Goal: Task Accomplishment & Management: Manage account settings

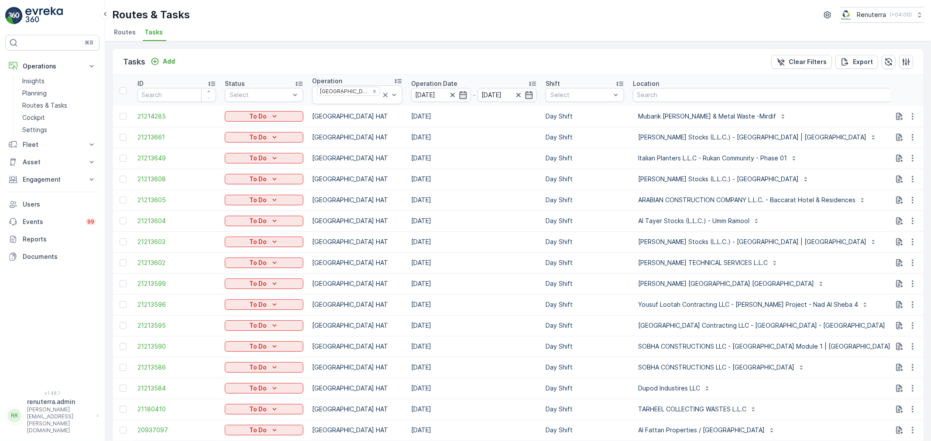
scroll to position [0, 54]
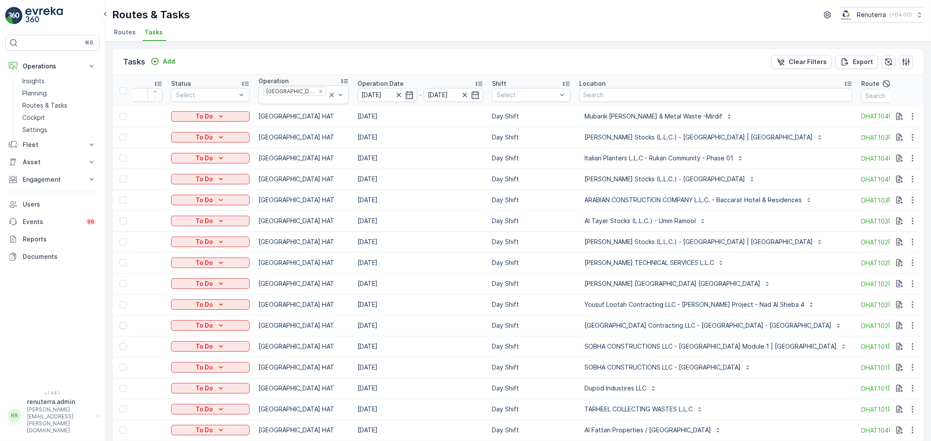
click at [130, 31] on span "Routes" at bounding box center [125, 32] width 22 height 9
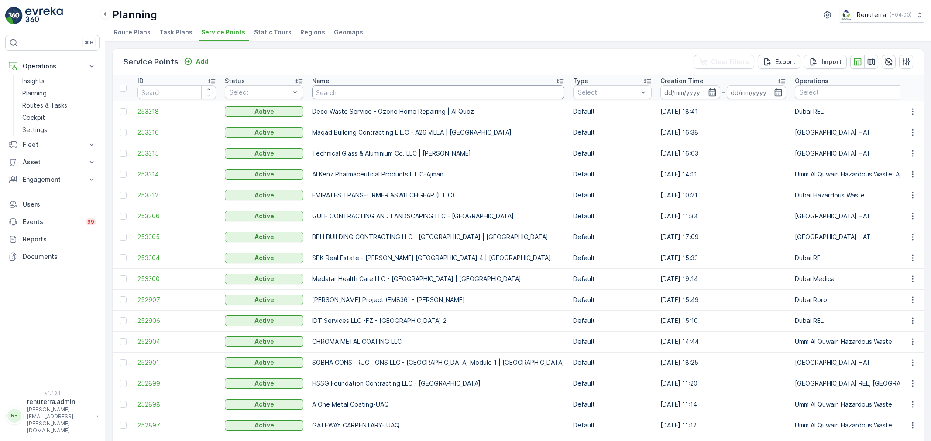
click at [321, 93] on th "Name" at bounding box center [438, 88] width 261 height 26
click at [321, 93] on input "text" at bounding box center [438, 93] width 252 height 14
type input "Mamzar"
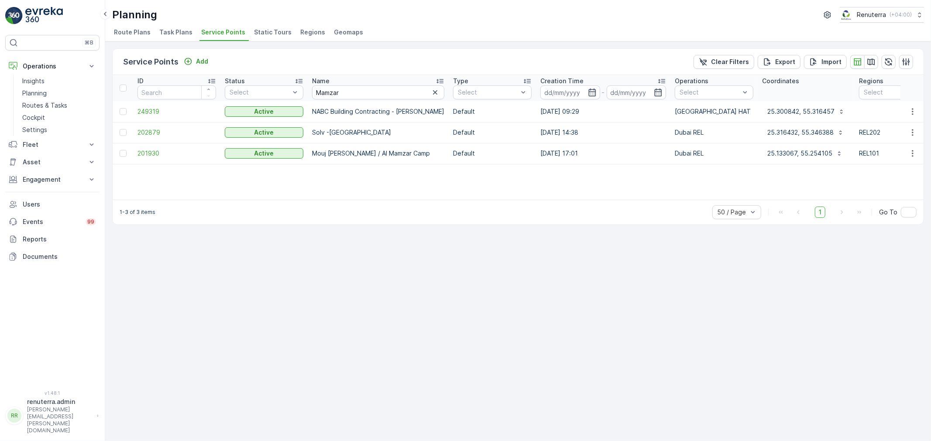
click at [179, 140] on td "202879" at bounding box center [176, 132] width 87 height 21
click at [177, 132] on span "202879" at bounding box center [176, 132] width 79 height 9
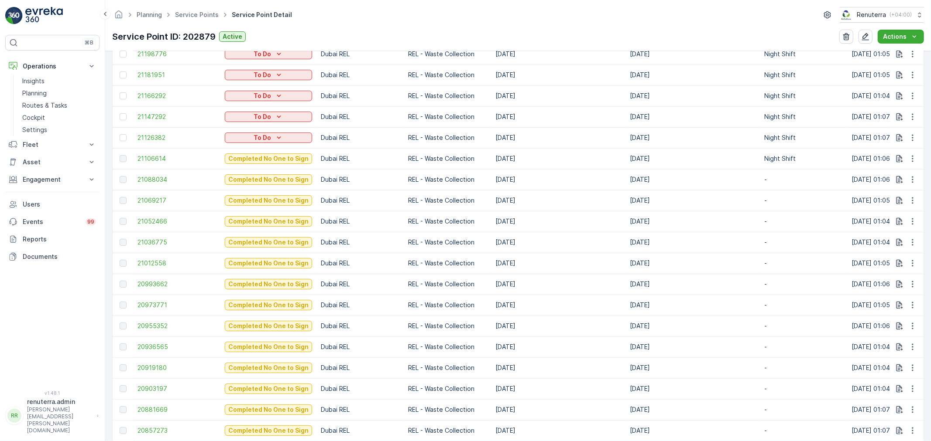
scroll to position [339, 0]
click at [160, 153] on span "21106614" at bounding box center [176, 157] width 79 height 9
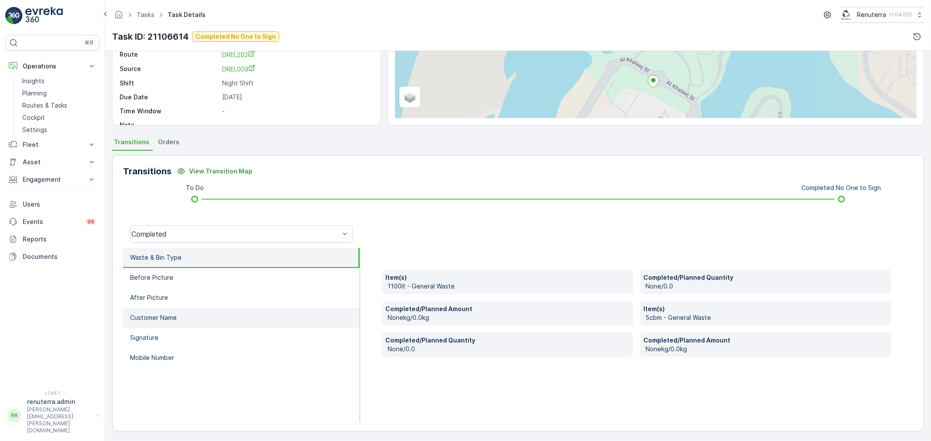
scroll to position [108, 0]
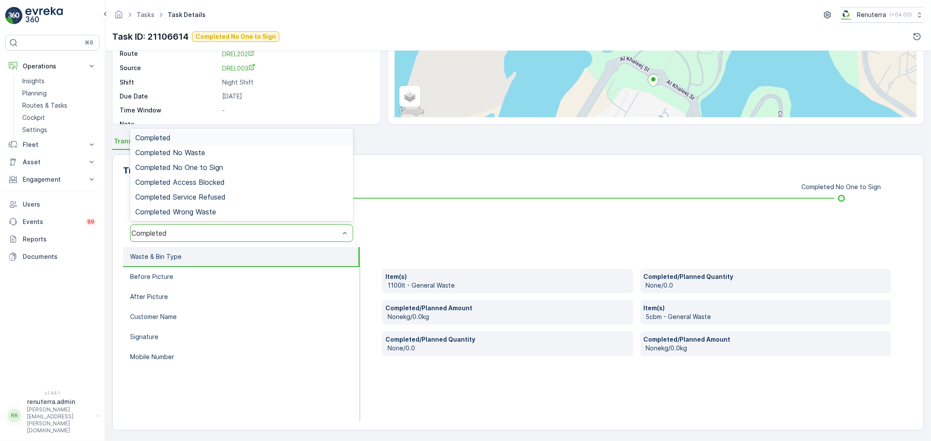
click at [204, 232] on div "Completed" at bounding box center [235, 233] width 208 height 8
click at [206, 169] on span "Completed No One to Sign" at bounding box center [179, 168] width 88 height 8
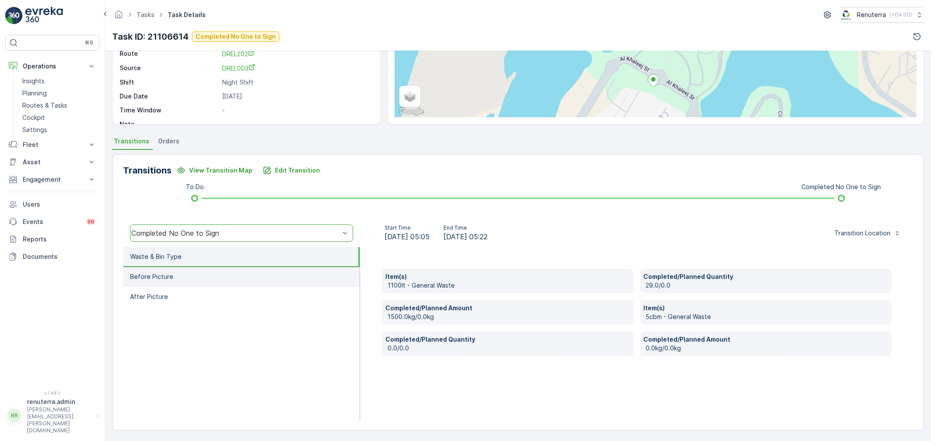
click at [203, 269] on li "Before Picture" at bounding box center [241, 277] width 236 height 20
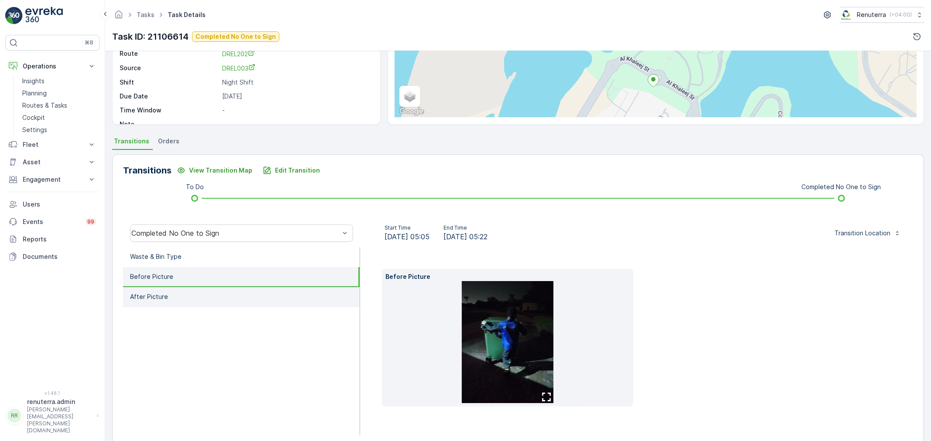
click at [203, 287] on li "After Picture" at bounding box center [241, 297] width 236 height 20
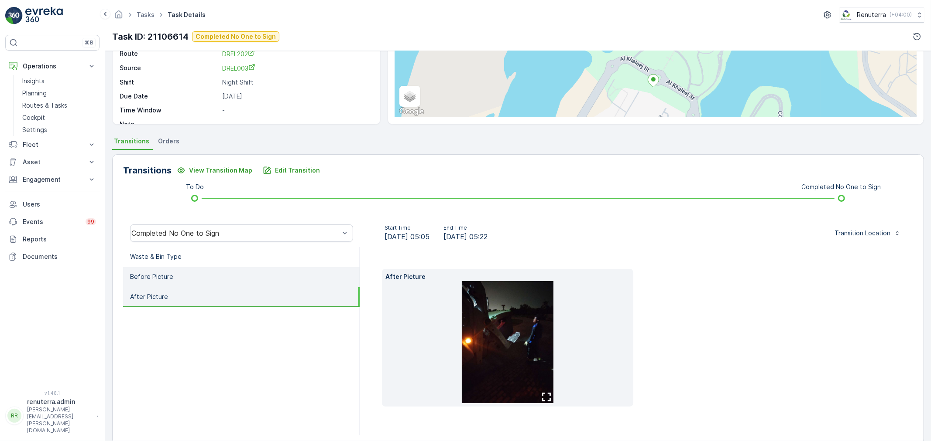
click at [197, 267] on li "Before Picture" at bounding box center [241, 277] width 236 height 20
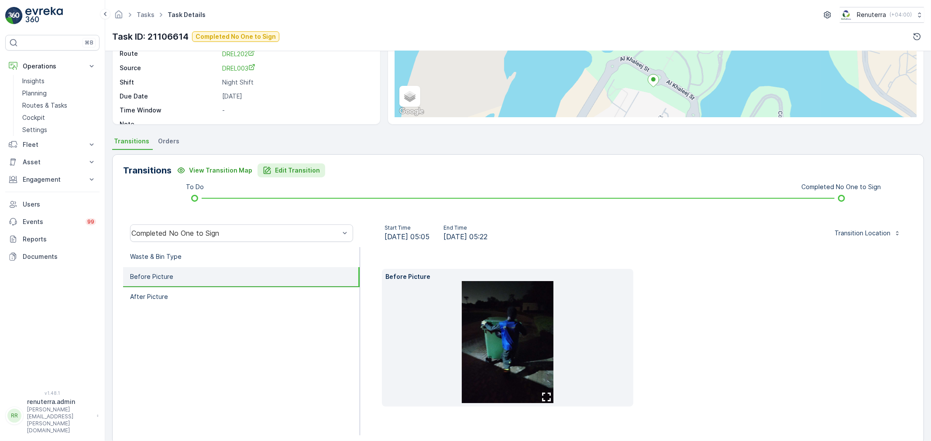
click at [275, 168] on p "Edit Transition" at bounding box center [297, 170] width 45 height 9
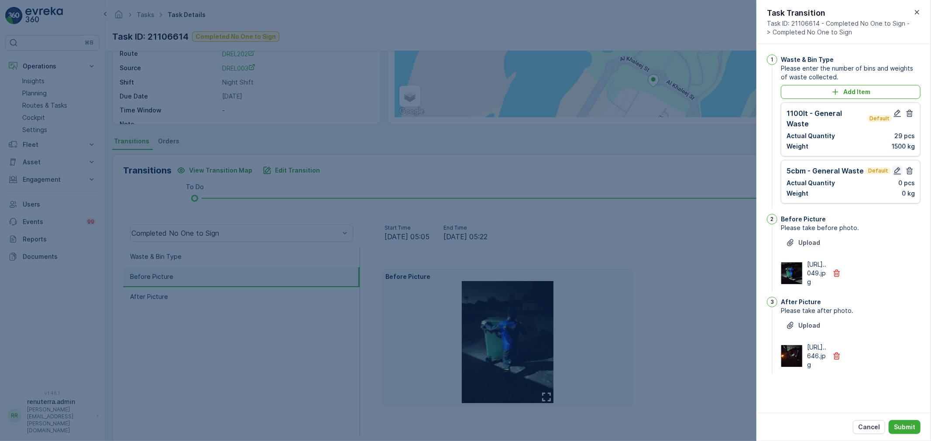
click at [898, 167] on icon "button" at bounding box center [897, 171] width 9 height 9
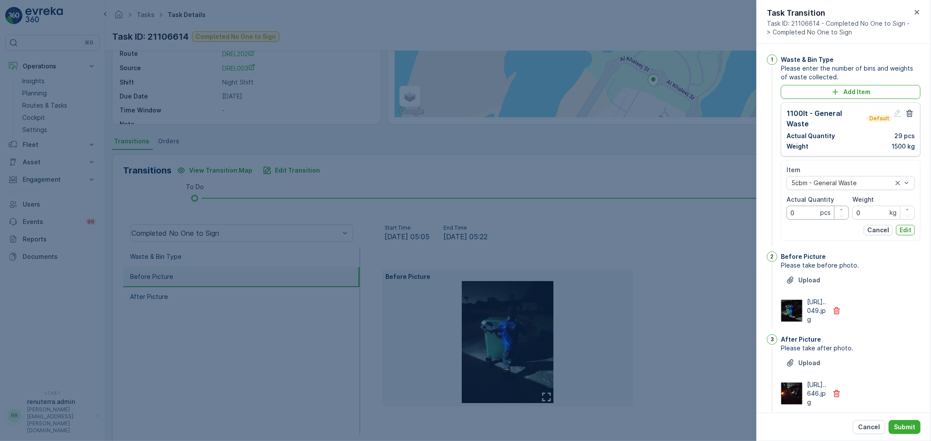
click at [811, 206] on Quantity "0" at bounding box center [817, 213] width 62 height 14
type Quantity "02"
click at [902, 215] on div "Item 5cbm - General Waste Actual Quantity 02 pcs Weight 0 kg Cancel Edit" at bounding box center [850, 201] width 128 height 70
click at [903, 226] on p "Edit" at bounding box center [905, 230] width 12 height 9
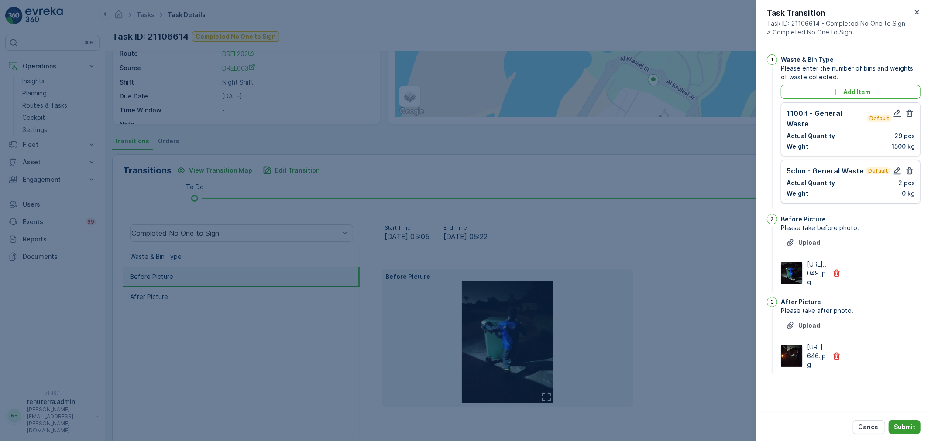
click at [897, 430] on p "Submit" at bounding box center [903, 427] width 21 height 9
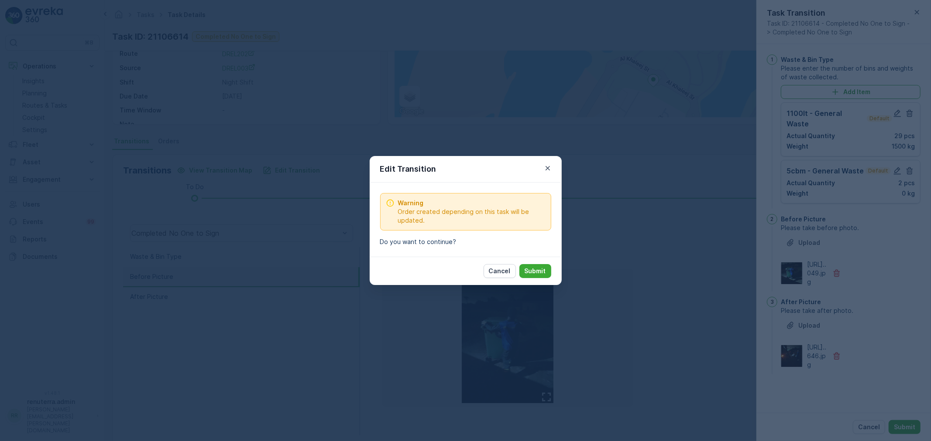
click at [529, 268] on p "Submit" at bounding box center [534, 271] width 21 height 9
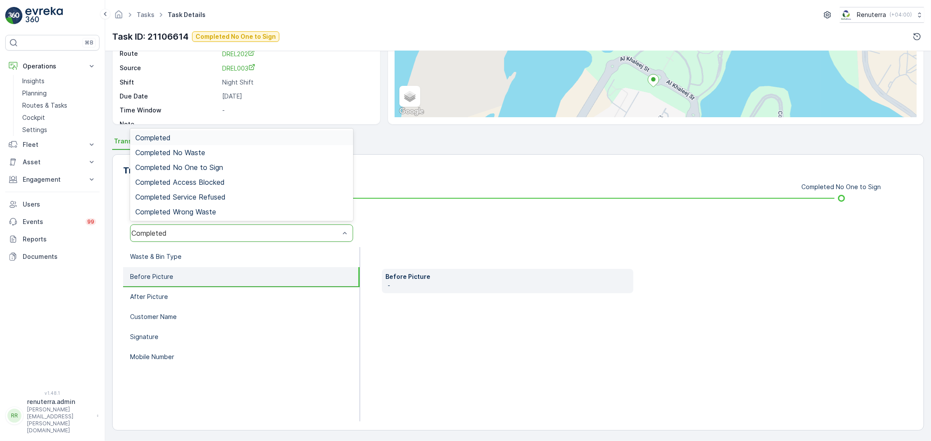
drag, startPoint x: 222, startPoint y: 240, endPoint x: 218, endPoint y: 230, distance: 10.9
click at [220, 236] on div "Completed" at bounding box center [241, 233] width 223 height 17
click at [202, 164] on span "Completed No One to Sign" at bounding box center [179, 168] width 88 height 8
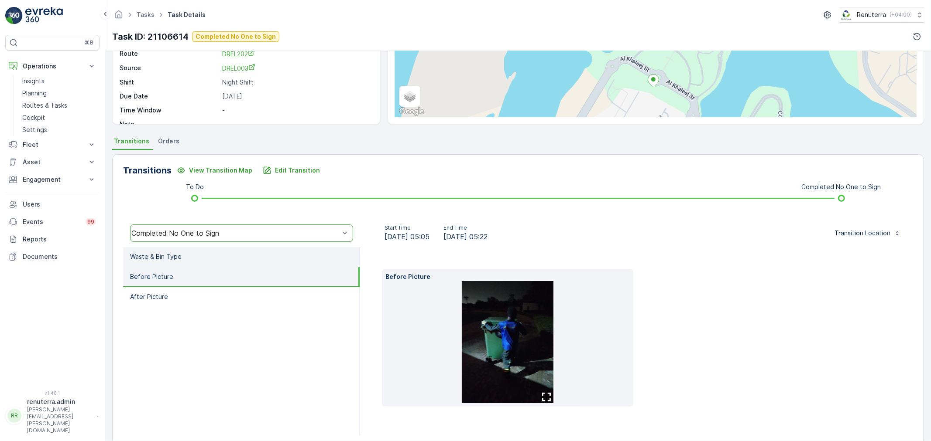
click at [212, 262] on li "Waste & Bin Type" at bounding box center [241, 257] width 236 height 20
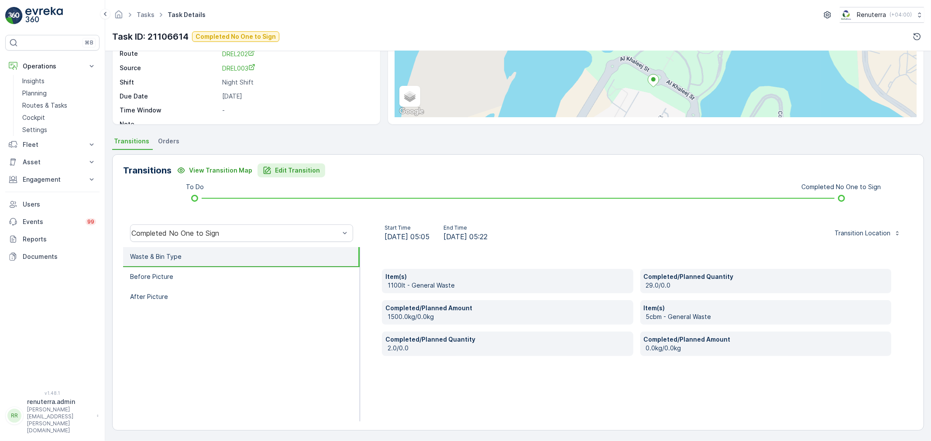
click at [299, 171] on p "Edit Transition" at bounding box center [297, 170] width 45 height 9
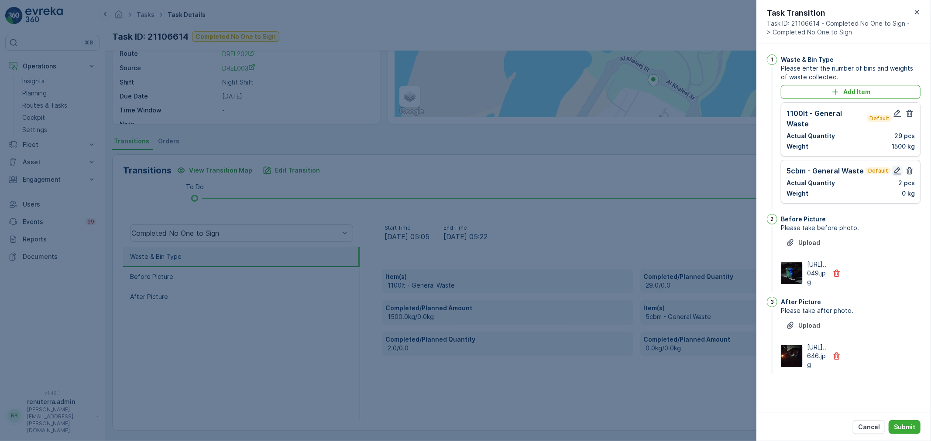
click at [892, 166] on button "button" at bounding box center [897, 171] width 10 height 10
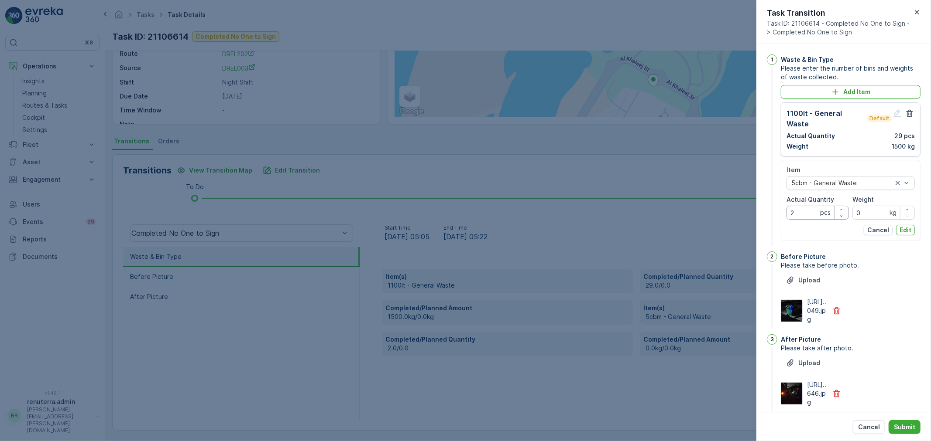
click at [803, 206] on Quantity "2" at bounding box center [817, 213] width 62 height 14
type Quantity "1"
click at [902, 225] on button "Edit" at bounding box center [905, 230] width 19 height 10
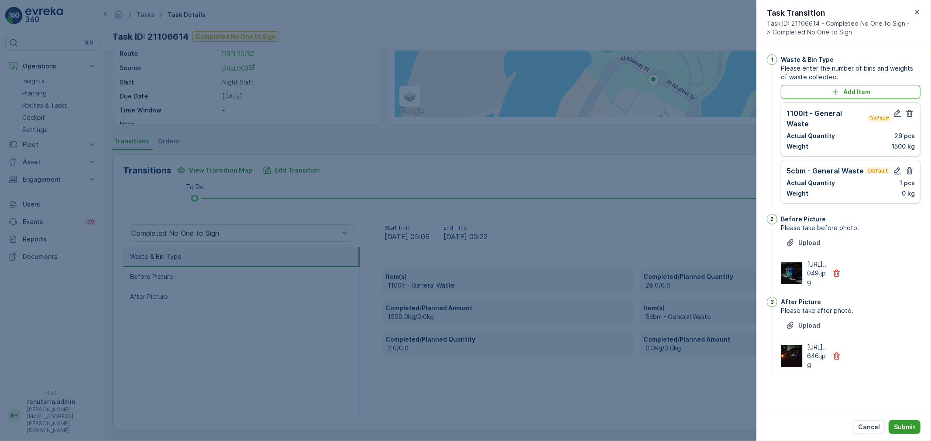
click at [897, 425] on p "Submit" at bounding box center [903, 427] width 21 height 9
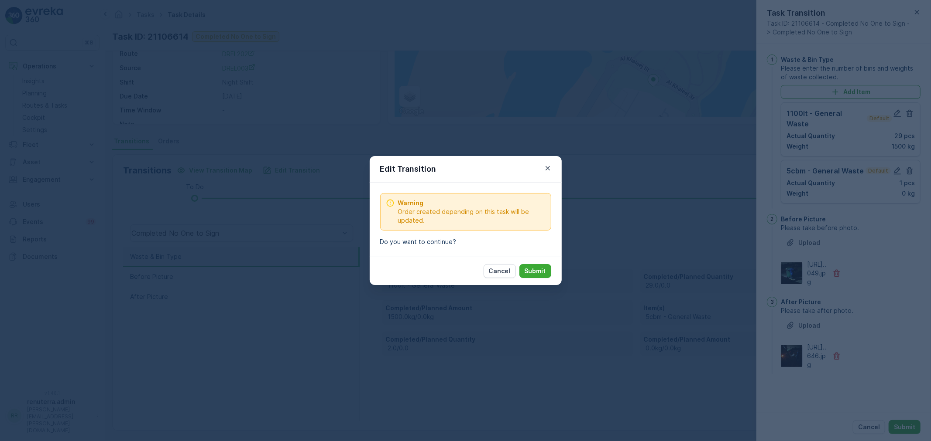
click at [527, 266] on button "Submit" at bounding box center [535, 271] width 32 height 14
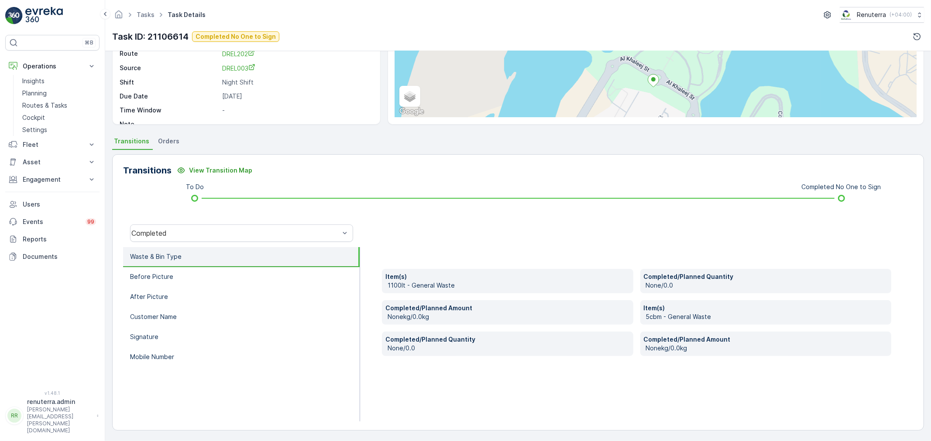
click at [188, 220] on div "Completed" at bounding box center [241, 233] width 237 height 28
click at [175, 231] on div "Completed" at bounding box center [235, 233] width 208 height 8
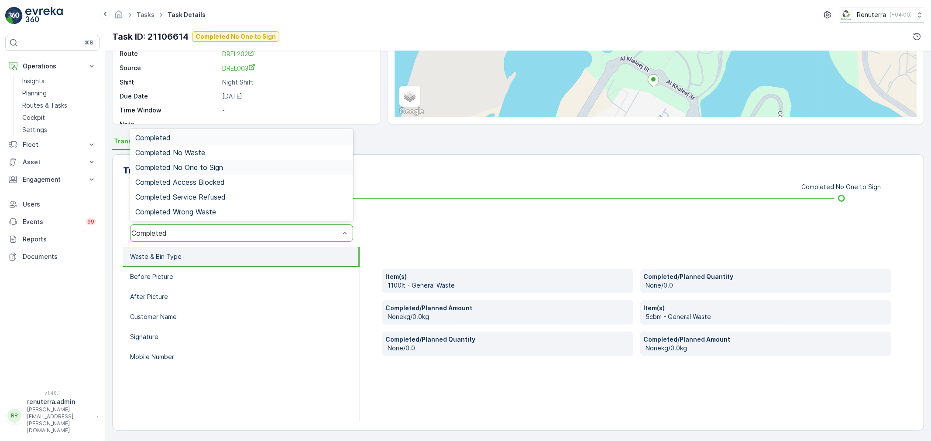
click at [196, 165] on span "Completed No One to Sign" at bounding box center [179, 168] width 88 height 8
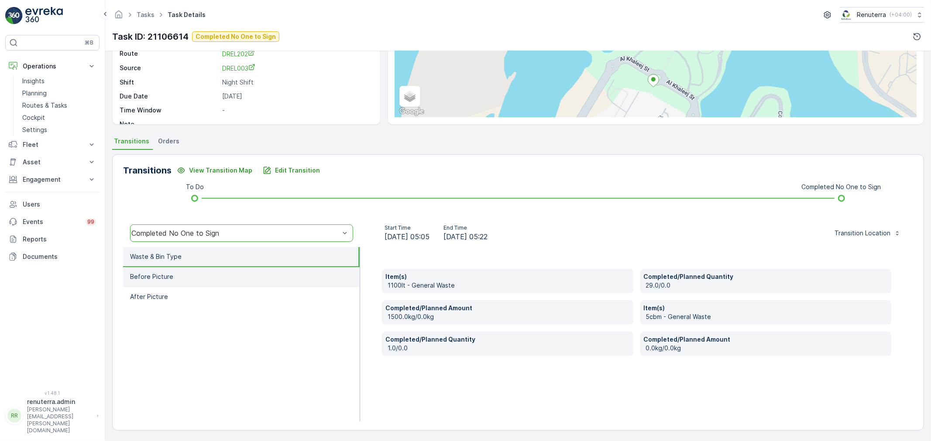
click at [209, 275] on li "Before Picture" at bounding box center [241, 277] width 236 height 20
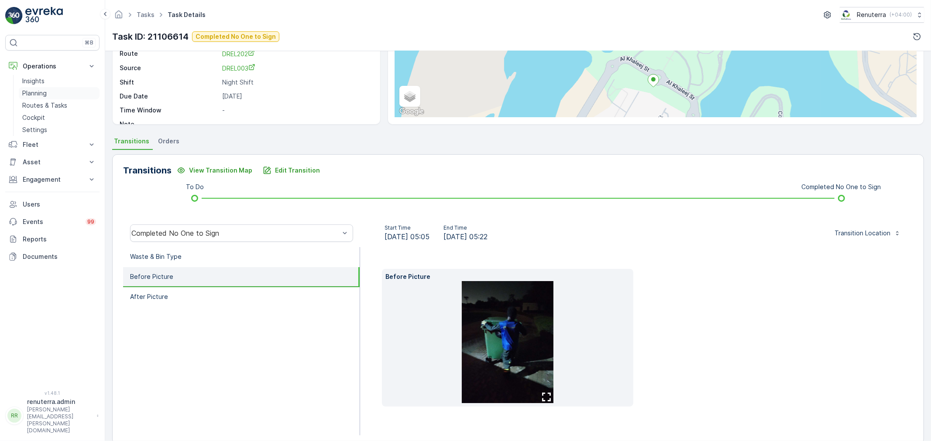
drag, startPoint x: 40, startPoint y: 94, endPoint x: 64, endPoint y: 88, distance: 25.3
click at [40, 94] on p "Planning" at bounding box center [34, 93] width 24 height 9
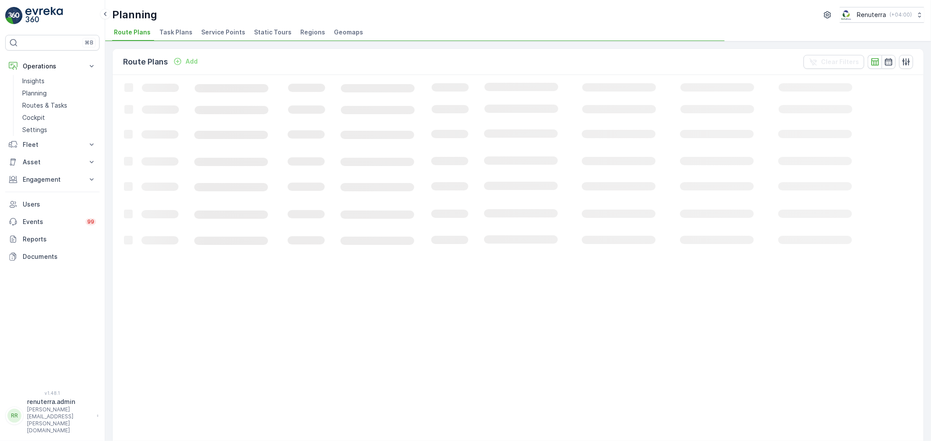
click at [207, 33] on span "Service Points" at bounding box center [223, 32] width 44 height 9
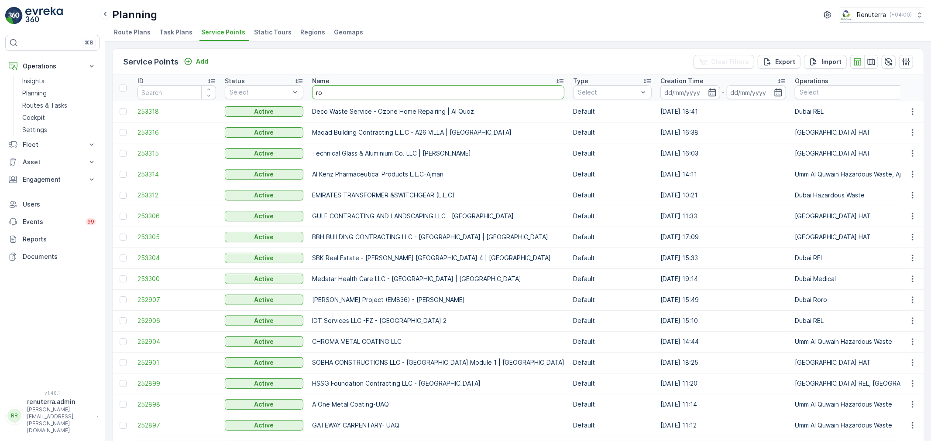
type input "rox"
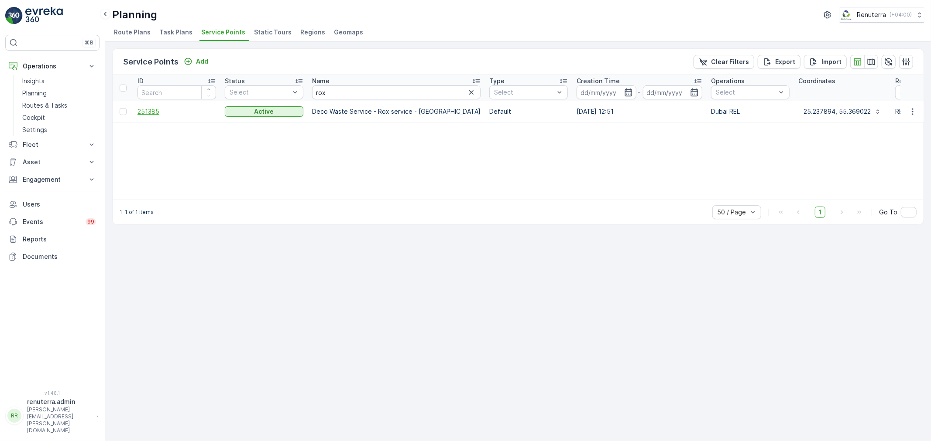
click at [164, 111] on span "251385" at bounding box center [176, 111] width 79 height 9
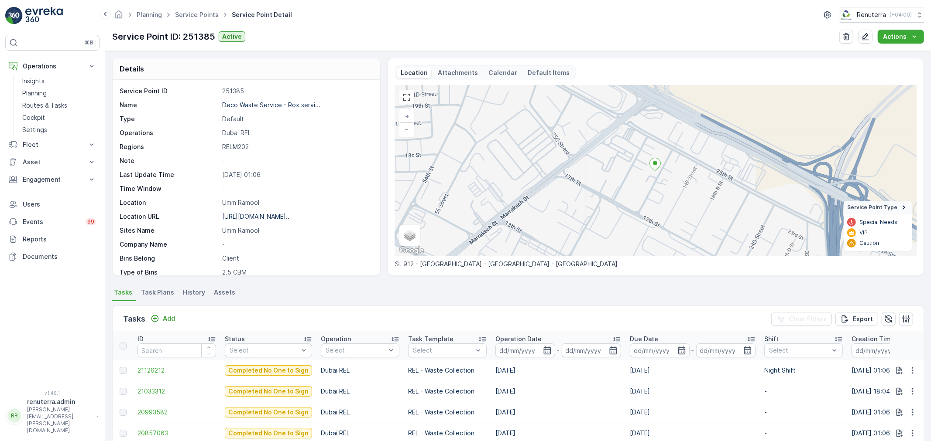
click at [205, 7] on div "Planning Service Points Service Point Detail Renuterra ( +04:00 )" at bounding box center [517, 15] width 811 height 16
click at [204, 14] on link "Service Points" at bounding box center [197, 14] width 44 height 7
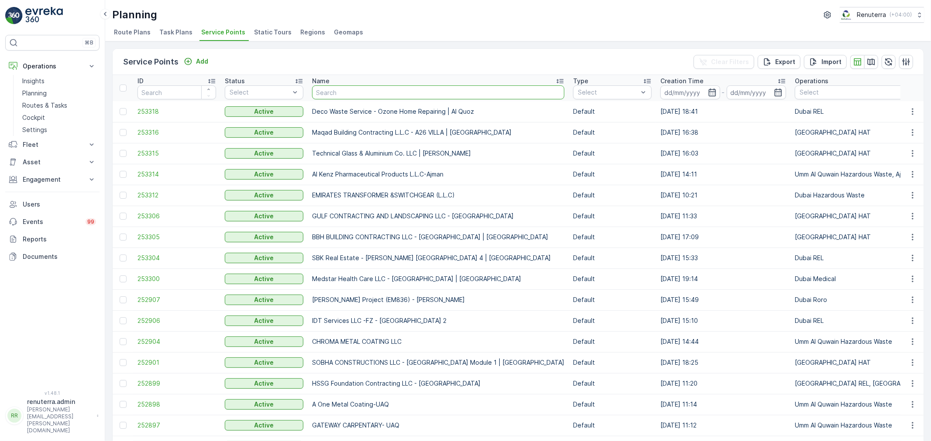
click at [364, 87] on input "text" at bounding box center [438, 93] width 252 height 14
type input "car"
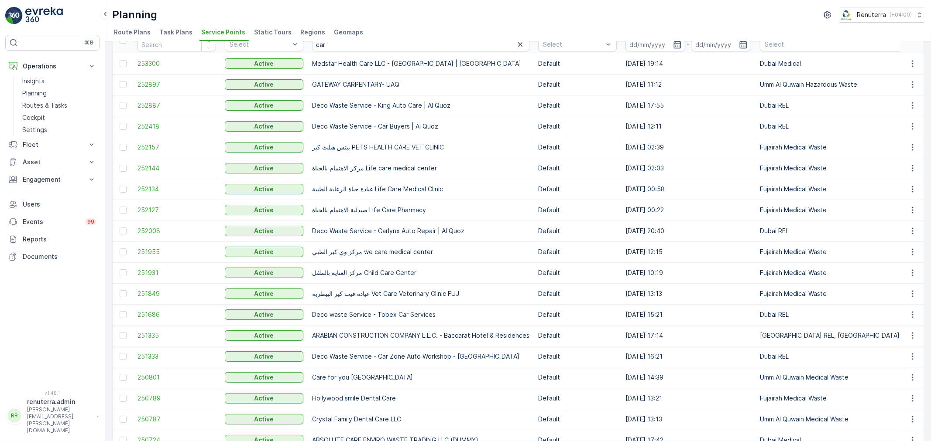
scroll to position [48, 0]
click at [329, 41] on input "car" at bounding box center [420, 44] width 217 height 14
type input "carzoe"
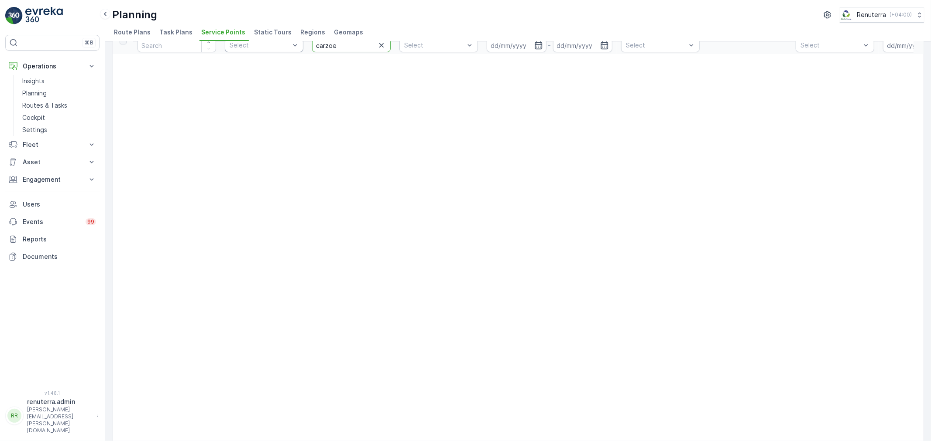
drag, startPoint x: 338, startPoint y: 47, endPoint x: 291, endPoint y: 44, distance: 46.8
type input "Mamz"
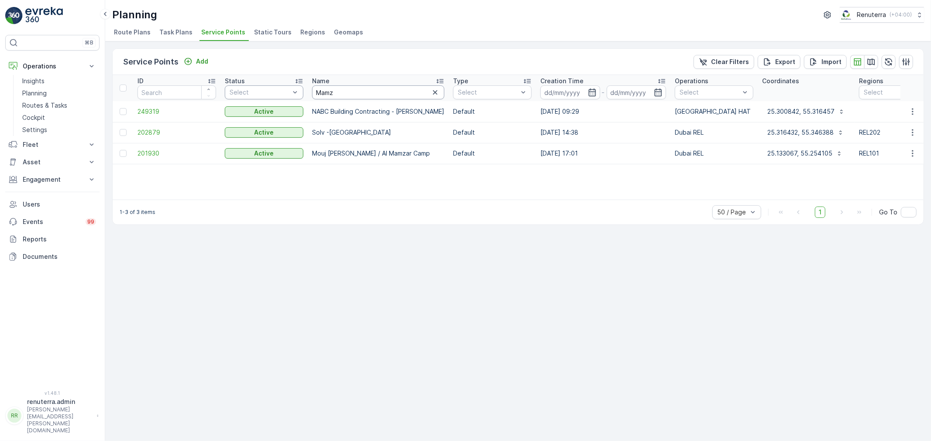
drag, startPoint x: 336, startPoint y: 92, endPoint x: 272, endPoint y: 92, distance: 64.1
type input "gulf"
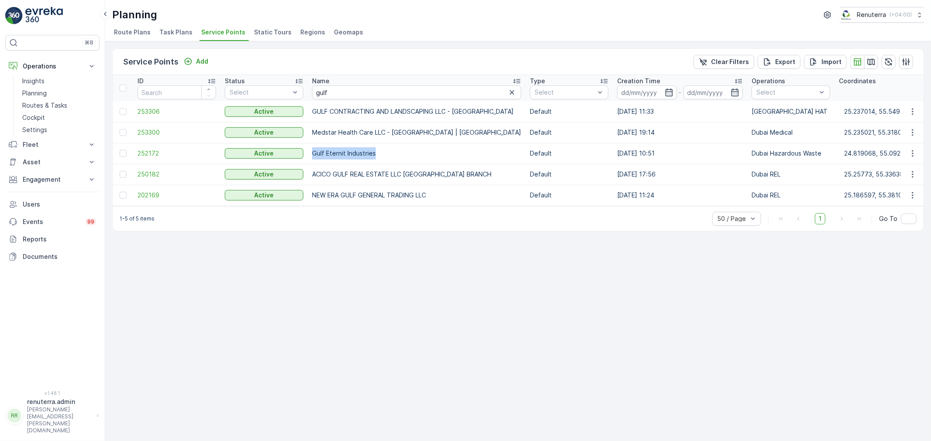
drag, startPoint x: 308, startPoint y: 153, endPoint x: 373, endPoint y: 157, distance: 65.1
click at [373, 157] on td "Gulf Eternit Industries" at bounding box center [417, 153] width 218 height 21
copy td "Gulf Eternit Industries"
drag, startPoint x: 337, startPoint y: 92, endPoint x: 294, endPoint y: 94, distance: 43.3
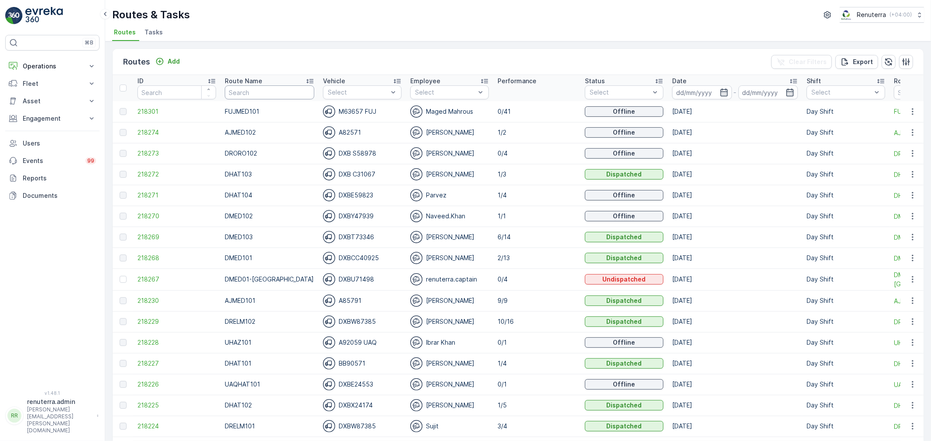
click at [245, 96] on input "text" at bounding box center [269, 93] width 89 height 14
type input "D"
type input "DRELM"
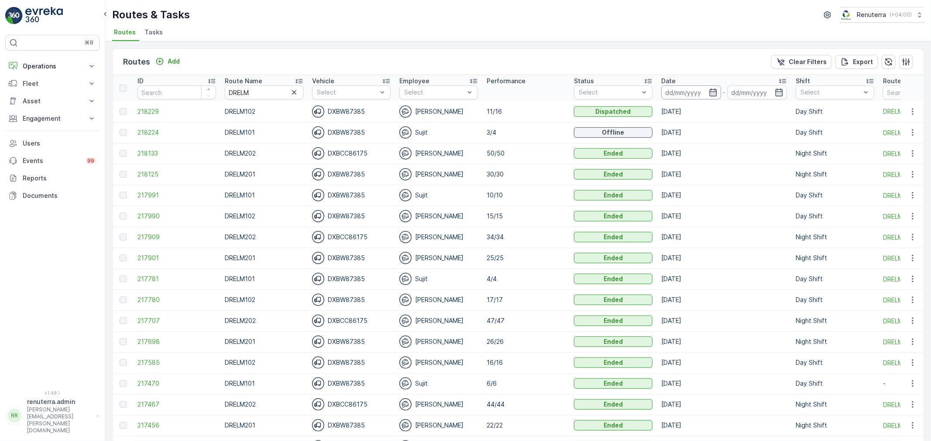
drag, startPoint x: 691, startPoint y: 86, endPoint x: 688, endPoint y: 98, distance: 12.2
click at [692, 86] on input at bounding box center [691, 93] width 60 height 14
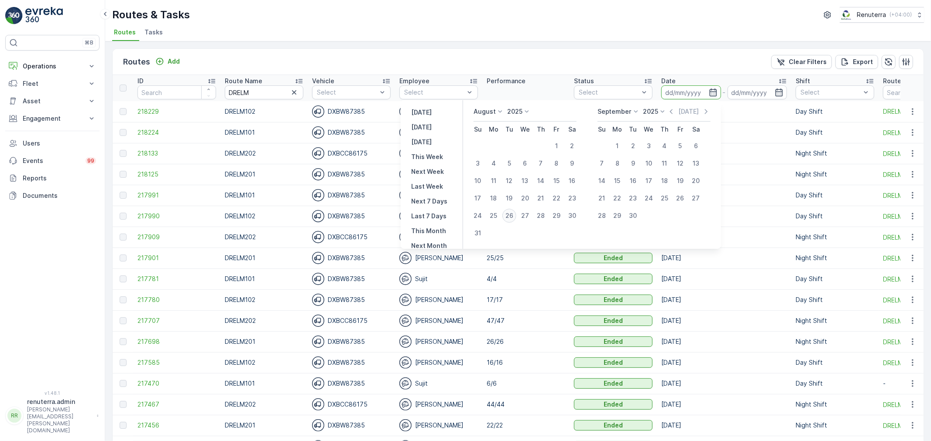
click at [516, 214] on div "26" at bounding box center [509, 216] width 14 height 14
type input "[DATE]"
click at [516, 215] on div "26" at bounding box center [509, 216] width 14 height 14
type input "[DATE]"
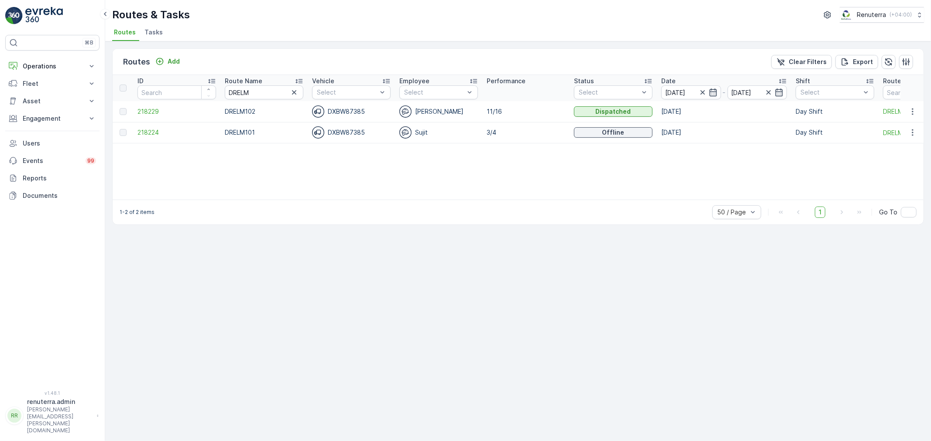
click at [154, 126] on td "218224" at bounding box center [176, 132] width 87 height 21
click at [155, 137] on span "218224" at bounding box center [176, 132] width 79 height 9
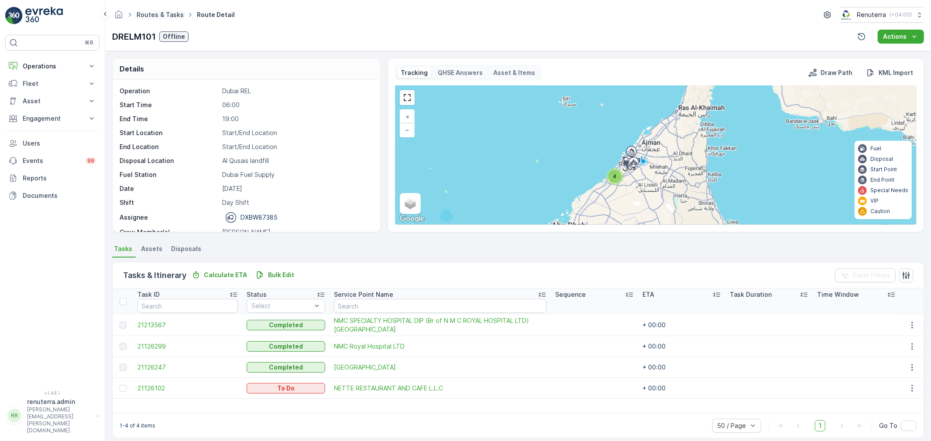
click at [149, 13] on link "Routes & Tasks" at bounding box center [160, 14] width 47 height 7
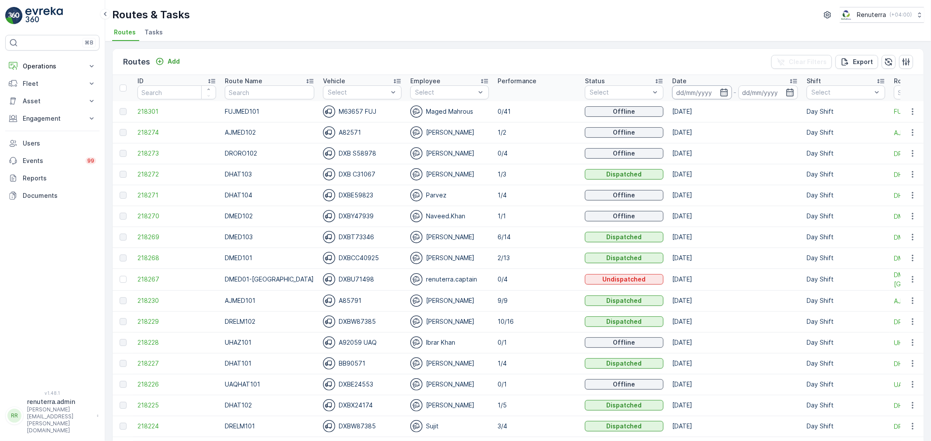
click at [672, 95] on input at bounding box center [702, 93] width 60 height 14
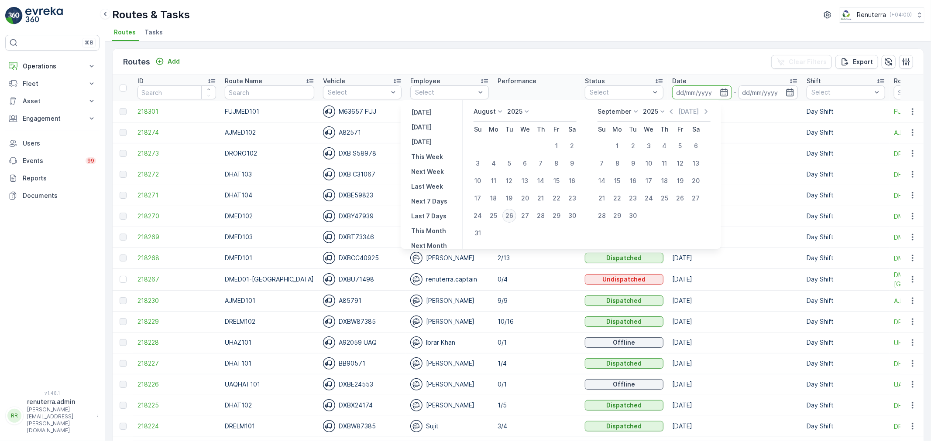
click at [506, 214] on button "26" at bounding box center [509, 216] width 16 height 16
type input "[DATE]"
click at [505, 214] on tr "24 25 26 27 28 29 30" at bounding box center [525, 215] width 110 height 17
click at [512, 217] on div "26" at bounding box center [509, 216] width 14 height 14
type input "[DATE]"
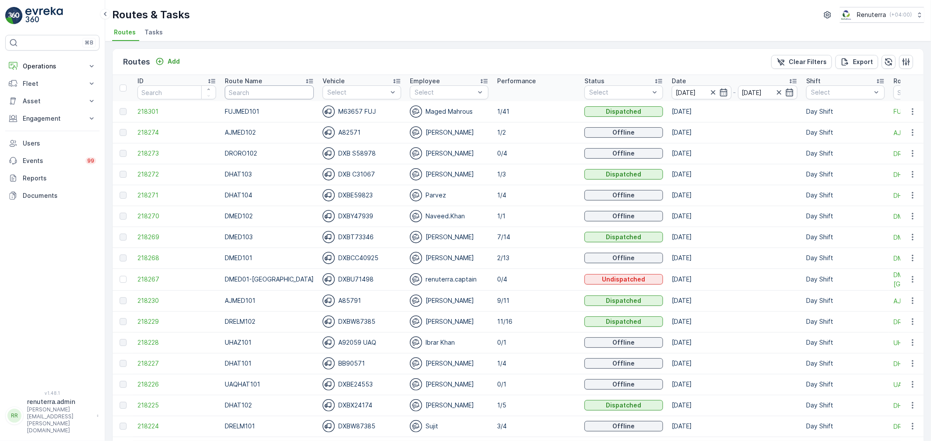
click at [247, 86] on input "text" at bounding box center [269, 93] width 89 height 14
type input "\"
type input "D"
type input "DREL"
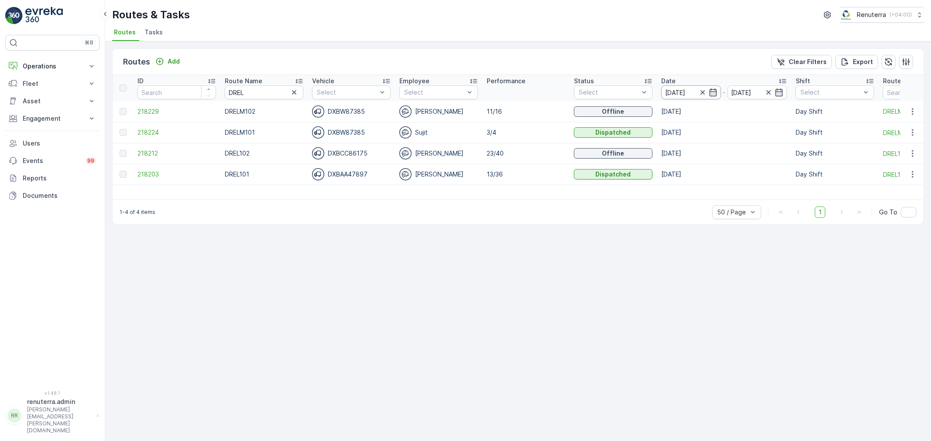
click at [672, 91] on input "[DATE]" at bounding box center [691, 93] width 60 height 14
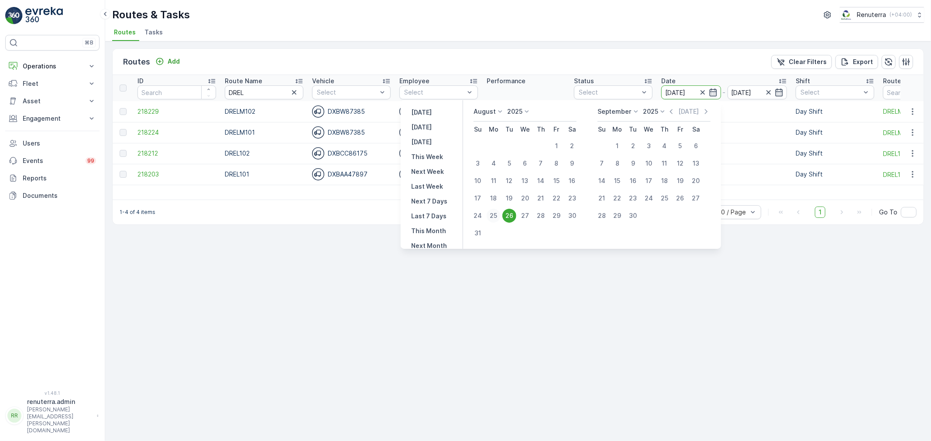
click at [498, 214] on div "25" at bounding box center [493, 216] width 14 height 14
type input "25.08.2025"
click at [498, 214] on div "25" at bounding box center [493, 216] width 14 height 14
type input "25.08.2025"
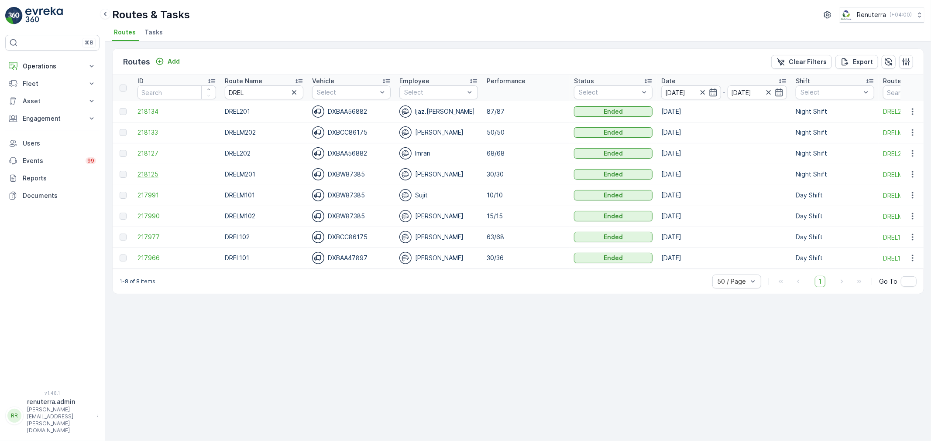
click at [160, 173] on span "218125" at bounding box center [176, 174] width 79 height 9
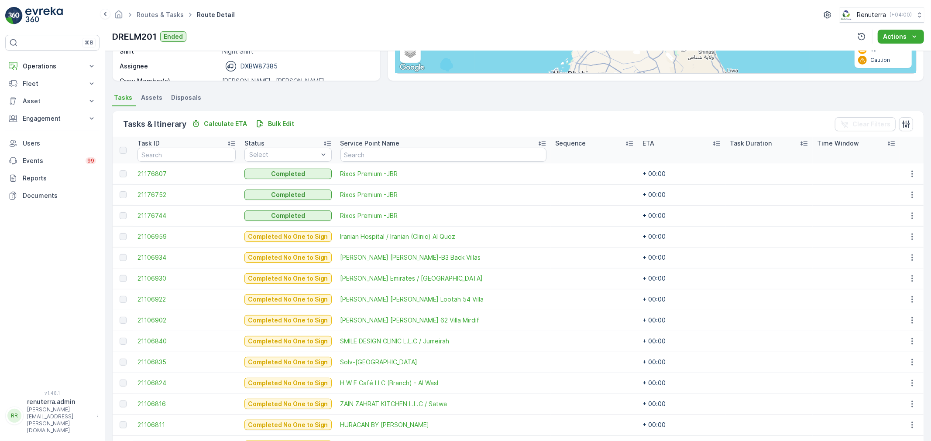
scroll to position [151, 0]
click at [393, 162] on input "text" at bounding box center [443, 156] width 206 height 14
type input "ho"
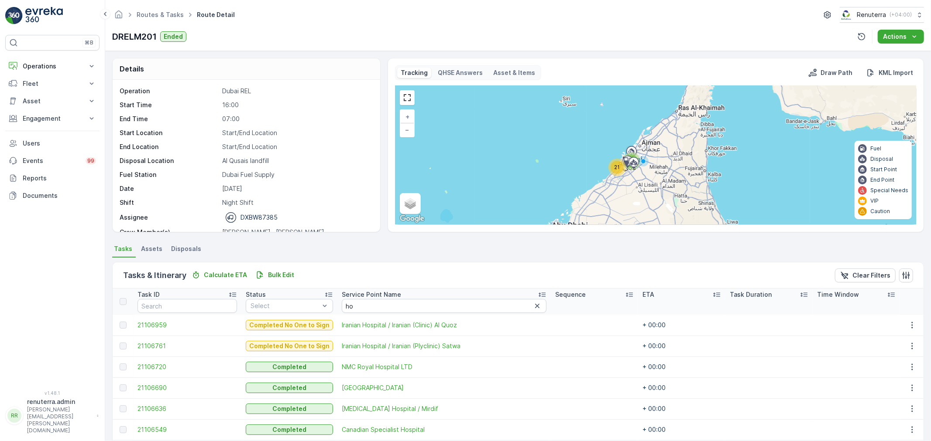
click at [155, 10] on ul "Routes & Tasks" at bounding box center [165, 15] width 60 height 13
click at [156, 16] on link "Routes & Tasks" at bounding box center [160, 14] width 47 height 7
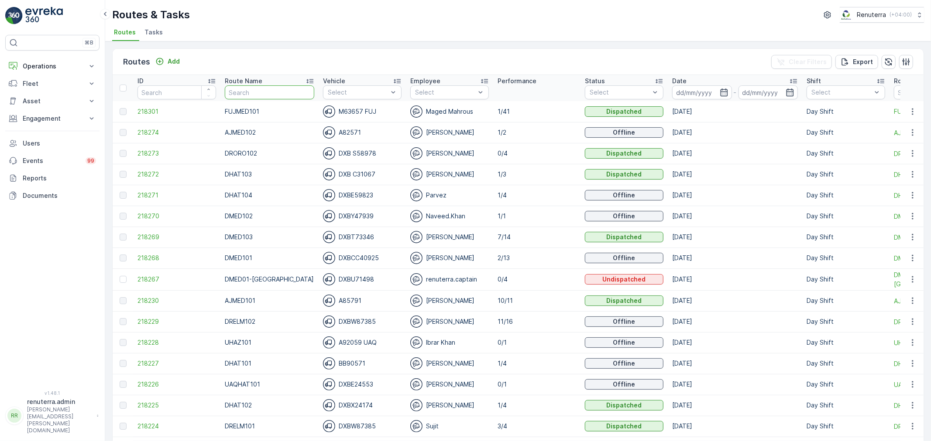
click at [250, 94] on input "text" at bounding box center [269, 93] width 89 height 14
type input "DRELM"
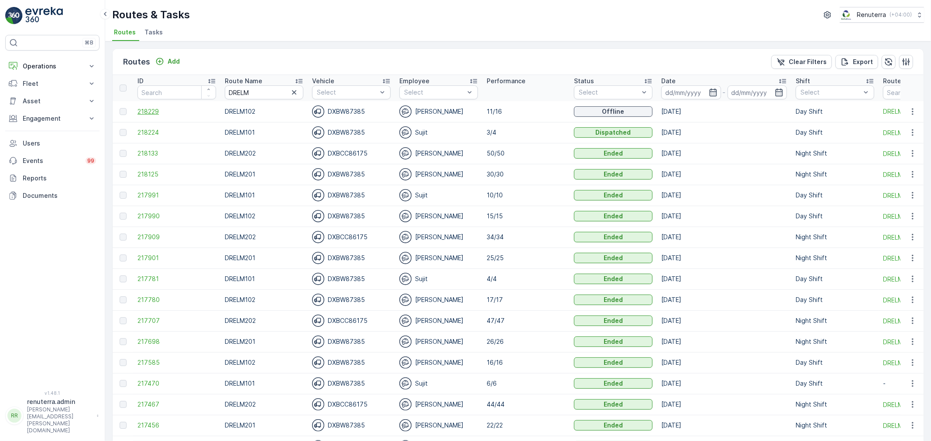
click at [151, 112] on span "218229" at bounding box center [176, 111] width 79 height 9
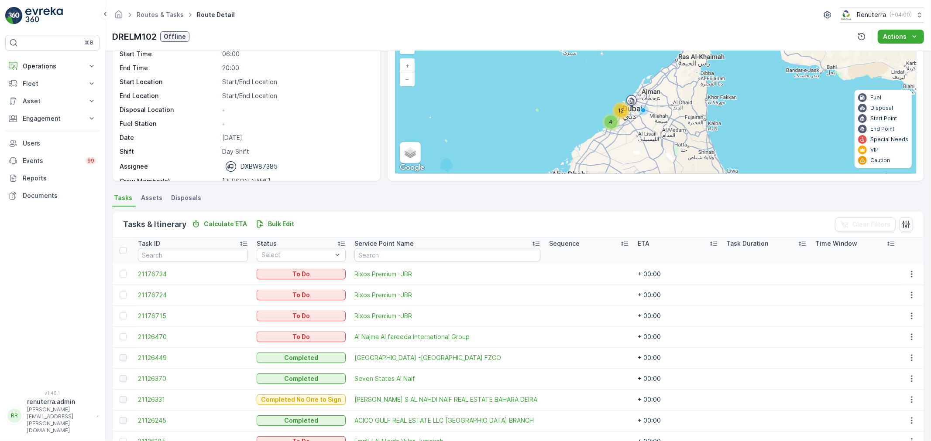
scroll to position [35, 0]
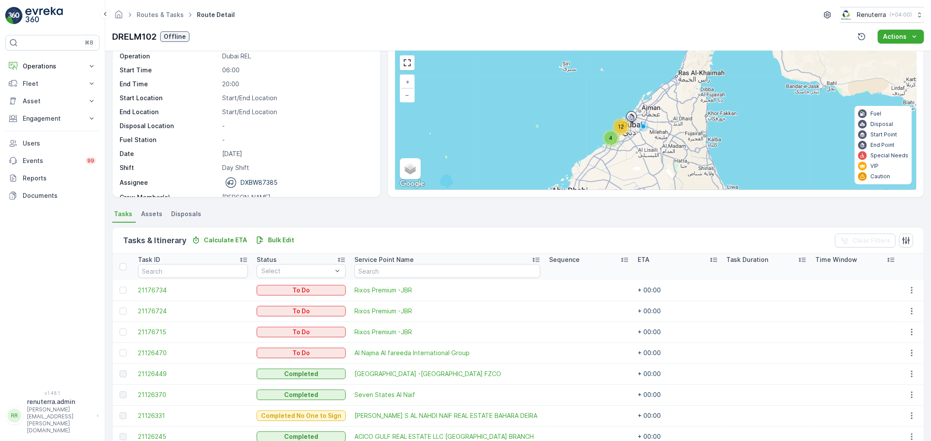
click at [621, 105] on div "4 12 Start/End Location + − Satellite Roadmap Terrain Hybrid Leaflet Keyboard s…" at bounding box center [655, 120] width 520 height 139
click at [625, 121] on div "12" at bounding box center [620, 126] width 17 height 17
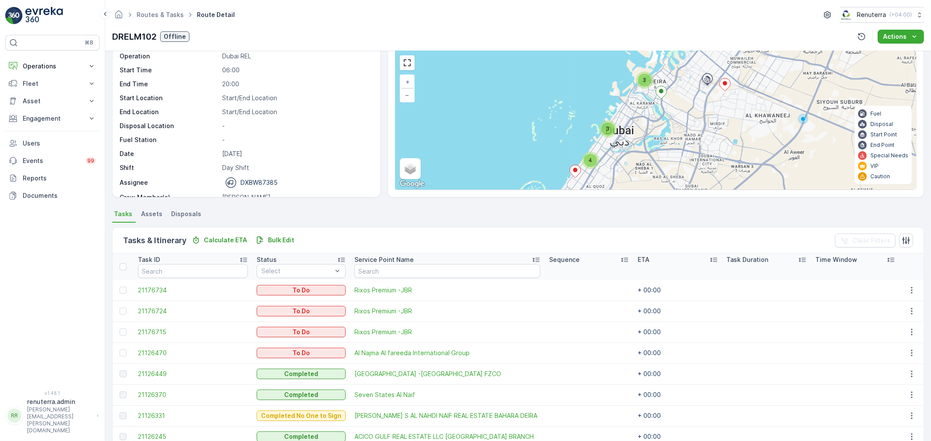
click at [651, 82] on div "3" at bounding box center [644, 80] width 17 height 17
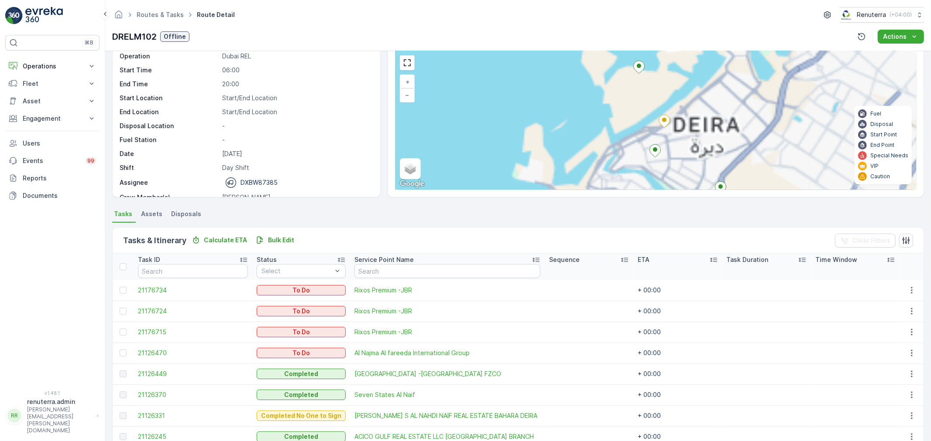
drag, startPoint x: 674, startPoint y: 151, endPoint x: 630, endPoint y: 79, distance: 85.1
click at [650, 79] on div "3 2 2 + − Satellite Roadmap Terrain Hybrid Leaflet Keyboard shortcuts Map Data …" at bounding box center [655, 120] width 520 height 139
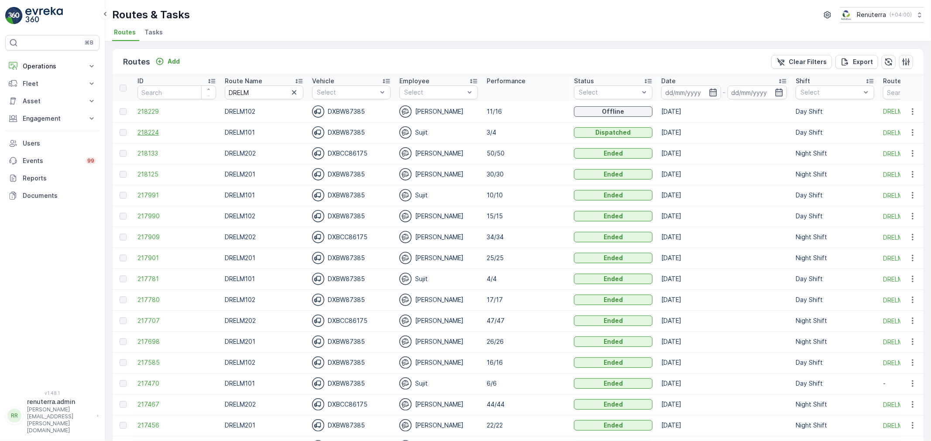
click at [174, 132] on span "218224" at bounding box center [176, 132] width 79 height 9
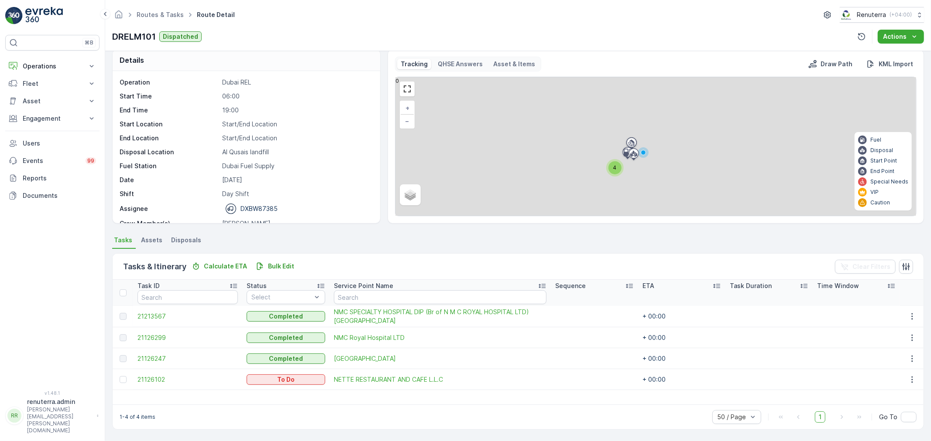
scroll to position [9, 0]
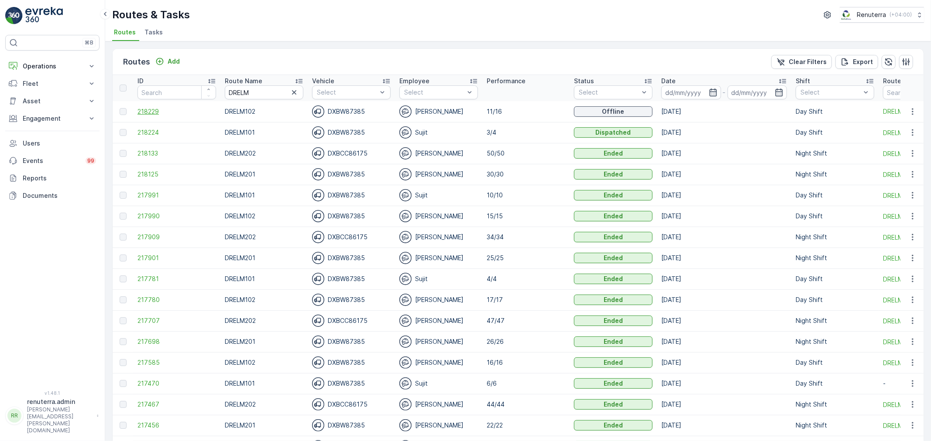
click at [151, 111] on span "218229" at bounding box center [176, 111] width 79 height 9
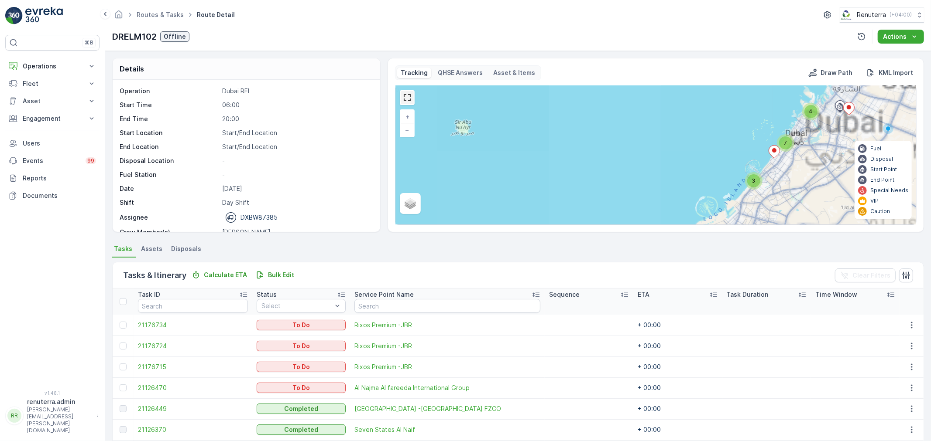
drag, startPoint x: 412, startPoint y: 94, endPoint x: 411, endPoint y: 153, distance: 58.9
click at [411, 94] on link at bounding box center [406, 97] width 13 height 13
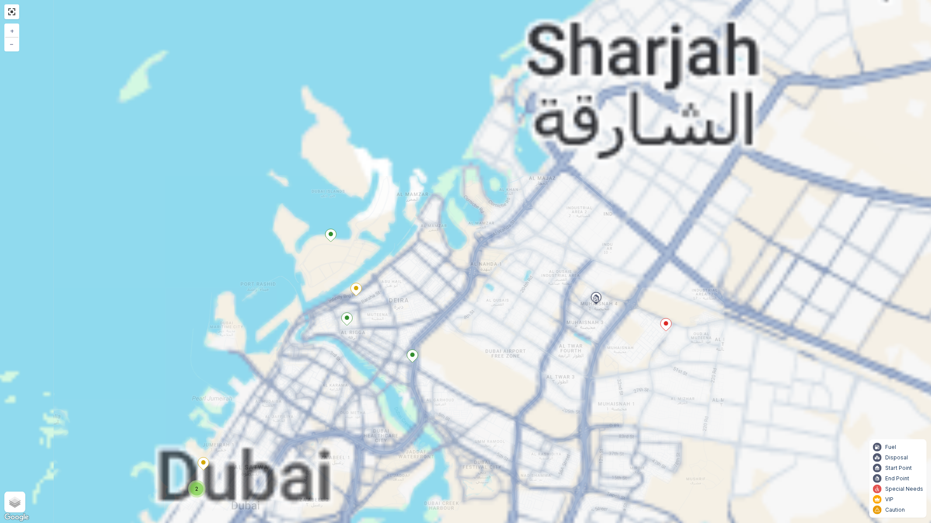
drag, startPoint x: 442, startPoint y: 306, endPoint x: 472, endPoint y: 292, distance: 33.0
click at [482, 285] on div "3 2 2 + − Satellite Roadmap Terrain Hybrid Leaflet Keyboard shortcuts Map Data …" at bounding box center [465, 261] width 931 height 523
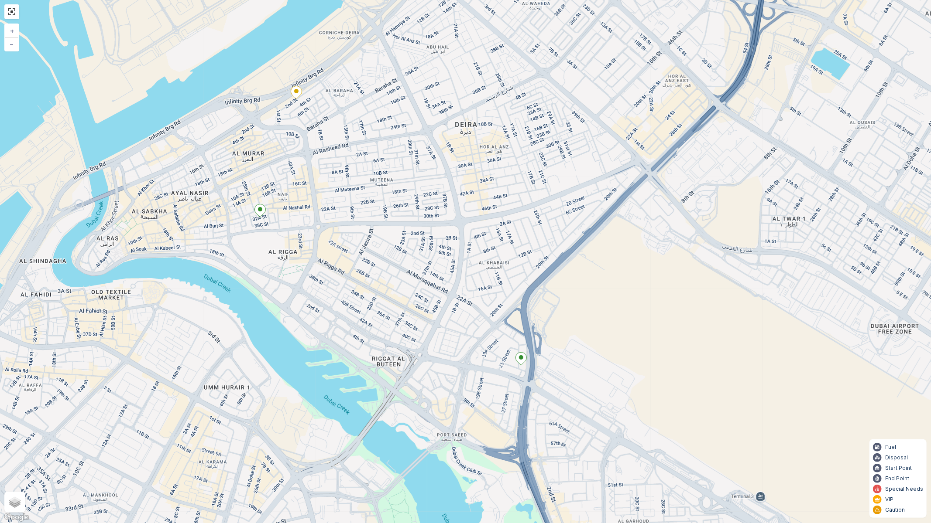
click at [523, 363] on icon at bounding box center [520, 359] width 11 height 13
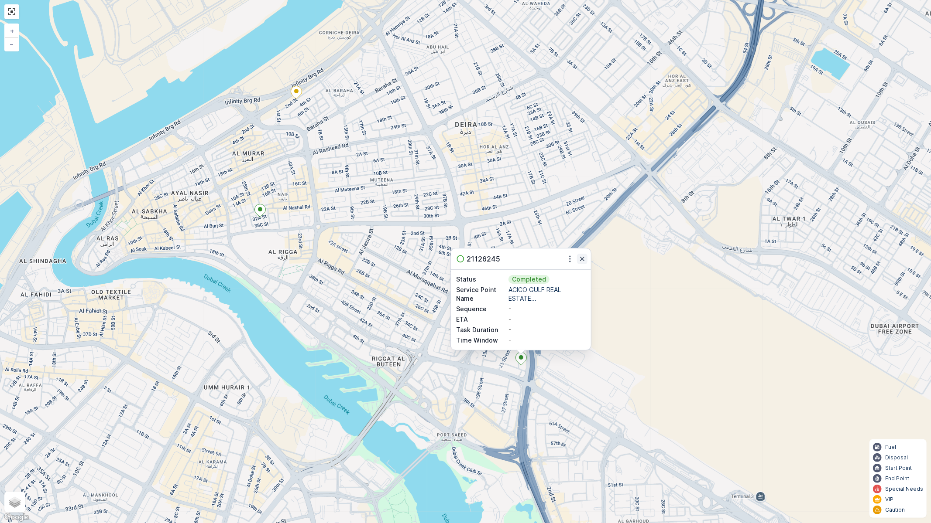
click at [578, 261] on icon "button" at bounding box center [582, 259] width 9 height 9
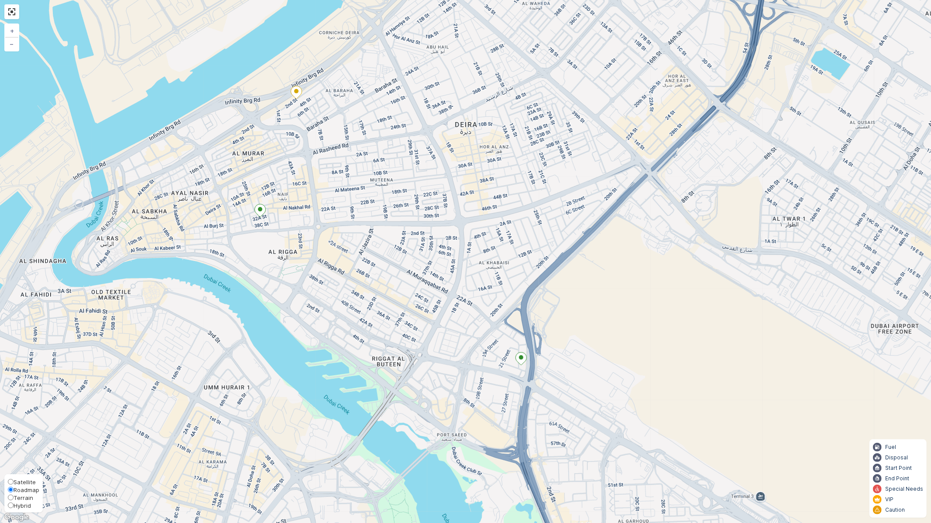
click at [16, 441] on span "Satellite" at bounding box center [25, 482] width 22 height 7
click at [14, 441] on input "Satellite" at bounding box center [11, 482] width 6 height 6
radio input "true"
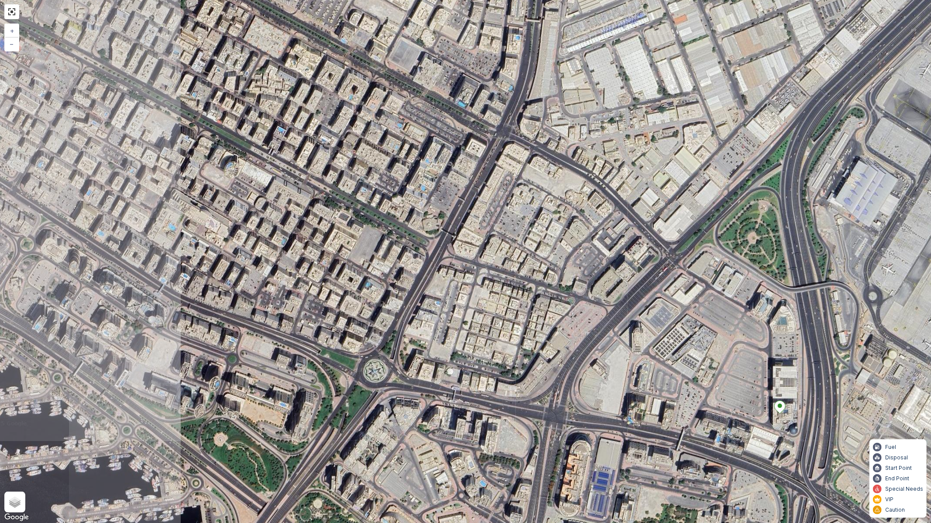
drag, startPoint x: 314, startPoint y: 299, endPoint x: 492, endPoint y: 384, distance: 197.1
click at [492, 384] on div "3 + − Satellite Roadmap Terrain Hybrid Leaflet Keyboard shortcuts Map Data Imag…" at bounding box center [465, 261] width 931 height 523
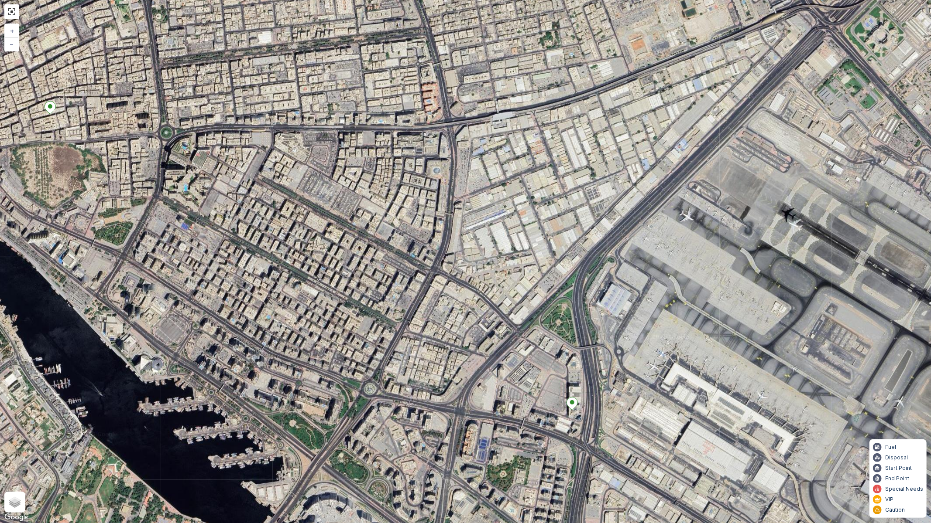
drag, startPoint x: 234, startPoint y: 328, endPoint x: 465, endPoint y: 391, distance: 239.6
click at [467, 394] on div "3 + − Satellite Roadmap Terrain Hybrid Leaflet Keyboard shortcuts Map Data Imag…" at bounding box center [465, 261] width 931 height 523
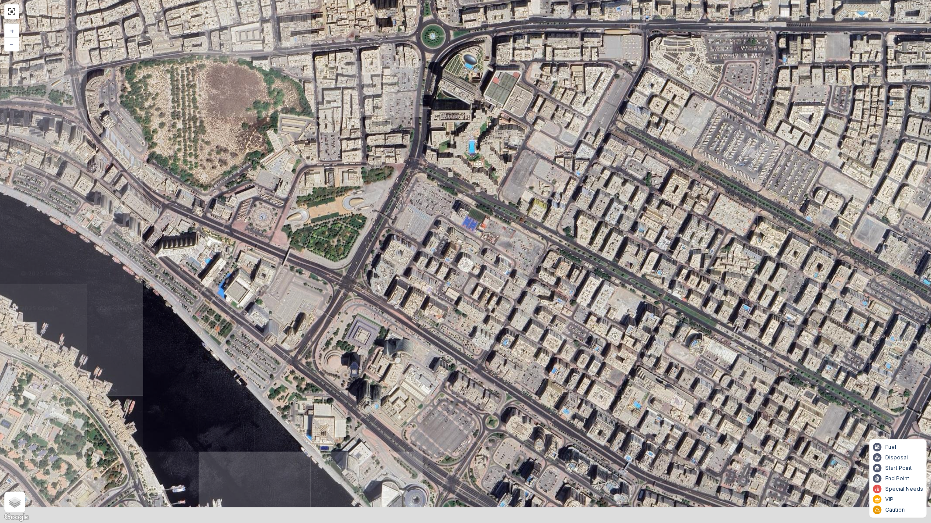
drag, startPoint x: 459, startPoint y: 377, endPoint x: 365, endPoint y: 291, distance: 127.8
click at [366, 291] on div "3 + − Satellite Roadmap Terrain Hybrid Leaflet Keyboard shortcuts Map Data Imag…" at bounding box center [465, 261] width 931 height 523
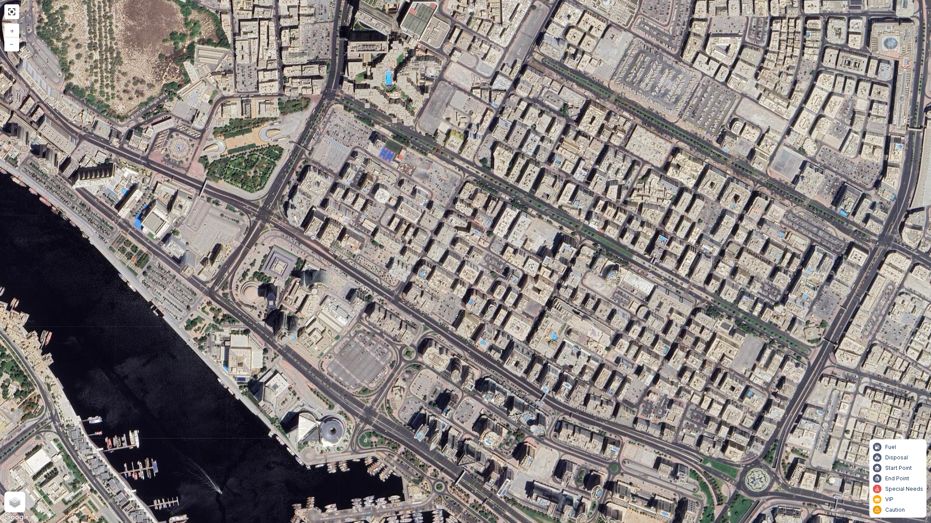
drag, startPoint x: 200, startPoint y: 196, endPoint x: 349, endPoint y: 310, distance: 187.7
click at [383, 341] on div "3 + − Satellite Roadmap Terrain Hybrid Leaflet Keyboard shortcuts Map Data Imag…" at bounding box center [465, 261] width 931 height 523
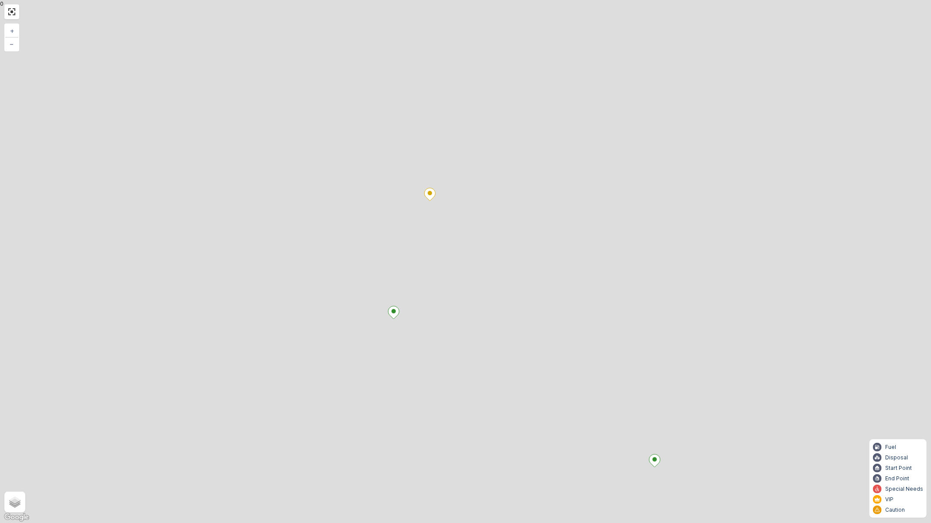
drag, startPoint x: 458, startPoint y: 325, endPoint x: 402, endPoint y: 277, distance: 73.6
click at [402, 277] on div "3 3 + − Satellite Roadmap Terrain Hybrid Leaflet Keyboard shortcuts Map Data Im…" at bounding box center [465, 261] width 931 height 523
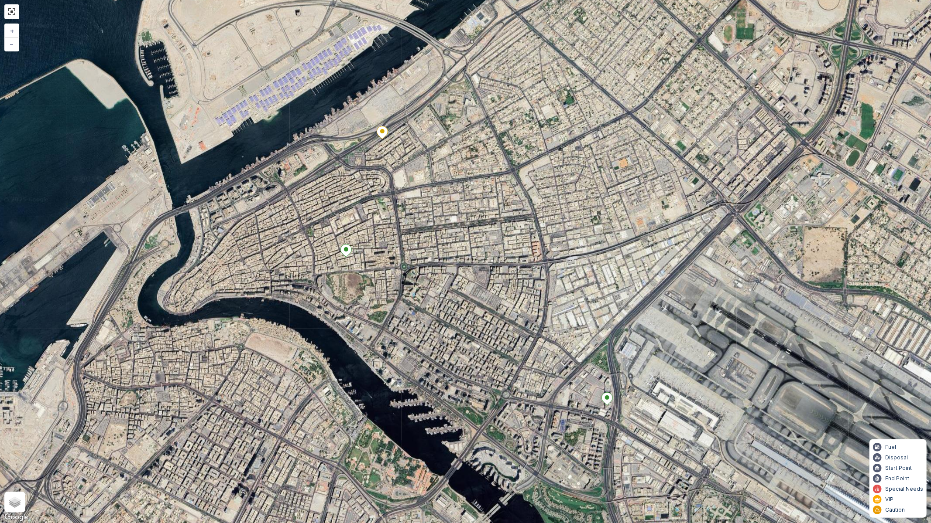
drag, startPoint x: 480, startPoint y: 378, endPoint x: 478, endPoint y: 372, distance: 6.5
click at [478, 372] on div "3 + − Satellite Roadmap Terrain Hybrid Leaflet Keyboard shortcuts Map Data Imag…" at bounding box center [465, 261] width 931 height 523
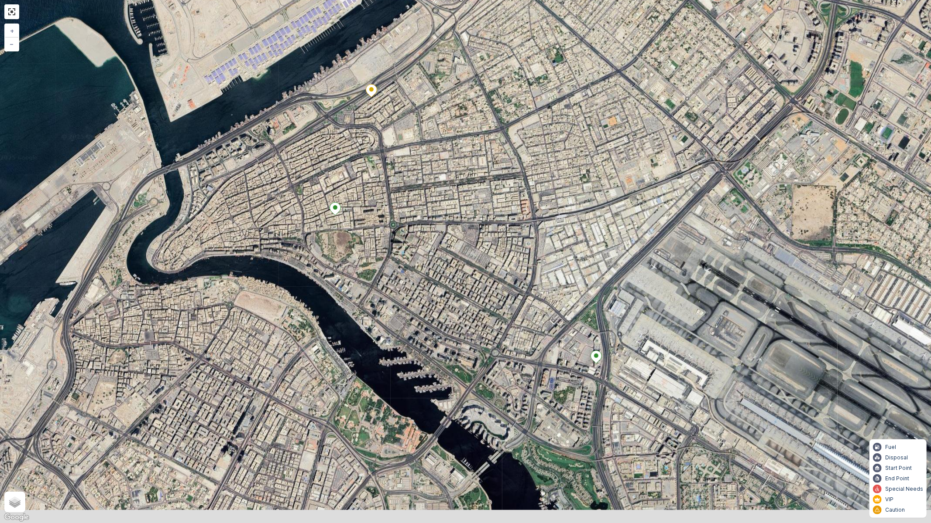
drag, startPoint x: 603, startPoint y: 398, endPoint x: 573, endPoint y: 246, distance: 155.2
click at [575, 247] on div "3 + − Satellite Roadmap Terrain Hybrid Leaflet Keyboard shortcuts Map Data Imag…" at bounding box center [465, 261] width 931 height 523
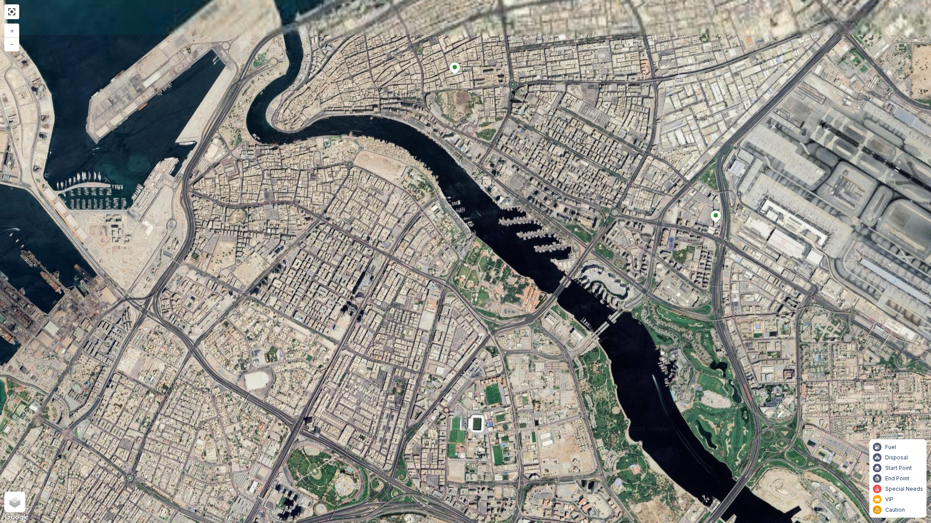
drag, startPoint x: 555, startPoint y: 274, endPoint x: 509, endPoint y: 399, distance: 133.1
click at [509, 399] on div "3 2 2 3 + − Satellite Roadmap Terrain Hybrid Leaflet Keyboard shortcuts Map Dat…" at bounding box center [465, 261] width 931 height 523
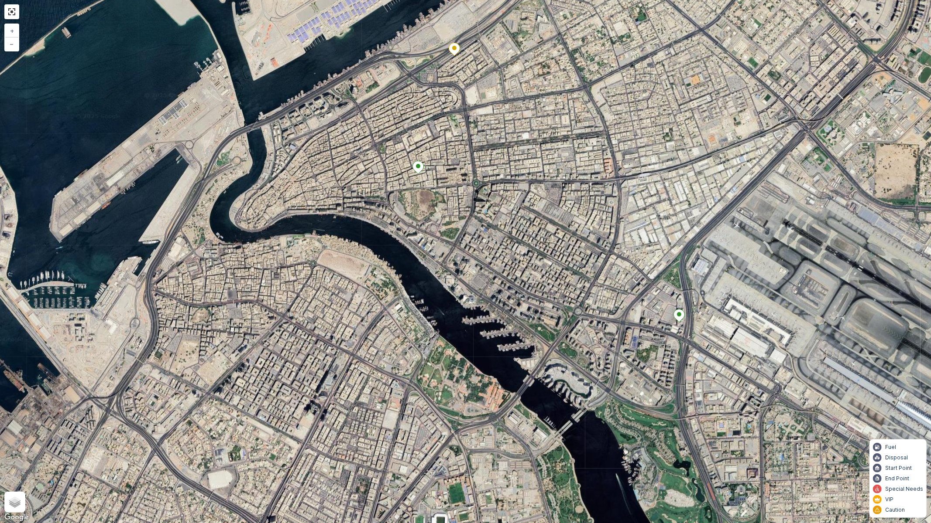
drag, startPoint x: 551, startPoint y: 363, endPoint x: 526, endPoint y: 424, distance: 65.5
click at [526, 424] on div "3 + − Satellite Roadmap Terrain Hybrid Leaflet Keyboard shortcuts Map Data Imag…" at bounding box center [465, 261] width 931 height 523
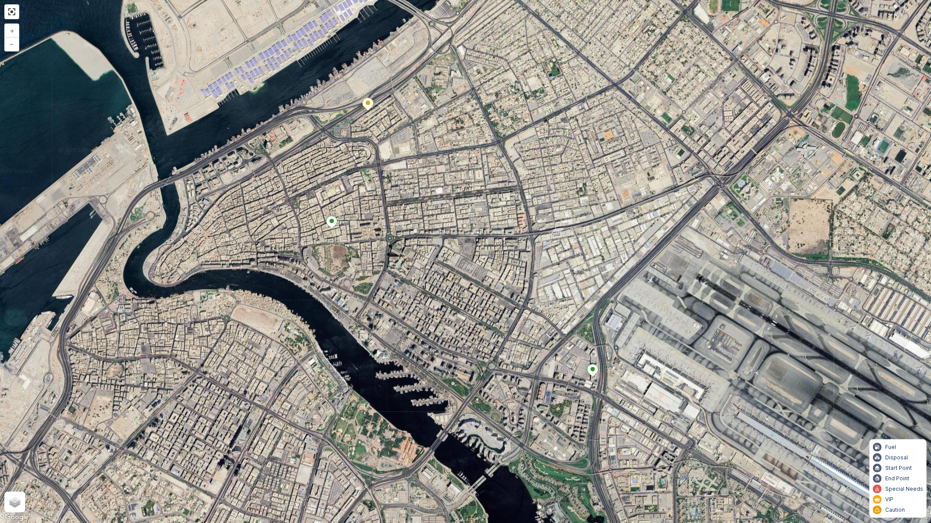
drag, startPoint x: 651, startPoint y: 438, endPoint x: 625, endPoint y: 382, distance: 61.9
click at [625, 382] on div "3 + − Satellite Roadmap Terrain Hybrid Leaflet Keyboard shortcuts Map Data Imag…" at bounding box center [465, 261] width 931 height 523
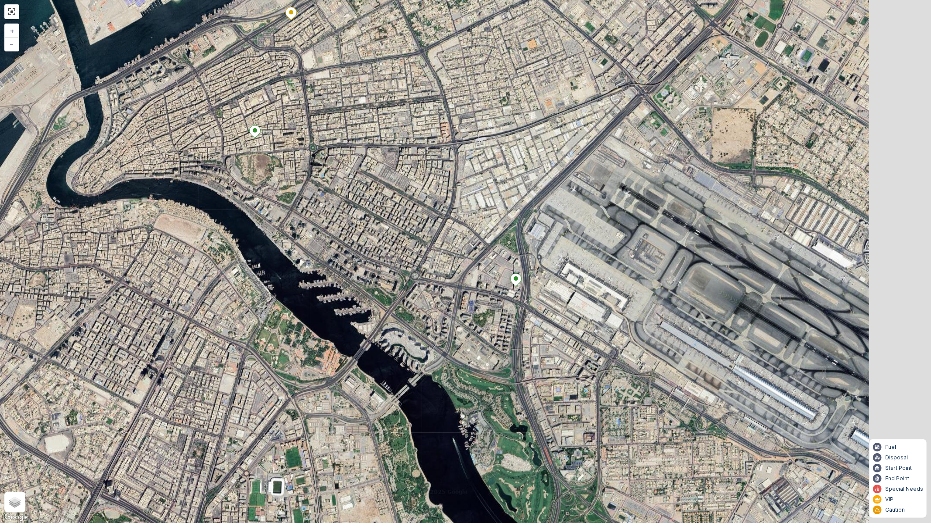
drag, startPoint x: 627, startPoint y: 403, endPoint x: 562, endPoint y: 327, distance: 99.9
click at [562, 327] on div "3 + − Satellite Roadmap Terrain Hybrid Leaflet Keyboard shortcuts Map Data Imag…" at bounding box center [465, 261] width 931 height 523
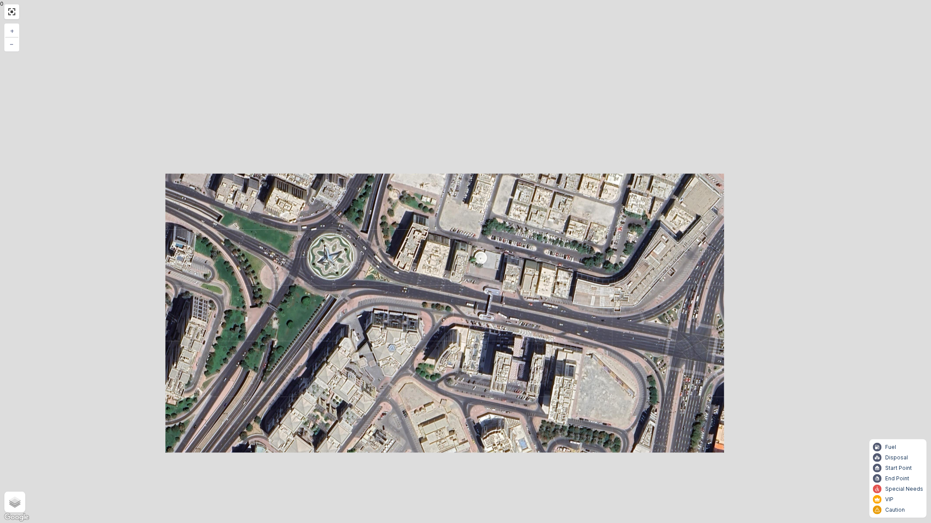
drag, startPoint x: 243, startPoint y: 224, endPoint x: 438, endPoint y: 356, distance: 235.6
click at [445, 359] on div "3 + − Satellite Roadmap Terrain Hybrid Leaflet Keyboard shortcuts Map Data Imag…" at bounding box center [465, 261] width 931 height 523
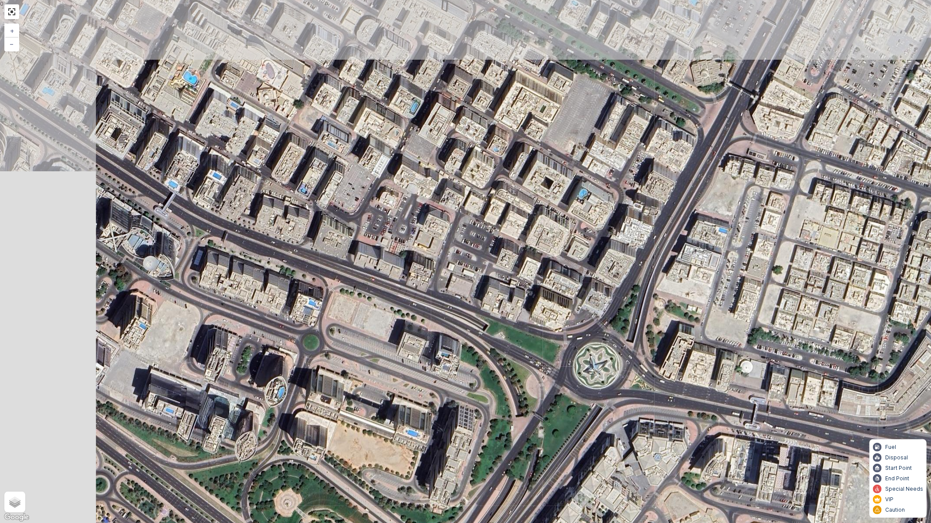
drag, startPoint x: 350, startPoint y: 232, endPoint x: 523, endPoint y: 332, distance: 199.9
click at [523, 332] on div "3 + − Satellite Roadmap Terrain Hybrid Leaflet Keyboard shortcuts Map Data Imag…" at bounding box center [465, 261] width 931 height 523
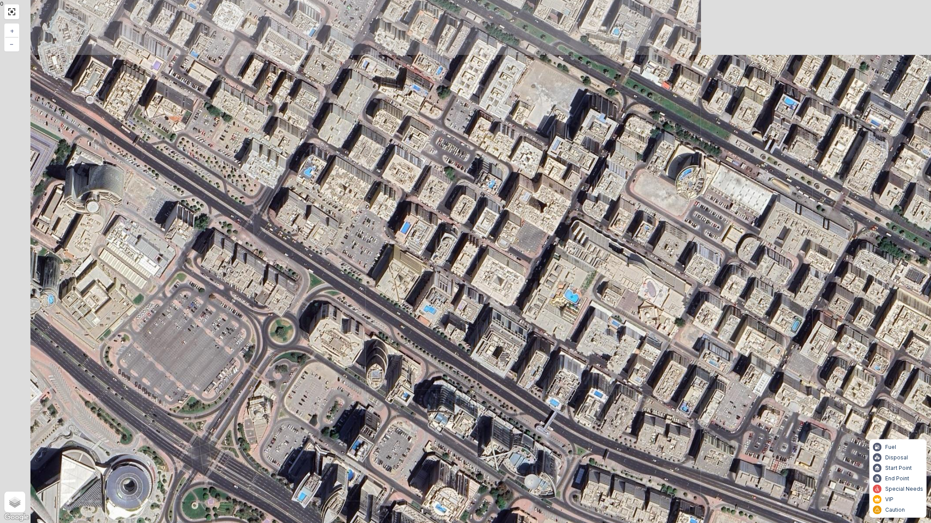
drag, startPoint x: 263, startPoint y: 233, endPoint x: 641, endPoint y: 450, distance: 436.3
click at [641, 441] on div "3 + − Satellite Roadmap Terrain Hybrid Leaflet Keyboard shortcuts Map Data Imag…" at bounding box center [465, 261] width 931 height 523
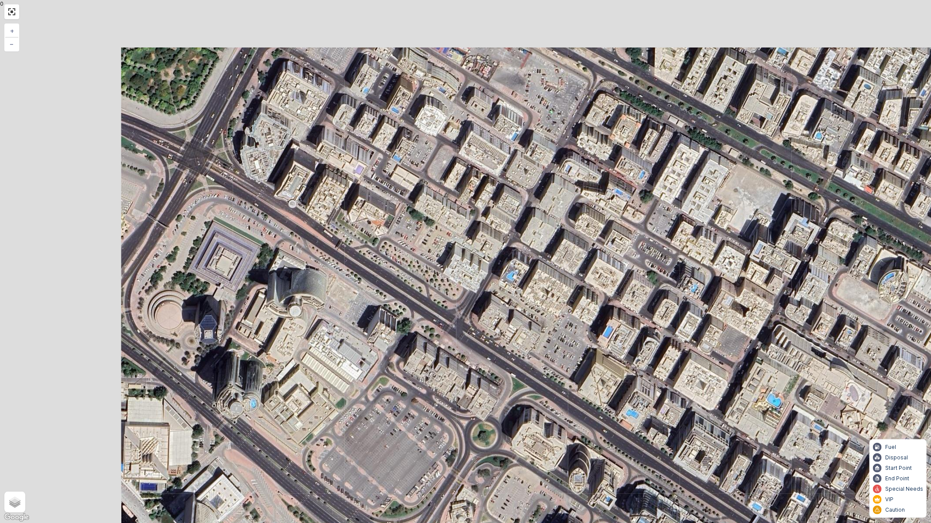
drag, startPoint x: 217, startPoint y: 250, endPoint x: 430, endPoint y: 363, distance: 241.6
click at [430, 363] on div "3 + − Satellite Roadmap Terrain Hybrid Leaflet Keyboard shortcuts Map Data Imag…" at bounding box center [465, 261] width 931 height 523
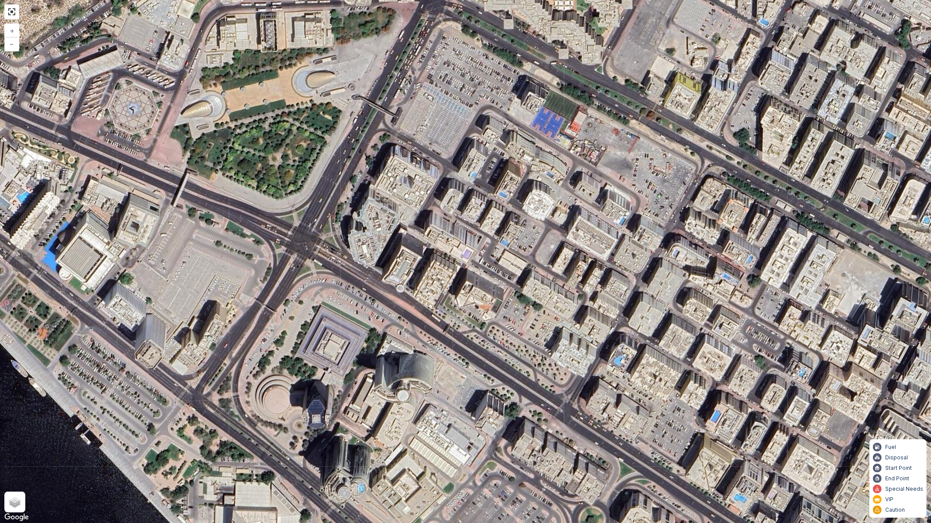
drag, startPoint x: 215, startPoint y: 176, endPoint x: 312, endPoint y: 251, distance: 122.8
click at [312, 251] on div "3 + − Satellite Roadmap Terrain Hybrid Leaflet Keyboard shortcuts Map Data Imag…" at bounding box center [465, 261] width 931 height 523
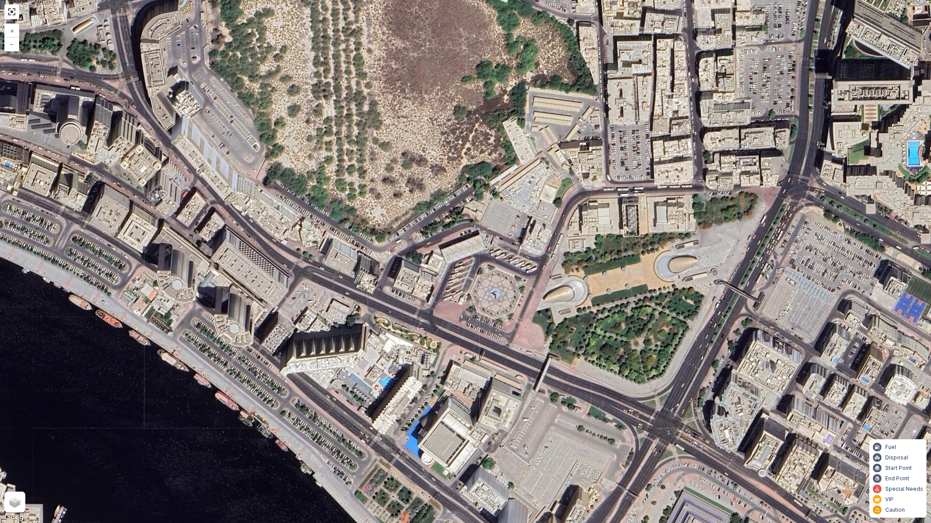
drag, startPoint x: 279, startPoint y: 234, endPoint x: 671, endPoint y: 441, distance: 442.8
click at [671, 441] on div "3 + − Satellite Roadmap Terrain Hybrid Leaflet Keyboard shortcuts Map Data Imag…" at bounding box center [465, 261] width 931 height 523
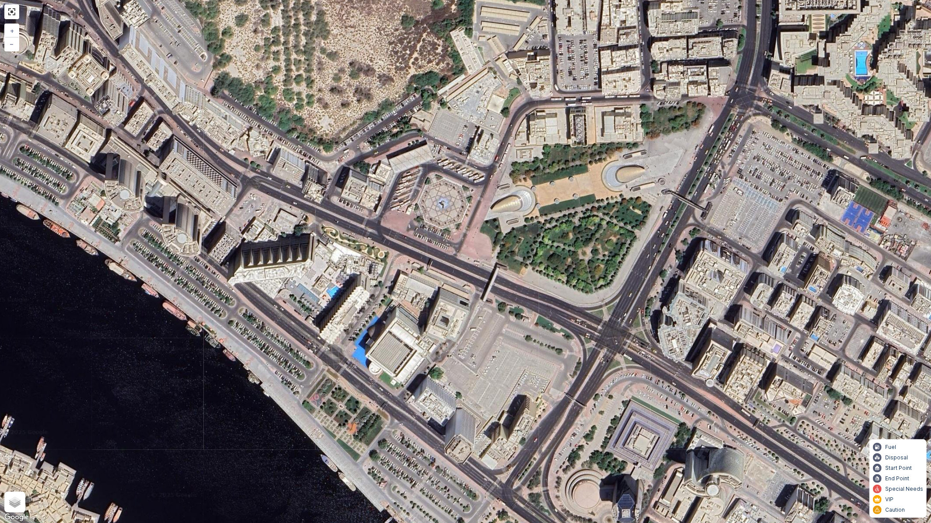
drag, startPoint x: 147, startPoint y: 159, endPoint x: 140, endPoint y: 86, distance: 73.6
click at [6, 0] on div "3 + − Satellite Roadmap Terrain Hybrid Leaflet Keyboard shortcuts Map Data Imag…" at bounding box center [465, 261] width 931 height 523
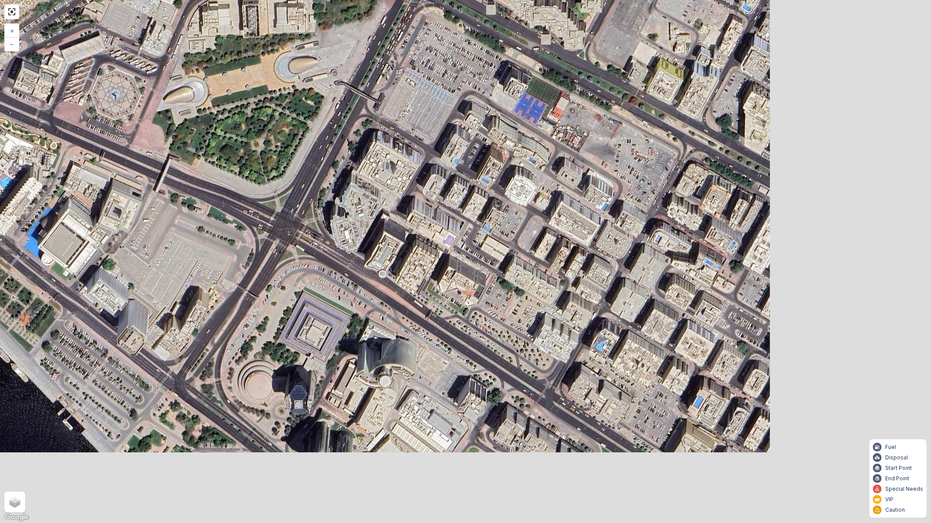
drag, startPoint x: 290, startPoint y: 207, endPoint x: 151, endPoint y: 140, distance: 154.2
click at [151, 140] on div "3 + − Satellite Roadmap Terrain Hybrid Leaflet Keyboard shortcuts Map Data Imag…" at bounding box center [465, 261] width 931 height 523
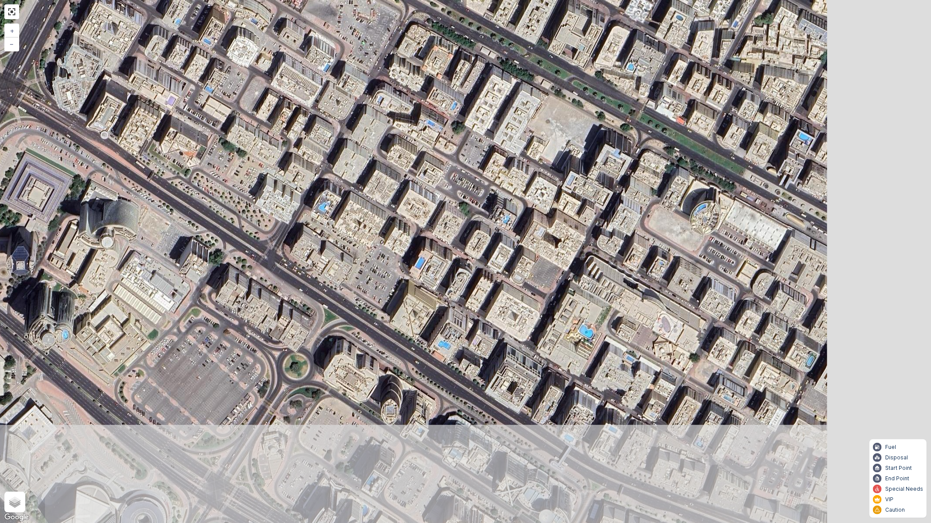
drag, startPoint x: 382, startPoint y: 280, endPoint x: 92, endPoint y: 92, distance: 345.5
click at [85, 89] on div "3 + − Satellite Roadmap Terrain Hybrid Leaflet Keyboard shortcuts Map Data Imag…" at bounding box center [465, 261] width 931 height 523
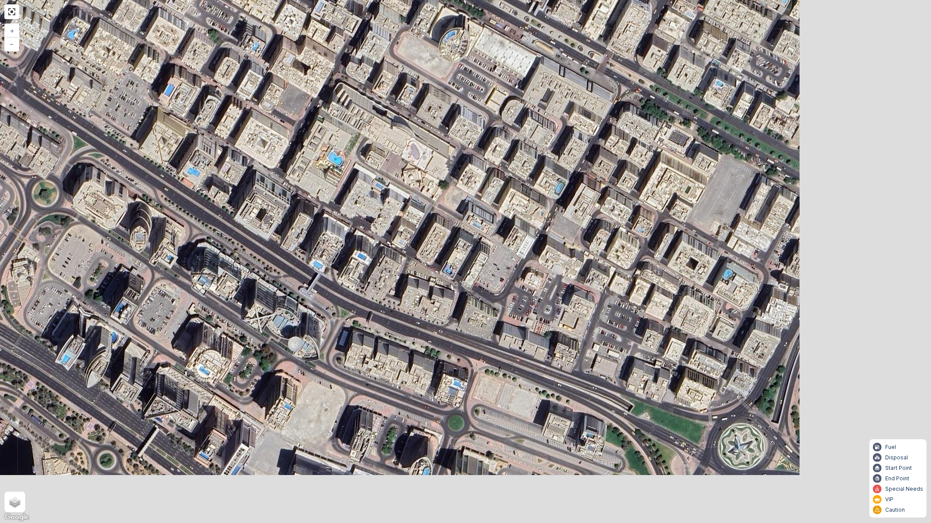
drag, startPoint x: 396, startPoint y: 280, endPoint x: 131, endPoint y: 124, distance: 307.2
click at [131, 124] on div "3 + − Satellite Roadmap Terrain Hybrid Leaflet Keyboard shortcuts Map Data Imag…" at bounding box center [465, 261] width 931 height 523
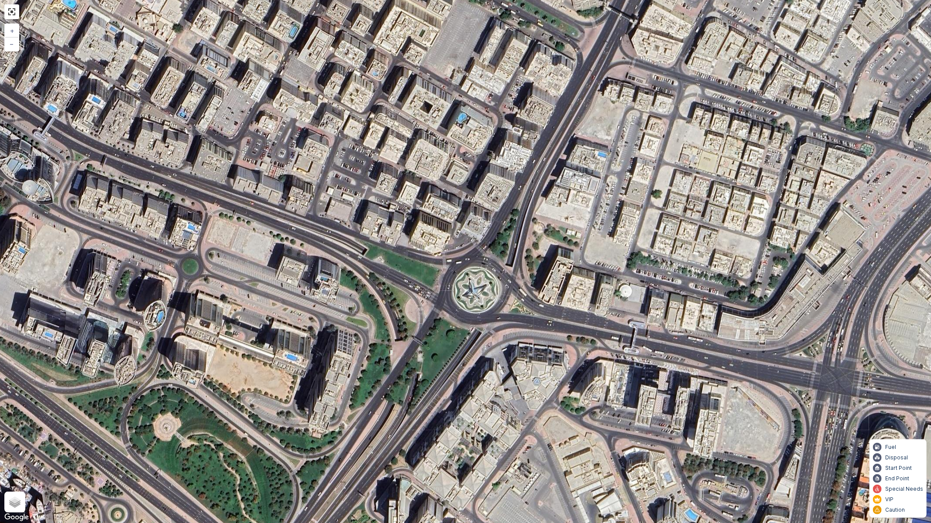
drag, startPoint x: 457, startPoint y: 302, endPoint x: 376, endPoint y: 256, distance: 93.4
click at [376, 256] on div "3 + − Satellite Roadmap Terrain Hybrid Leaflet Keyboard shortcuts Map Data Imag…" at bounding box center [465, 261] width 931 height 523
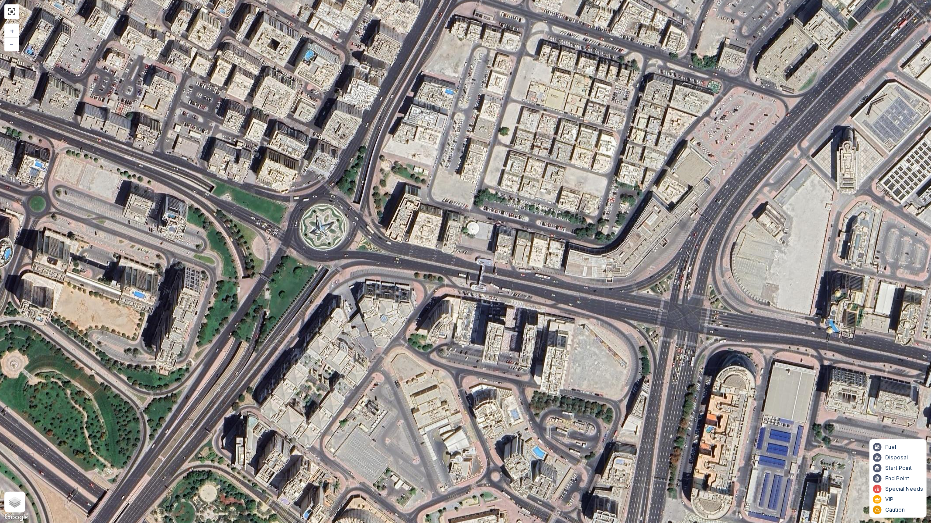
drag, startPoint x: 427, startPoint y: 270, endPoint x: 202, endPoint y: 194, distance: 237.4
click at [202, 194] on div "3 + − Satellite Roadmap Terrain Hybrid Leaflet Keyboard shortcuts Map Data Imag…" at bounding box center [465, 261] width 931 height 523
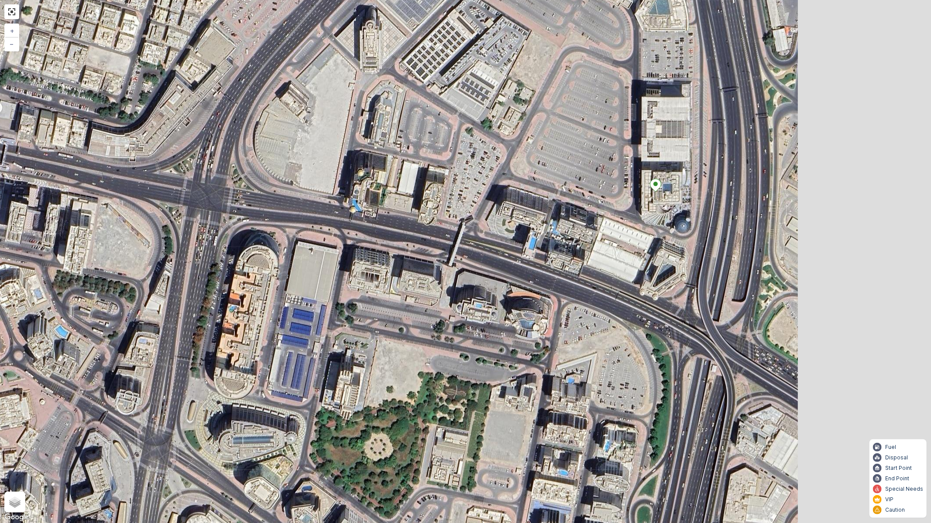
drag, startPoint x: 537, startPoint y: 273, endPoint x: 274, endPoint y: 224, distance: 267.5
click at [274, 224] on div "3 + − Satellite Roadmap Terrain Hybrid Leaflet Keyboard shortcuts Map Data Imag…" at bounding box center [465, 261] width 931 height 523
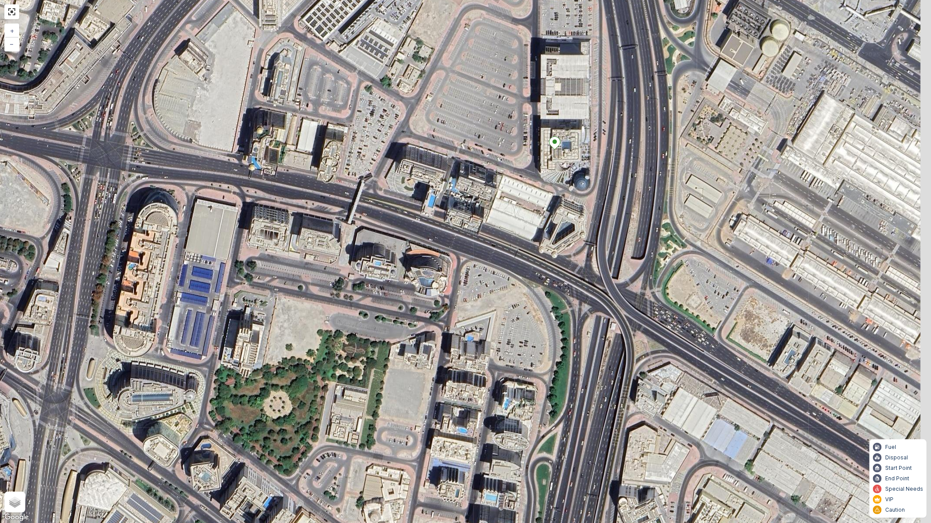
drag, startPoint x: 469, startPoint y: 250, endPoint x: 486, endPoint y: 241, distance: 19.1
click at [461, 243] on div "3 + − Satellite Roadmap Terrain Hybrid Leaflet Keyboard shortcuts Map Data Imag…" at bounding box center [465, 261] width 931 height 523
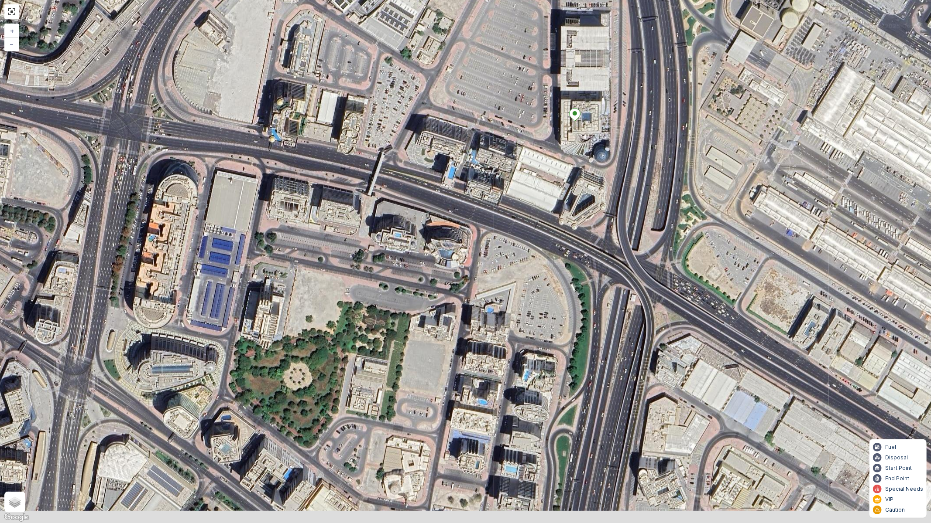
drag, startPoint x: 609, startPoint y: 281, endPoint x: 582, endPoint y: 233, distance: 55.3
click at [582, 233] on div "3 + − Satellite Roadmap Terrain Hybrid Leaflet Keyboard shortcuts Map Data Imag…" at bounding box center [465, 261] width 931 height 523
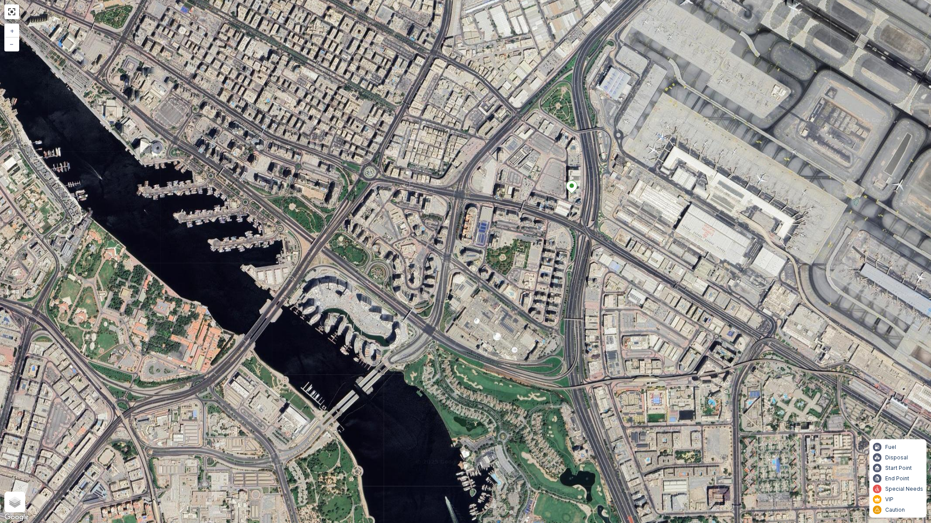
drag, startPoint x: 577, startPoint y: 308, endPoint x: 569, endPoint y: 273, distance: 36.2
click at [560, 250] on div "3 + − Satellite Roadmap Terrain Hybrid Leaflet Keyboard shortcuts Map Data Imag…" at bounding box center [465, 261] width 931 height 523
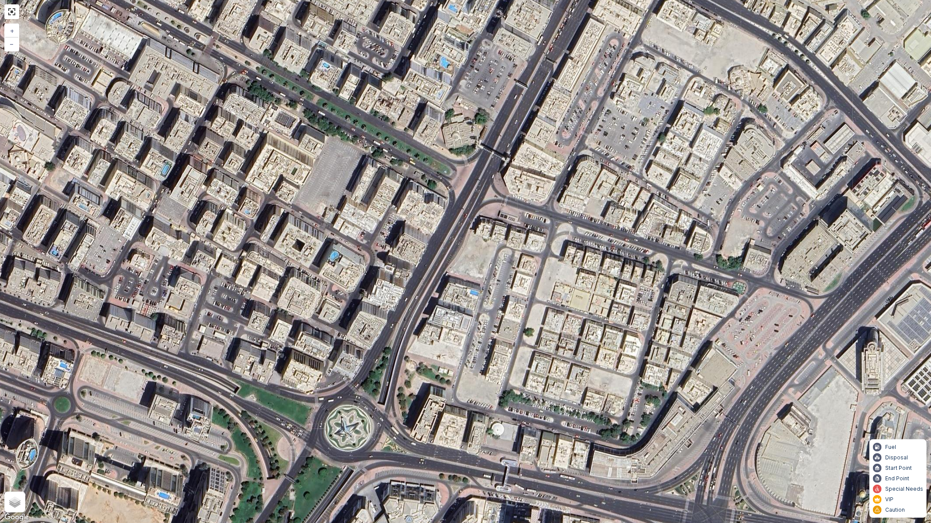
drag, startPoint x: 342, startPoint y: 404, endPoint x: 356, endPoint y: 376, distance: 30.8
click at [356, 376] on div "3 + − Satellite Roadmap Terrain Hybrid Leaflet Keyboard shortcuts Map Data Imag…" at bounding box center [465, 261] width 931 height 523
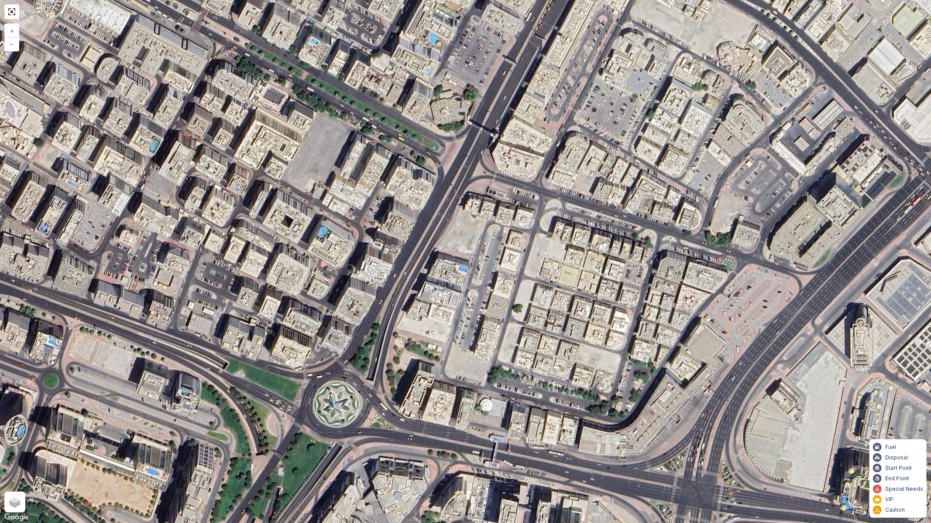
drag, startPoint x: 544, startPoint y: 452, endPoint x: 495, endPoint y: 355, distance: 108.9
click at [495, 355] on div "3 + − Satellite Roadmap Terrain Hybrid Leaflet Keyboard shortcuts Map Data Imag…" at bounding box center [465, 261] width 931 height 523
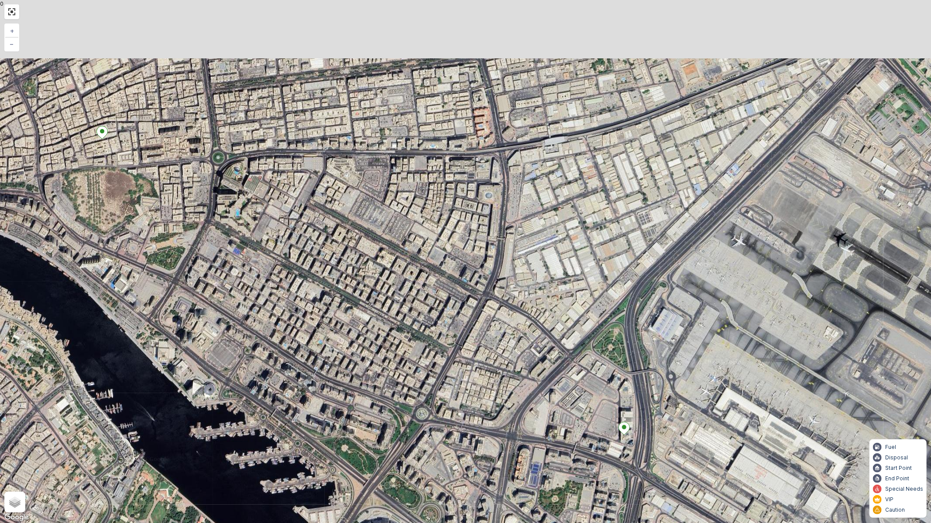
drag, startPoint x: 480, startPoint y: 363, endPoint x: 476, endPoint y: 387, distance: 24.7
click at [468, 387] on div "3 + − Satellite Roadmap Terrain Hybrid Leaflet Keyboard shortcuts Map Data Imag…" at bounding box center [465, 261] width 931 height 523
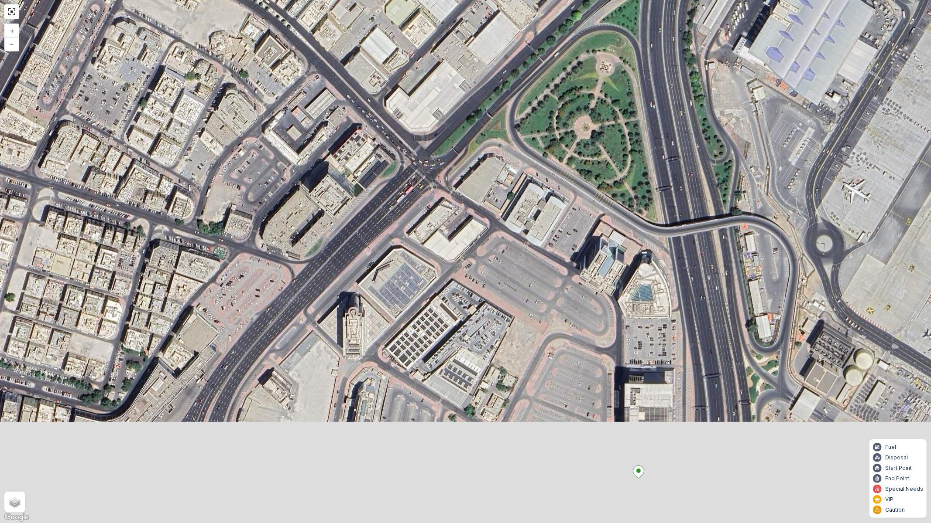
drag, startPoint x: 615, startPoint y: 389, endPoint x: 600, endPoint y: 293, distance: 97.1
click at [601, 295] on div "3 + − Satellite Roadmap Terrain Hybrid Leaflet Keyboard shortcuts Map Data Imag…" at bounding box center [465, 261] width 931 height 523
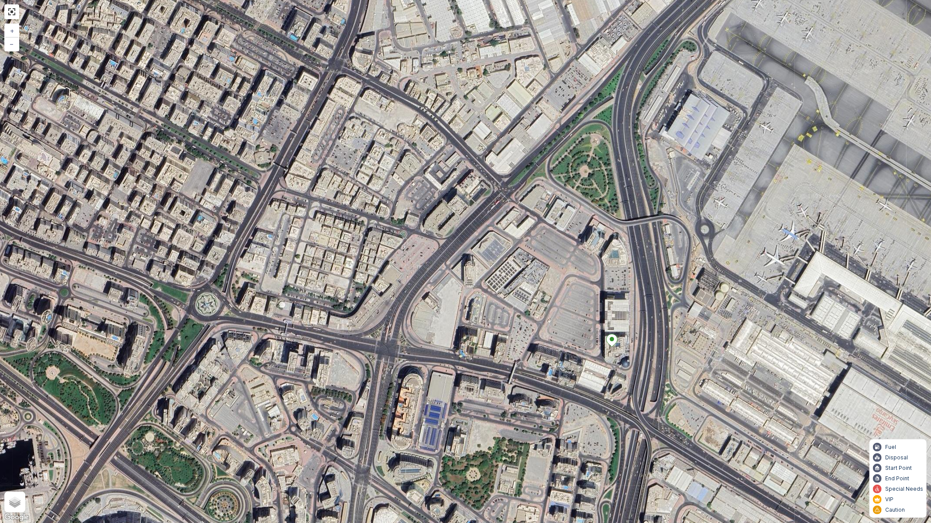
drag, startPoint x: 468, startPoint y: 301, endPoint x: 430, endPoint y: 197, distance: 111.5
click at [430, 197] on div "3 + − Satellite Roadmap Terrain Hybrid Leaflet Keyboard shortcuts Map Data Imag…" at bounding box center [465, 261] width 931 height 523
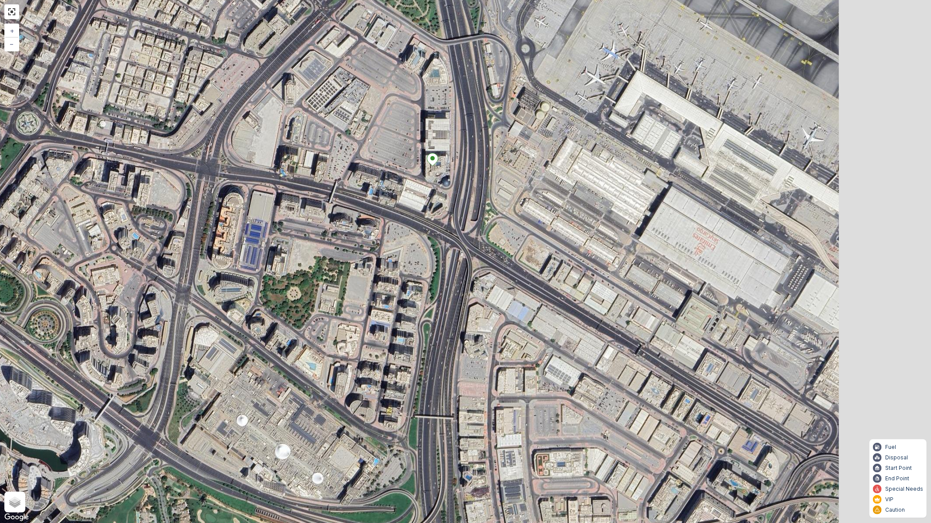
drag
click at [437, 218] on div "3 + − Satellite Roadmap Terrain Hybrid Leaflet Keyboard shortcuts Map Data Imag…" at bounding box center [465, 261] width 931 height 523
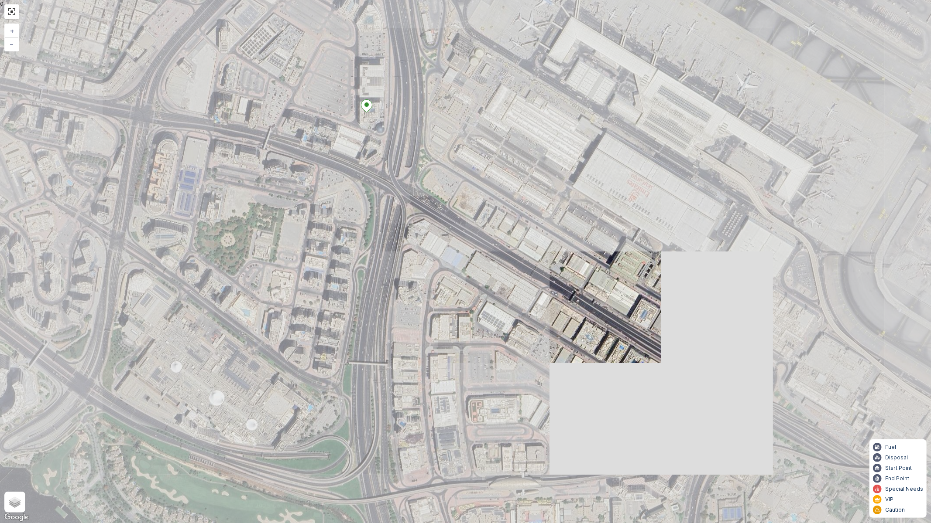
drag, startPoint x: 524, startPoint y: 323, endPoint x: 651, endPoint y: 368, distance: 134.3
click at [651, 368] on div "3 3 + − Satellite Roadmap Terrain Hybrid Leaflet Keyboard shortcuts Map Data Im…" at bounding box center [465, 261] width 931 height 523
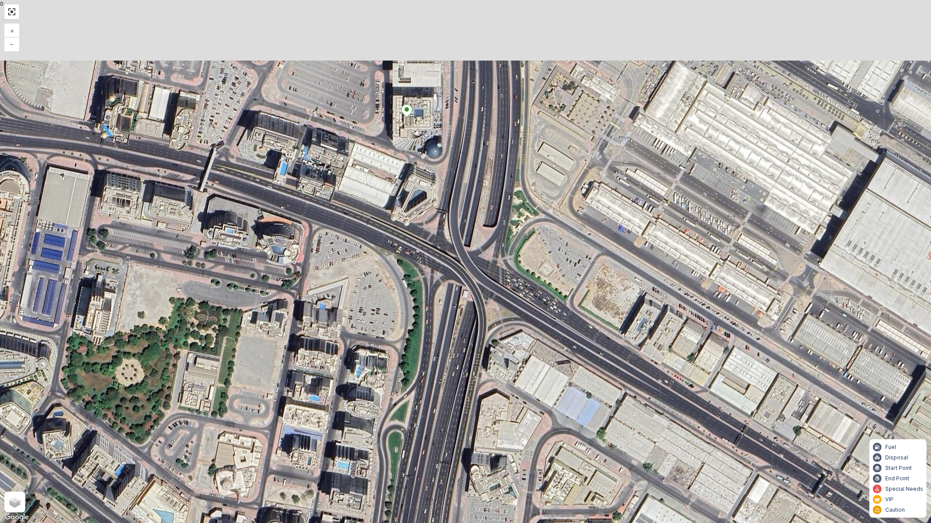
drag, startPoint x: 377, startPoint y: 135, endPoint x: 417, endPoint y: 208, distance: 82.4
click at [417, 208] on div "3 + − Satellite Roadmap Terrain Hybrid Leaflet Keyboard shortcuts Map Data Imag…" at bounding box center [465, 261] width 931 height 523
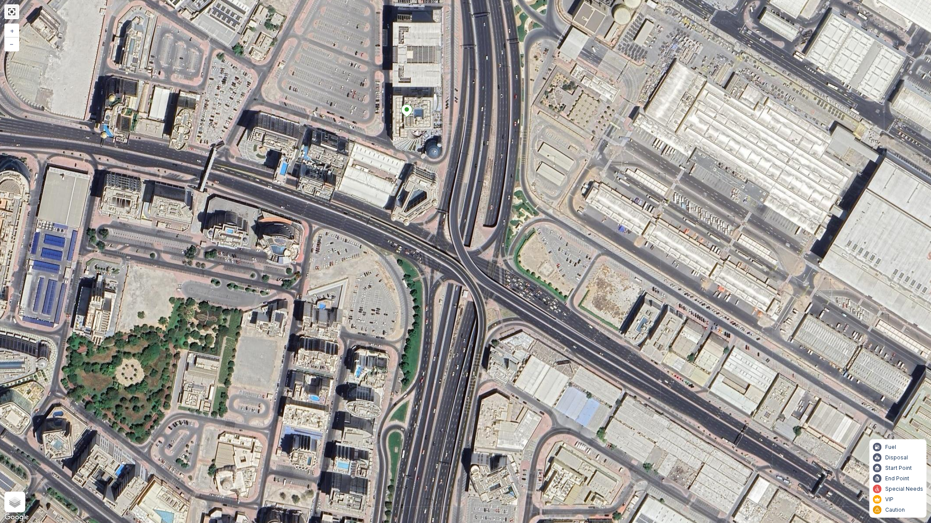
click at [11, 7] on link at bounding box center [11, 11] width 13 height 13
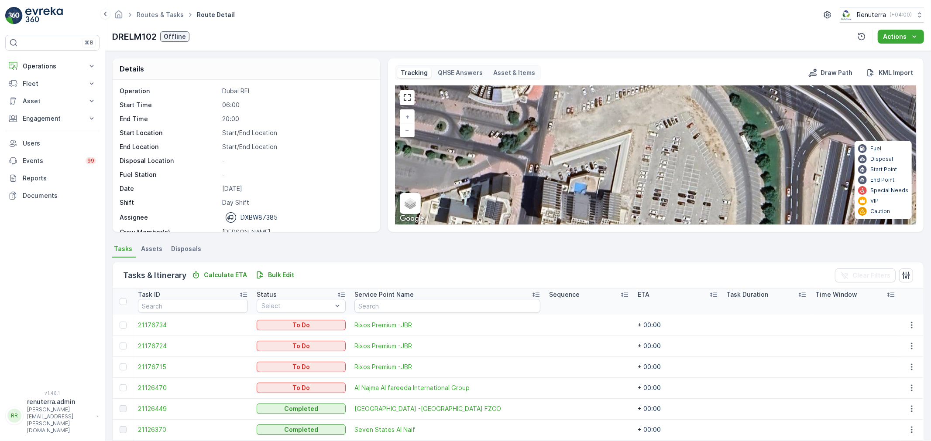
drag, startPoint x: 556, startPoint y: 183, endPoint x: 513, endPoint y: 120, distance: 76.2
click at [513, 120] on div "3 + − Satellite Roadmap Terrain Hybrid Leaflet Keyboard shortcuts Map Data Imag…" at bounding box center [655, 155] width 520 height 139
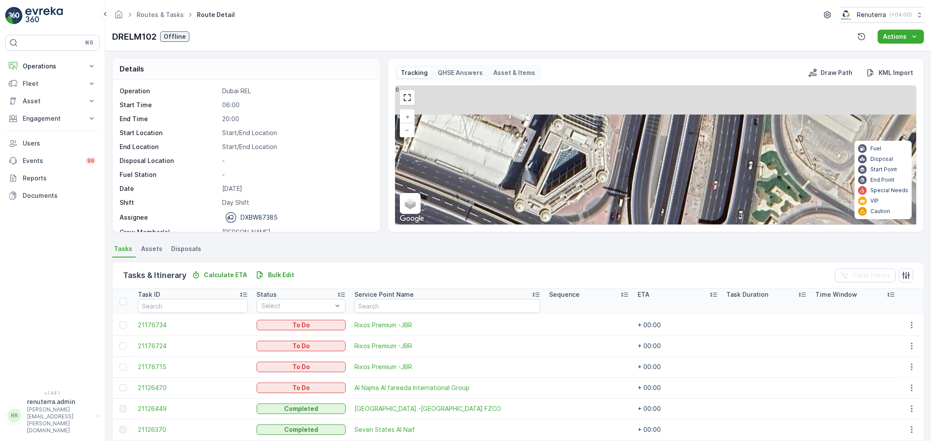
drag, startPoint x: 541, startPoint y: 150, endPoint x: 537, endPoint y: 205, distance: 56.0
click at [537, 205] on div "3 + − Satellite Roadmap Terrain Hybrid Leaflet Keyboard shortcuts Map Data Imag…" at bounding box center [655, 155] width 520 height 139
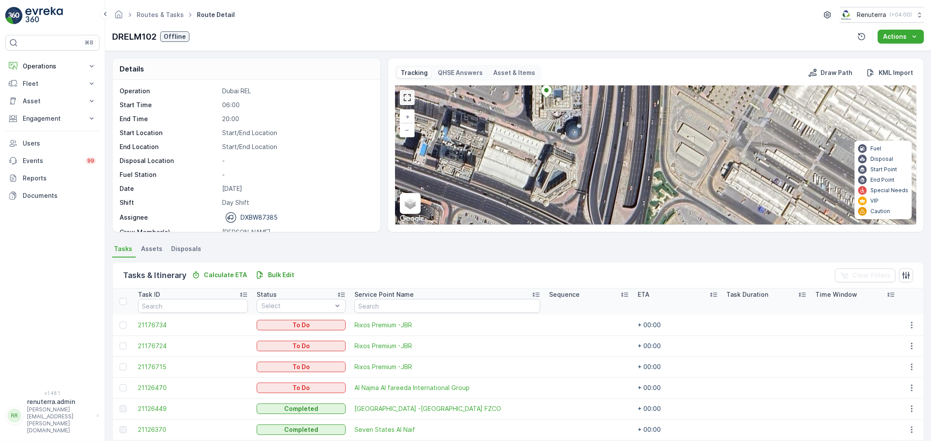
click at [406, 101] on link at bounding box center [406, 97] width 13 height 13
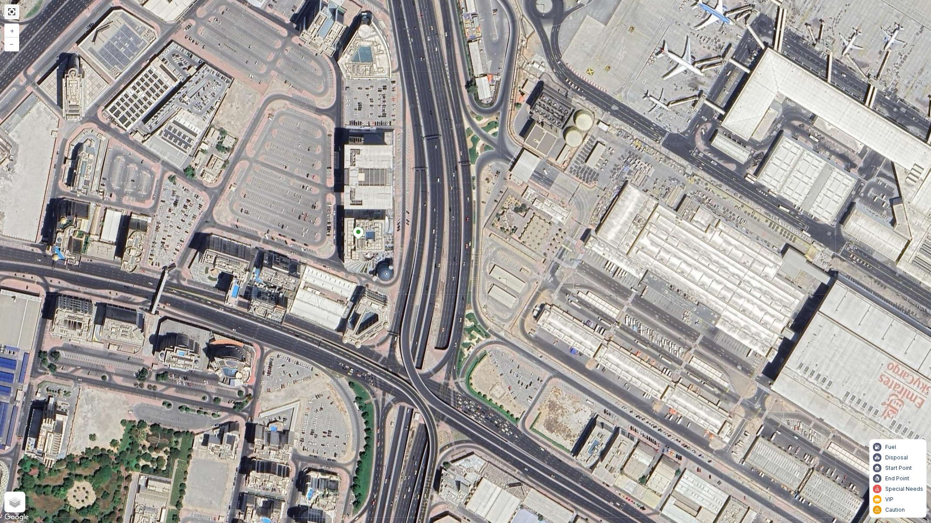
click at [6, 12] on link at bounding box center [11, 11] width 13 height 13
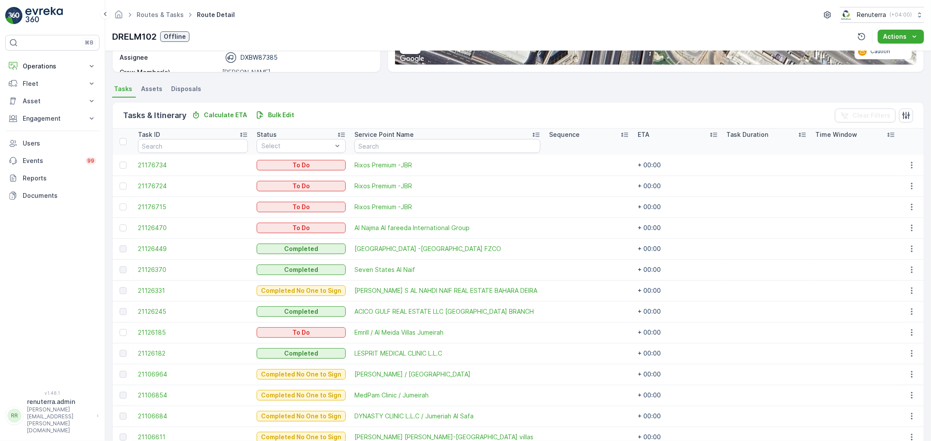
scroll to position [145, 0]
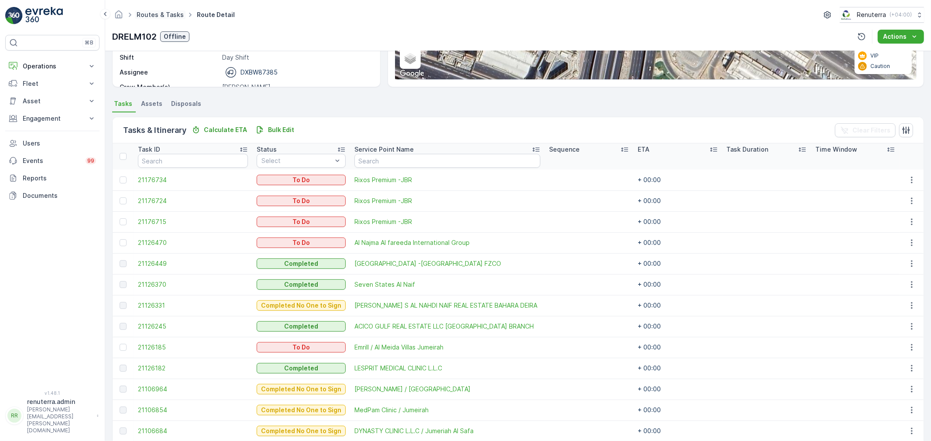
click at [150, 17] on link "Routes & Tasks" at bounding box center [160, 14] width 47 height 7
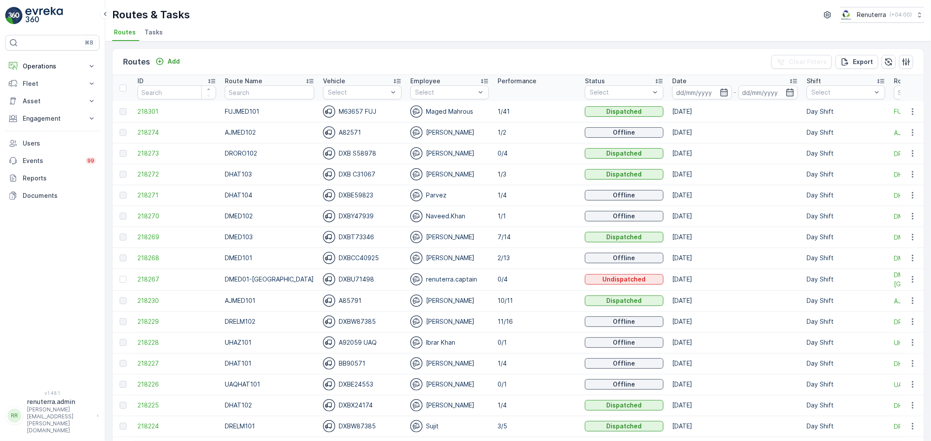
drag, startPoint x: 260, startPoint y: 81, endPoint x: 263, endPoint y: 100, distance: 19.4
click at [260, 82] on div "Route Name" at bounding box center [269, 81] width 89 height 9
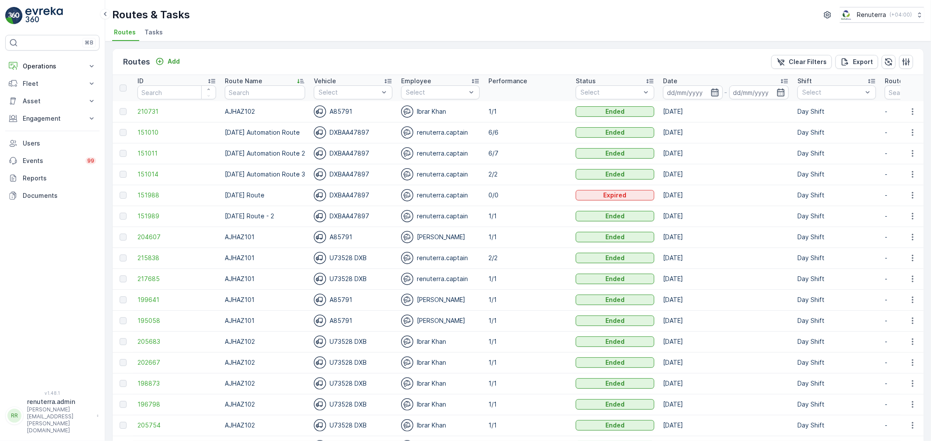
click at [719, 92] on icon "button" at bounding box center [714, 92] width 9 height 9
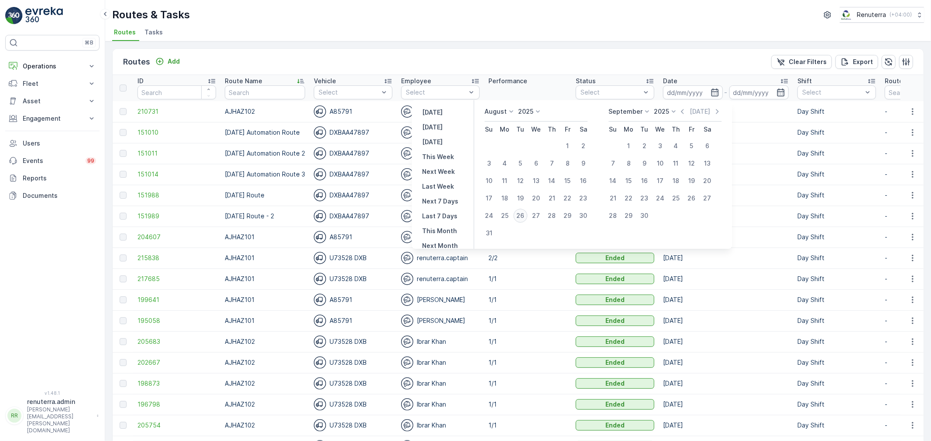
click at [521, 218] on div "26" at bounding box center [520, 216] width 14 height 14
type input "[DATE]"
click at [521, 218] on div "26" at bounding box center [520, 216] width 14 height 14
type input "[DATE]"
click at [521, 219] on div "26" at bounding box center [520, 216] width 14 height 14
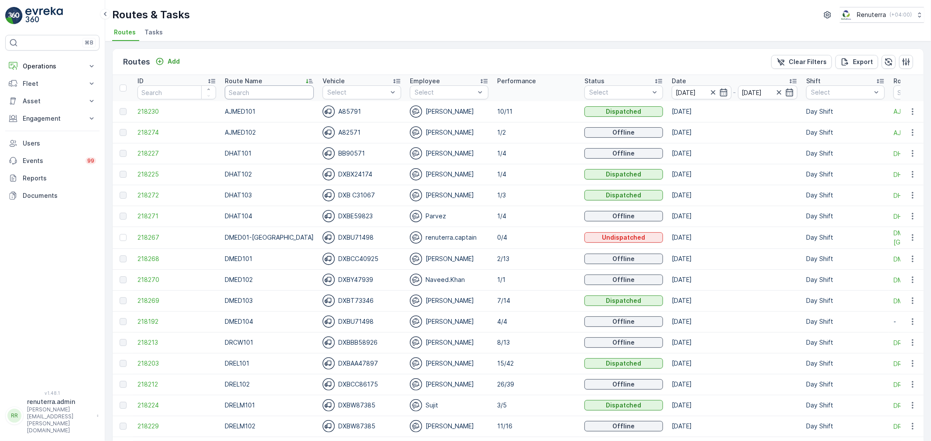
click at [267, 92] on input "text" at bounding box center [269, 93] width 89 height 14
click at [675, 95] on input "[DATE]" at bounding box center [701, 93] width 60 height 14
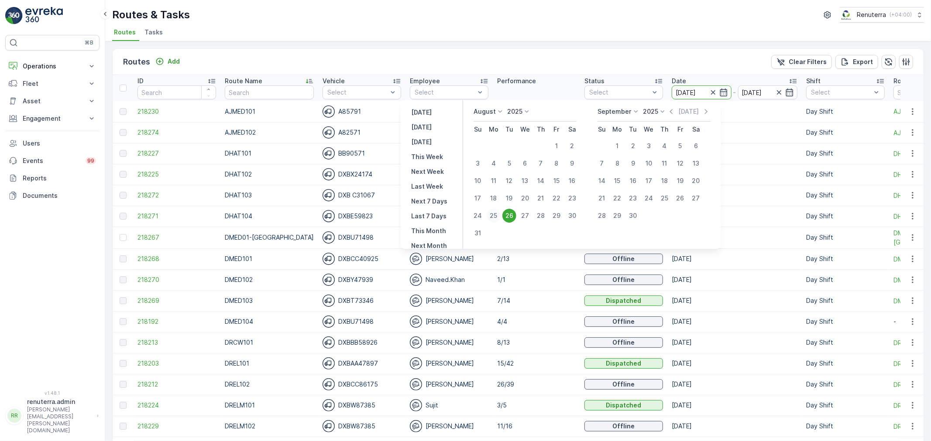
click at [500, 220] on div "25" at bounding box center [493, 216] width 14 height 14
type input "25.08.2025"
click at [500, 220] on div "25" at bounding box center [493, 216] width 14 height 14
type input "25.08.2025"
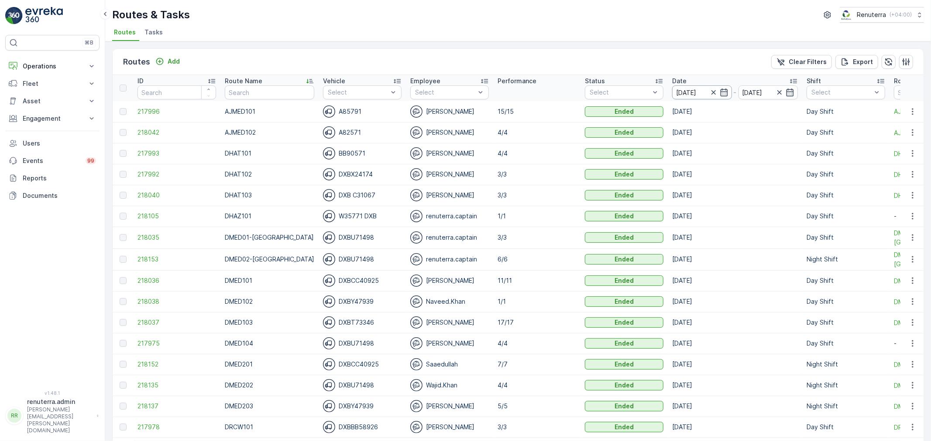
click at [677, 94] on input "25.08.2025" at bounding box center [702, 93] width 60 height 14
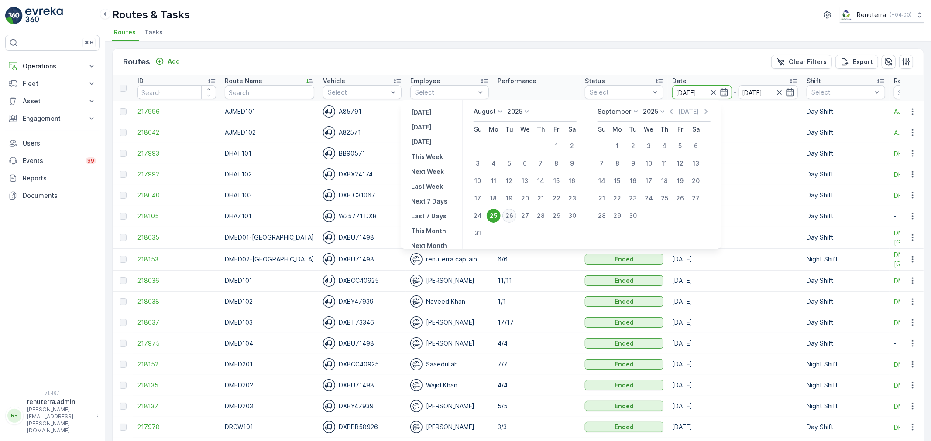
click at [507, 214] on div "26" at bounding box center [509, 216] width 14 height 14
type input "[DATE]"
click at [507, 214] on div "26" at bounding box center [509, 216] width 14 height 14
type input "[DATE]"
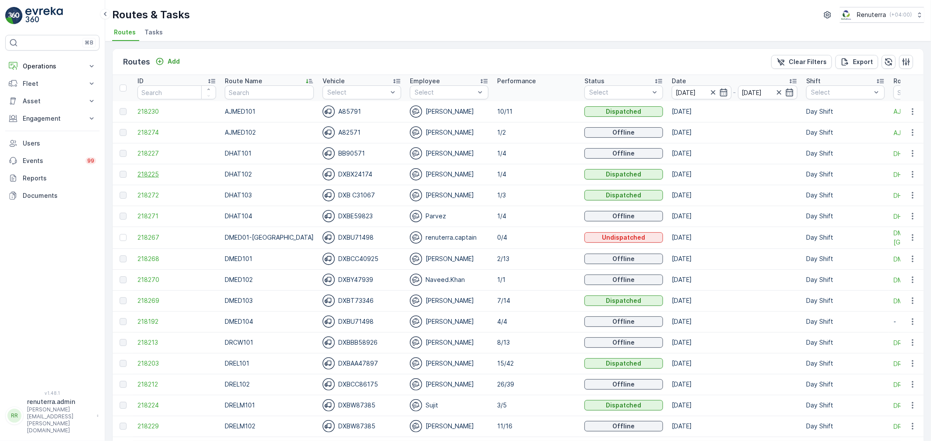
click at [160, 178] on span "218225" at bounding box center [176, 174] width 79 height 9
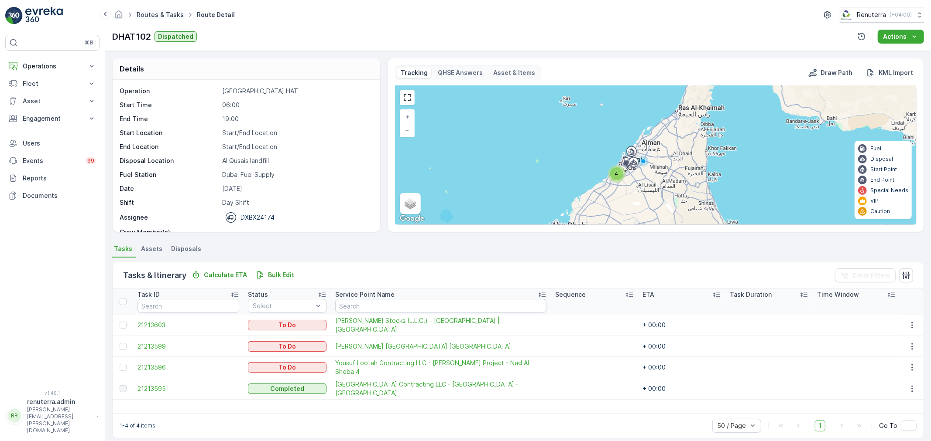
click at [151, 15] on link "Routes & Tasks" at bounding box center [160, 14] width 47 height 7
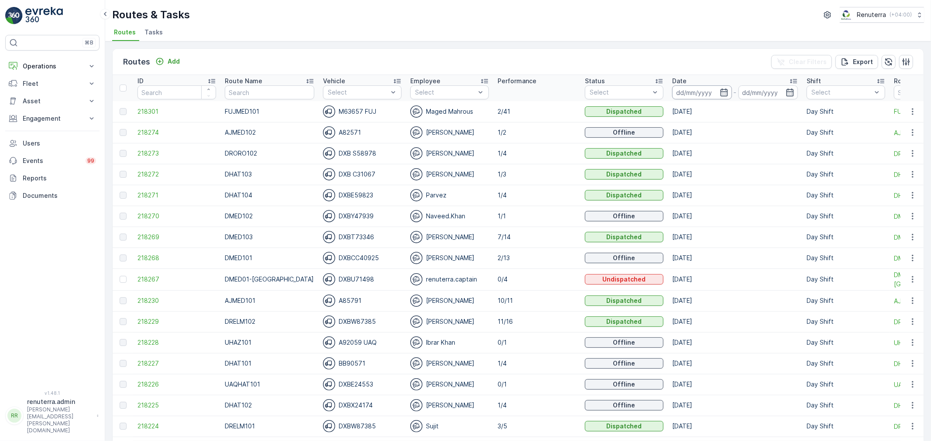
click at [688, 94] on input at bounding box center [702, 93] width 60 height 14
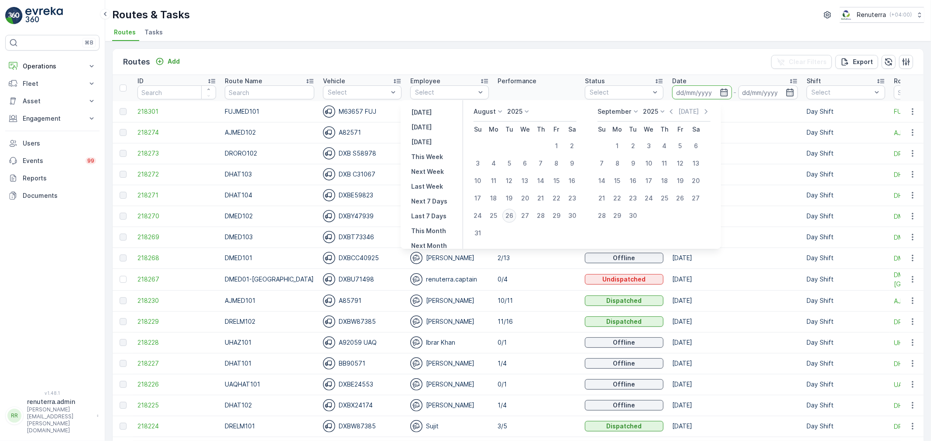
click at [512, 212] on div "26" at bounding box center [509, 216] width 14 height 14
type input "[DATE]"
click at [512, 212] on div "26" at bounding box center [509, 216] width 14 height 14
type input "[DATE]"
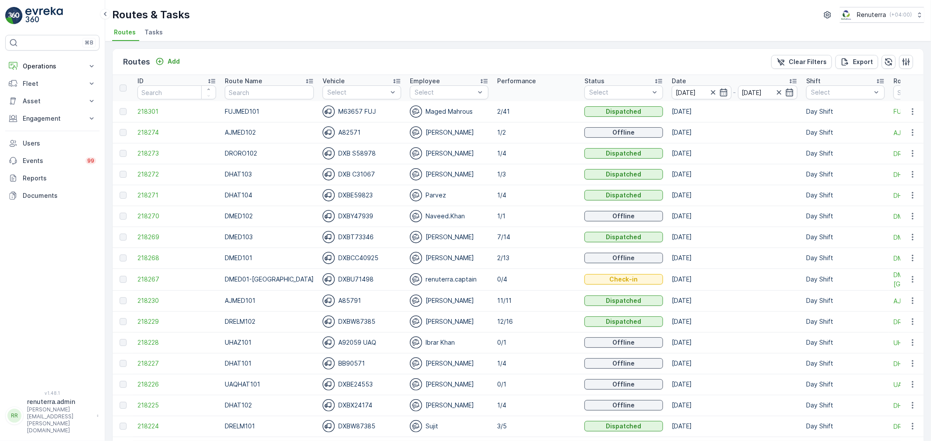
click at [251, 99] on th "Route Name" at bounding box center [269, 88] width 98 height 26
click at [247, 96] on input "text" at bounding box center [269, 93] width 89 height 14
type input "D"
click at [252, 89] on input "text" at bounding box center [269, 93] width 89 height 14
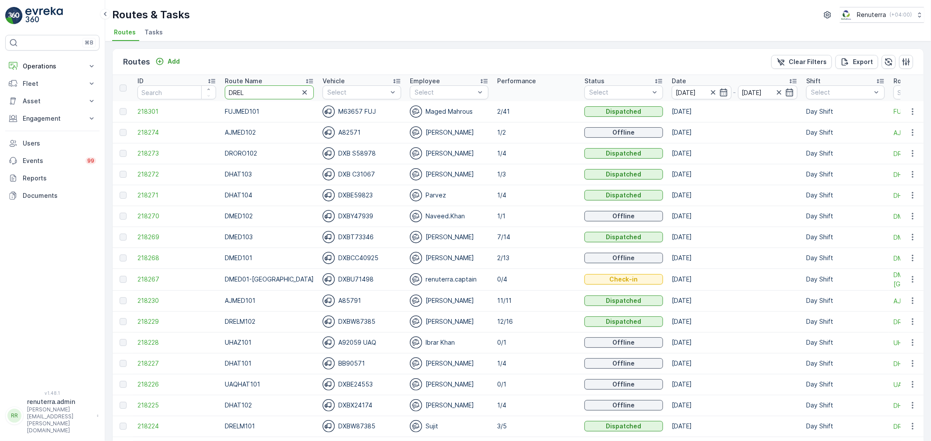
type input "DRELM"
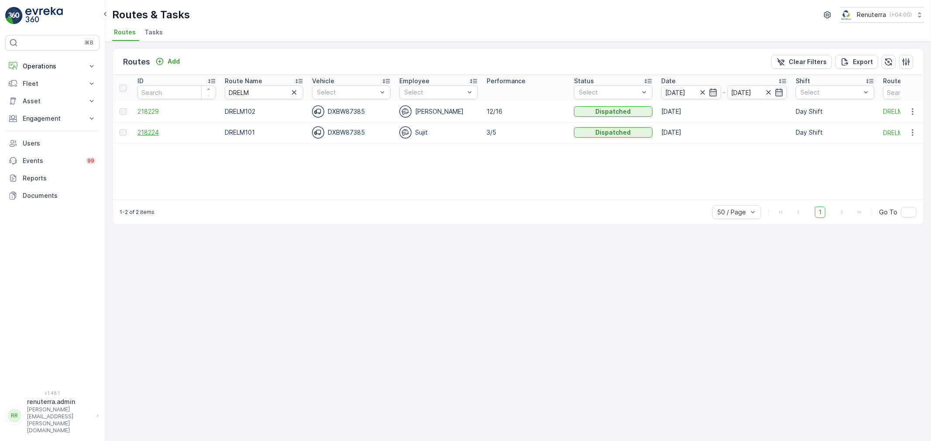
click at [147, 134] on span "218224" at bounding box center [176, 132] width 79 height 9
click at [159, 109] on span "218229" at bounding box center [176, 111] width 79 height 9
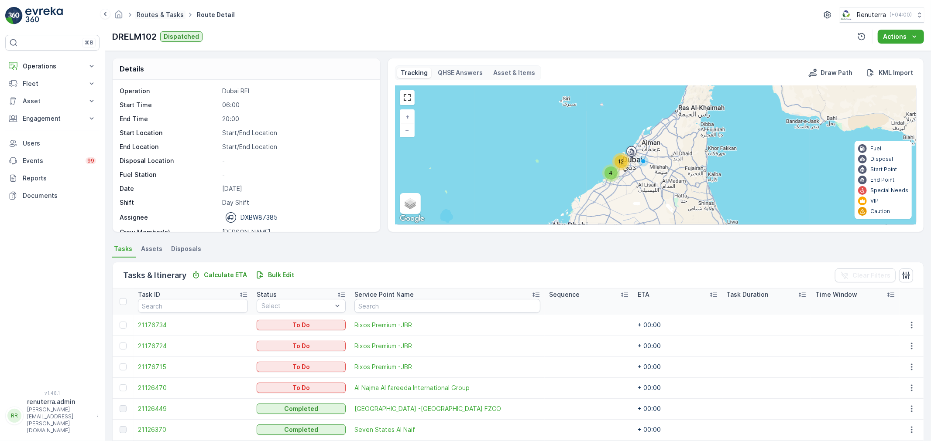
click at [159, 18] on link "Routes & Tasks" at bounding box center [160, 14] width 47 height 7
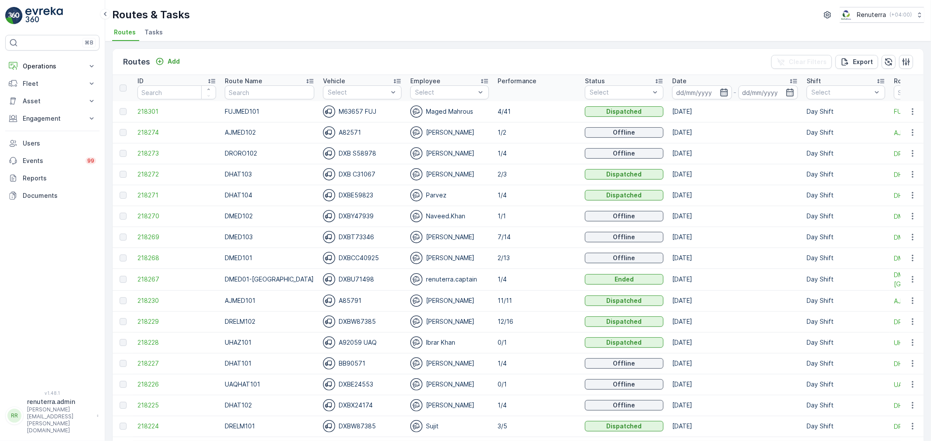
click at [719, 90] on icon "button" at bounding box center [723, 92] width 9 height 9
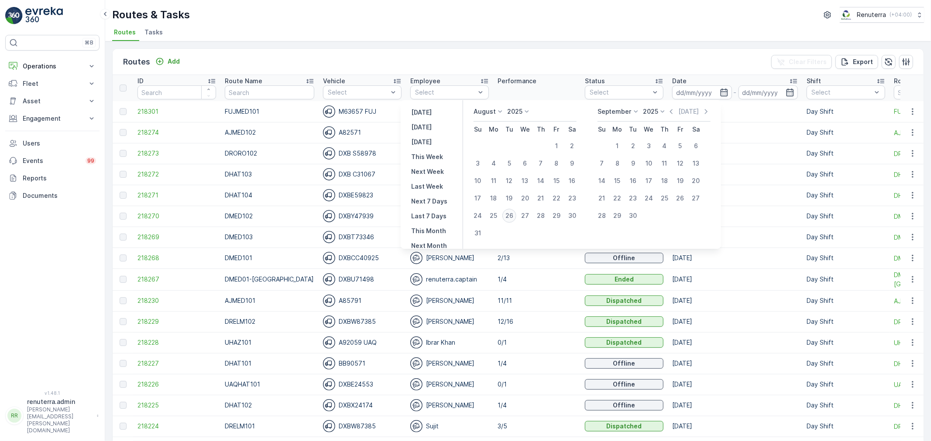
click at [513, 217] on div "26" at bounding box center [509, 216] width 14 height 14
type input "[DATE]"
click at [513, 217] on div "26" at bounding box center [509, 216] width 14 height 14
type input "[DATE]"
click at [513, 217] on div "26" at bounding box center [509, 216] width 14 height 14
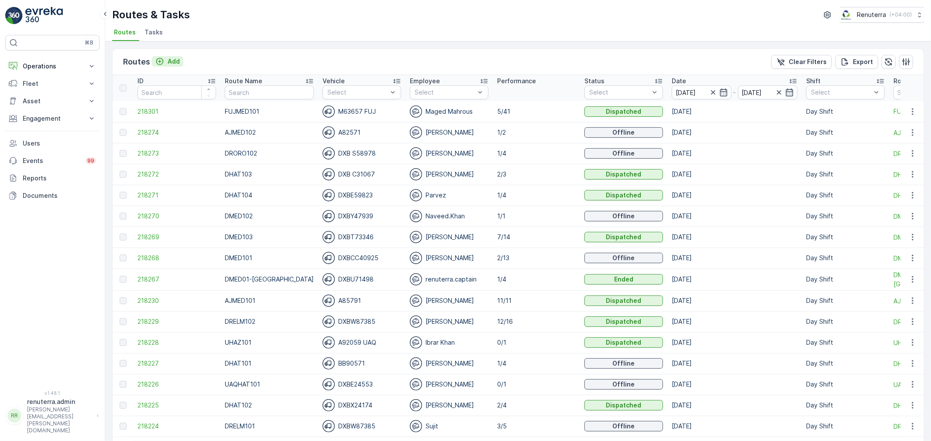
click at [178, 61] on p "Add" at bounding box center [174, 61] width 12 height 9
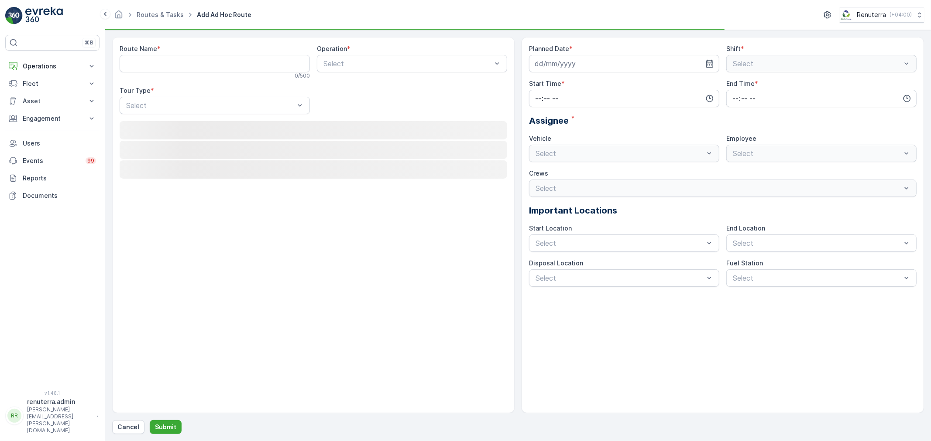
click at [182, 67] on Name "Route Name" at bounding box center [215, 63] width 190 height 17
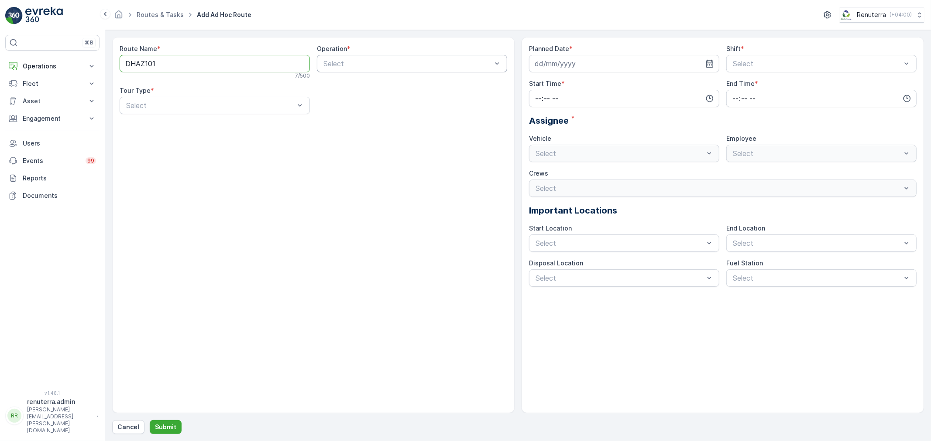
type Name "DHAZ101"
click at [329, 69] on div "Select" at bounding box center [412, 63] width 190 height 17
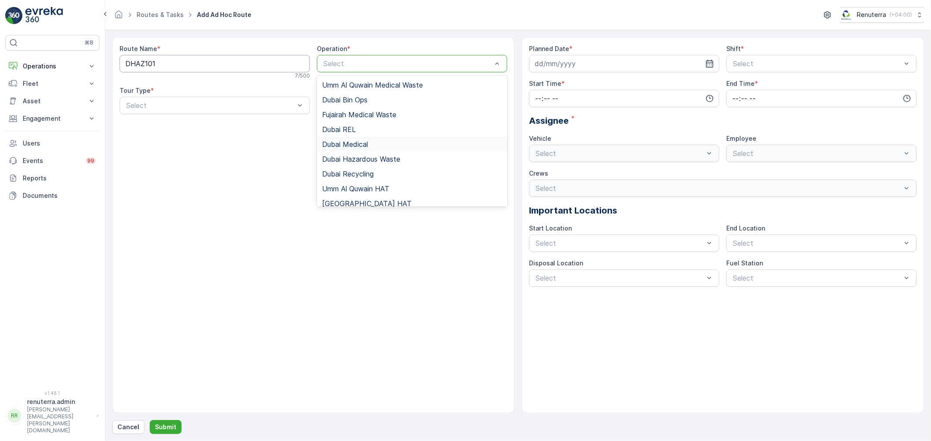
click at [128, 63] on Name "DHAZ101" at bounding box center [215, 63] width 190 height 17
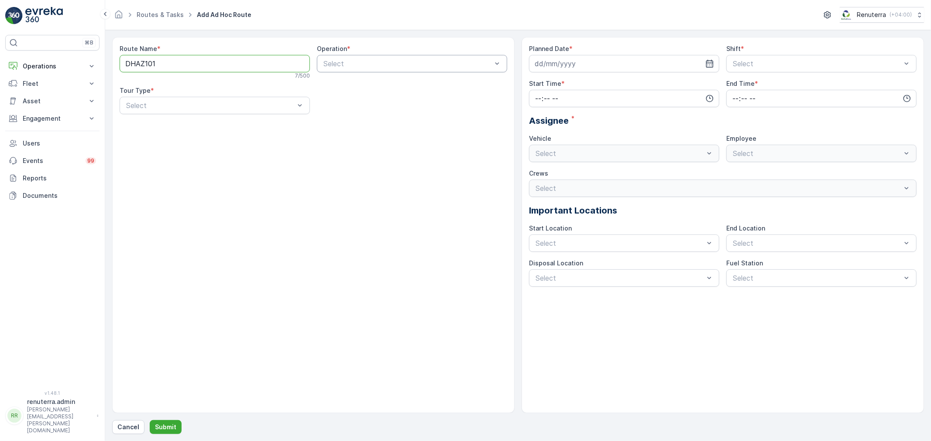
click at [353, 70] on div "Select" at bounding box center [412, 63] width 190 height 17
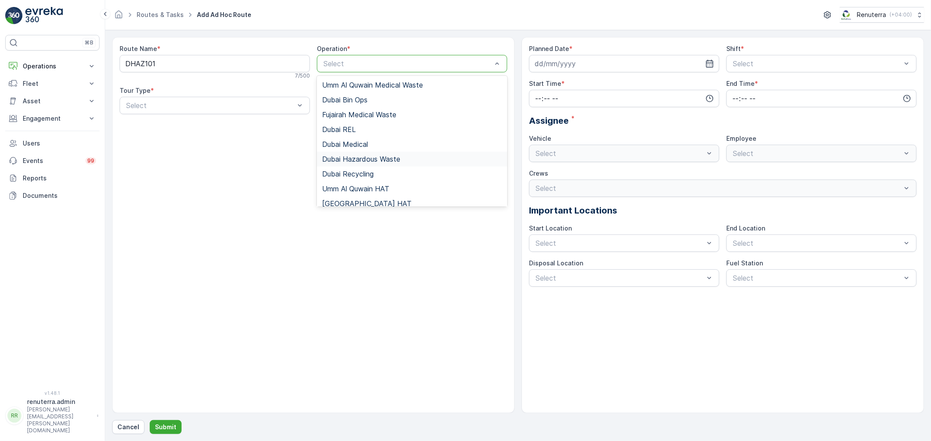
click at [362, 157] on span "Dubai Hazardous Waste" at bounding box center [361, 159] width 78 height 8
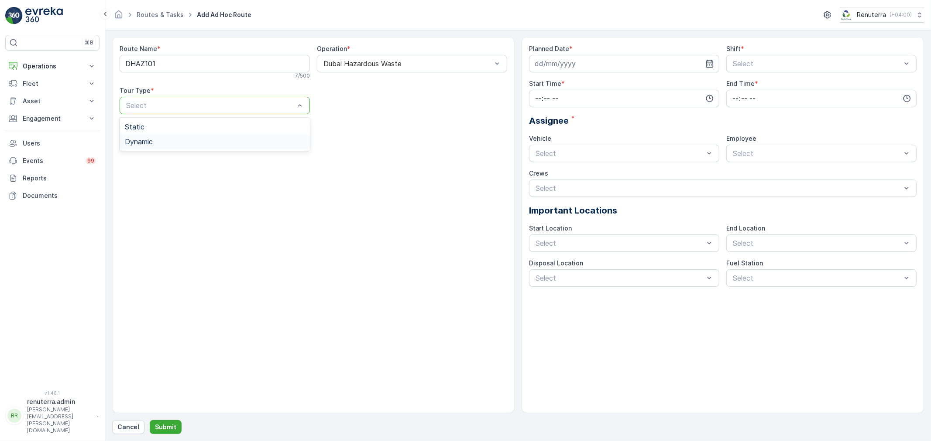
click at [214, 144] on div "Dynamic" at bounding box center [215, 142] width 180 height 8
click at [562, 66] on input at bounding box center [624, 63] width 190 height 17
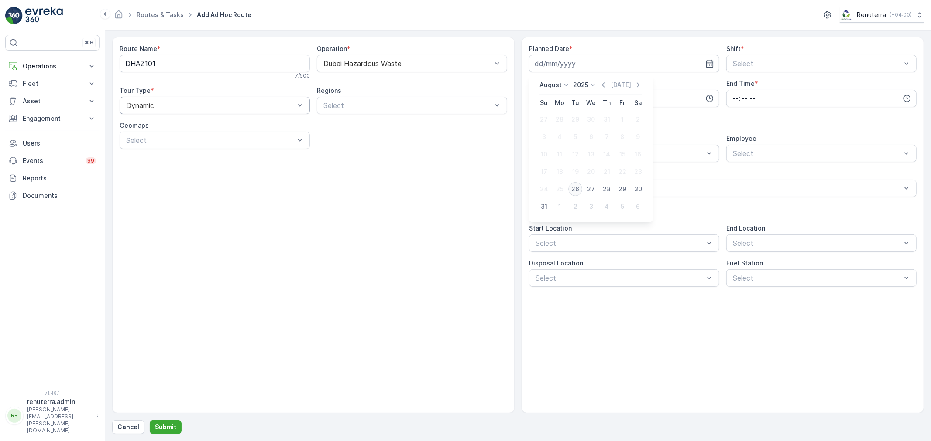
click at [578, 189] on div "26" at bounding box center [575, 189] width 14 height 14
type input "[DATE]"
click at [740, 67] on div at bounding box center [817, 64] width 170 height 8
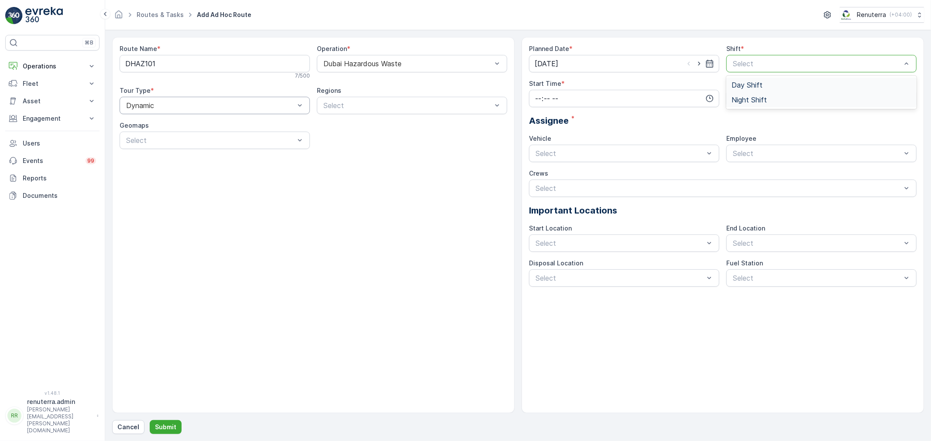
click at [742, 85] on span "Day Shift" at bounding box center [746, 85] width 31 height 8
click at [551, 105] on input "time" at bounding box center [624, 98] width 190 height 17
click at [539, 161] on span "12" at bounding box center [537, 165] width 7 height 9
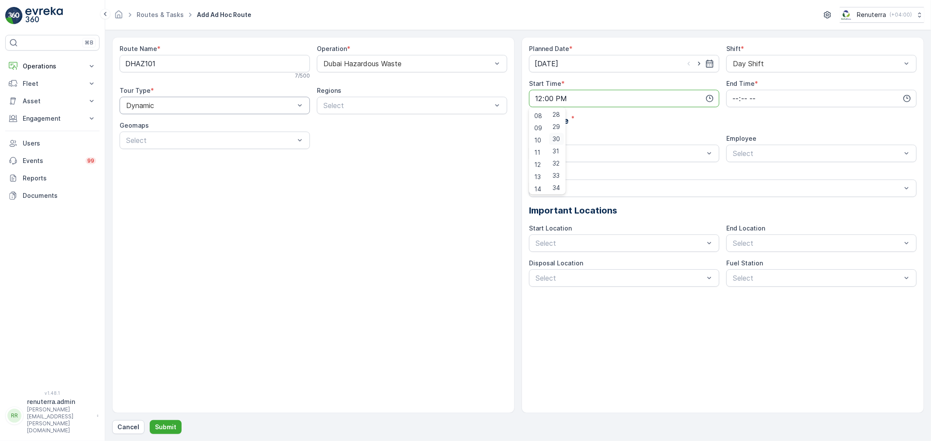
click at [560, 141] on span "30" at bounding box center [555, 139] width 7 height 9
type input "12:30"
click at [640, 128] on div "Planned Date * 26.08.2025 Shift * Day Shift Start Time * 12:30 End Time * Assig…" at bounding box center [722, 165] width 387 height 243
click at [744, 102] on input "time" at bounding box center [821, 98] width 190 height 17
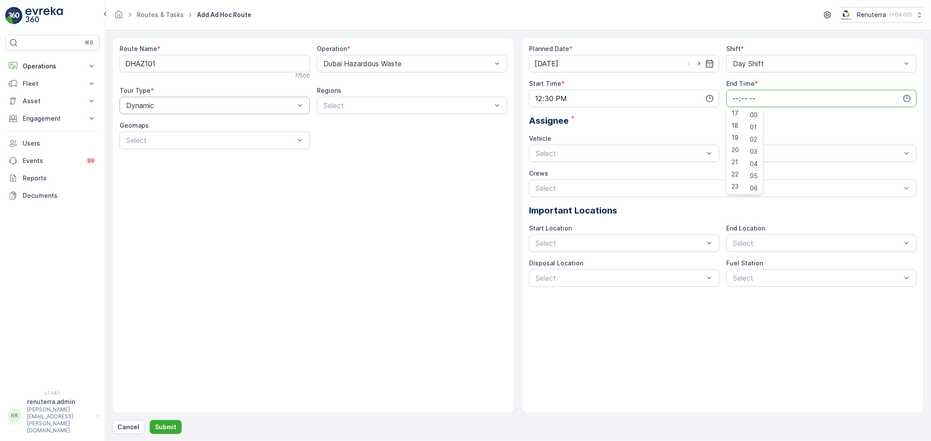
click at [735, 136] on span "19" at bounding box center [734, 137] width 7 height 9
type input "19:00"
click at [637, 151] on div at bounding box center [619, 154] width 170 height 8
click at [575, 188] on span "W35771 DXB" at bounding box center [555, 190] width 43 height 8
click at [739, 145] on div "Select" at bounding box center [821, 153] width 190 height 17
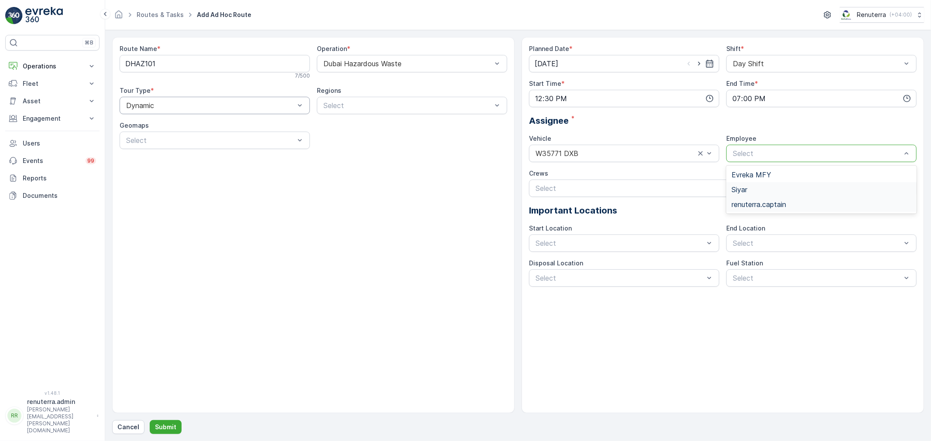
drag, startPoint x: 745, startPoint y: 209, endPoint x: 748, endPoint y: 195, distance: 14.8
click at [748, 195] on div "Evreka MFY Siyar renuterra.captain" at bounding box center [821, 190] width 190 height 48
click at [727, 154] on div "Select" at bounding box center [821, 153] width 190 height 17
click at [738, 201] on span "renuterra.captain" at bounding box center [758, 205] width 55 height 8
click at [158, 428] on p "Submit" at bounding box center [165, 427] width 21 height 9
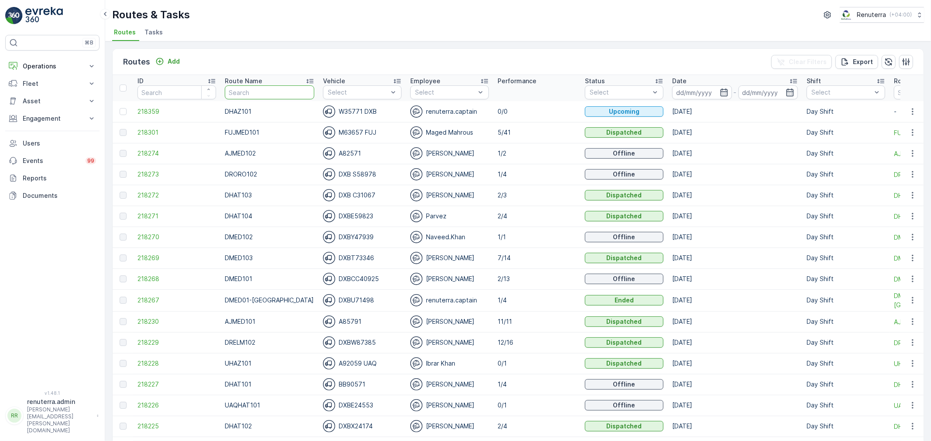
click at [255, 86] on input "text" at bounding box center [269, 93] width 89 height 14
type input "102"
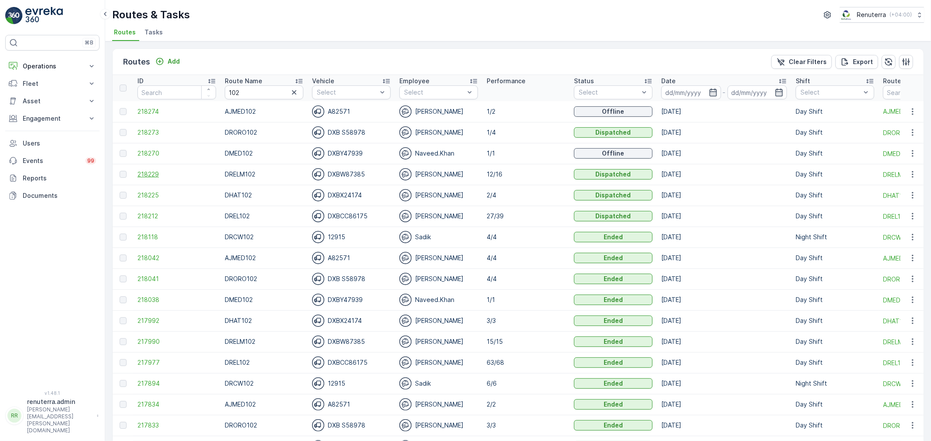
click at [146, 171] on span "218229" at bounding box center [176, 174] width 79 height 9
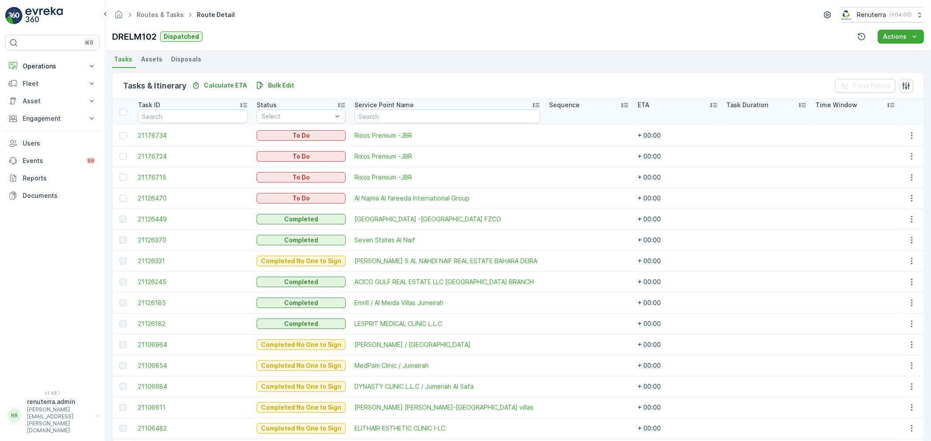
scroll to position [197, 0]
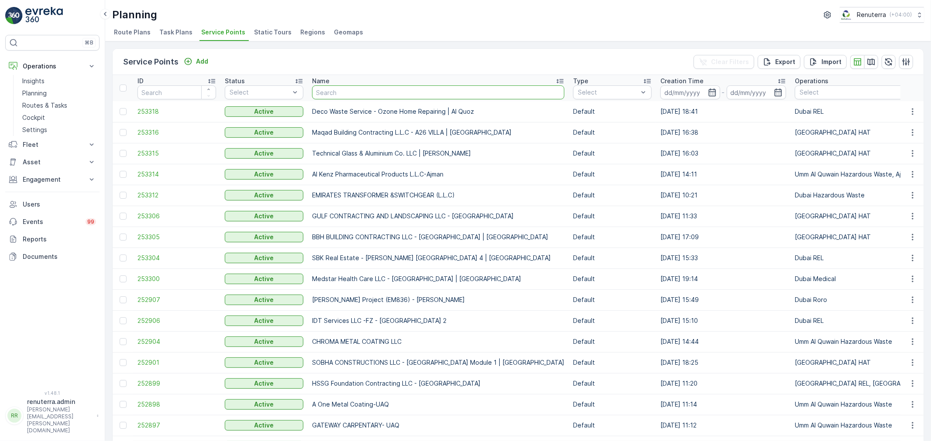
click at [357, 93] on input "text" at bounding box center [438, 93] width 252 height 14
type input "hms"
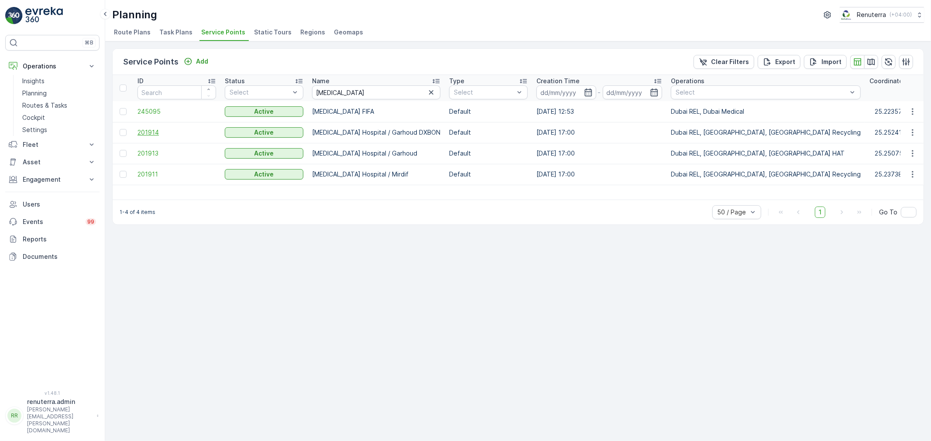
click at [154, 135] on span "201914" at bounding box center [176, 132] width 79 height 9
click at [165, 151] on span "201913" at bounding box center [176, 153] width 79 height 9
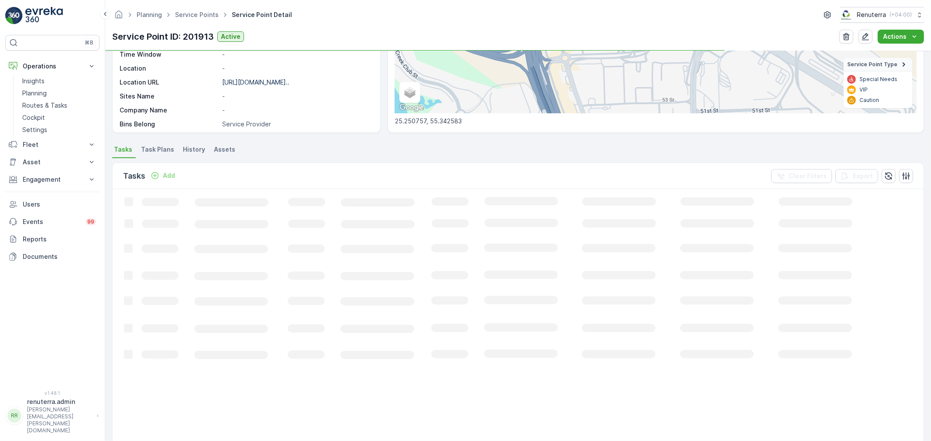
scroll to position [145, 0]
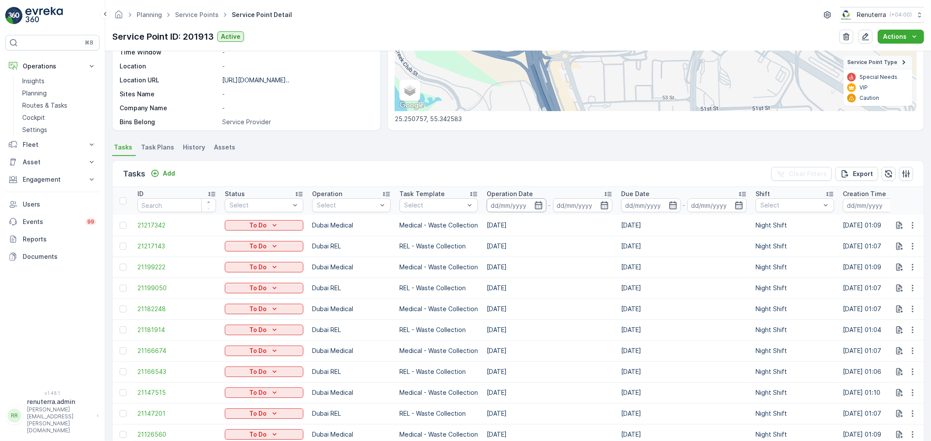
click at [523, 207] on input at bounding box center [516, 205] width 60 height 14
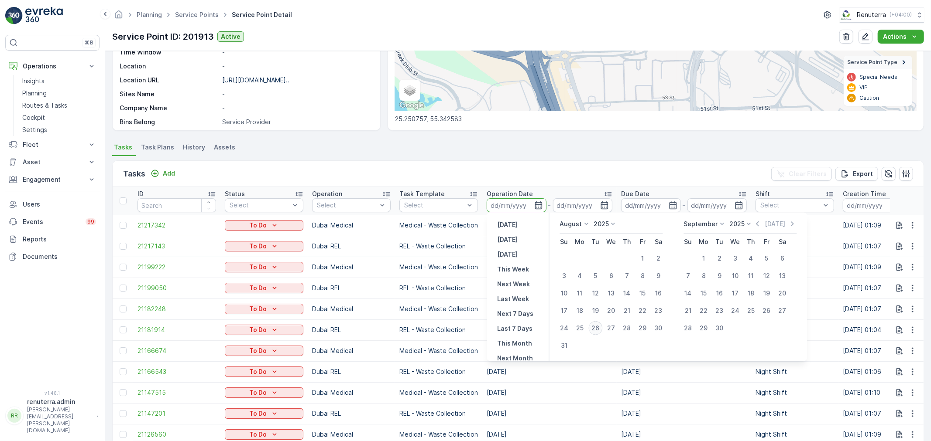
click at [589, 326] on div "26" at bounding box center [595, 329] width 14 height 14
type input "[DATE]"
click at [589, 326] on div "26" at bounding box center [595, 329] width 14 height 14
type input "[DATE]"
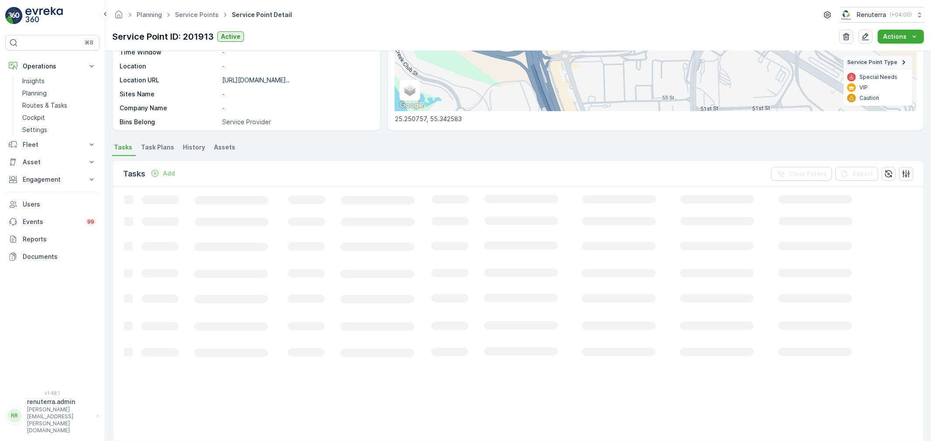
scroll to position [52, 0]
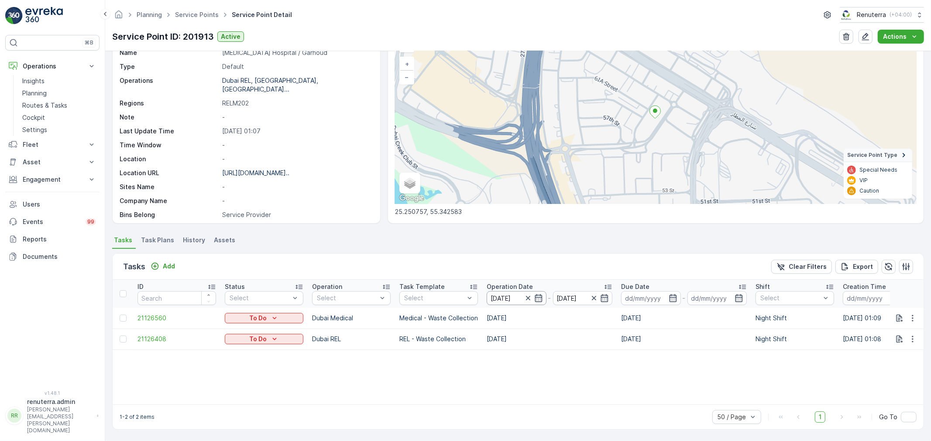
click at [509, 297] on input "[DATE]" at bounding box center [516, 298] width 60 height 14
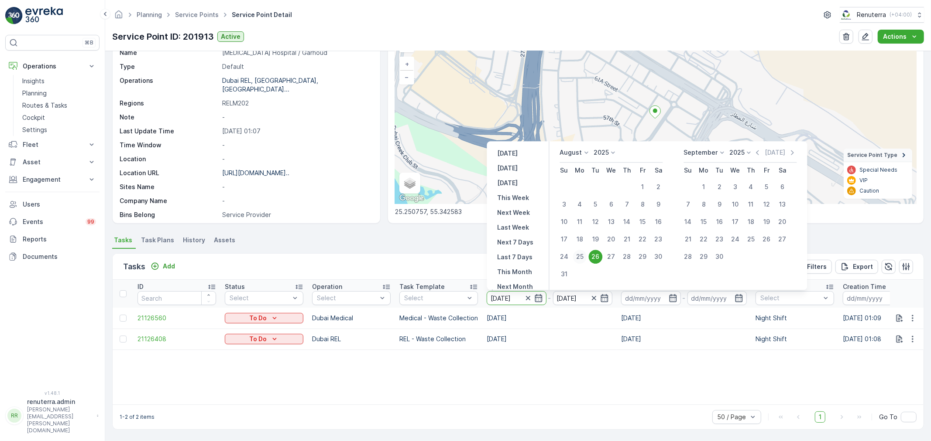
click at [574, 260] on div "25" at bounding box center [580, 257] width 14 height 14
type input "25.08.2025"
click at [576, 259] on div "25" at bounding box center [580, 257] width 14 height 14
type input "25.08.2025"
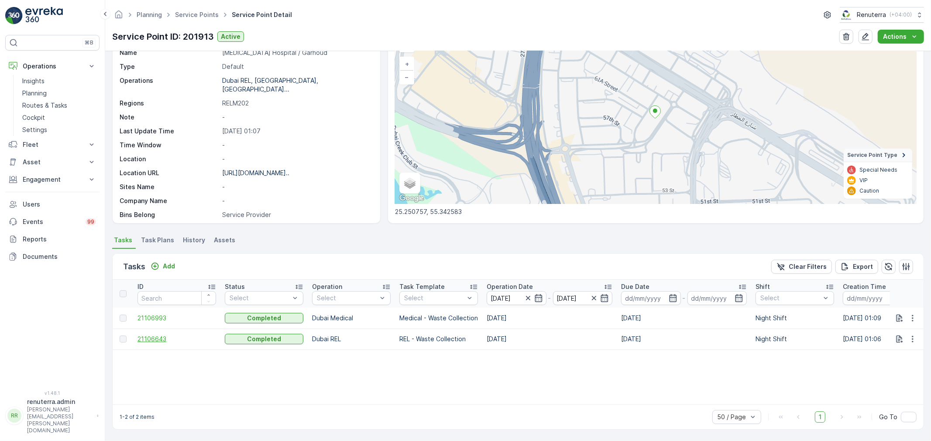
click at [176, 338] on span "21106643" at bounding box center [176, 339] width 79 height 9
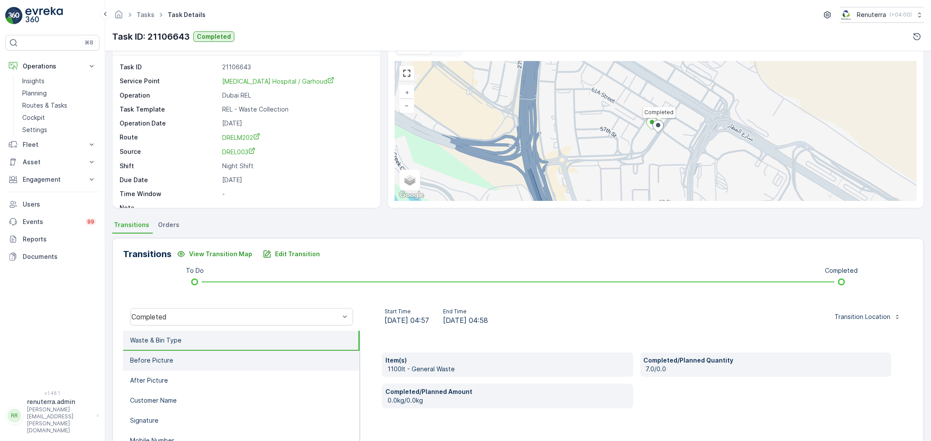
scroll to position [48, 0]
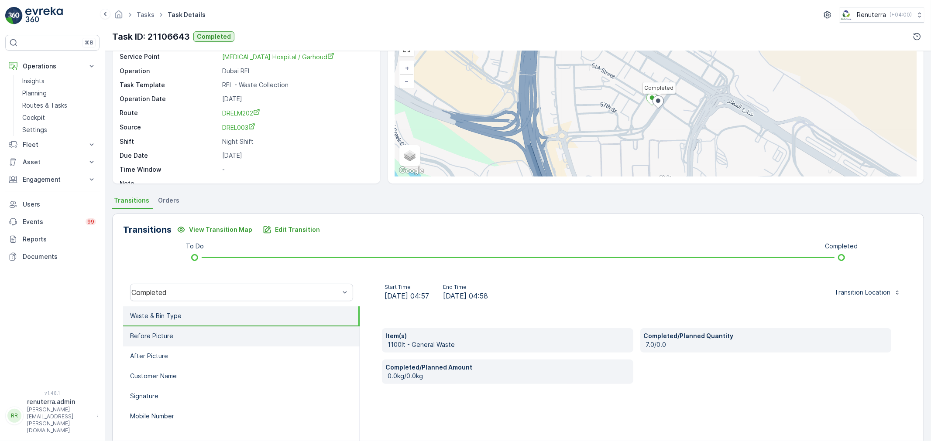
click at [206, 342] on li "Before Picture" at bounding box center [241, 337] width 236 height 20
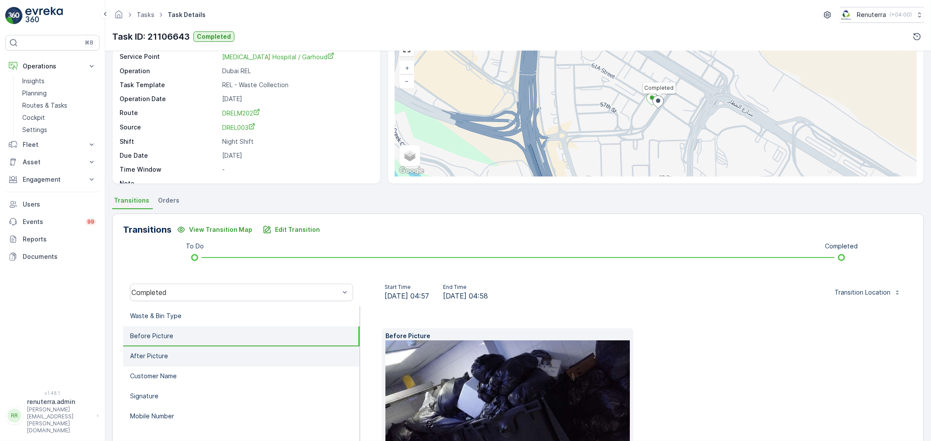
click at [214, 355] on li "After Picture" at bounding box center [241, 357] width 236 height 20
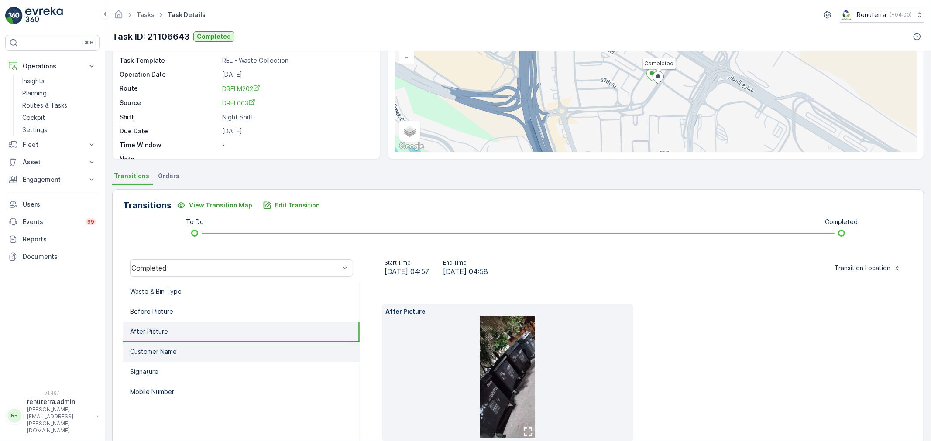
scroll to position [97, 0]
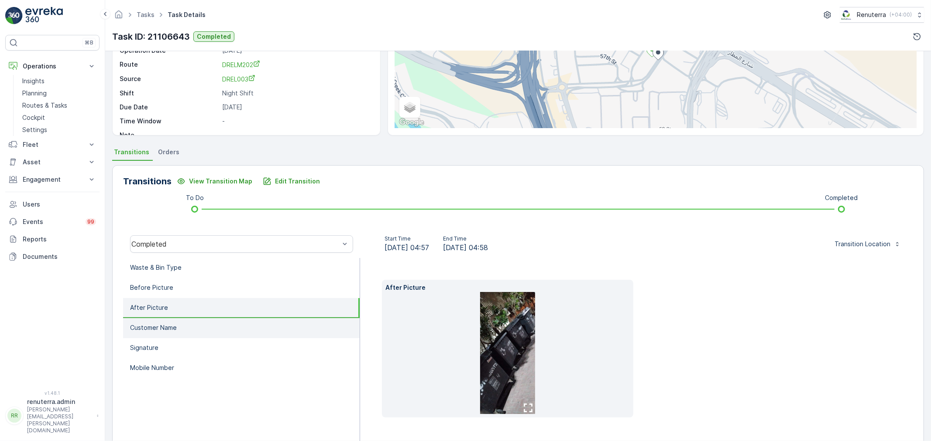
click at [203, 327] on li "Customer Name" at bounding box center [241, 328] width 236 height 20
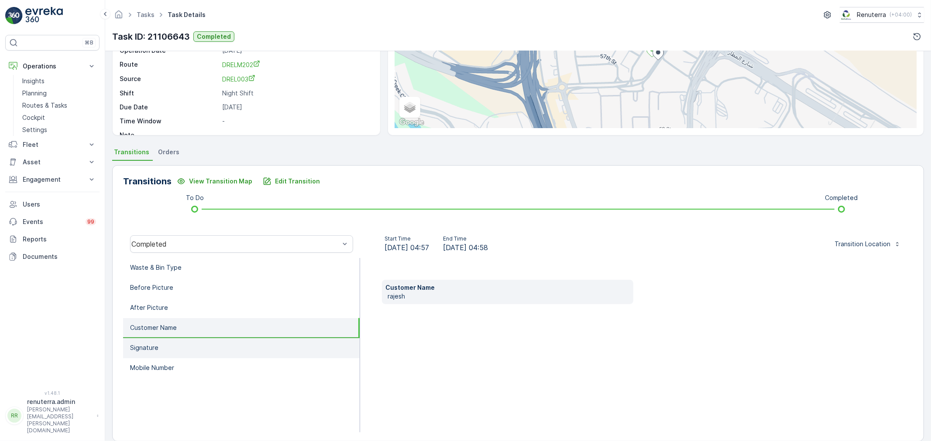
drag, startPoint x: 217, startPoint y: 345, endPoint x: 225, endPoint y: 346, distance: 8.0
click at [216, 345] on li "Signature" at bounding box center [241, 349] width 236 height 20
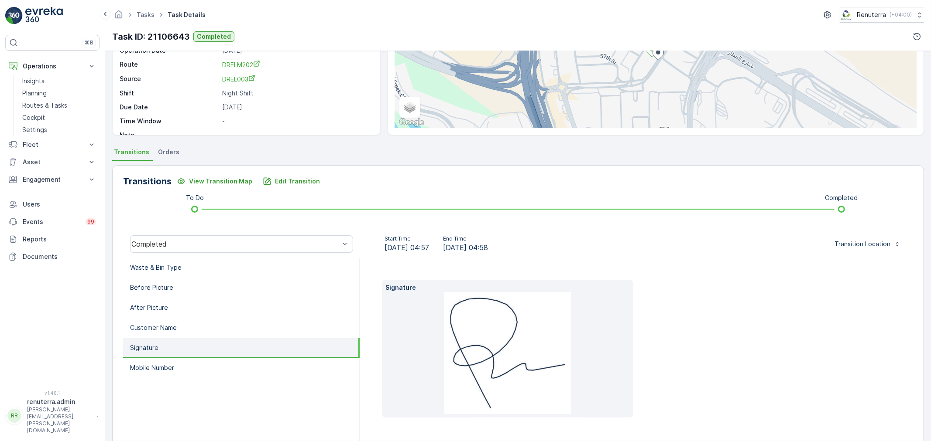
drag, startPoint x: 223, startPoint y: 359, endPoint x: 214, endPoint y: 337, distance: 23.8
click at [223, 359] on li "Mobile Number" at bounding box center [241, 369] width 236 height 20
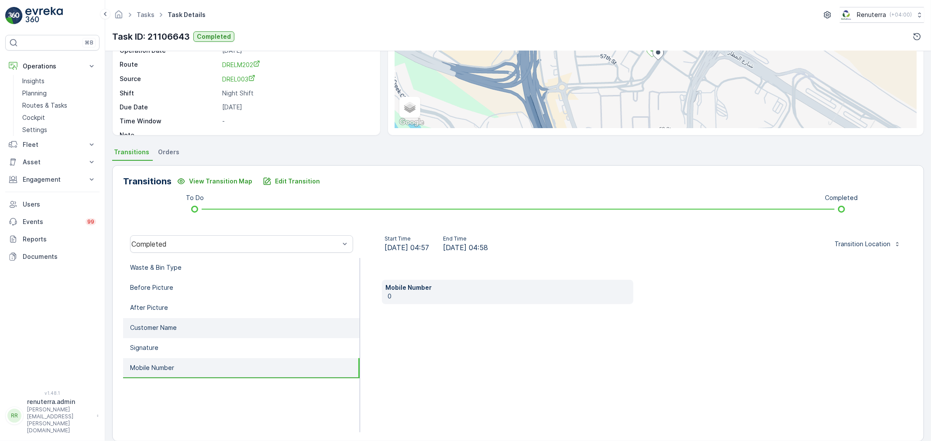
click at [213, 336] on li "Customer Name" at bounding box center [241, 328] width 236 height 20
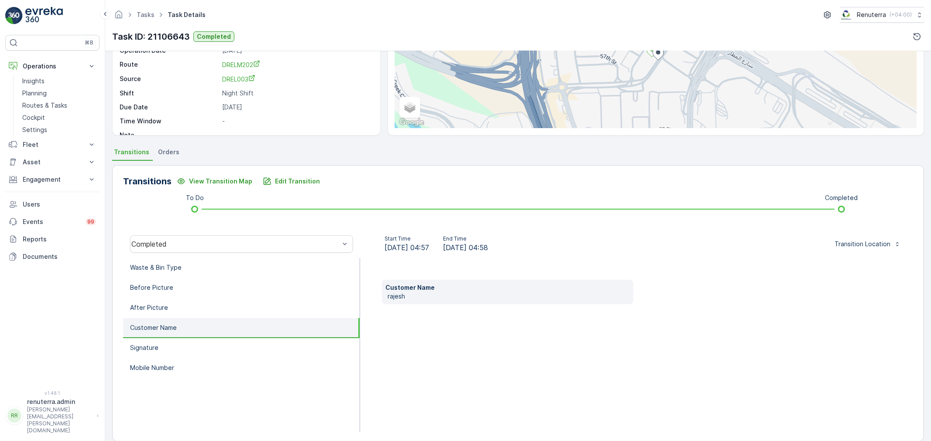
click at [211, 324] on li "Customer Name" at bounding box center [241, 328] width 236 height 20
click at [209, 312] on li "After Picture" at bounding box center [241, 308] width 236 height 20
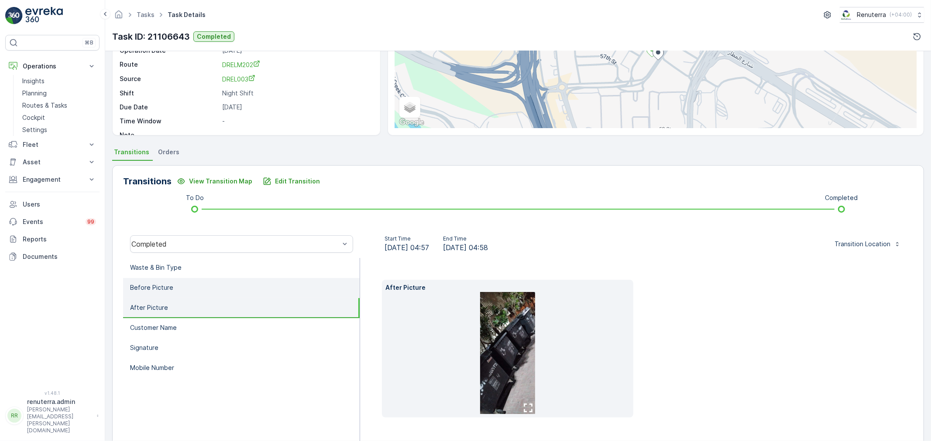
click at [215, 293] on li "Before Picture" at bounding box center [241, 288] width 236 height 20
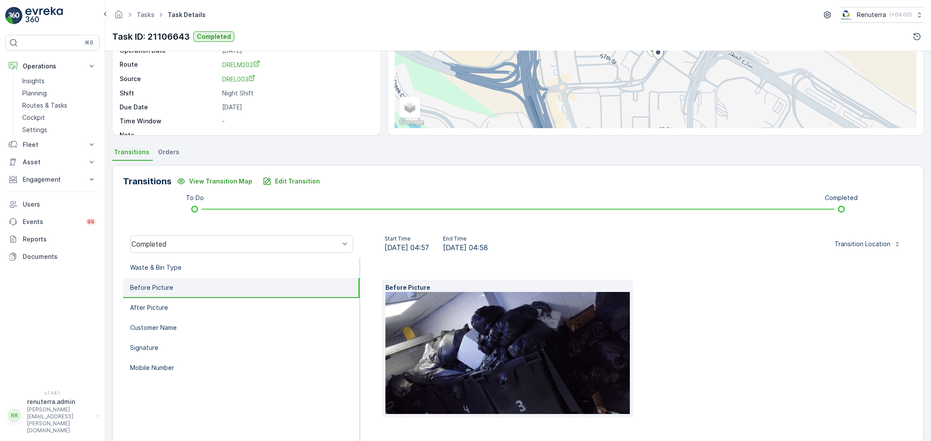
click at [216, 278] on li "Before Picture" at bounding box center [241, 288] width 236 height 20
click at [214, 270] on li "Waste & Bin Type" at bounding box center [241, 268] width 236 height 20
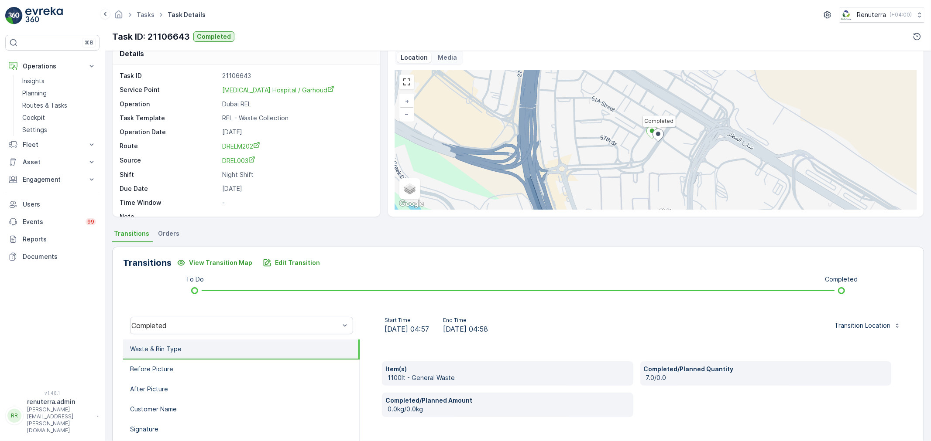
scroll to position [0, 0]
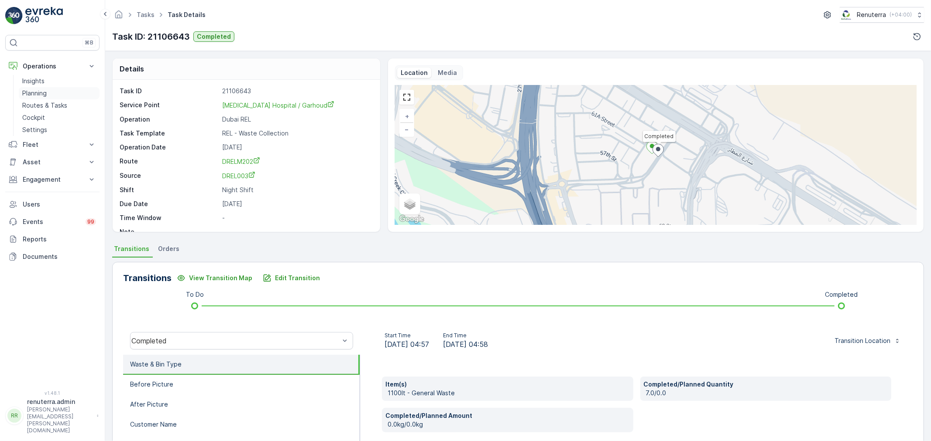
click at [44, 95] on p "Planning" at bounding box center [34, 93] width 24 height 9
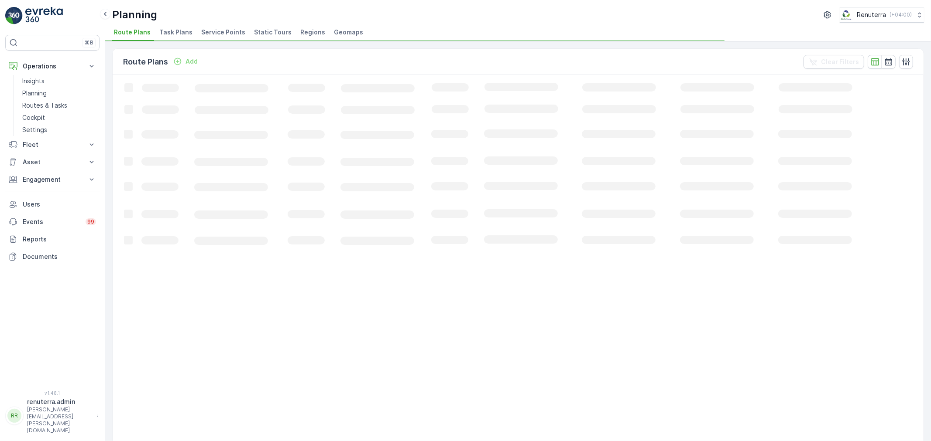
click at [229, 28] on span "Service Points" at bounding box center [223, 32] width 44 height 9
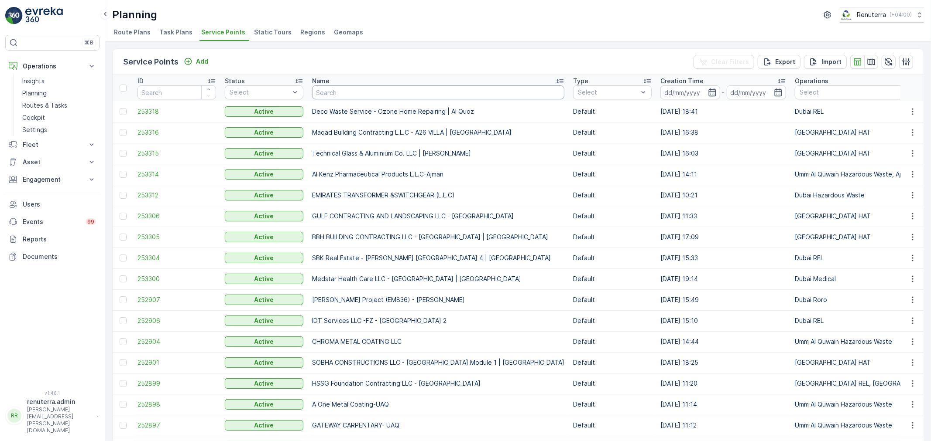
click at [337, 95] on input "text" at bounding box center [438, 93] width 252 height 14
click at [348, 87] on input "text" at bounding box center [438, 93] width 252 height 14
type input "Ho"
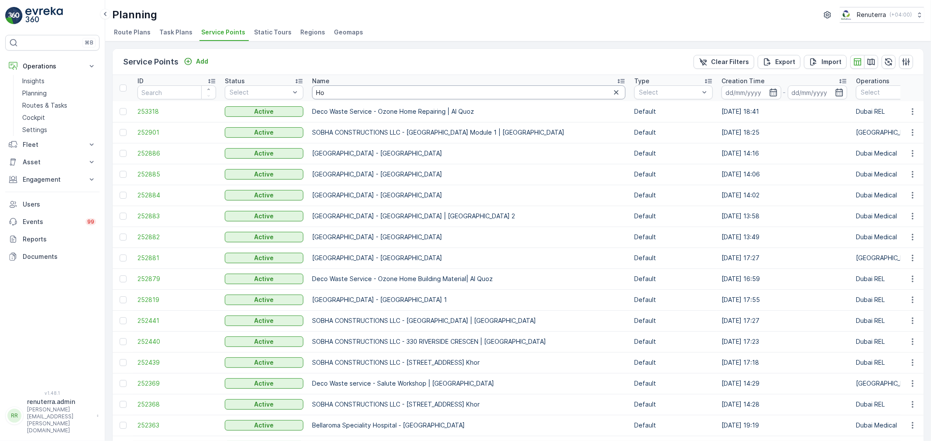
click at [346, 92] on input "Ho" at bounding box center [468, 93] width 313 height 14
drag, startPoint x: 346, startPoint y: 92, endPoint x: 301, endPoint y: 89, distance: 45.5
type input "serkal"
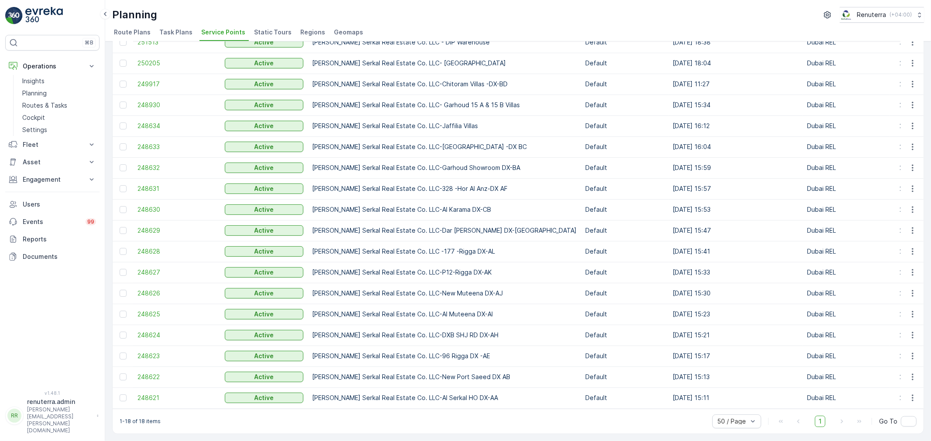
scroll to position [73, 0]
click at [149, 394] on span "248621" at bounding box center [176, 398] width 79 height 9
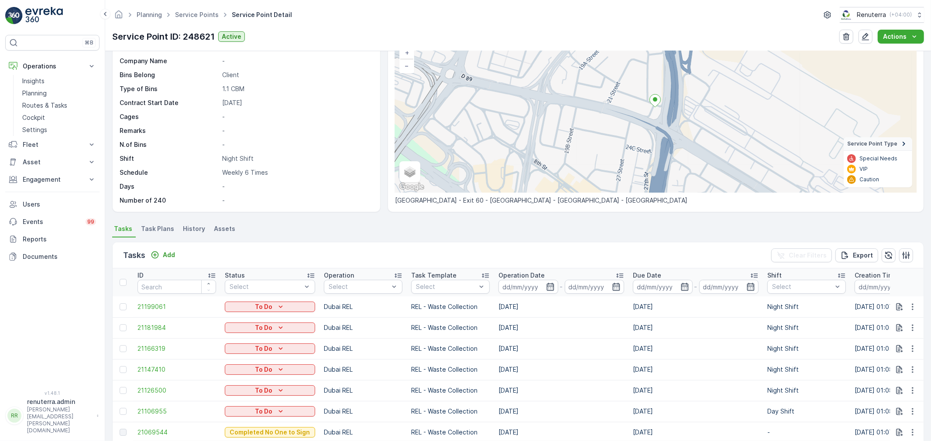
scroll to position [242, 0]
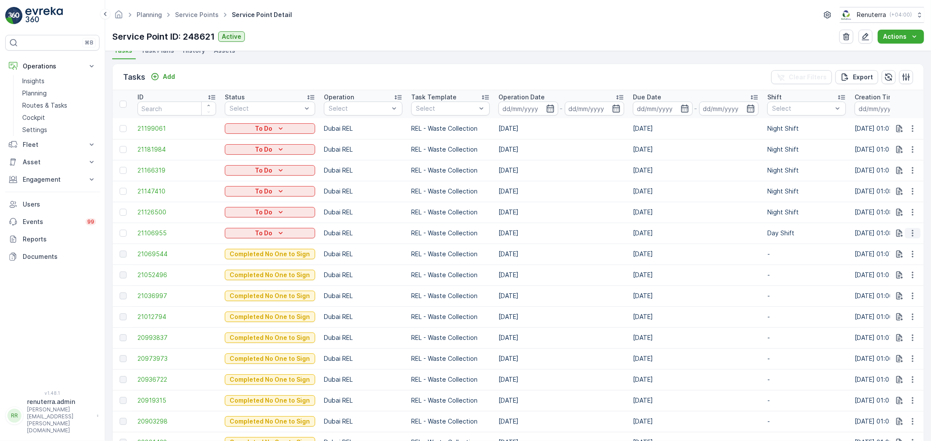
click at [905, 234] on button "button" at bounding box center [912, 233] width 16 height 10
click at [896, 258] on div "History" at bounding box center [898, 258] width 66 height 12
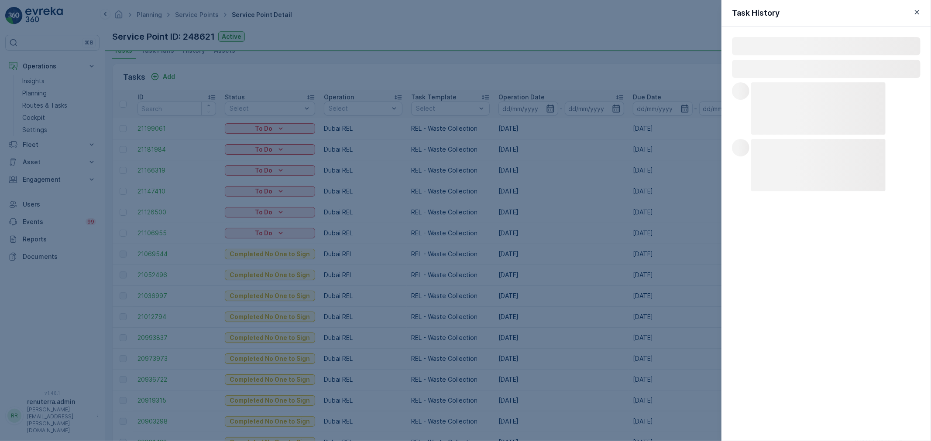
click at [643, 207] on div at bounding box center [465, 220] width 931 height 441
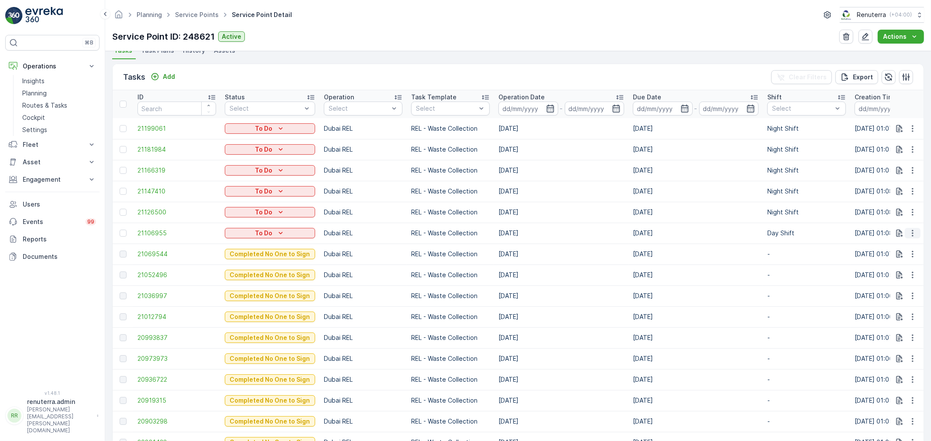
click at [905, 233] on button "button" at bounding box center [912, 233] width 16 height 10
click at [895, 268] on span "Change Route" at bounding box center [890, 270] width 42 height 9
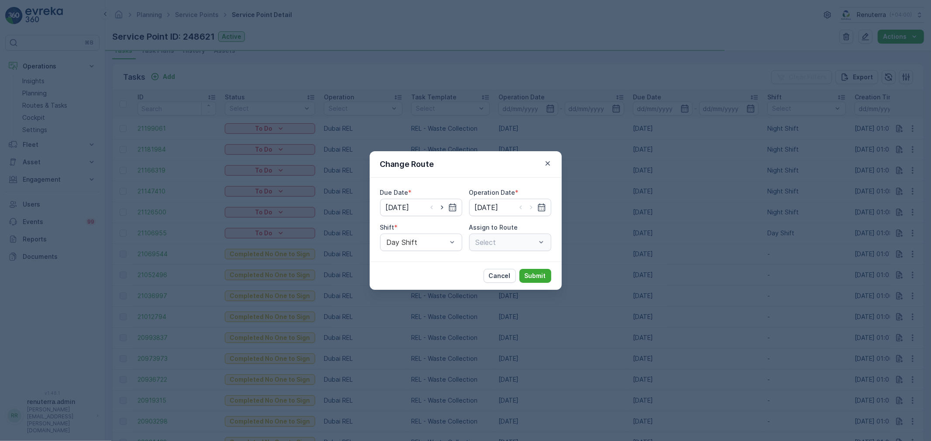
type input "[DATE]"
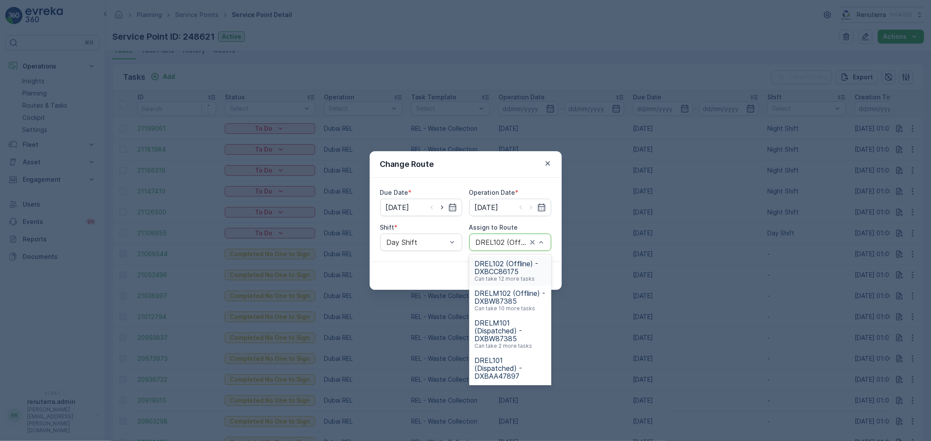
click at [481, 240] on div at bounding box center [501, 243] width 53 height 8
type input "1"
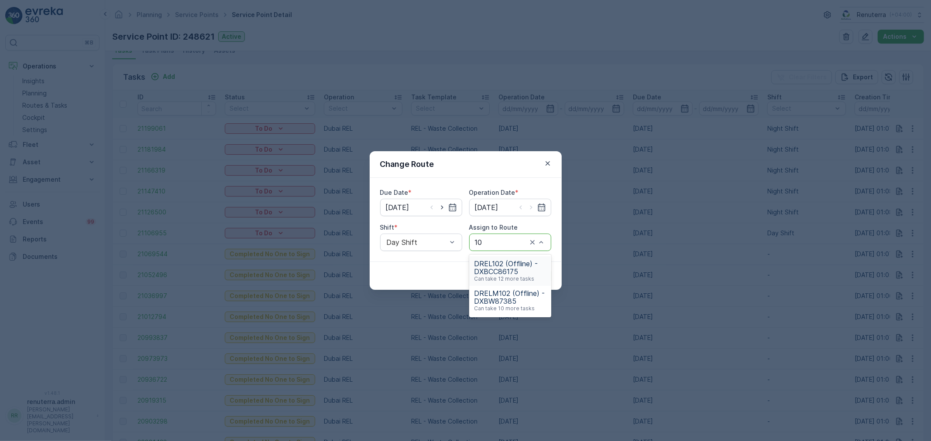
type input "1"
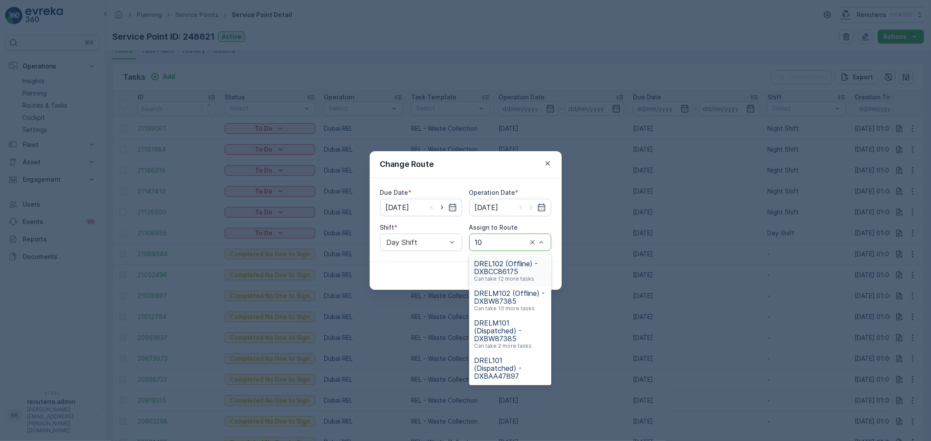
type input "101"
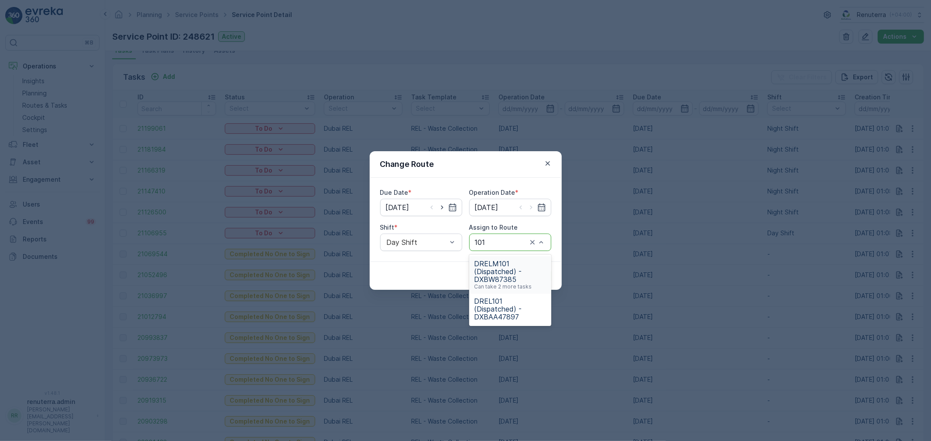
click at [549, 281] on div "DRELM101 (Dispatched) - DXBW87385 Can take 2 more tasks" at bounding box center [510, 276] width 82 height 38
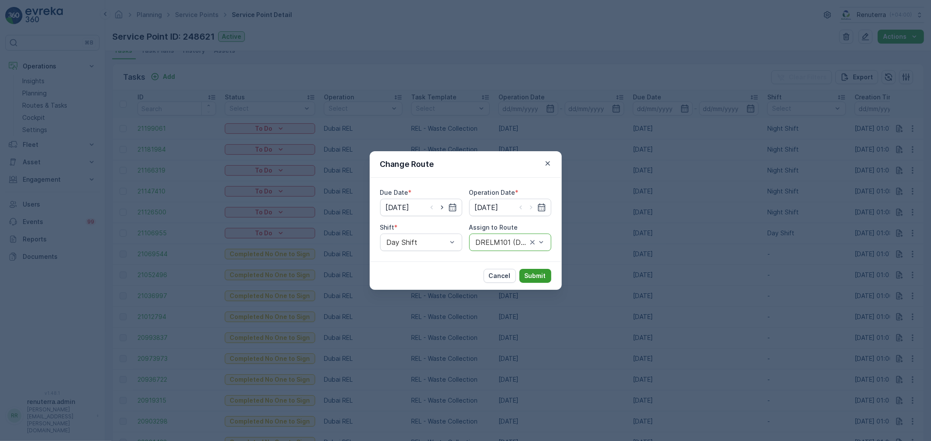
click at [525, 275] on p "Submit" at bounding box center [534, 276] width 21 height 9
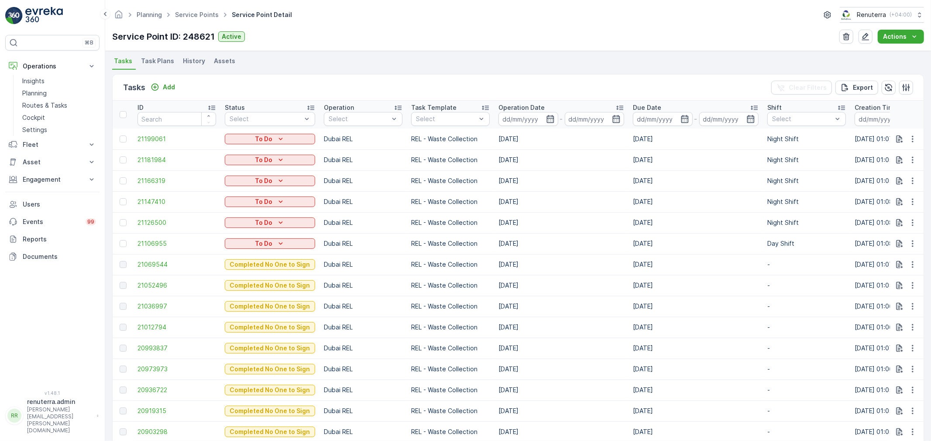
scroll to position [291, 0]
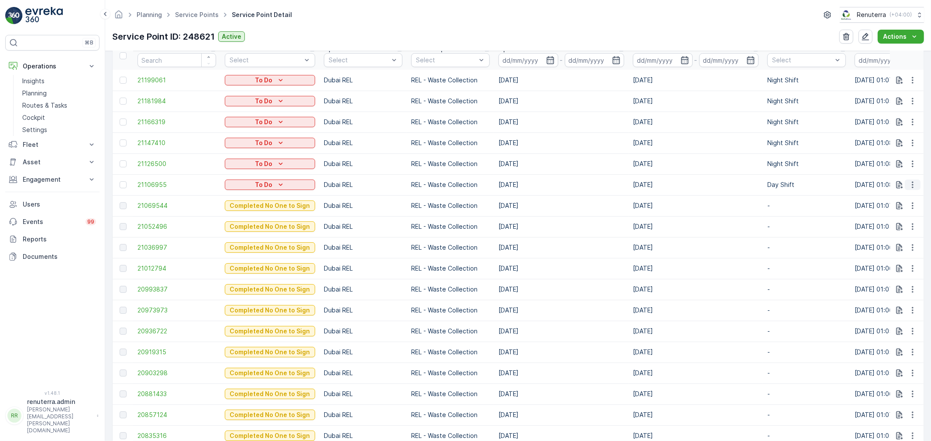
click at [908, 185] on icon "button" at bounding box center [912, 185] width 9 height 9
click at [877, 222] on span "Change Route" at bounding box center [890, 221] width 42 height 9
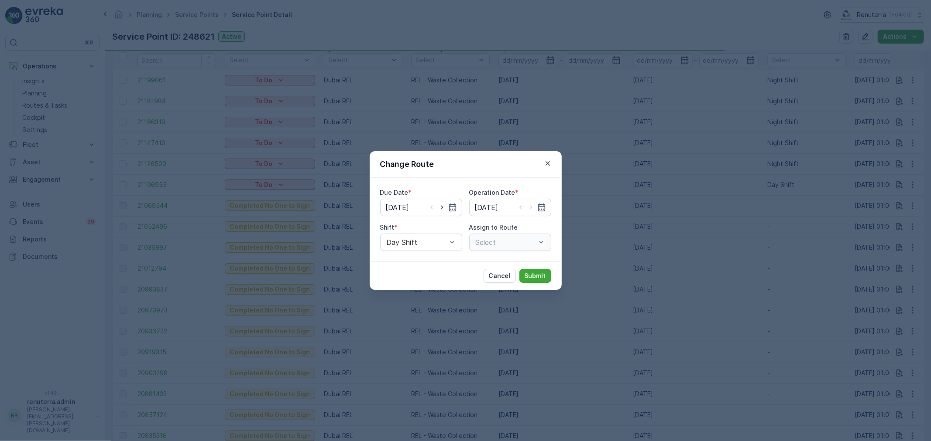
type input "[DATE]"
click at [534, 272] on p "Submit" at bounding box center [534, 276] width 21 height 9
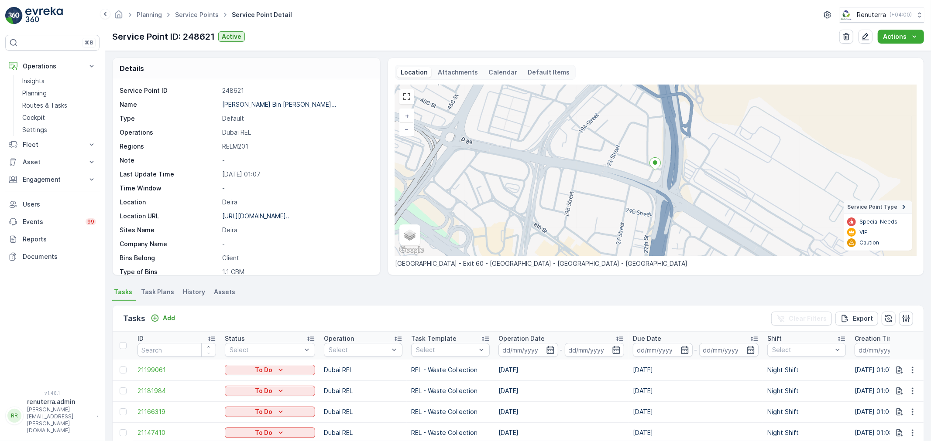
scroll to position [0, 0]
click at [198, 18] on link "Service Points" at bounding box center [197, 14] width 44 height 7
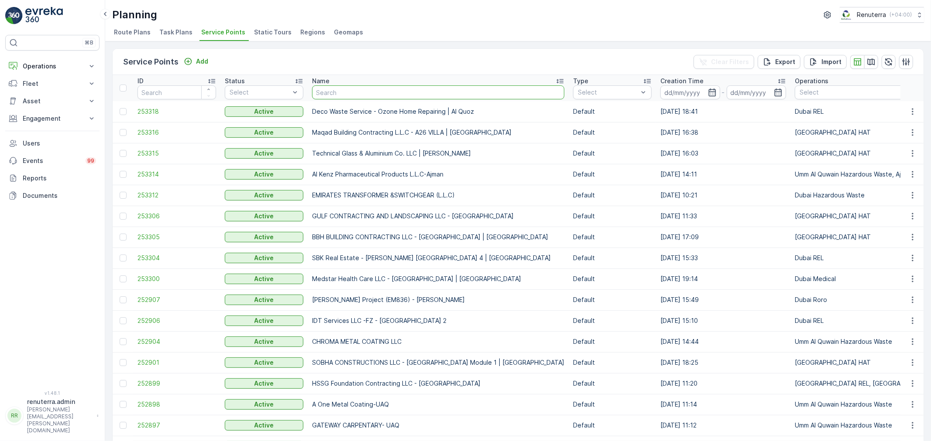
click at [359, 93] on input "text" at bounding box center [438, 93] width 252 height 14
type input "[PERSON_NAME]"
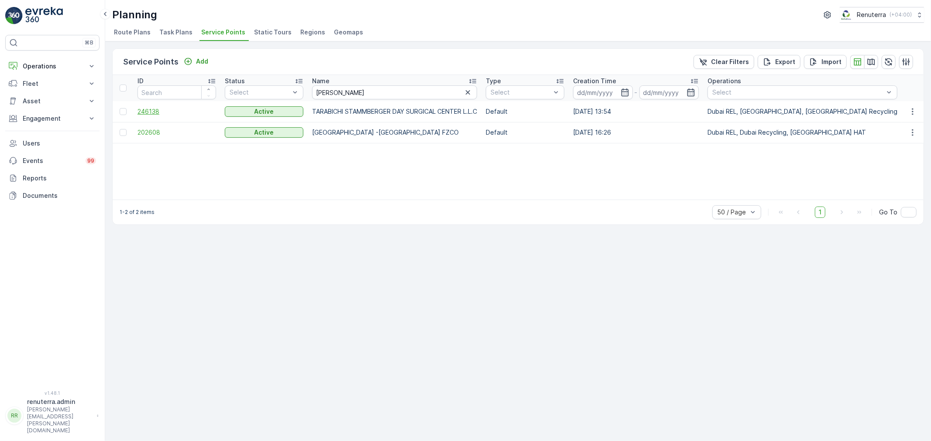
click at [139, 108] on span "246138" at bounding box center [176, 111] width 79 height 9
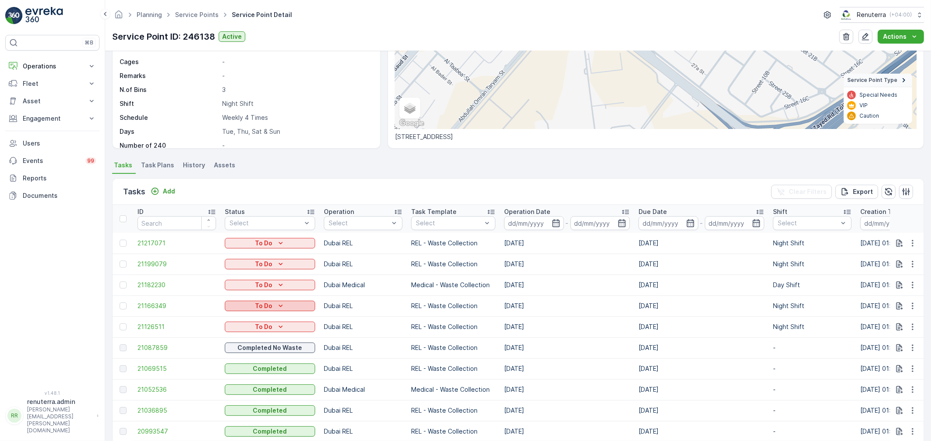
scroll to position [122, 0]
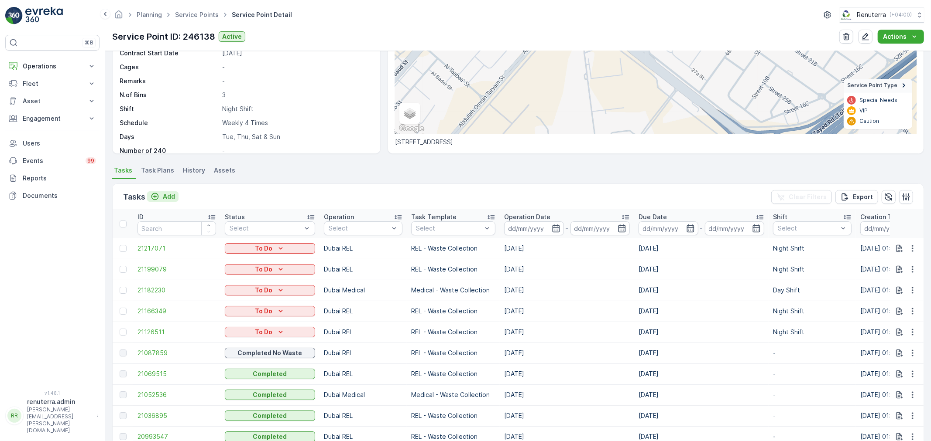
click at [170, 201] on button "Add" at bounding box center [162, 197] width 31 height 10
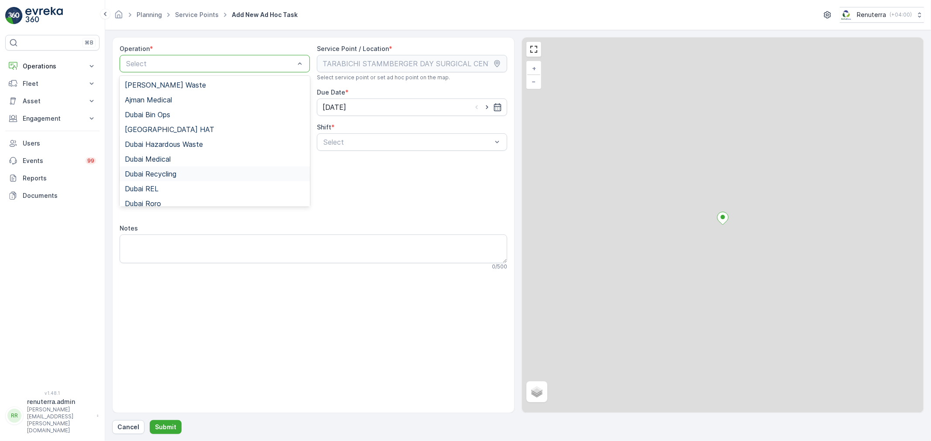
click at [158, 176] on span "Dubai Recycling" at bounding box center [150, 174] width 51 height 8
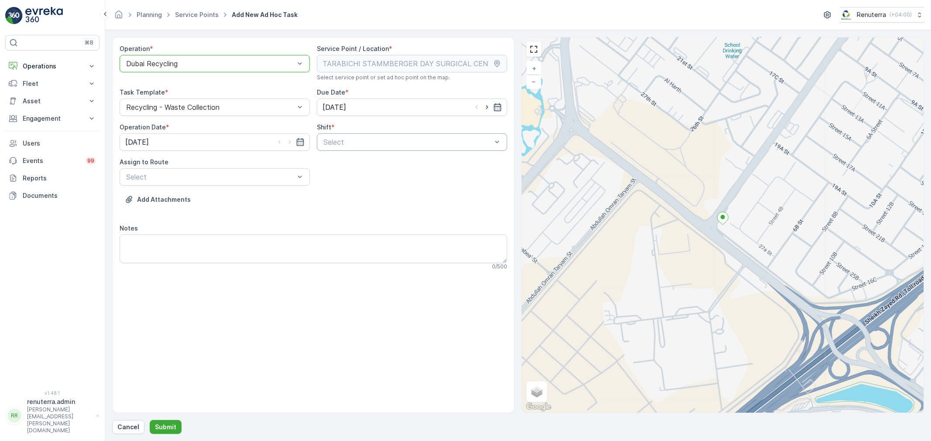
click at [339, 142] on div at bounding box center [407, 142] width 170 height 8
click at [344, 174] on span "Night Shift" at bounding box center [339, 178] width 35 height 8
click at [262, 187] on div "Operation * Dubai Recycling Service Point / Location * Select service point or …" at bounding box center [313, 160] width 387 height 233
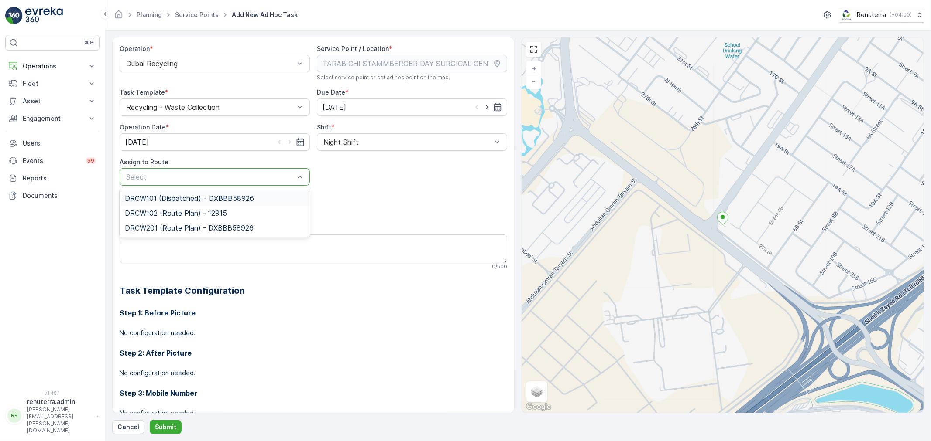
click at [260, 181] on div at bounding box center [210, 177] width 170 height 8
type input "201"
click at [264, 201] on div "DRCW201 (Route Plan) - DXBBB58926" at bounding box center [215, 199] width 180 height 8
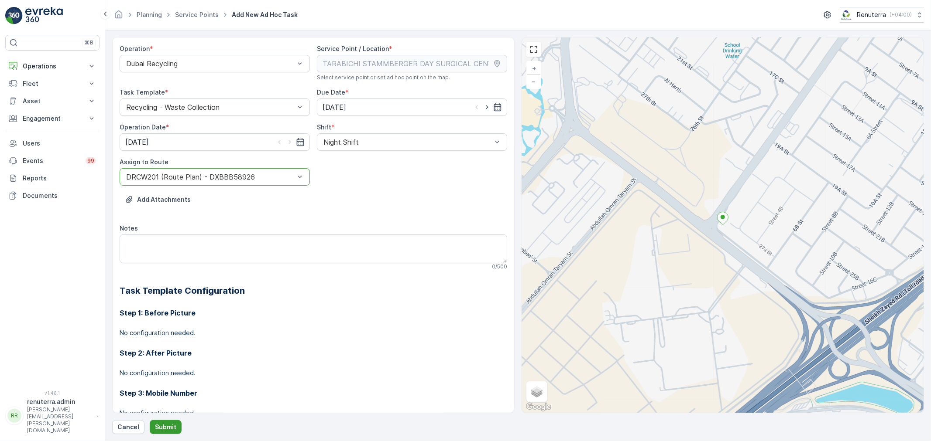
click at [168, 397] on p "Submit" at bounding box center [165, 427] width 21 height 9
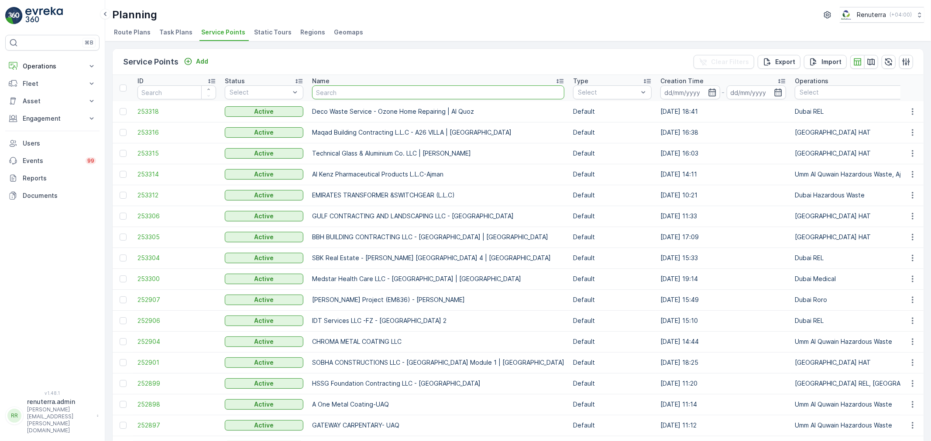
click at [317, 91] on input "text" at bounding box center [438, 93] width 252 height 14
drag, startPoint x: 166, startPoint y: 41, endPoint x: 177, endPoint y: 55, distance: 17.7
click at [167, 41] on div "Service Points Add Clear Filters Export Import ID Status Select Name Type Selec…" at bounding box center [517, 241] width 825 height 400
click at [178, 56] on div "Service Points Add" at bounding box center [167, 62] width 89 height 12
click at [325, 89] on input "text" at bounding box center [438, 93] width 252 height 14
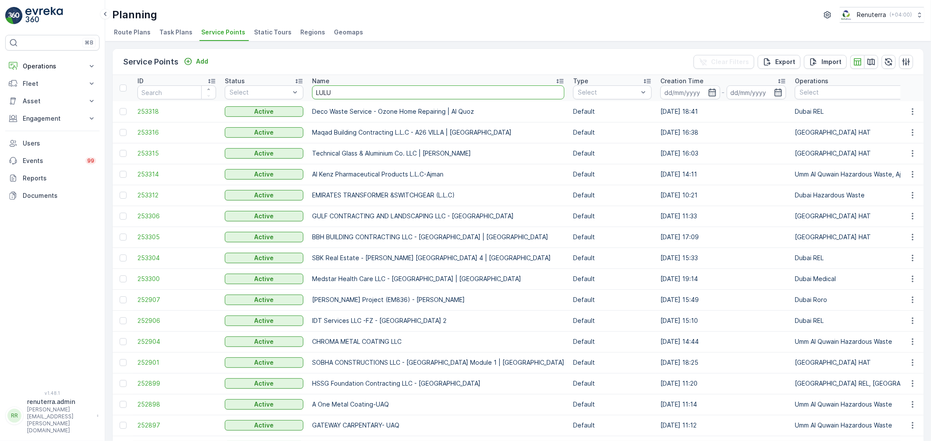
type input "LULU"
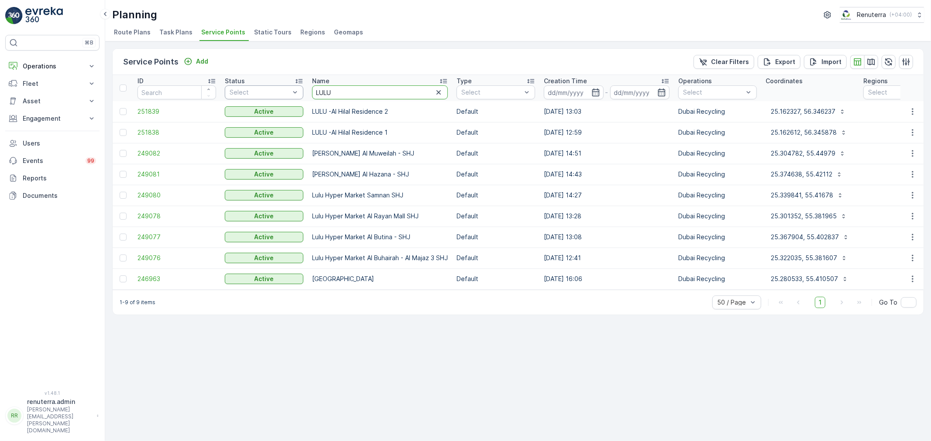
drag, startPoint x: 335, startPoint y: 87, endPoint x: 297, endPoint y: 94, distance: 38.1
click at [202, 57] on p "Add" at bounding box center [202, 61] width 12 height 9
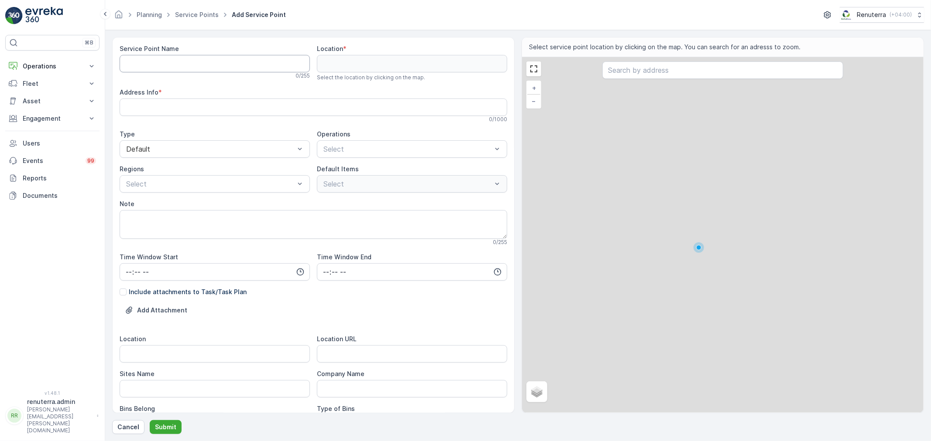
click at [281, 62] on Name "Service Point Name" at bounding box center [215, 63] width 190 height 17
paste Name "LuLu Hypermarket - Fujairah"
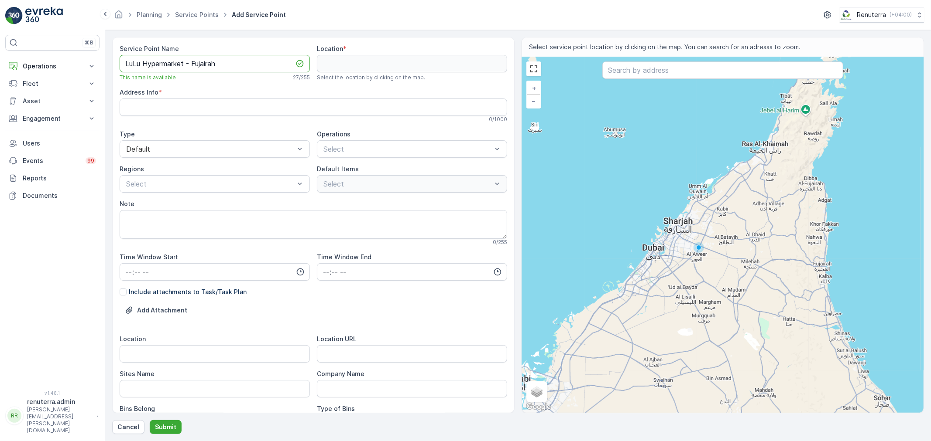
click at [132, 64] on Name "LuLu Hypermarket - Fujairah" at bounding box center [215, 63] width 190 height 17
drag, startPoint x: 232, startPoint y: 66, endPoint x: 103, endPoint y: 65, distance: 128.7
click at [103, 65] on div "⌘B Operations Insights Planning Routes & Tasks Cockpit Settings Fleet Live Trac…" at bounding box center [465, 220] width 931 height 441
type Name "[PERSON_NAME] - Fujairah"
click at [363, 150] on div at bounding box center [407, 149] width 170 height 8
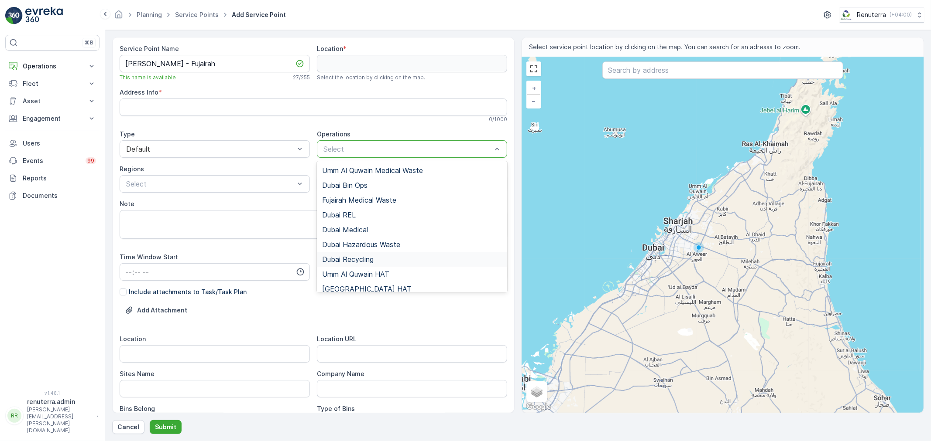
click at [356, 258] on span "Dubai Recycling" at bounding box center [347, 260] width 51 height 8
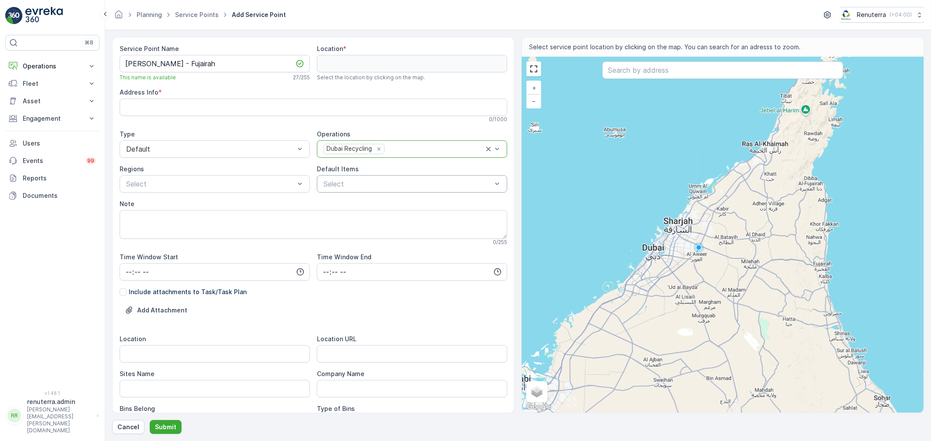
click at [354, 181] on div at bounding box center [407, 184] width 170 height 8
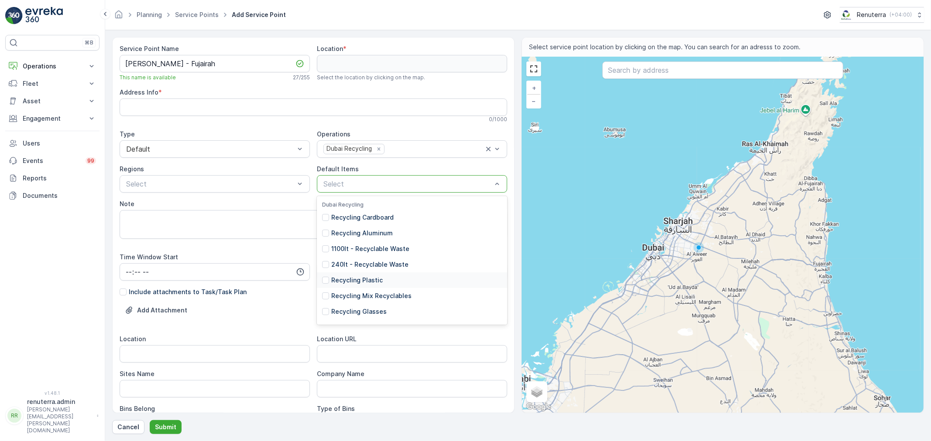
click at [369, 282] on p "Recycling Plastic" at bounding box center [356, 280] width 51 height 9
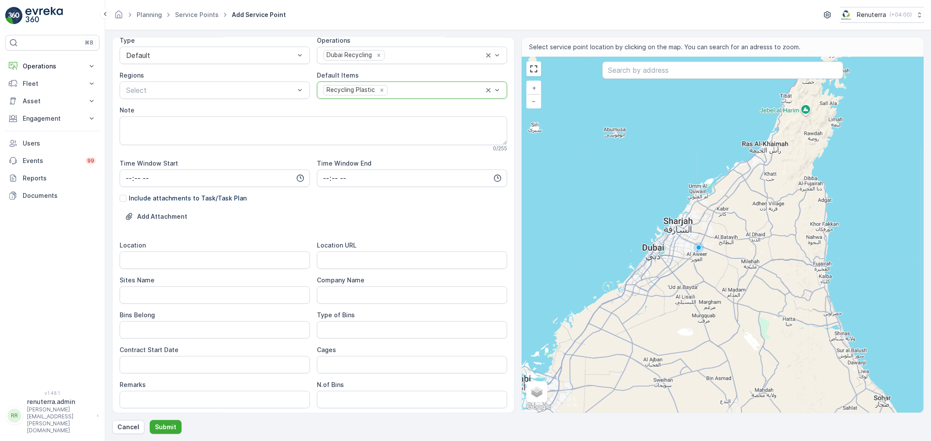
scroll to position [194, 0]
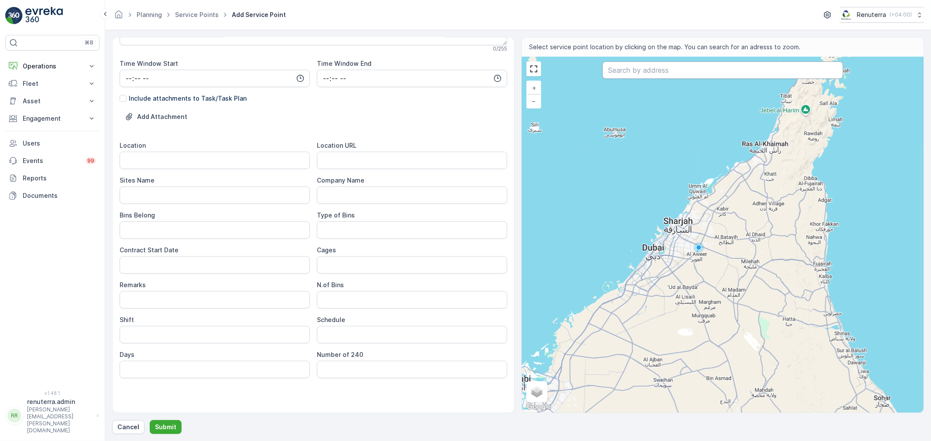
click at [643, 67] on input "text" at bounding box center [722, 70] width 241 height 17
paste input "LuLu Hypermarket - Fujairah"
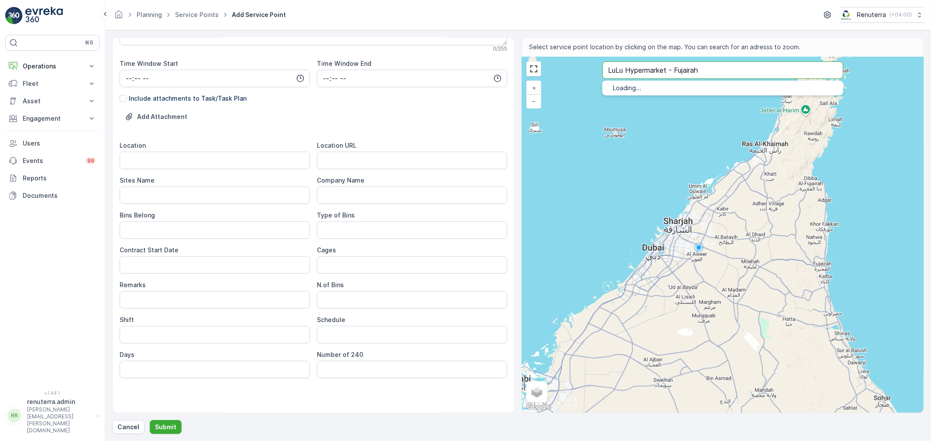
type input "LuLu Hypermarket - Fujairah"
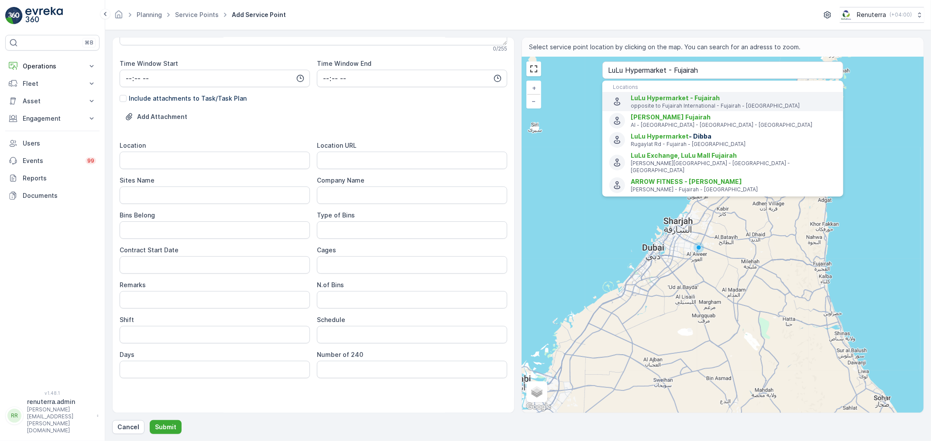
click at [674, 101] on span "LuLu Hypermarket - Fujairah" at bounding box center [674, 97] width 89 height 7
type input "25.1201596,56.3280636"
type Info "[PERSON_NAME], [PERSON_NAME] Rd - opposite to Fujairah International - Fujairah…"
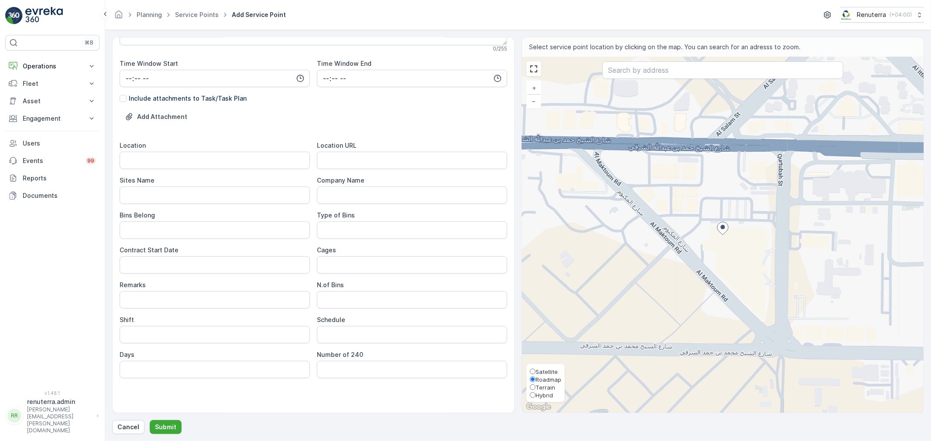
click at [543, 372] on span "Satellite" at bounding box center [546, 372] width 22 height 7
click at [535, 372] on input "Satellite" at bounding box center [533, 372] width 6 height 6
radio input "true"
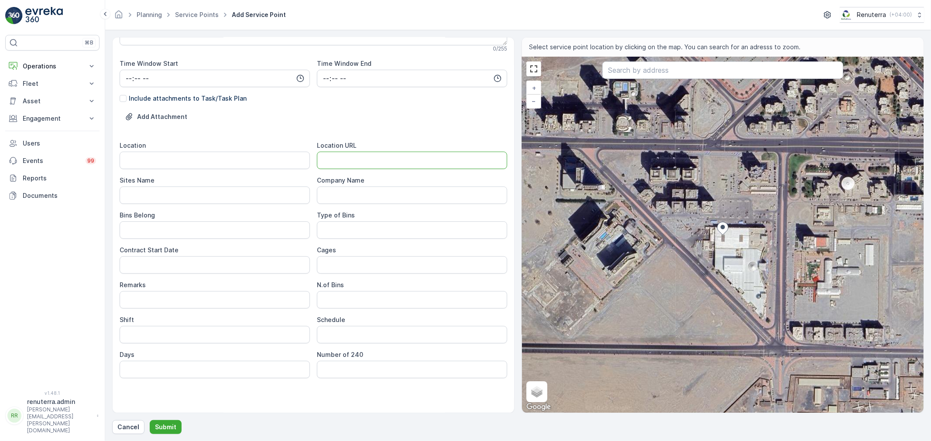
click at [350, 157] on URL "Location URL" at bounding box center [412, 160] width 190 height 17
paste URL "LuLu Hypermarket - Fujairah"
drag, startPoint x: 426, startPoint y: 159, endPoint x: 270, endPoint y: 158, distance: 155.3
click at [270, 158] on div "Location Location URL LuLu Hypermarket - Fujairah Sites Name Company Name Bins …" at bounding box center [313, 259] width 387 height 237
type URL "LuLu Hypermarket - Fujairah"
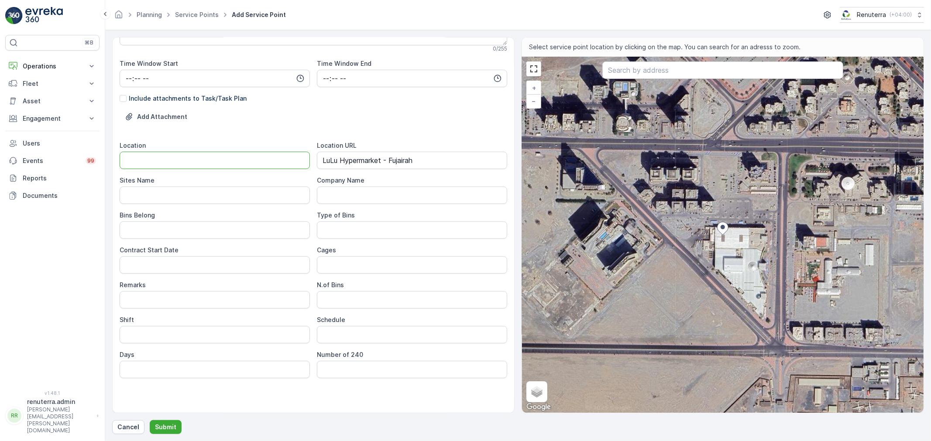
click at [192, 157] on input "Location" at bounding box center [215, 160] width 190 height 17
paste input "LuLu Hypermarket - Fujairah"
type input "LuLu Hypermarket - Fujairah"
click at [151, 201] on Name "Sites Name" at bounding box center [215, 195] width 190 height 17
paste Name "LuLu Hypermarket - Fujairah"
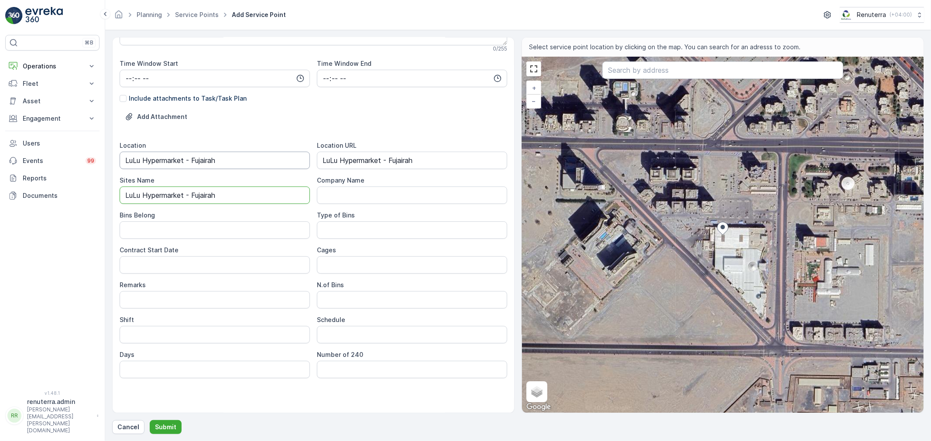
type Name "LuLu Hypermarket - Fujairah"
drag, startPoint x: 215, startPoint y: 153, endPoint x: 36, endPoint y: 171, distance: 180.2
click at [36, 171] on div "⌘B Operations Insights Planning Routes & Tasks Cockpit Settings Fleet Live Trac…" at bounding box center [465, 220] width 931 height 441
type input "Fujirah"
drag, startPoint x: 342, startPoint y: 160, endPoint x: 291, endPoint y: 160, distance: 51.0
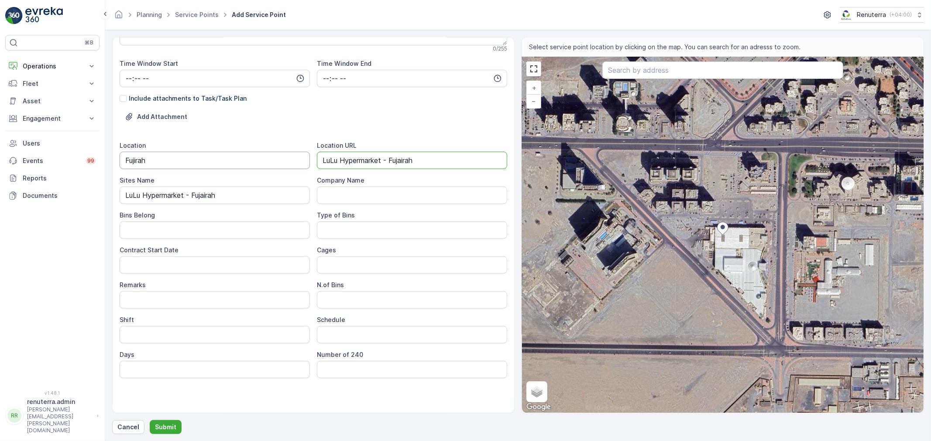
click at [291, 160] on div "Location Fujirah Location URL LuLu Hypermarket - Fujairah Sites Name LuLu Hyper…" at bounding box center [313, 259] width 387 height 237
paste URL "https://maps.app.goo.gl/nAveQ5BdgocqdicK8"
type URL "https://maps.app.goo.gl/nAveQ5BdgocqdicK8"
click at [176, 228] on Belong "Bins Belong" at bounding box center [215, 230] width 190 height 17
type Date "01-08-2025"
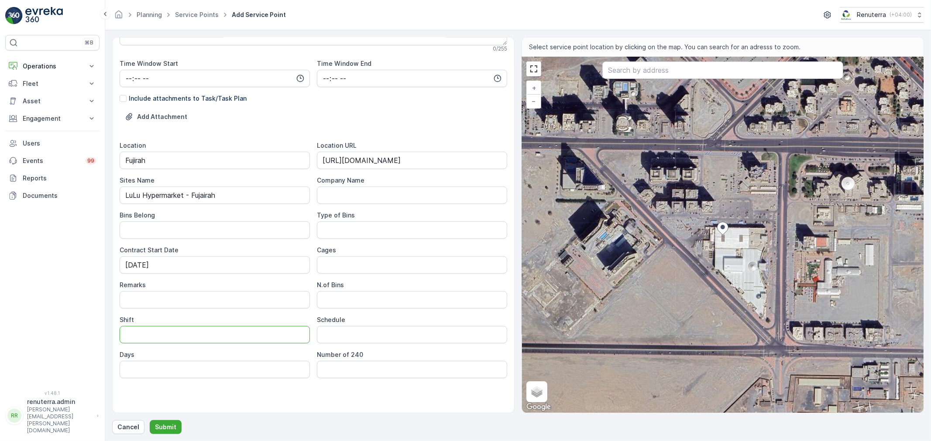
click at [204, 338] on input "Shift" at bounding box center [215, 334] width 190 height 17
type input "Day Shift"
click at [294, 386] on div "Service Point Name Lulu Hypermarket - Fujairah This name is available 27 / 255 …" at bounding box center [313, 132] width 387 height 563
click at [342, 348] on div "Location Fujirah Location URL https://maps.app.goo.gl/nAveQ5BdgocqdicK8 Sites N…" at bounding box center [313, 259] width 387 height 237
click at [326, 391] on div "Service Point Name Lulu Hypermarket - Fujairah This name is available 27 / 255 …" at bounding box center [313, 132] width 387 height 563
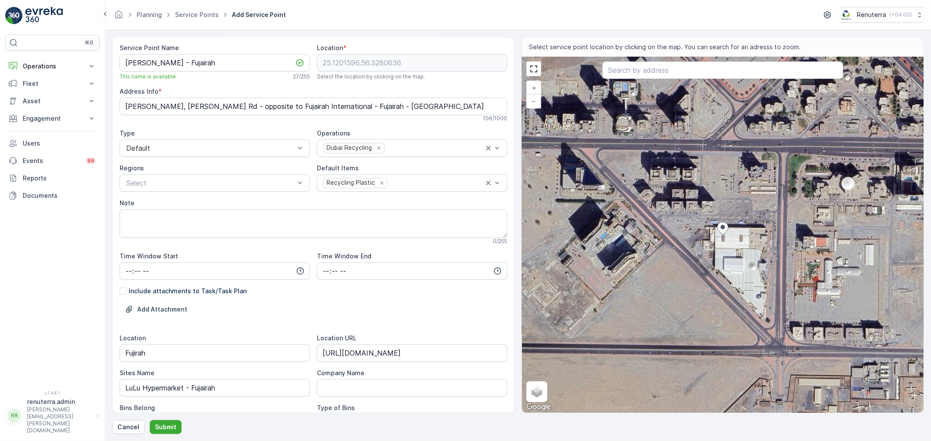
scroll to position [0, 0]
click at [171, 397] on div "Service Point Name Lulu Hypermarket - Fujairah This name is available 27 / 255 …" at bounding box center [517, 235] width 811 height 397
click at [172, 397] on p "Submit" at bounding box center [165, 427] width 21 height 9
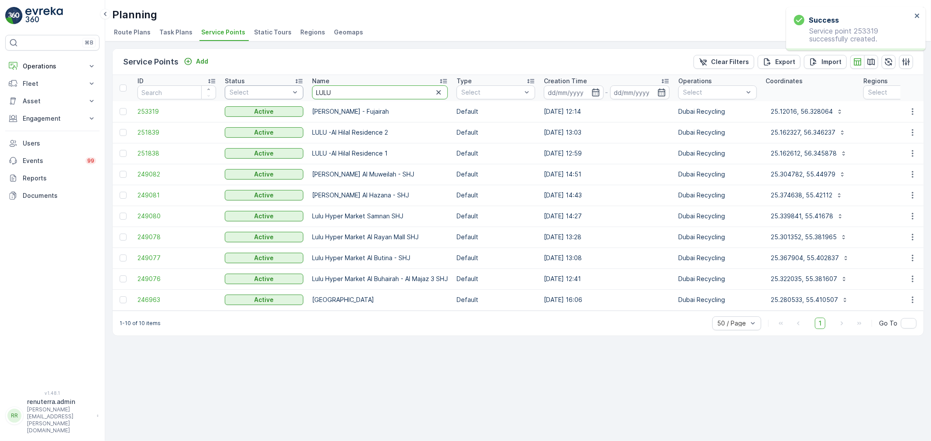
click at [403, 111] on td "[PERSON_NAME] - Fujairah" at bounding box center [380, 111] width 144 height 21
drag, startPoint x: 308, startPoint y: 110, endPoint x: 424, endPoint y: 110, distance: 116.5
click at [424, 110] on td "[PERSON_NAME] - Fujairah" at bounding box center [380, 111] width 144 height 21
copy td "[PERSON_NAME] - Fujairah"
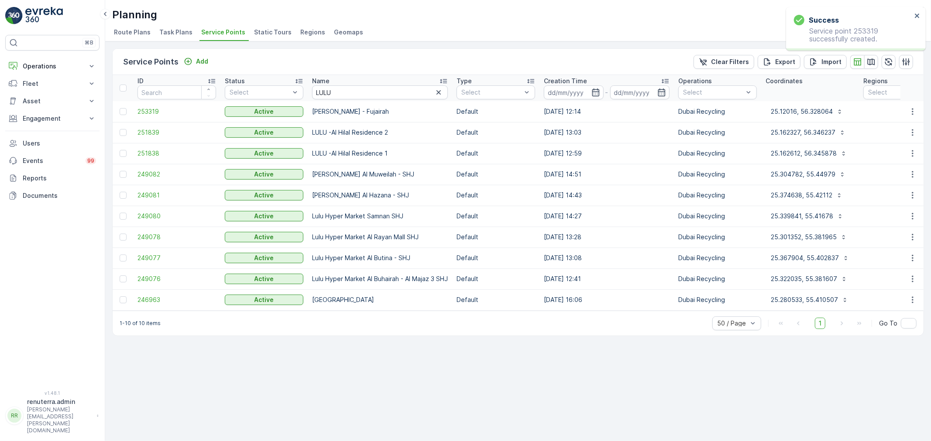
drag, startPoint x: 63, startPoint y: 121, endPoint x: 67, endPoint y: 132, distance: 11.6
click at [62, 121] on p "Engagement" at bounding box center [52, 118] width 59 height 9
drag, startPoint x: 50, startPoint y: 156, endPoint x: 31, endPoint y: 167, distance: 22.1
drag, startPoint x: 359, startPoint y: 94, endPoint x: 282, endPoint y: 96, distance: 76.8
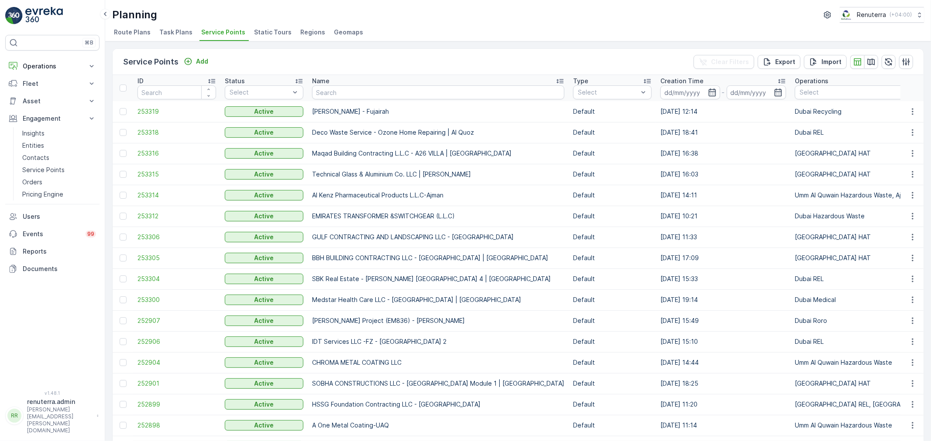
click at [329, 91] on input "text" at bounding box center [438, 93] width 252 height 14
type input "q"
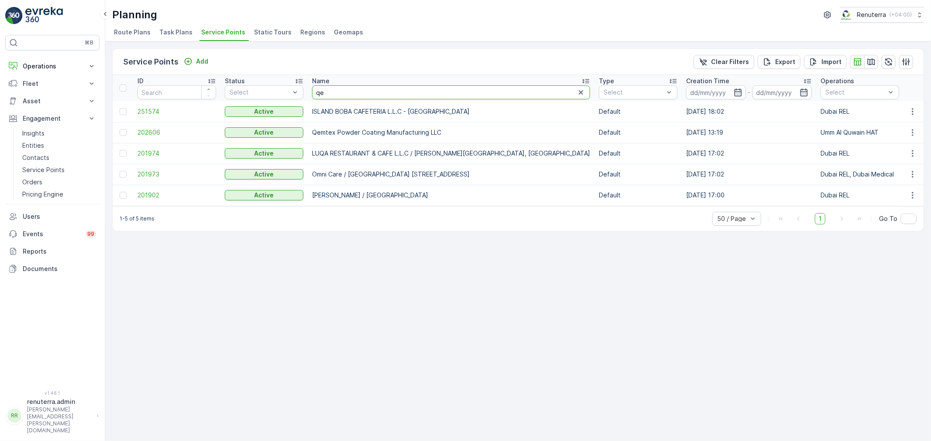
click at [347, 94] on input "qe" at bounding box center [451, 93] width 278 height 14
type input "q"
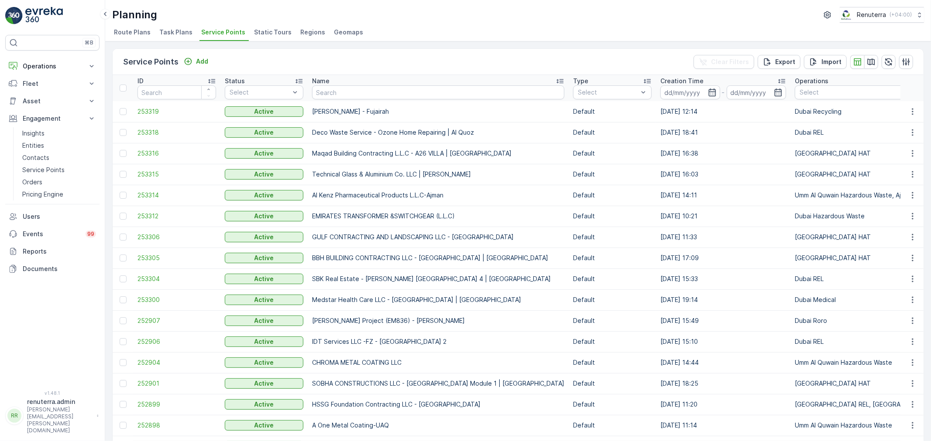
click at [352, 99] on th "Name" at bounding box center [438, 88] width 261 height 26
click at [348, 95] on input "text" at bounding box center [438, 93] width 252 height 14
type input "fulg"
click at [318, 89] on input "fulg" at bounding box center [438, 93] width 252 height 14
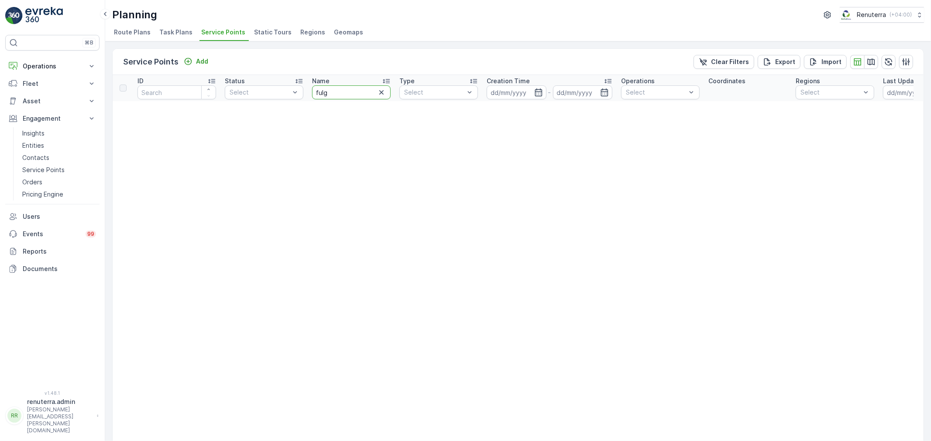
drag, startPoint x: 351, startPoint y: 90, endPoint x: 330, endPoint y: 81, distance: 22.7
click at [330, 81] on th "Name fulg" at bounding box center [351, 88] width 87 height 26
type input "f"
type input "gulf"
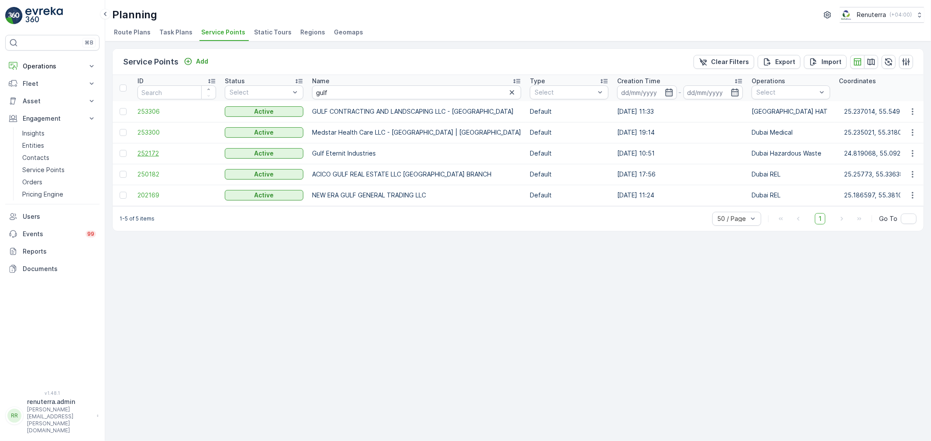
click at [138, 154] on span "252172" at bounding box center [176, 153] width 79 height 9
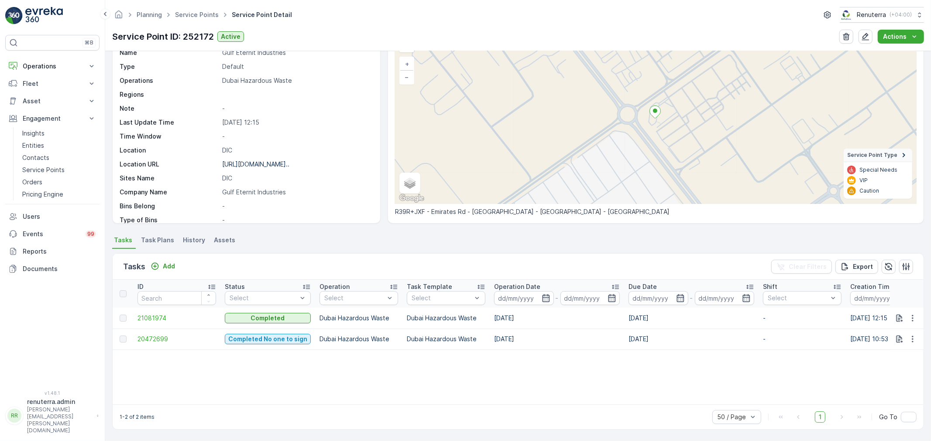
scroll to position [52, 0]
click at [176, 264] on button "Add" at bounding box center [162, 266] width 31 height 10
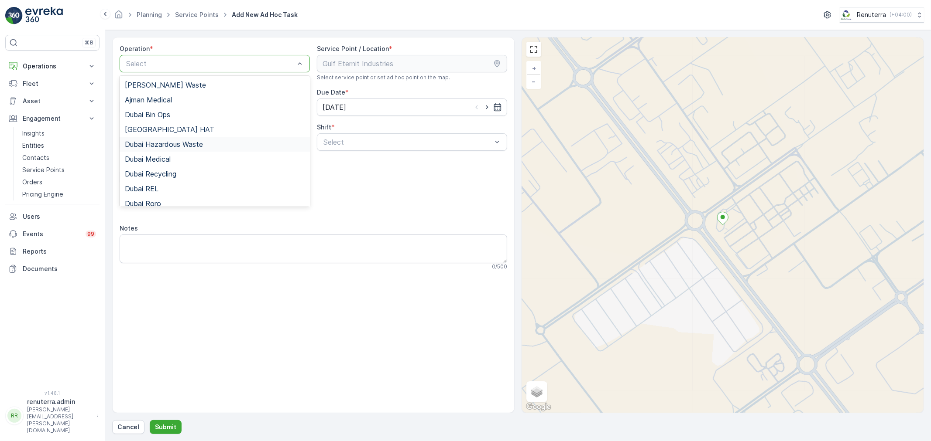
click at [181, 147] on span "Dubai Hazardous Waste" at bounding box center [164, 144] width 78 height 8
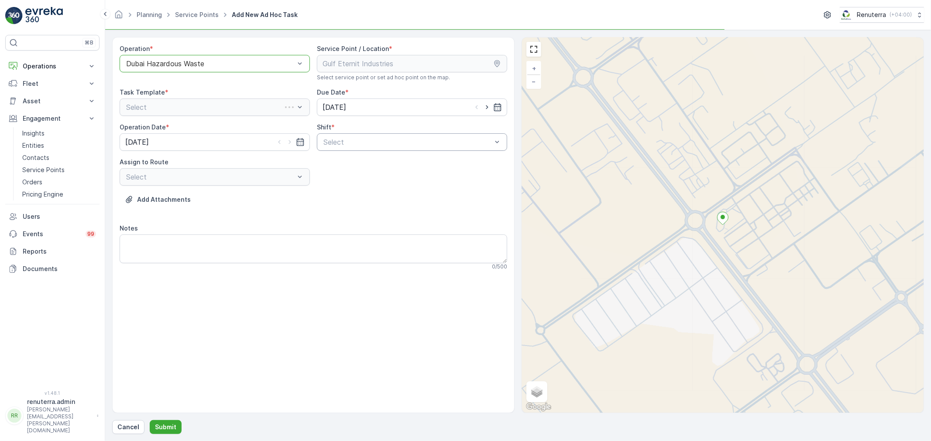
click at [356, 143] on div at bounding box center [407, 142] width 170 height 8
click at [351, 164] on span "Day Shift" at bounding box center [337, 164] width 31 height 8
click at [285, 173] on div at bounding box center [210, 177] width 170 height 8
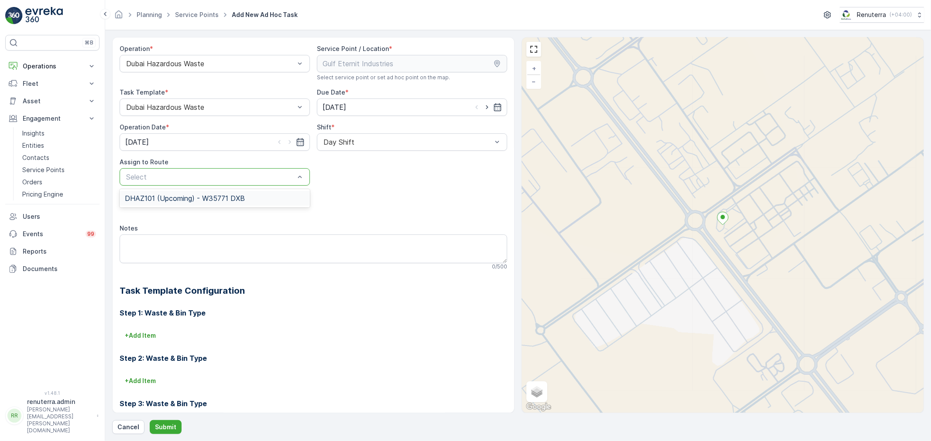
click at [235, 203] on div "DHAZ101 (Upcoming) - W35771 DXB" at bounding box center [215, 198] width 190 height 15
click at [171, 397] on div "Operation * Dubai Hazardous Waste Service Point / Location * Select service poi…" at bounding box center [517, 235] width 811 height 397
click at [172, 397] on p "Submit" at bounding box center [165, 427] width 21 height 9
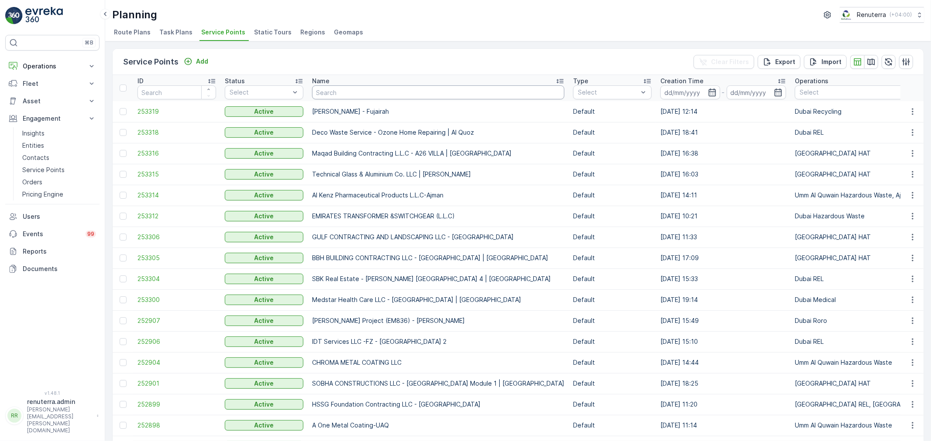
click at [329, 99] on th "Name" at bounding box center [438, 88] width 261 height 26
click at [325, 96] on input "text" at bounding box center [438, 93] width 252 height 14
type input "bbh"
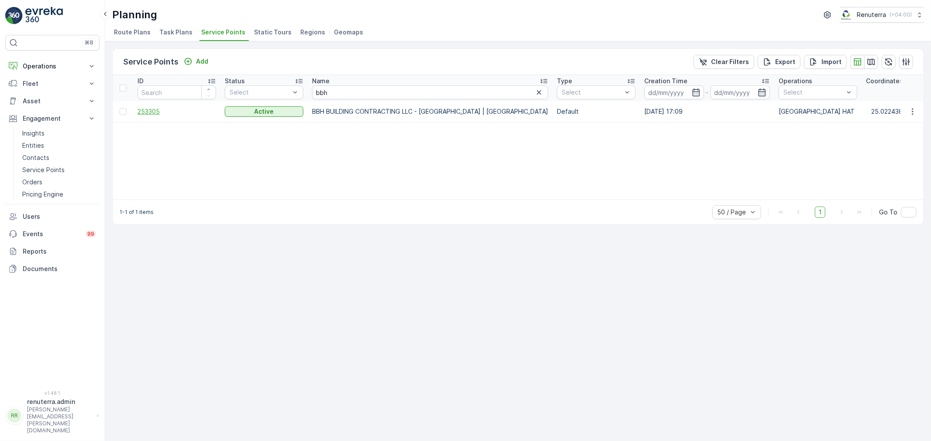
click at [168, 109] on span "253305" at bounding box center [176, 111] width 79 height 9
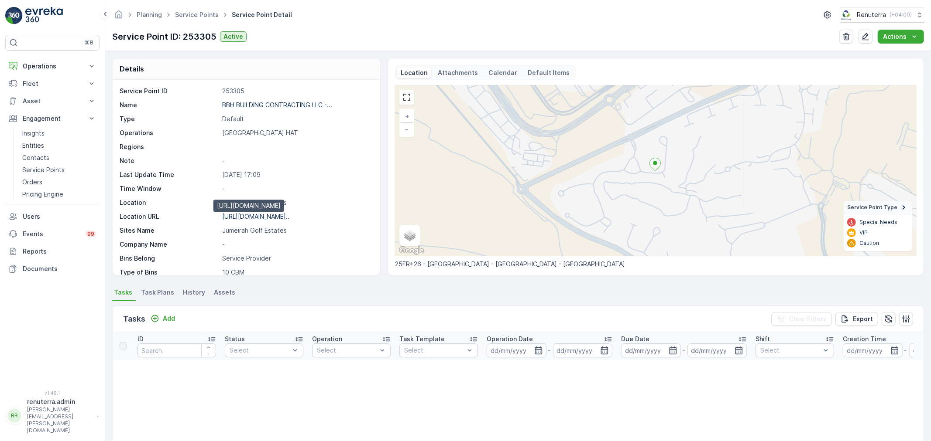
click at [254, 219] on p "https://maps.app.goo.gl/y2bD9L..." at bounding box center [255, 216] width 67 height 7
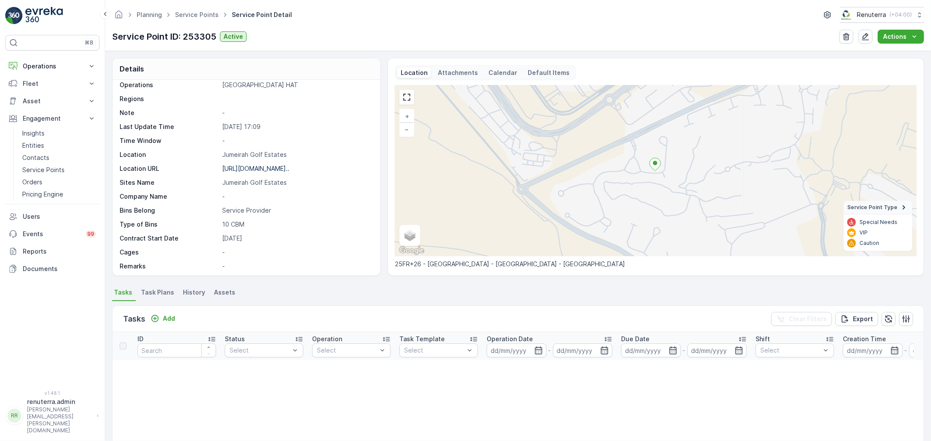
scroll to position [48, 0]
click at [193, 18] on ul "Service Points" at bounding box center [201, 15] width 57 height 13
click at [191, 16] on link "Service Points" at bounding box center [197, 14] width 44 height 7
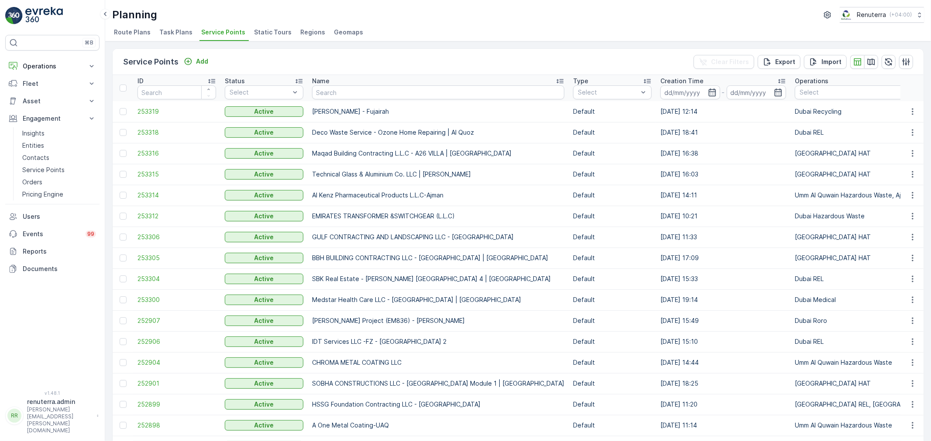
click at [332, 92] on input "text" at bounding box center [438, 93] width 252 height 14
click at [145, 113] on span "253319" at bounding box center [176, 111] width 79 height 9
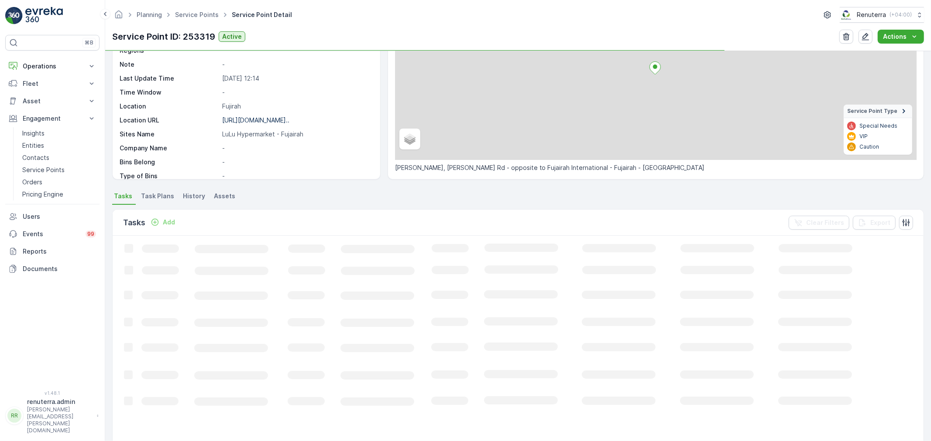
scroll to position [97, 0]
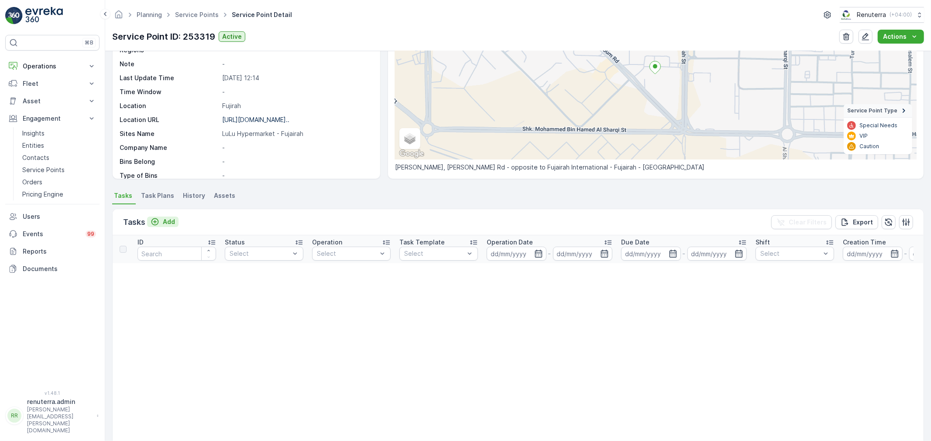
click at [159, 225] on div "Add" at bounding box center [163, 222] width 24 height 9
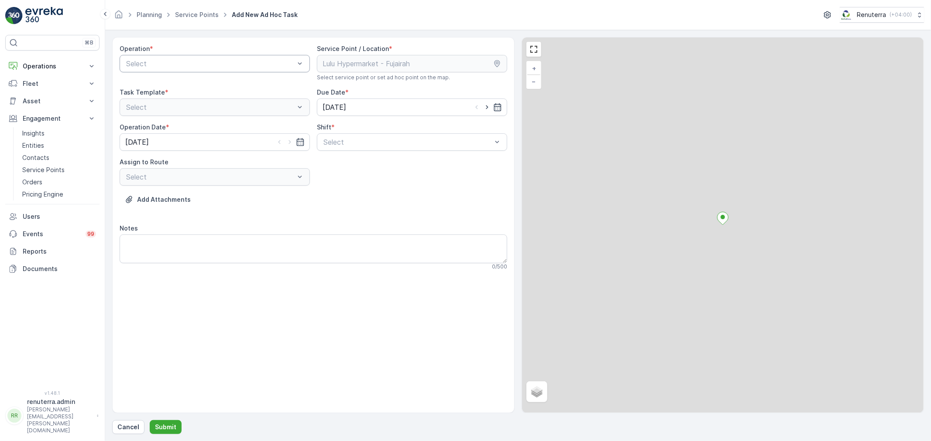
click at [168, 61] on div at bounding box center [210, 64] width 170 height 8
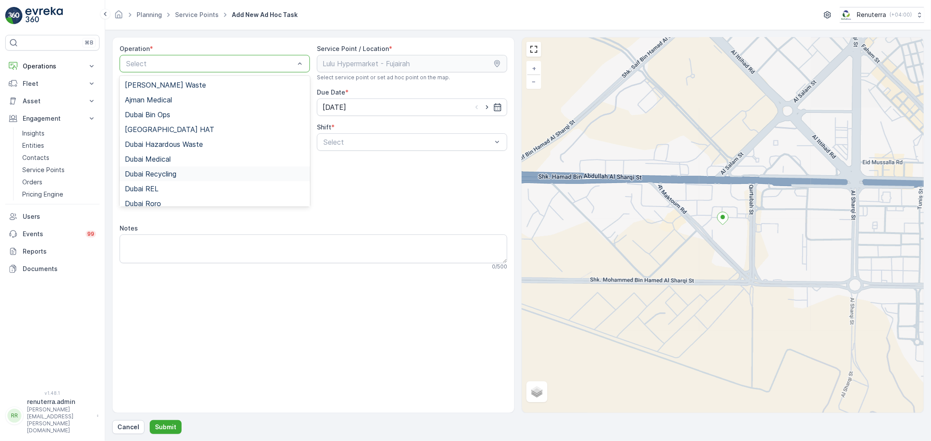
click at [166, 177] on span "Dubai Recycling" at bounding box center [150, 174] width 51 height 8
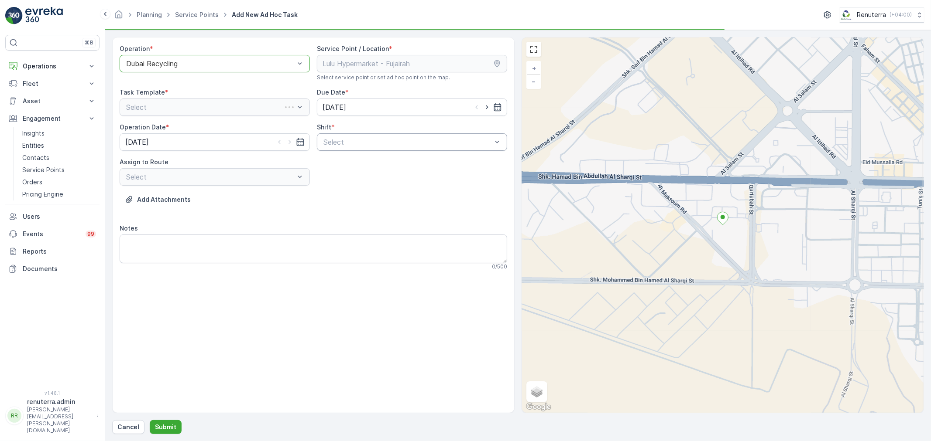
click at [342, 141] on div at bounding box center [407, 142] width 170 height 8
click at [341, 165] on span "Day Shift" at bounding box center [337, 164] width 31 height 8
click at [275, 178] on div at bounding box center [210, 177] width 170 height 8
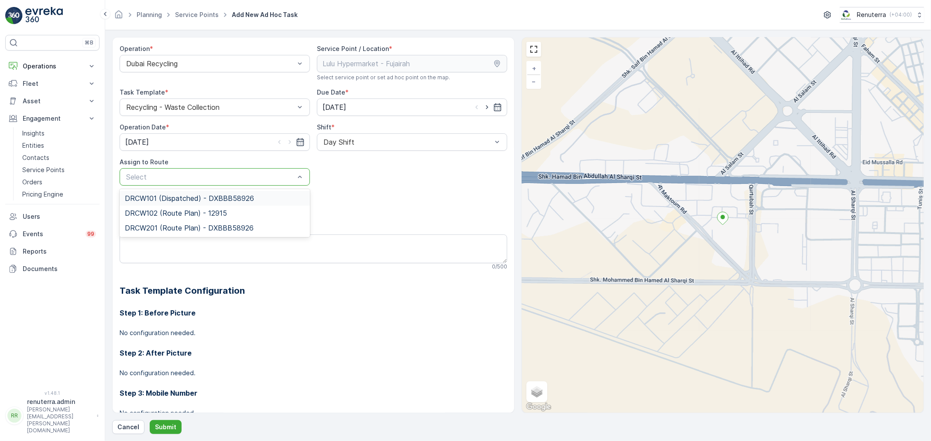
click at [247, 202] on div "DRCW101 (Dispatched) - DXBBB58926" at bounding box center [215, 198] width 190 height 15
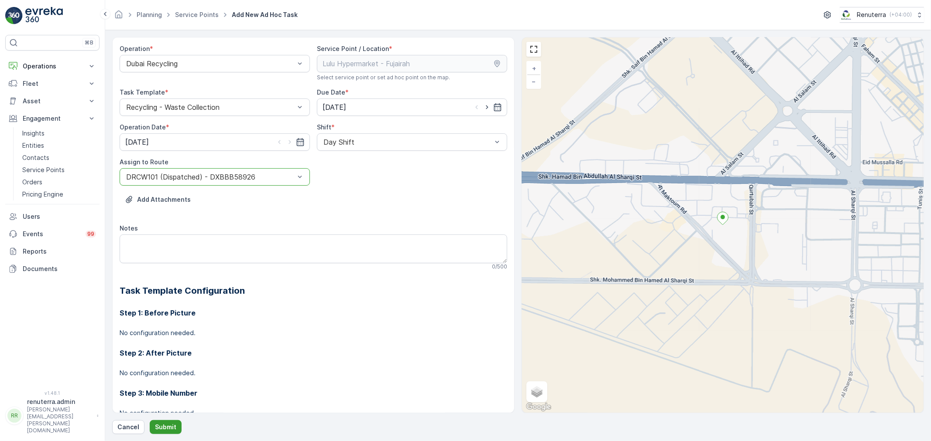
click at [173, 397] on button "Submit" at bounding box center [166, 428] width 32 height 14
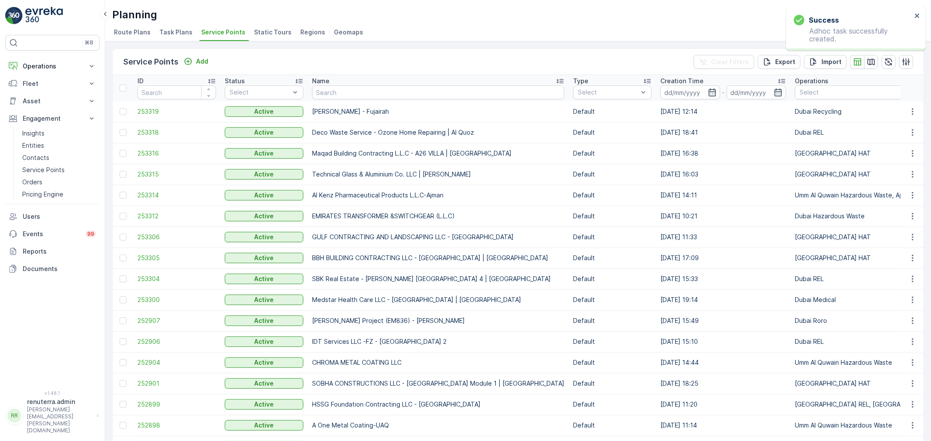
click at [338, 92] on input "text" at bounding box center [438, 93] width 252 height 14
type input "Hial"
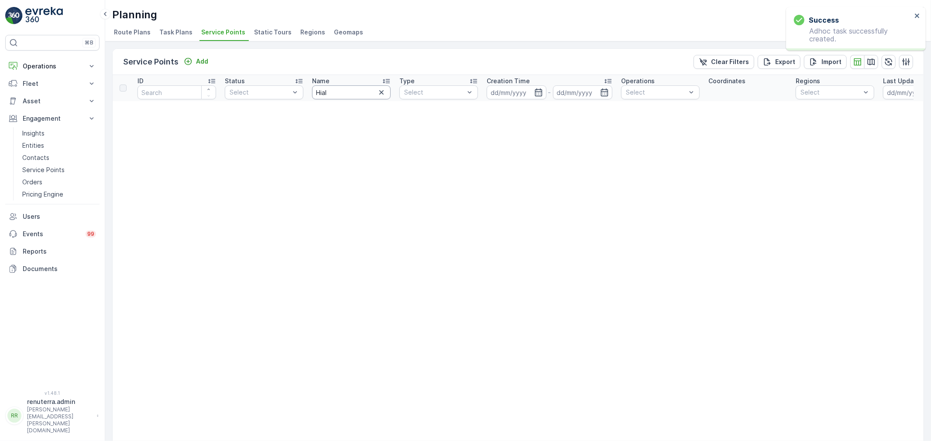
drag, startPoint x: 332, startPoint y: 92, endPoint x: 312, endPoint y: 87, distance: 21.1
click at [312, 87] on input "Hial" at bounding box center [351, 93] width 79 height 14
type input "Hilal"
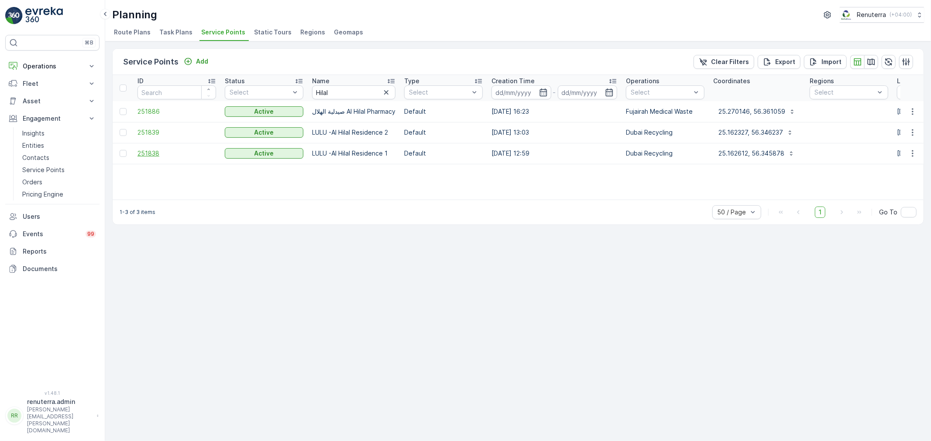
click at [154, 152] on span "251838" at bounding box center [176, 153] width 79 height 9
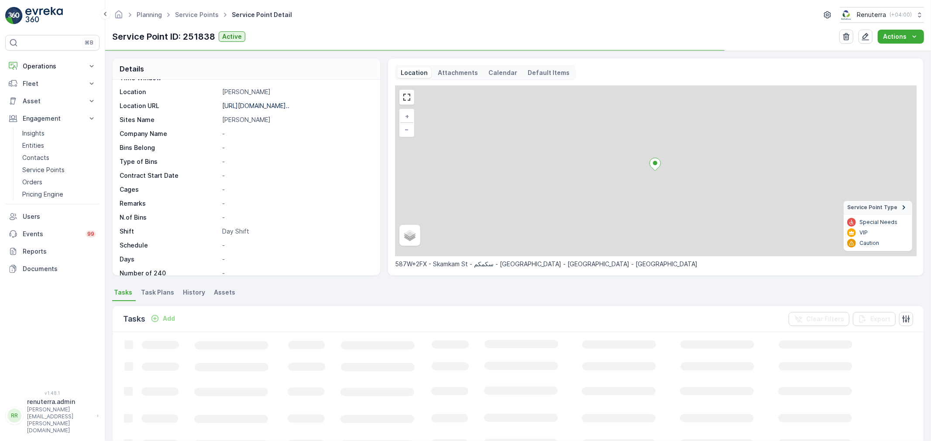
scroll to position [120, 0]
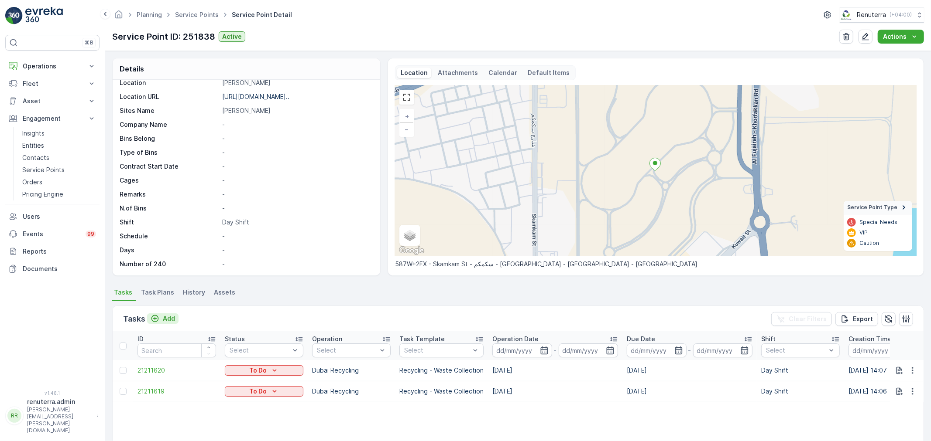
click at [167, 319] on p "Add" at bounding box center [169, 319] width 12 height 9
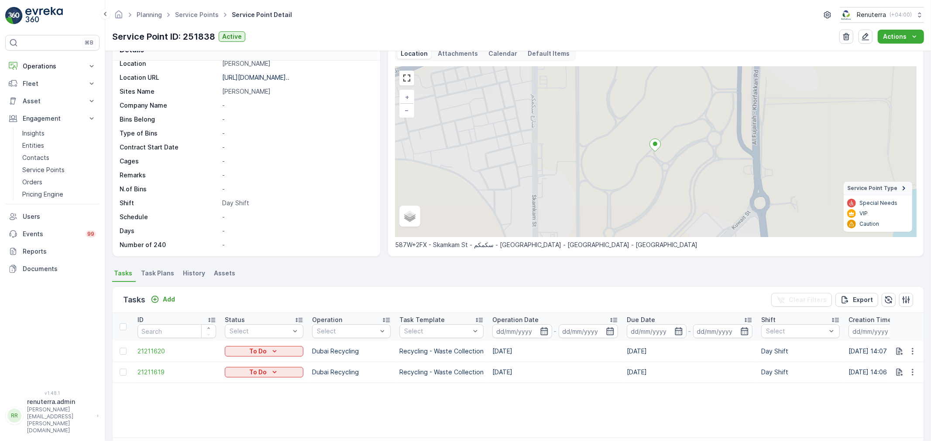
scroll to position [51, 0]
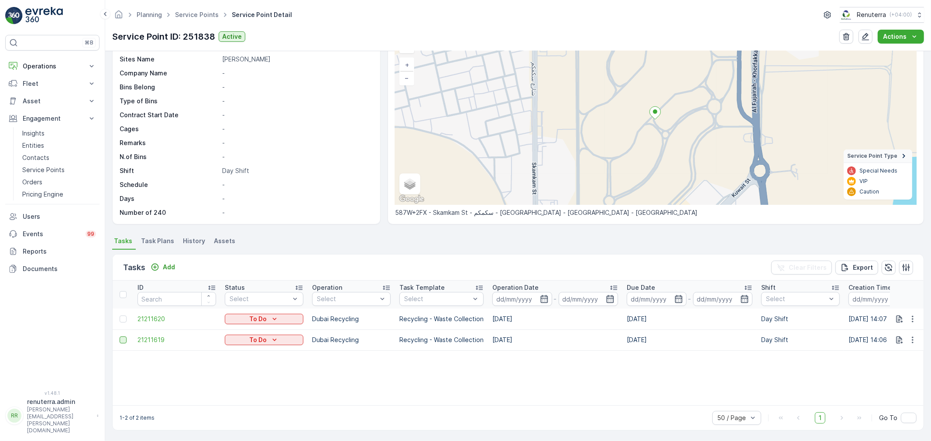
click at [126, 339] on div at bounding box center [123, 340] width 7 height 7
click at [120, 337] on input "checkbox" at bounding box center [120, 337] width 0 height 0
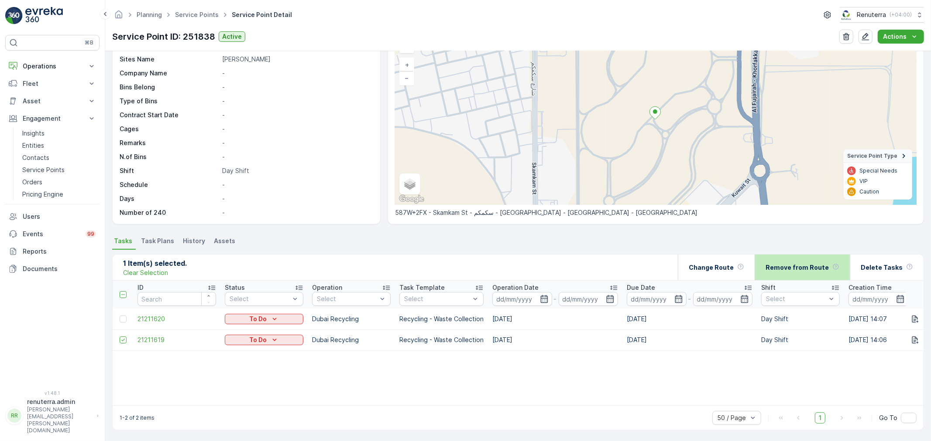
click at [804, 265] on p "Remove from Route" at bounding box center [796, 267] width 63 height 9
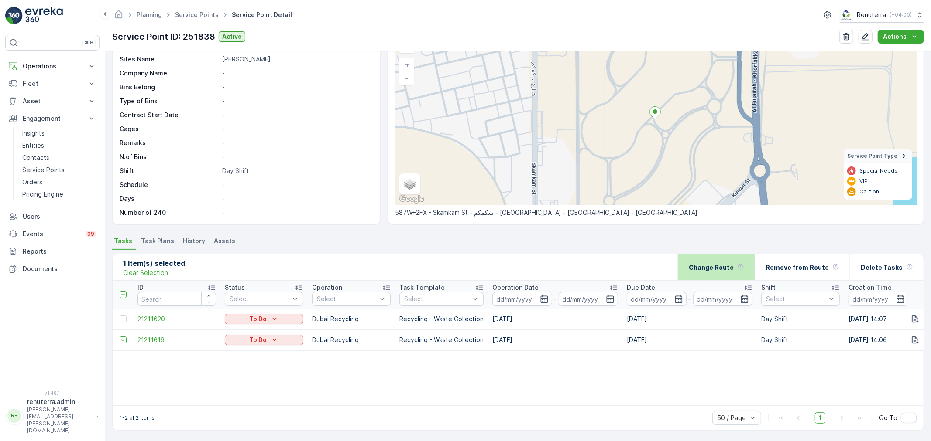
click at [715, 262] on div "Change Route" at bounding box center [715, 268] width 55 height 26
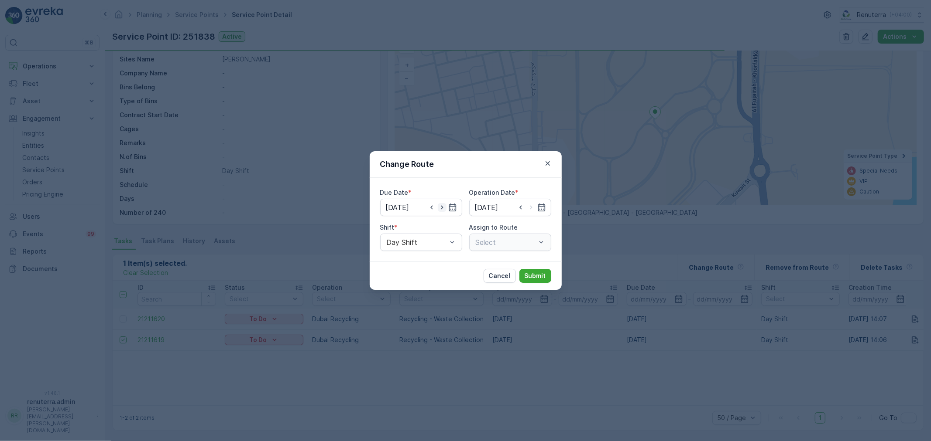
type input "[DATE]"
click at [433, 207] on icon "button" at bounding box center [431, 207] width 9 height 9
type input "[DATE]"
click at [500, 214] on input at bounding box center [510, 207] width 82 height 17
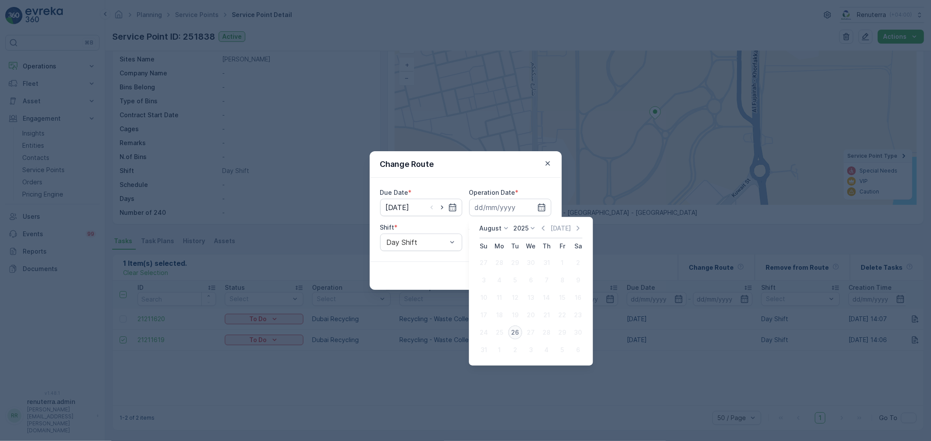
click at [520, 328] on div "26" at bounding box center [515, 333] width 14 height 14
type input "[DATE]"
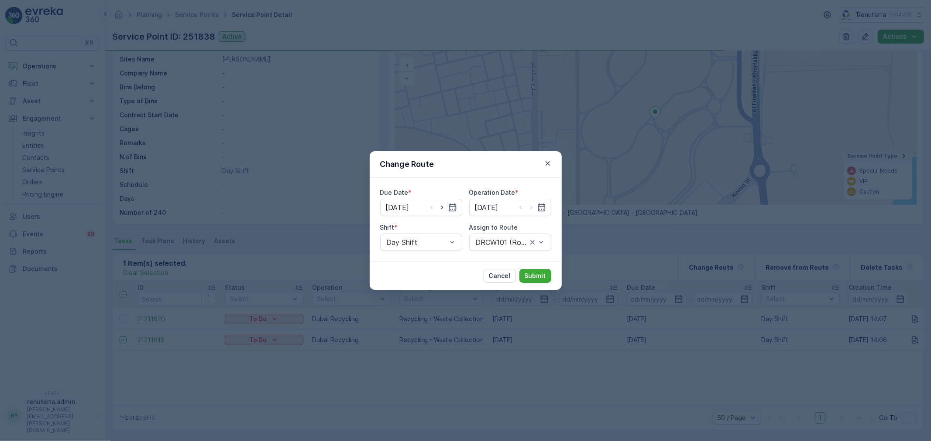
click at [505, 251] on div "Due Date * 26.08.2025 Operation Date * 26.08.2025 Shift * Day Shift Assign to R…" at bounding box center [465, 220] width 192 height 84
click at [503, 240] on div at bounding box center [501, 243] width 53 height 8
type input "101"
click at [478, 273] on span "DRCW101 (Offline) - DXBBB58926" at bounding box center [510, 268] width 72 height 16
click at [520, 268] on div "Cancel Submit" at bounding box center [465, 276] width 192 height 28
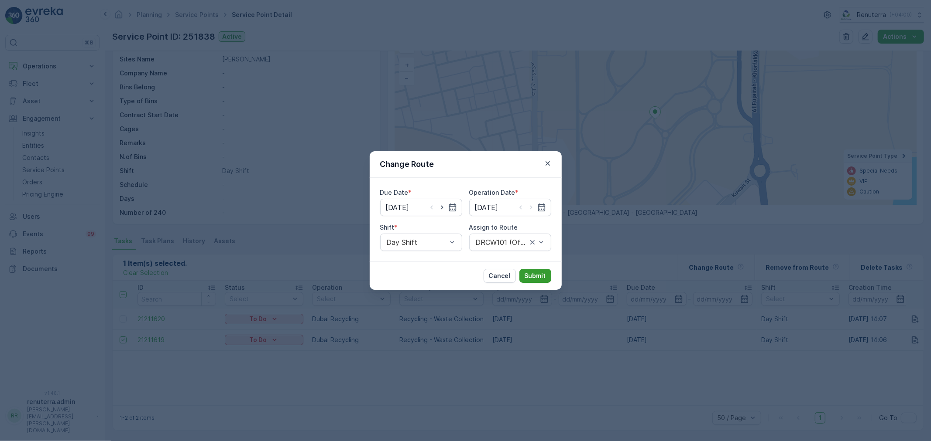
click at [526, 282] on button "Submit" at bounding box center [535, 276] width 32 height 14
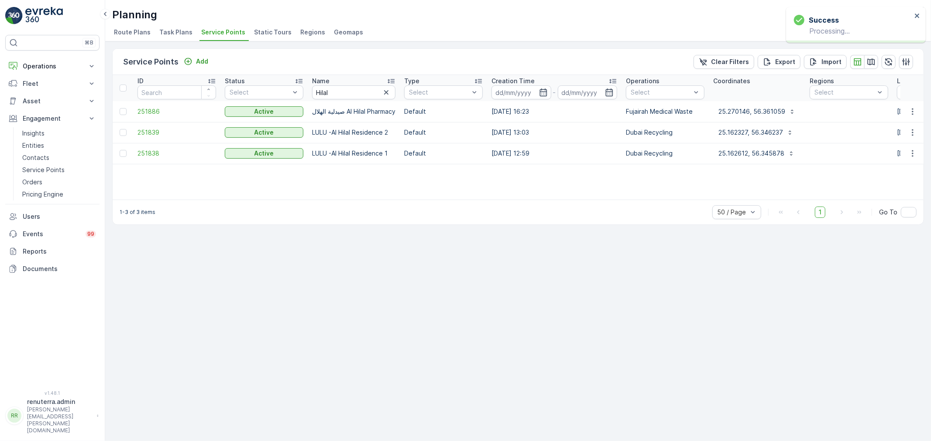
click at [155, 137] on td "251839" at bounding box center [176, 132] width 87 height 21
click at [154, 133] on span "251839" at bounding box center [176, 132] width 79 height 9
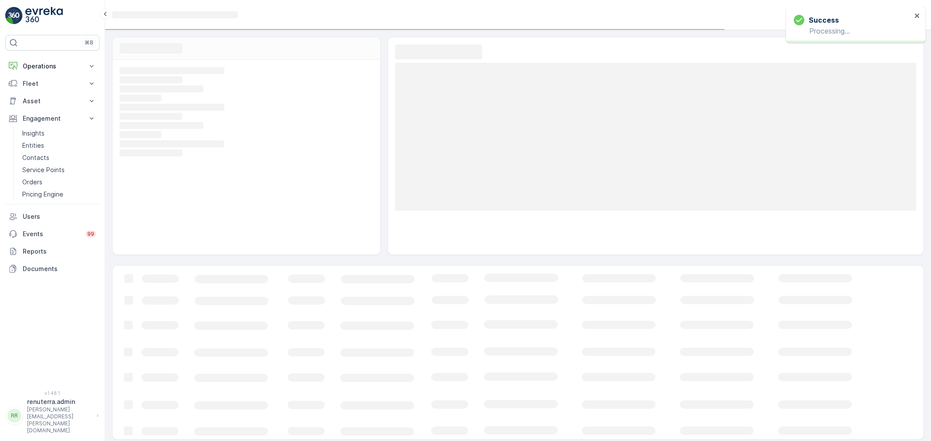
scroll to position [3, 0]
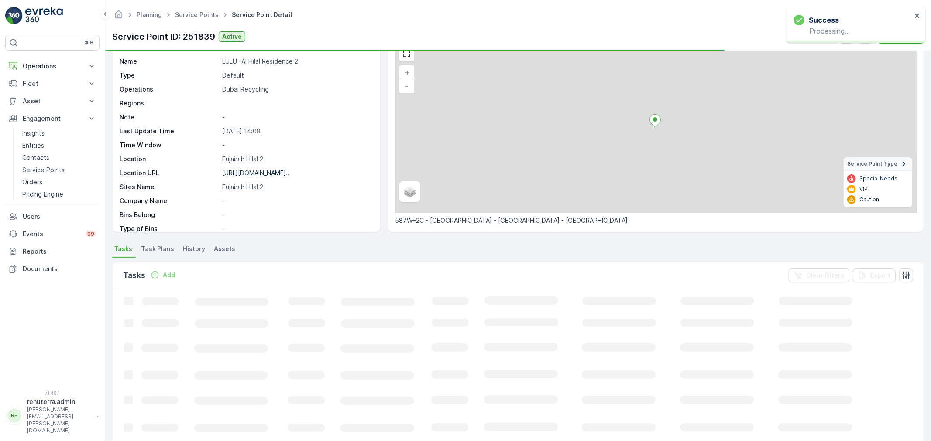
scroll to position [48, 0]
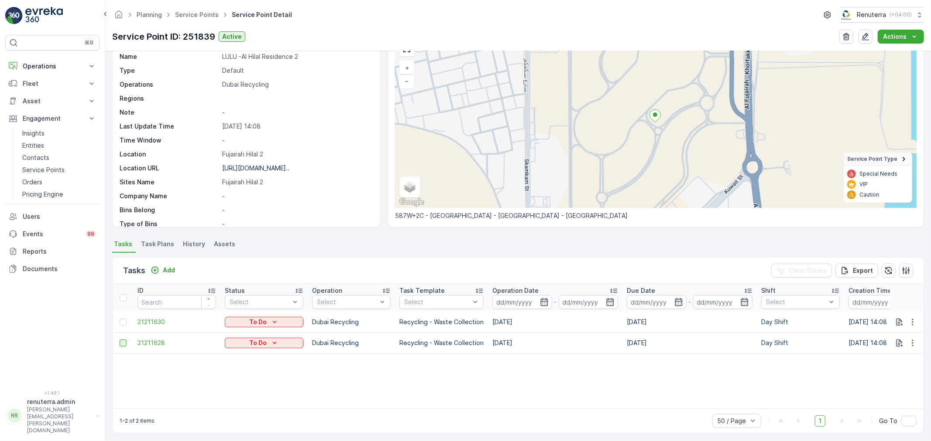
click at [125, 343] on div at bounding box center [123, 343] width 7 height 7
click at [120, 340] on input "checkbox" at bounding box center [120, 340] width 0 height 0
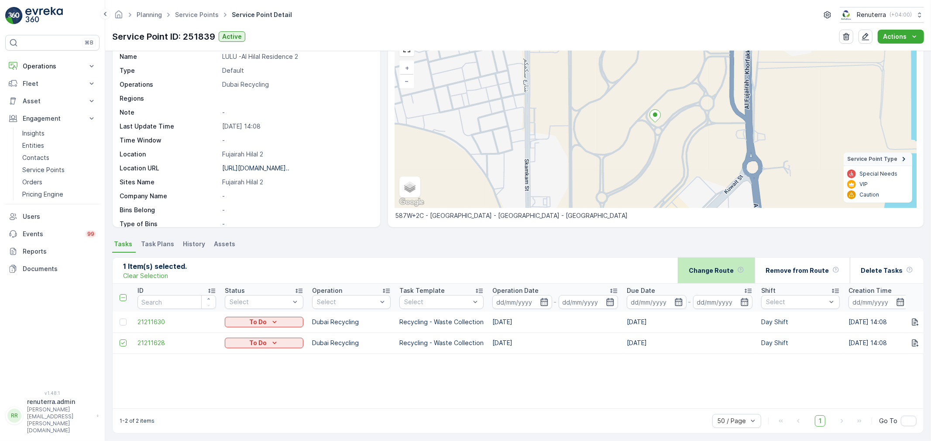
click at [725, 274] on p "Change Route" at bounding box center [710, 271] width 45 height 9
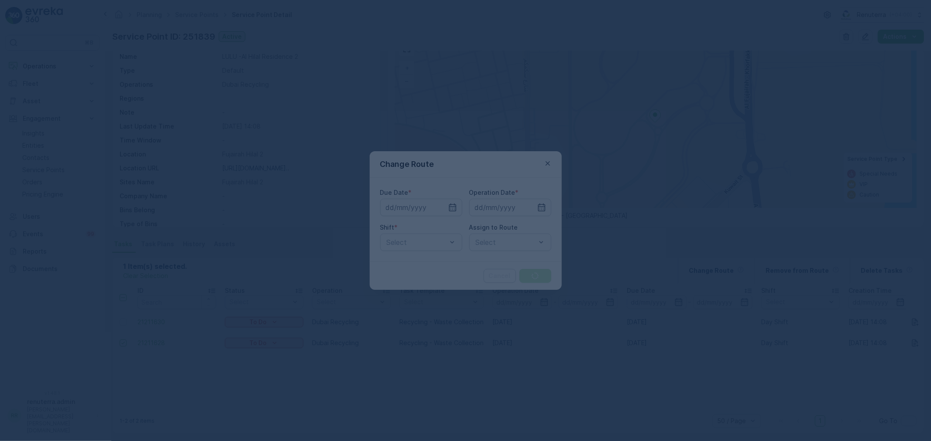
type input "[DATE]"
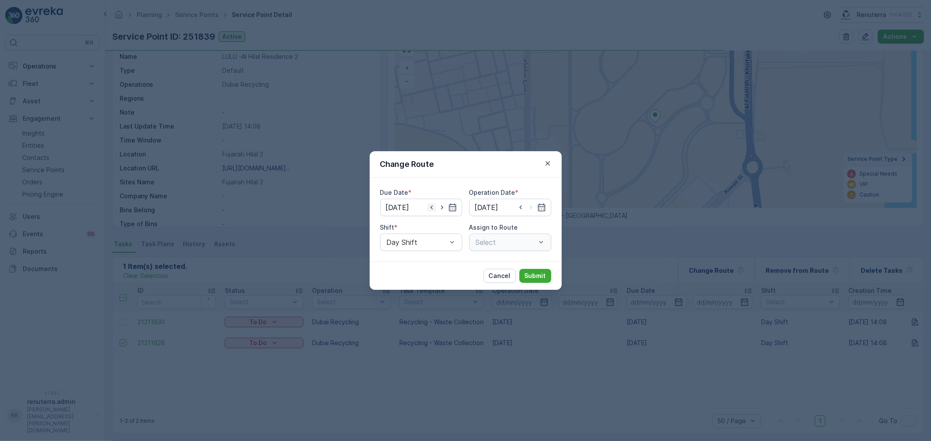
click at [432, 209] on icon "button" at bounding box center [431, 208] width 2 height 4
type input "[DATE]"
click at [529, 203] on input at bounding box center [510, 207] width 82 height 17
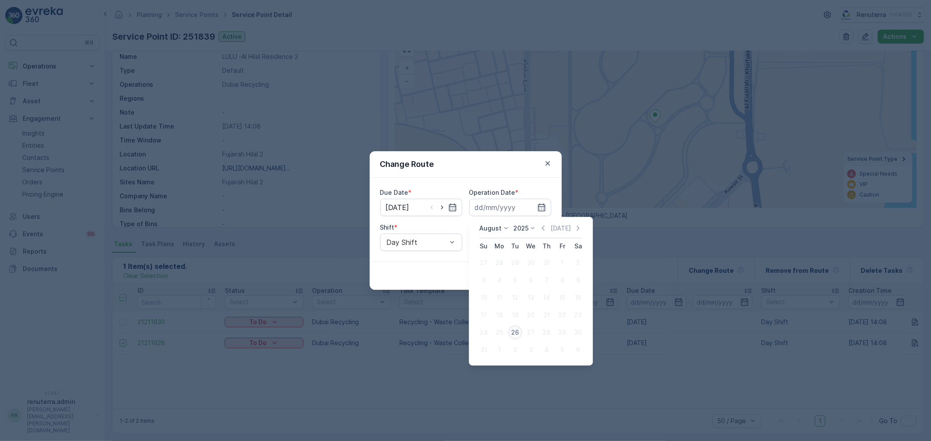
click at [514, 328] on div "26" at bounding box center [515, 333] width 14 height 14
type input "[DATE]"
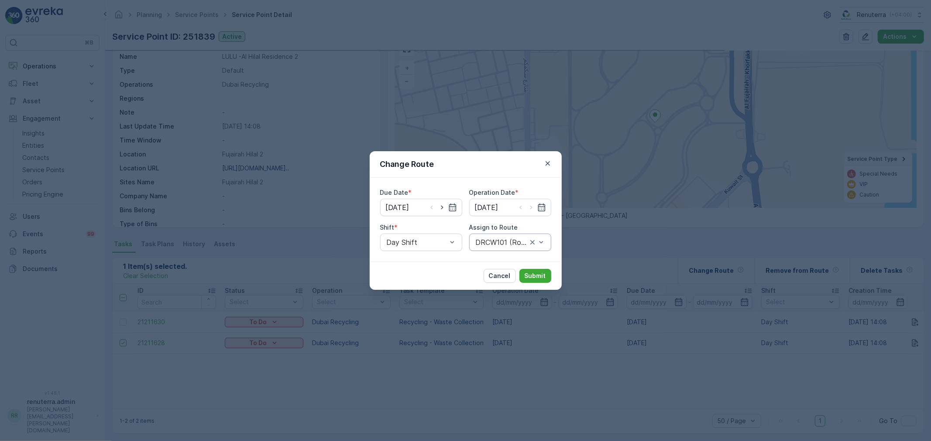
click at [486, 236] on div "DRCW101 (Route Plan) - DXBBB58926" at bounding box center [510, 242] width 82 height 17
type input "0"
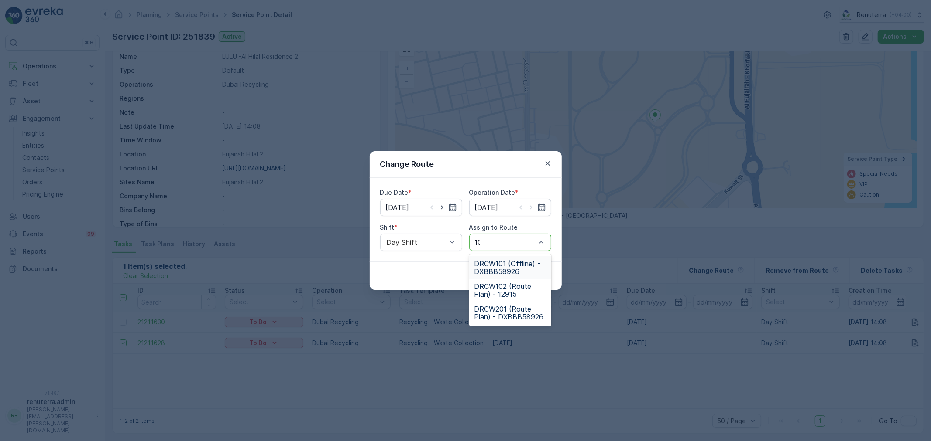
type input "101"
click at [516, 262] on span "DRCW101 (Offline) - DXBBB58926" at bounding box center [510, 268] width 72 height 16
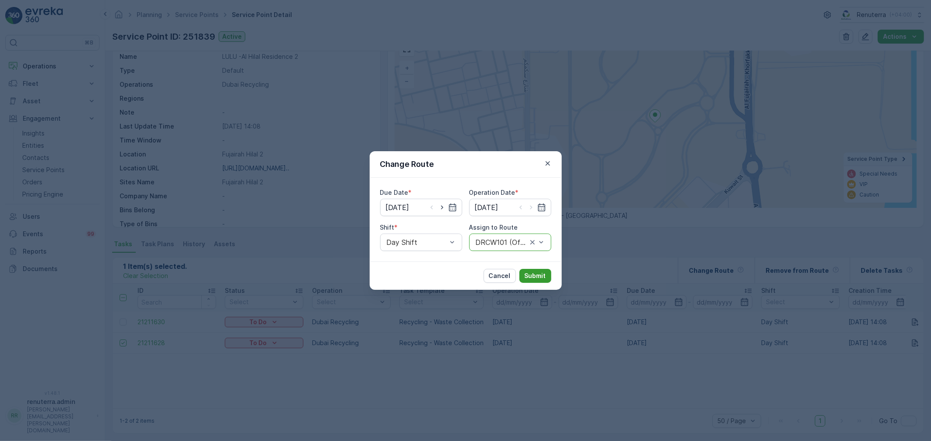
click at [541, 269] on button "Submit" at bounding box center [535, 276] width 32 height 14
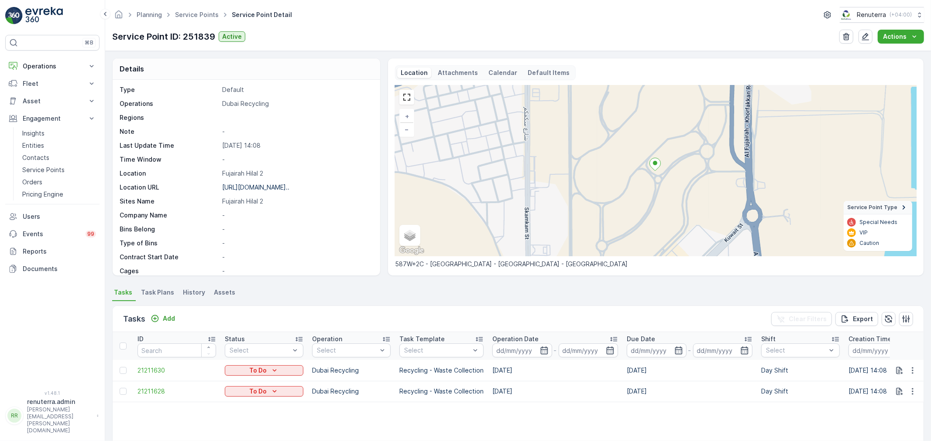
scroll to position [120, 0]
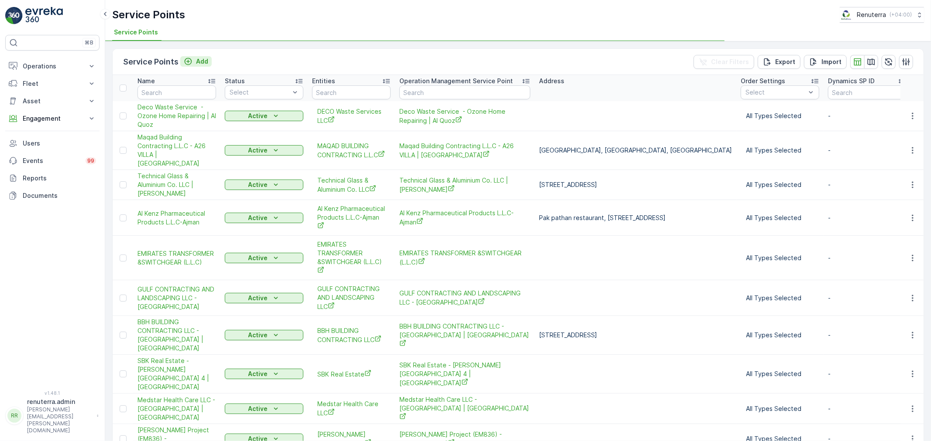
click at [185, 60] on icon "Add" at bounding box center [188, 61] width 7 height 7
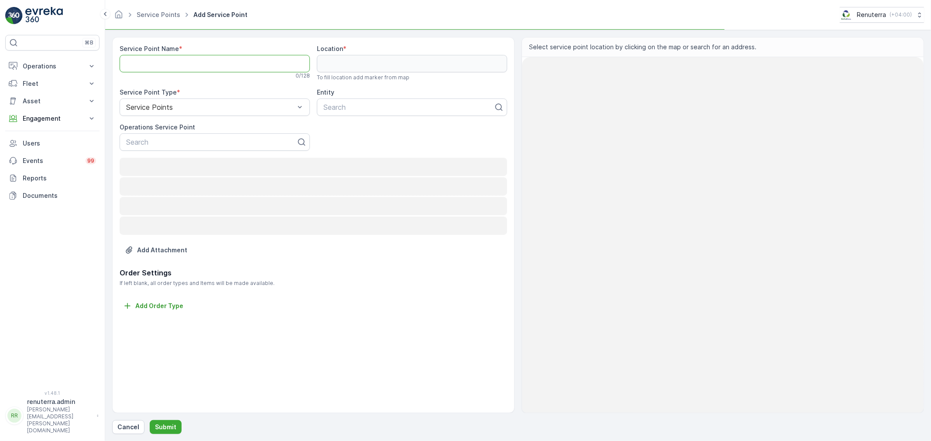
drag, startPoint x: 184, startPoint y: 60, endPoint x: 190, endPoint y: 62, distance: 6.5
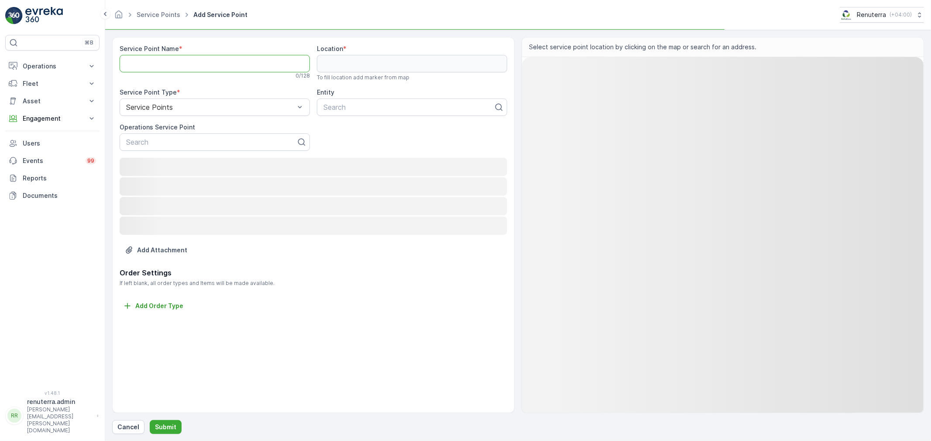
click at [190, 62] on Name "Service Point Name" at bounding box center [215, 63] width 190 height 17
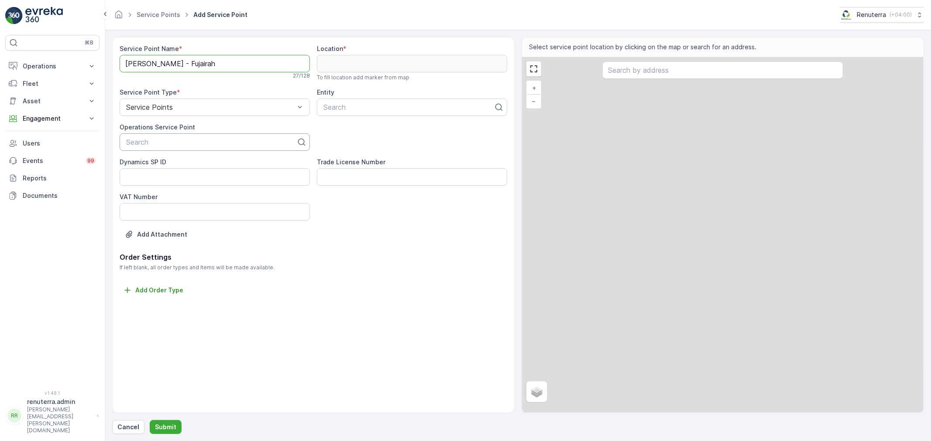
type Name "[PERSON_NAME] - Fujairah"
click at [153, 142] on div at bounding box center [211, 142] width 172 height 8
paste input "[PERSON_NAME] - Fujairah"
type input "[PERSON_NAME] - Fujairah"
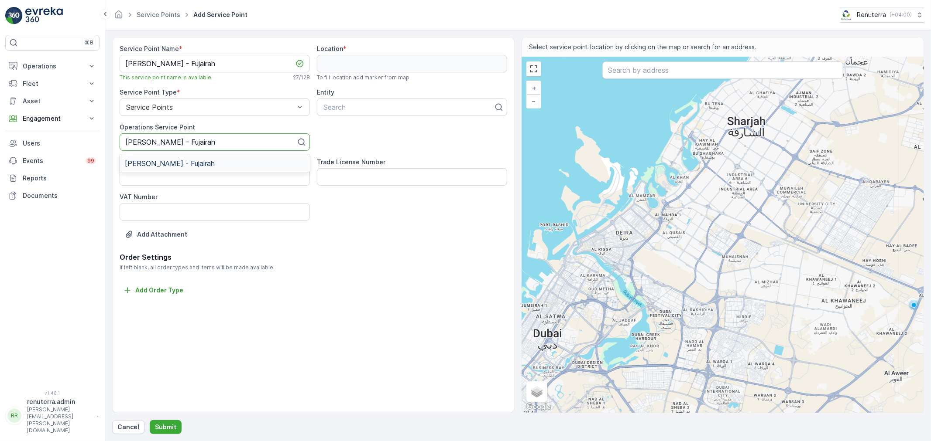
click at [158, 163] on span "[PERSON_NAME] - Fujairah" at bounding box center [170, 164] width 90 height 8
click at [380, 100] on div "Search" at bounding box center [412, 107] width 190 height 17
click at [380, 101] on div "Search" at bounding box center [412, 107] width 190 height 17
type input "spark"
click at [350, 132] on div "Sparklo" at bounding box center [412, 129] width 180 height 8
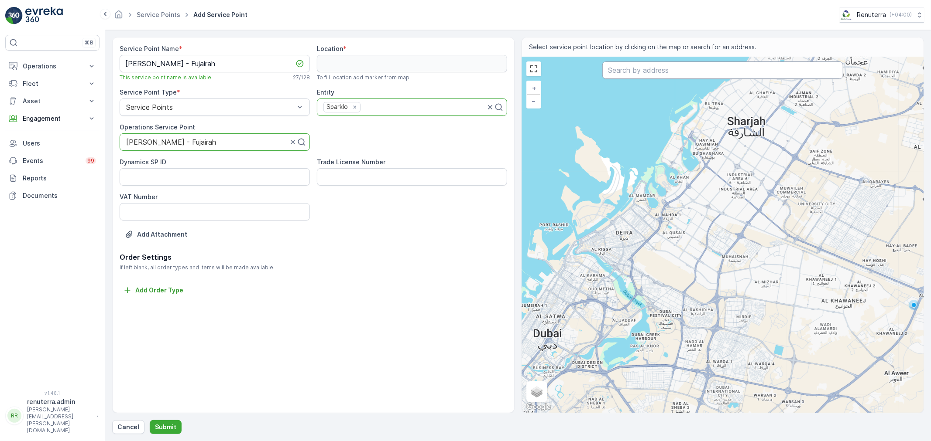
click at [640, 72] on input "text" at bounding box center [722, 70] width 241 height 17
paste input "[PERSON_NAME] - Fujairah"
type input "[PERSON_NAME] - Fujairah"
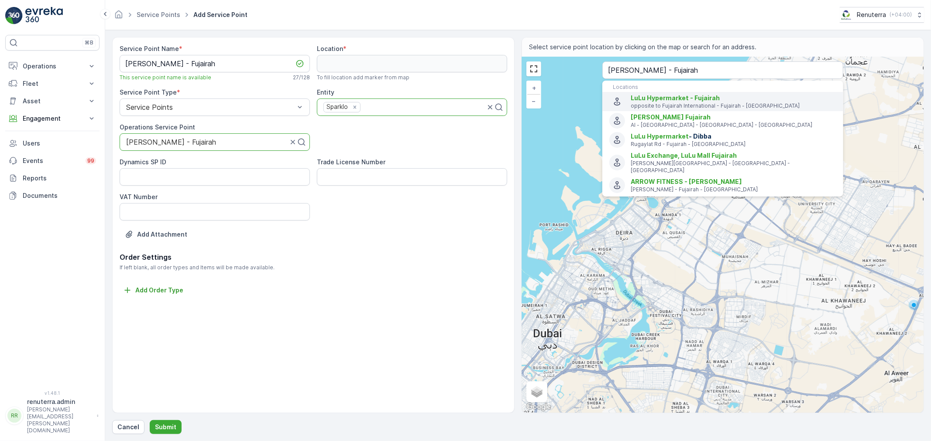
click at [671, 103] on p "opposite to Fujairah International - Fujairah - [GEOGRAPHIC_DATA]" at bounding box center [732, 106] width 205 height 7
type input "25.1201596,56.3280636"
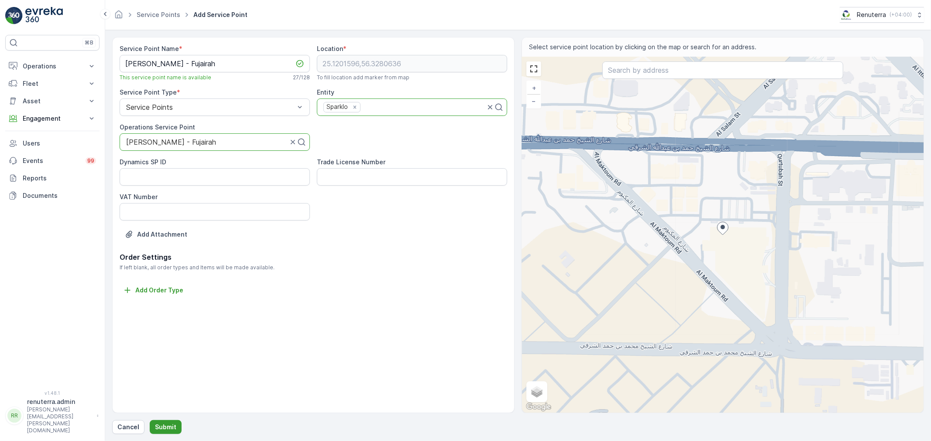
click at [151, 431] on button "Submit" at bounding box center [166, 428] width 32 height 14
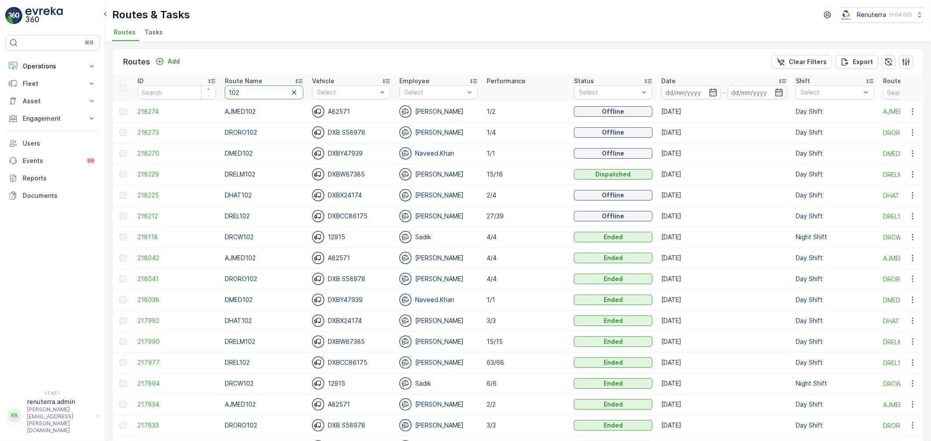
drag, startPoint x: 257, startPoint y: 92, endPoint x: 237, endPoint y: 92, distance: 20.5
click at [237, 92] on input "102" at bounding box center [264, 93] width 79 height 14
click at [254, 89] on input "102" at bounding box center [264, 93] width 79 height 14
drag, startPoint x: 251, startPoint y: 89, endPoint x: 223, endPoint y: 92, distance: 28.1
click at [223, 92] on th "Route Name 102" at bounding box center [263, 88] width 87 height 26
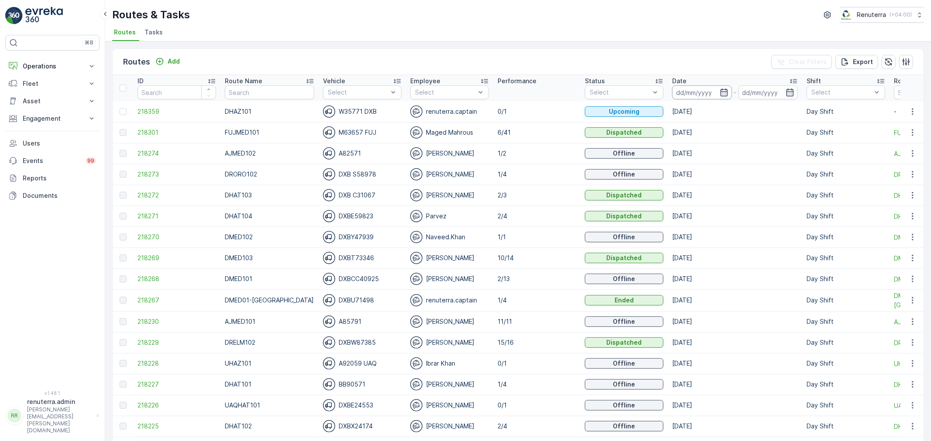
click at [678, 90] on input at bounding box center [702, 93] width 60 height 14
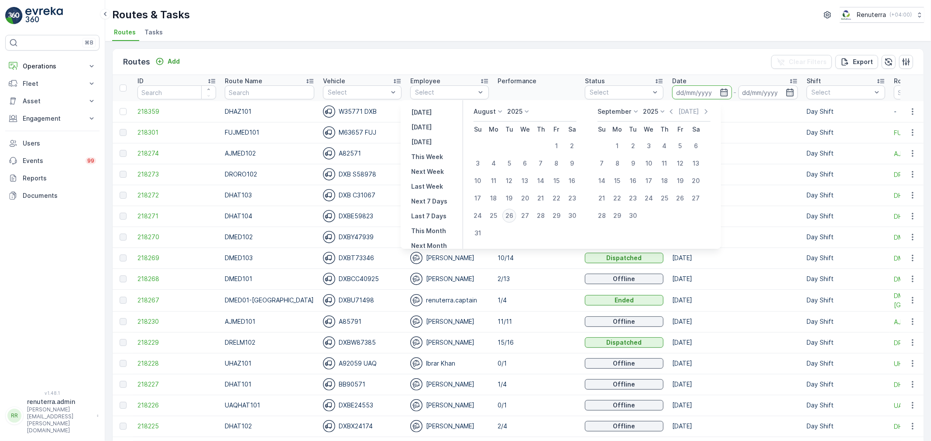
click at [513, 210] on div "26" at bounding box center [509, 216] width 14 height 14
type input "[DATE]"
click at [512, 236] on td at bounding box center [509, 233] width 16 height 17
click at [509, 214] on div "26" at bounding box center [509, 216] width 14 height 14
type input "[DATE]"
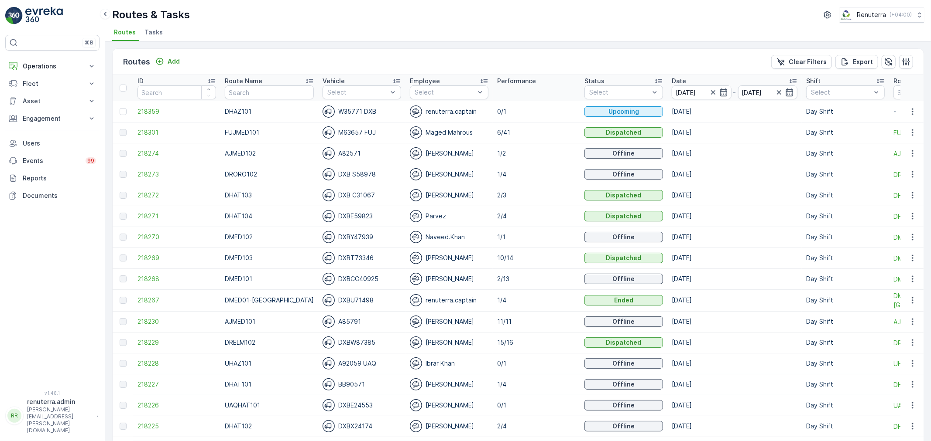
click at [530, 223] on td "2/4" at bounding box center [536, 216] width 87 height 21
click at [234, 98] on input "text" at bounding box center [269, 93] width 89 height 14
type input "DHAT"
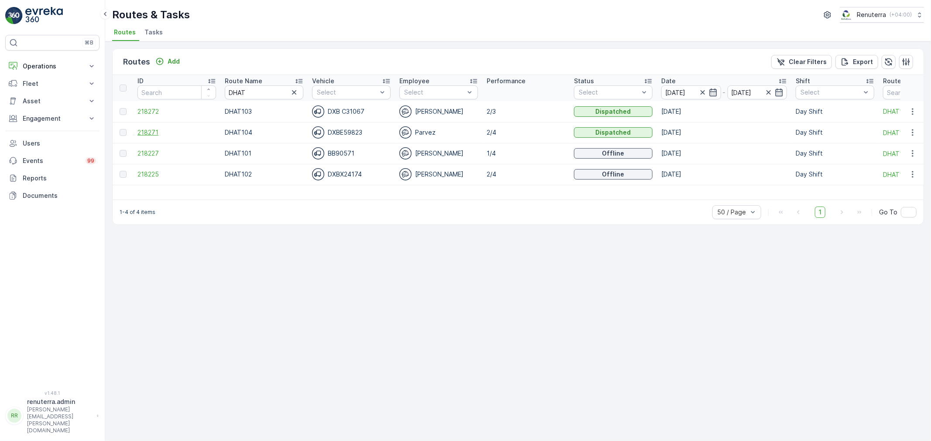
click at [181, 128] on span "218271" at bounding box center [176, 132] width 79 height 9
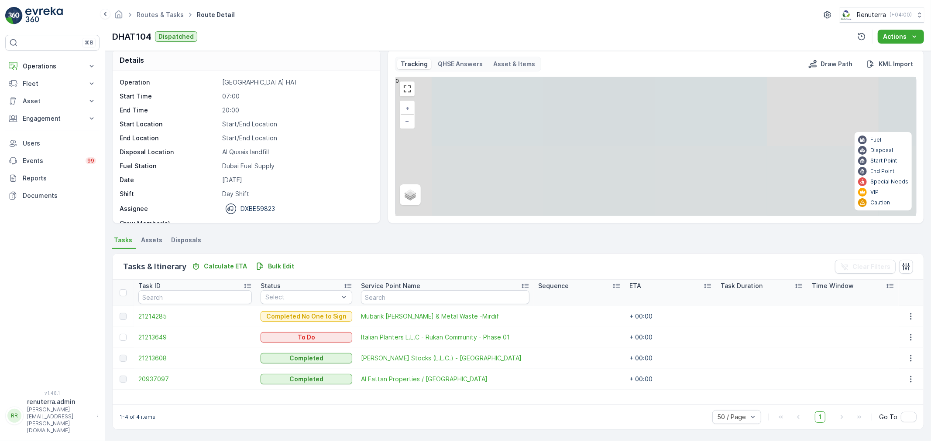
scroll to position [8, 0]
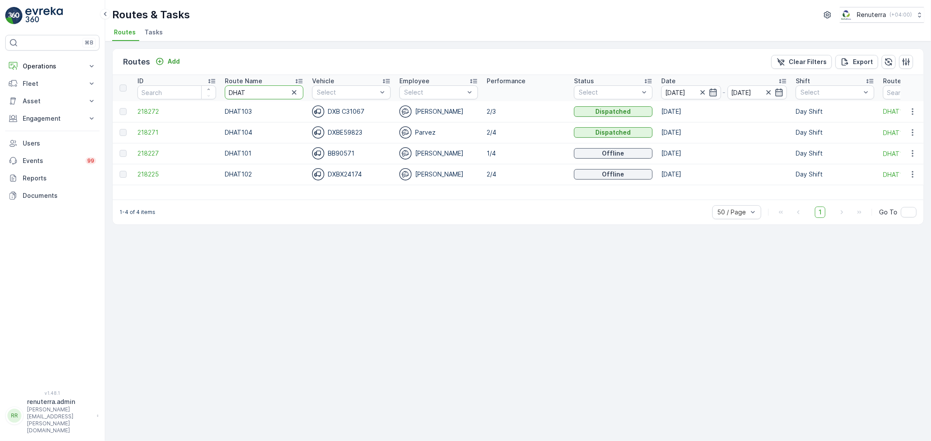
drag, startPoint x: 250, startPoint y: 90, endPoint x: 225, endPoint y: 94, distance: 24.8
click at [225, 94] on input "DHAT" at bounding box center [264, 93] width 79 height 14
type input "DREL"
click at [154, 115] on span "218229" at bounding box center [176, 111] width 79 height 9
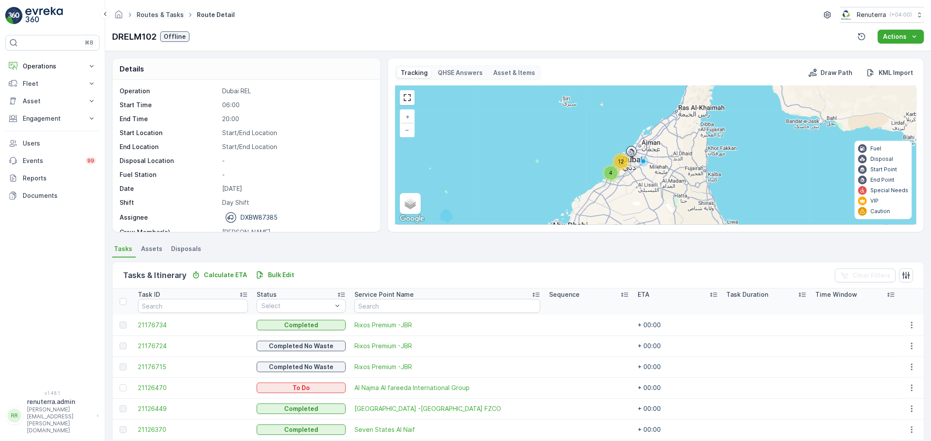
click at [169, 11] on link "Routes & Tasks" at bounding box center [160, 14] width 47 height 7
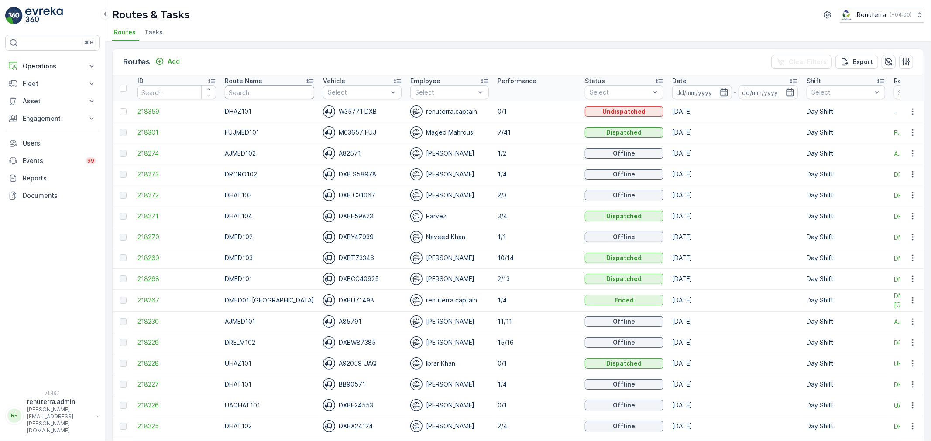
click at [237, 92] on input "text" at bounding box center [269, 93] width 89 height 14
type input "DHAT"
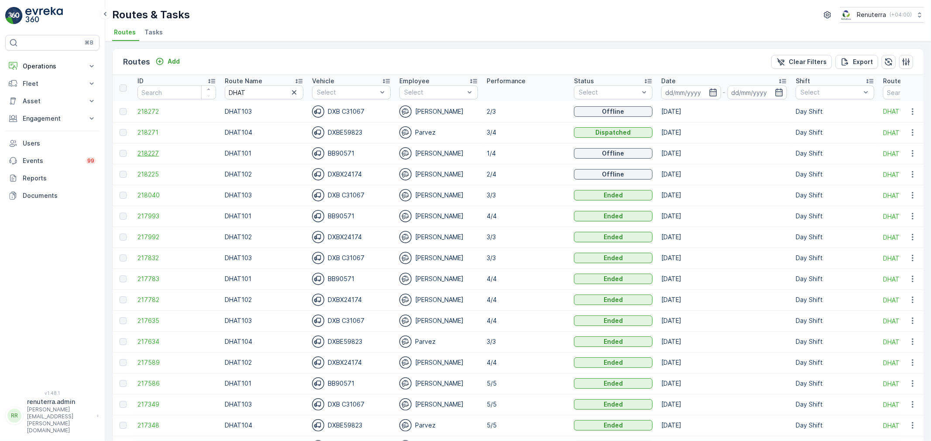
click at [163, 155] on span "218227" at bounding box center [176, 153] width 79 height 9
click at [163, 174] on span "218225" at bounding box center [176, 174] width 79 height 9
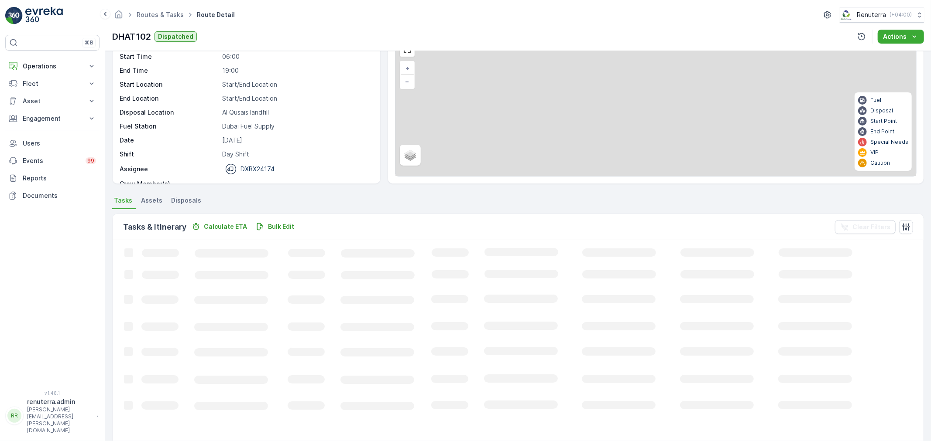
scroll to position [9, 0]
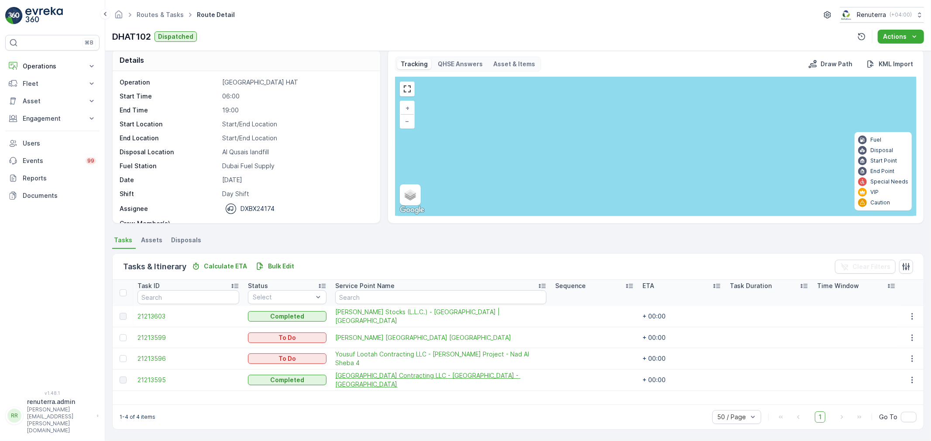
click at [445, 386] on span "[GEOGRAPHIC_DATA] Contracting LLC - [GEOGRAPHIC_DATA] - [GEOGRAPHIC_DATA]" at bounding box center [440, 380] width 211 height 17
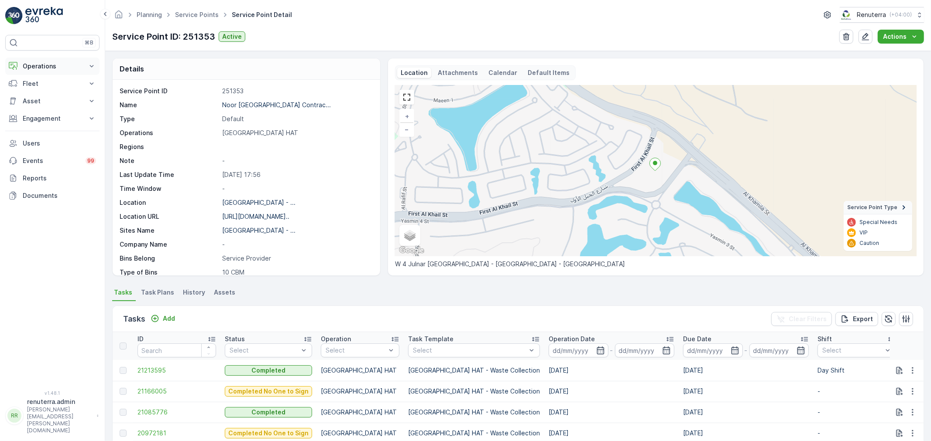
click at [53, 64] on p "Operations" at bounding box center [52, 66] width 59 height 9
click at [200, 17] on link "Service Points" at bounding box center [197, 14] width 44 height 7
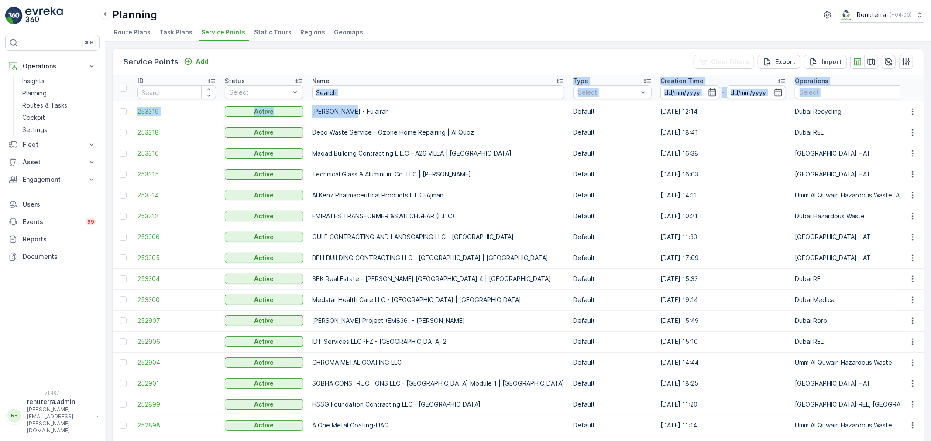
click at [348, 96] on input "text" at bounding box center [438, 93] width 252 height 14
type input "Thiaq"
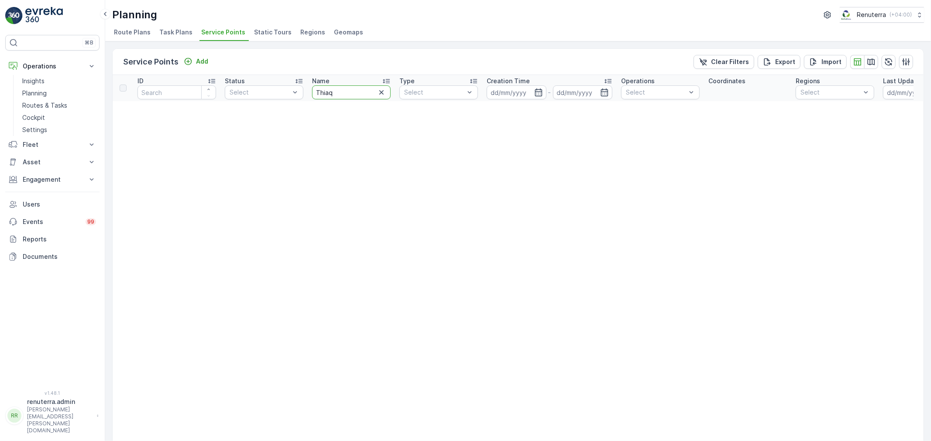
click at [325, 92] on input "Thiaq" at bounding box center [351, 93] width 79 height 14
click at [339, 93] on input "Thiaq" at bounding box center [351, 93] width 79 height 14
type input "Thiqa"
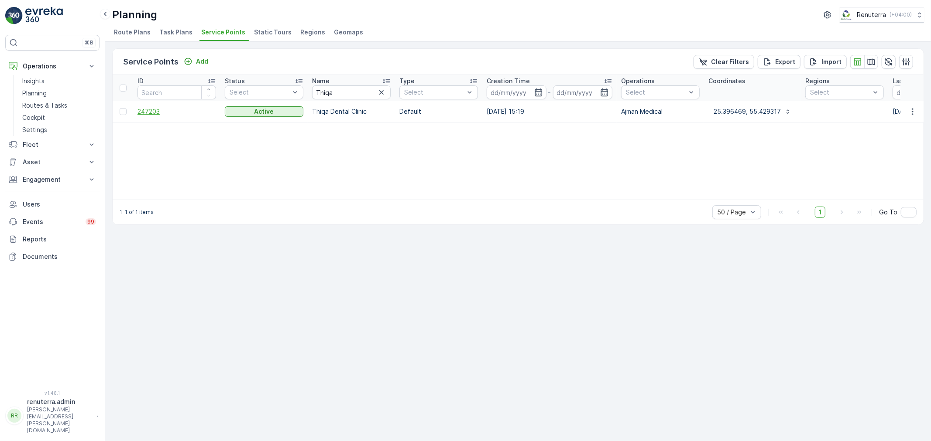
click at [147, 115] on span "247203" at bounding box center [176, 111] width 79 height 9
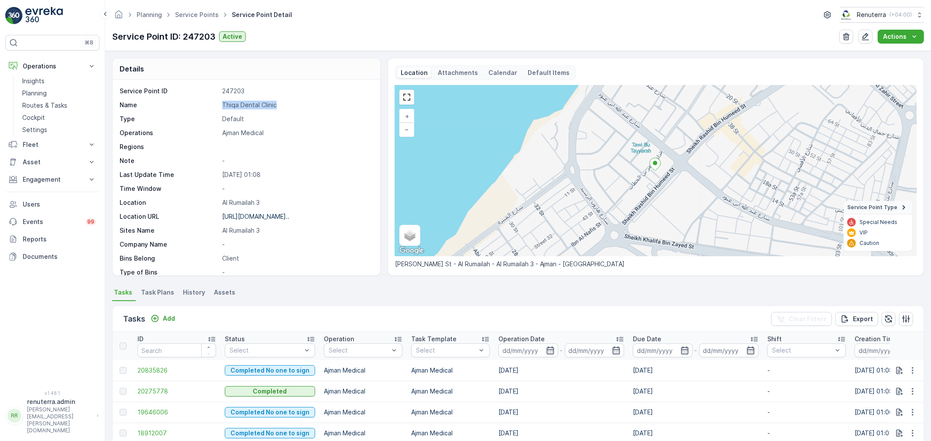
drag, startPoint x: 219, startPoint y: 105, endPoint x: 281, endPoint y: 106, distance: 62.8
click at [281, 106] on div "Name Thiqa Dental Clinic" at bounding box center [245, 105] width 251 height 9
copy div "Thiqa Dental Clinic"
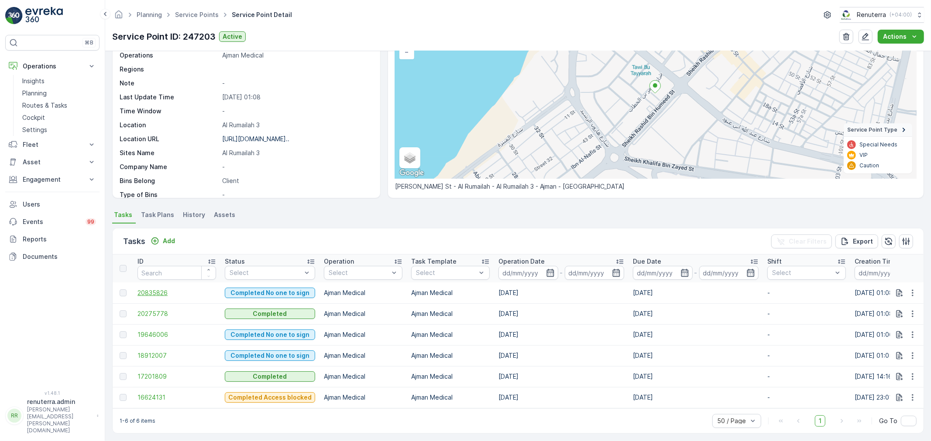
scroll to position [85, 0]
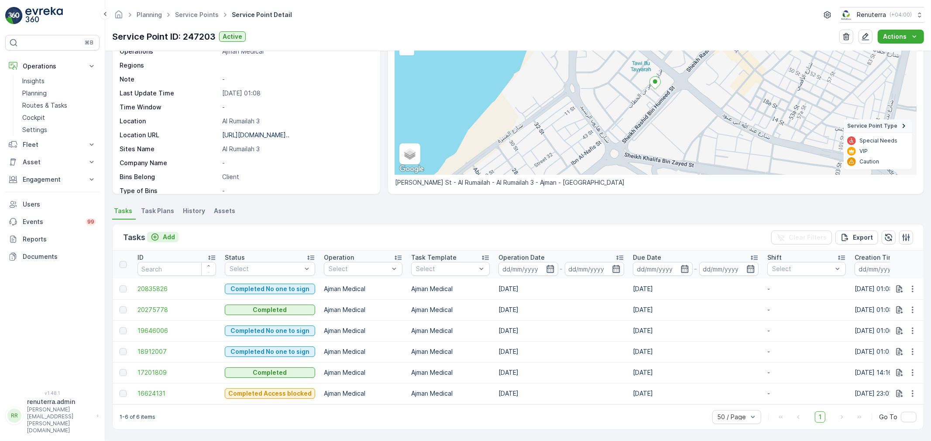
click at [175, 232] on button "Add" at bounding box center [162, 237] width 31 height 10
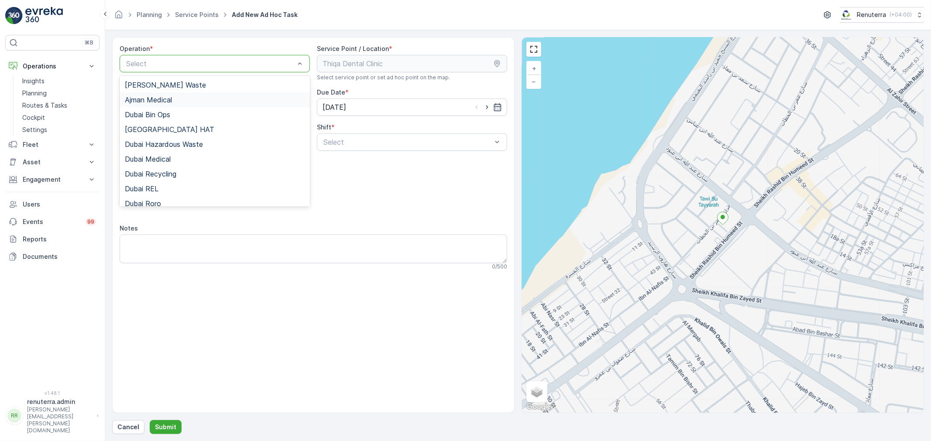
click at [188, 97] on div "Ajman Medical" at bounding box center [215, 100] width 180 height 8
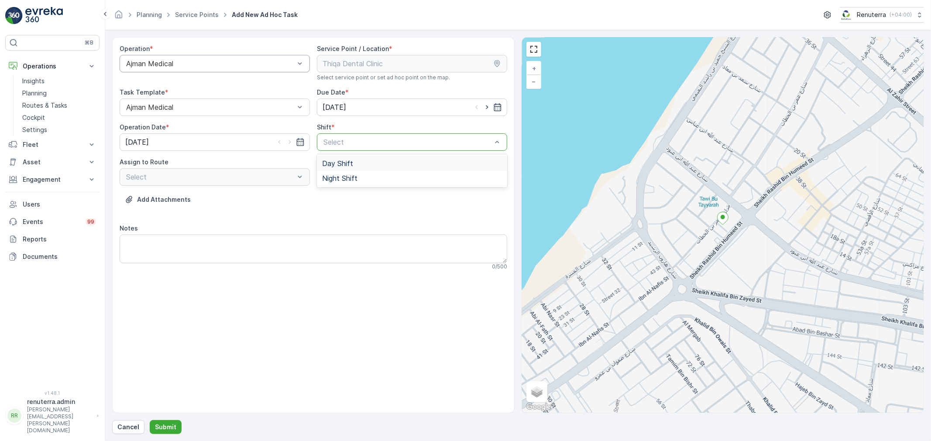
click at [336, 155] on div "Day Shift Night Shift" at bounding box center [412, 170] width 190 height 33
click at [336, 160] on span "Day Shift" at bounding box center [337, 164] width 31 height 8
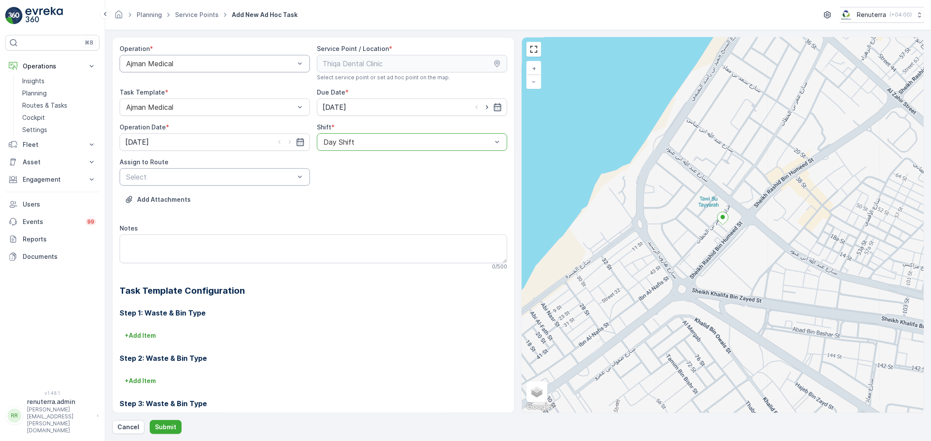
click at [291, 174] on div at bounding box center [210, 177] width 170 height 8
click at [232, 210] on span "AJMED101 (Dispatched) - A85791" at bounding box center [181, 213] width 112 height 8
click at [163, 427] on p "Submit" at bounding box center [165, 427] width 21 height 9
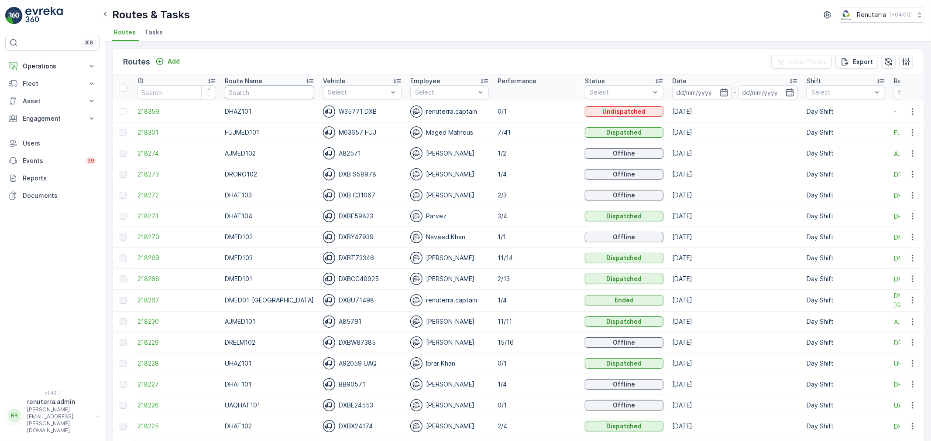
click at [268, 86] on input "text" at bounding box center [269, 93] width 89 height 14
type input "DHAT"
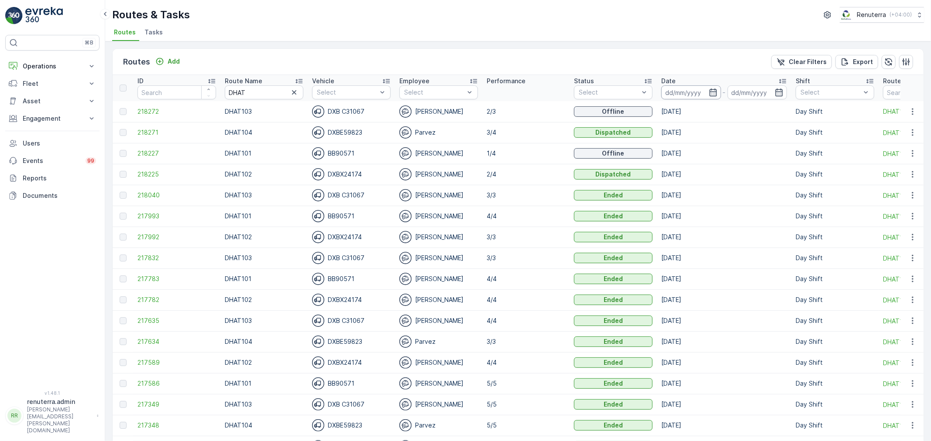
drag, startPoint x: 726, startPoint y: 99, endPoint x: 712, endPoint y: 98, distance: 14.4
click at [726, 99] on th "Date -" at bounding box center [724, 88] width 134 height 26
click at [710, 98] on input at bounding box center [691, 93] width 60 height 14
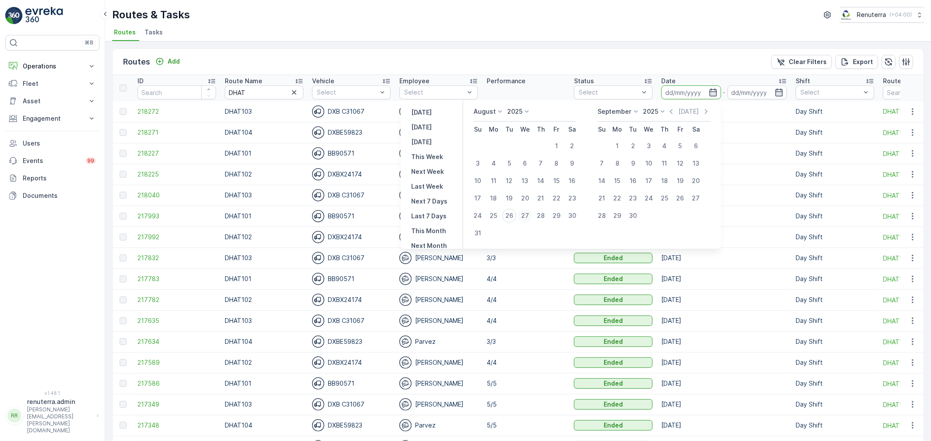
click at [523, 212] on div "27" at bounding box center [525, 216] width 14 height 14
click at [512, 216] on div "26" at bounding box center [509, 216] width 14 height 14
type input "[DATE]"
click at [512, 216] on div "26" at bounding box center [509, 216] width 14 height 14
type input "[DATE]"
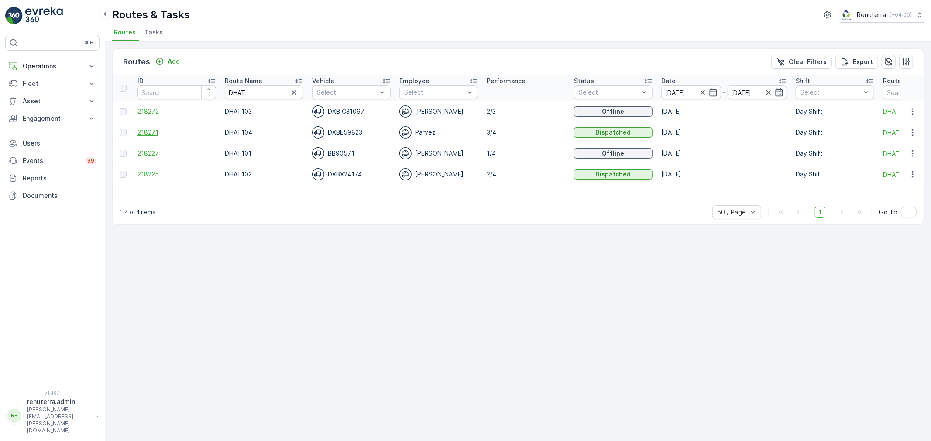
click at [160, 133] on span "218271" at bounding box center [176, 132] width 79 height 9
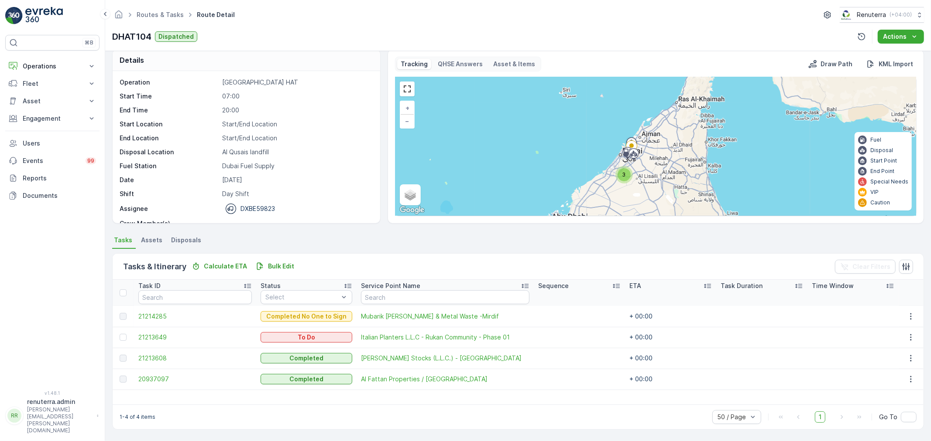
scroll to position [8, 0]
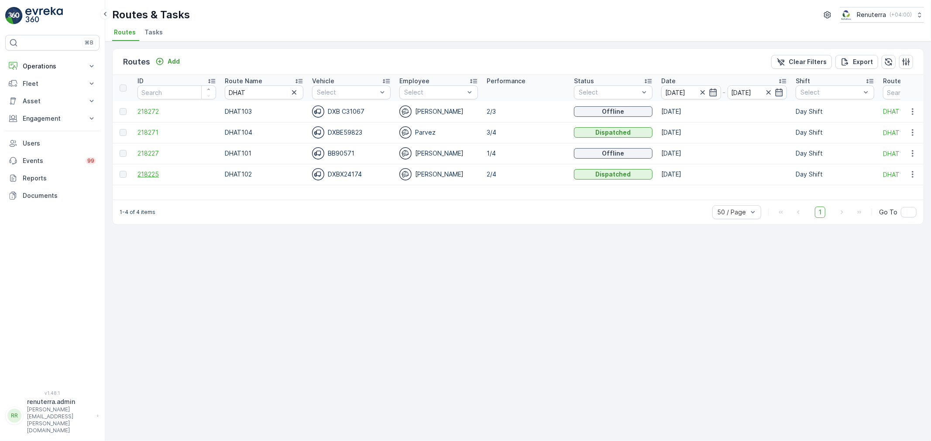
click at [160, 174] on span "218225" at bounding box center [176, 174] width 79 height 9
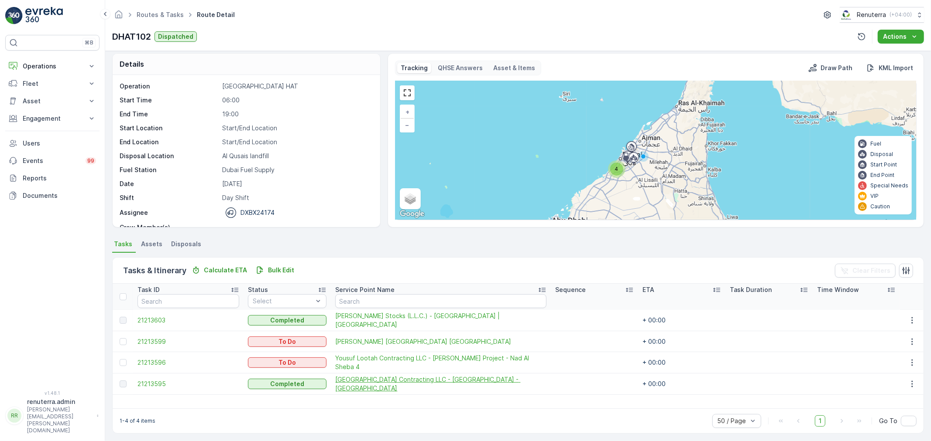
scroll to position [8, 0]
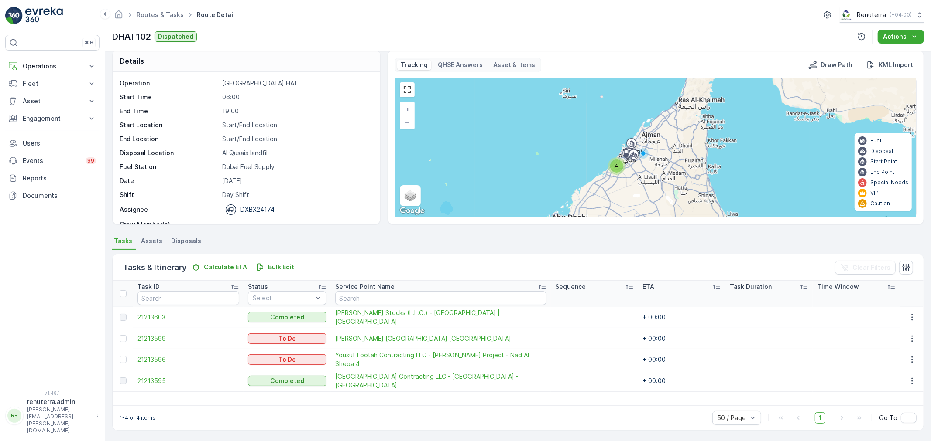
click at [621, 160] on div "4" at bounding box center [616, 165] width 17 height 17
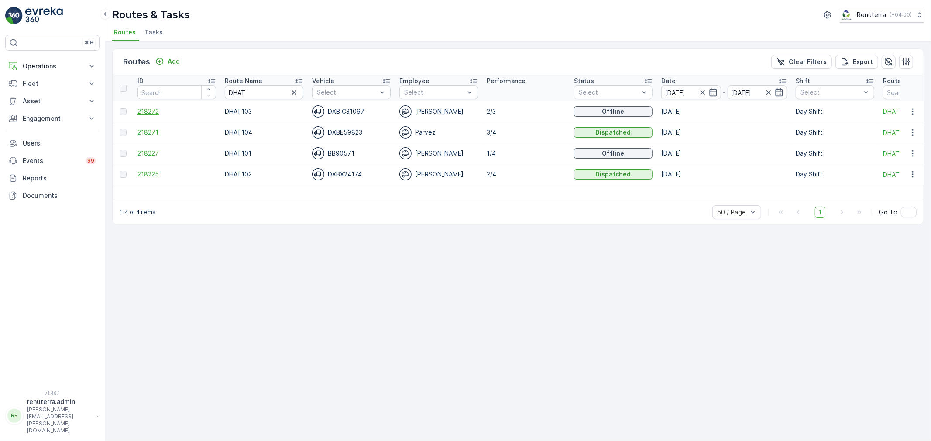
click at [147, 113] on span "218272" at bounding box center [176, 111] width 79 height 9
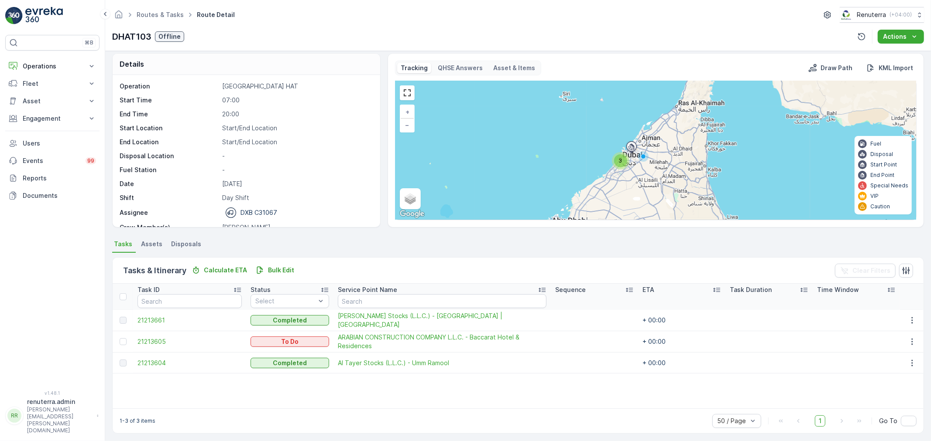
scroll to position [8, 0]
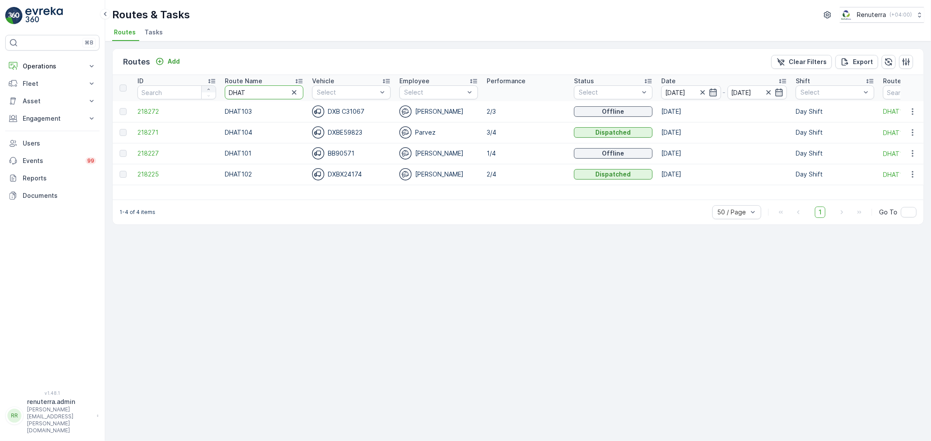
drag, startPoint x: 249, startPoint y: 88, endPoint x: 205, endPoint y: 88, distance: 43.6
click at [205, 88] on tr "ID Route Name DHAT Vehicle Select Employee Select Performance Status Select Dat…" at bounding box center [595, 88] width 964 height 26
type input "DRE"
click at [260, 91] on input "DRE" at bounding box center [264, 93] width 79 height 14
type input "DRECW"
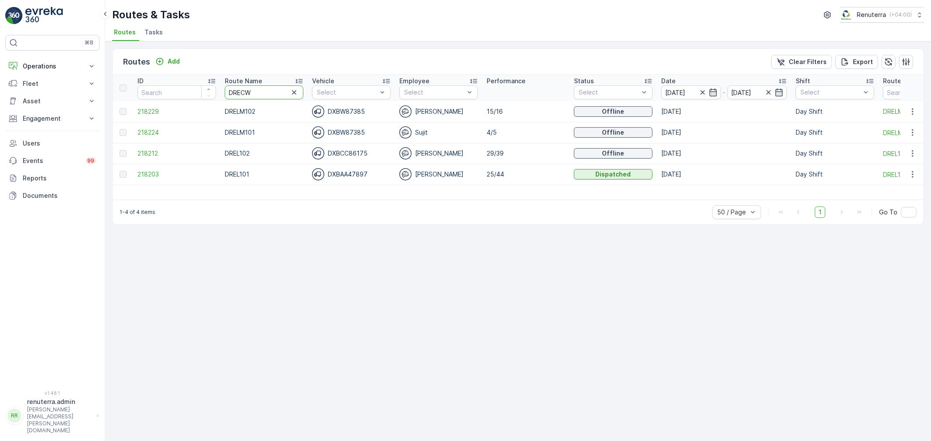
drag, startPoint x: 263, startPoint y: 88, endPoint x: 175, endPoint y: 104, distance: 88.7
click at [175, 104] on table "ID Route Name DRECW Vehicle Select Employee Select Performance Status Select Da…" at bounding box center [595, 130] width 964 height 110
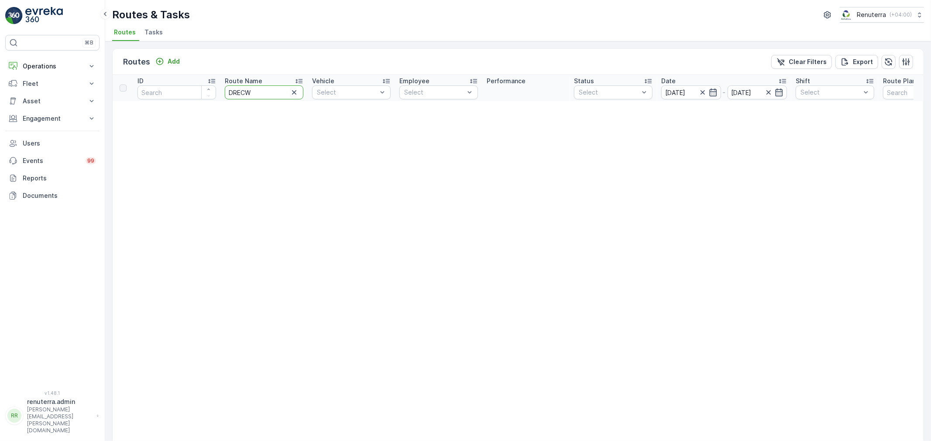
drag, startPoint x: 225, startPoint y: 90, endPoint x: 219, endPoint y: 92, distance: 6.1
click at [219, 92] on tr "ID Route Name DRECW Vehicle Select Employee Select Performance Status Select Da…" at bounding box center [588, 88] width 951 height 26
type input "C"
type input "DRCW"
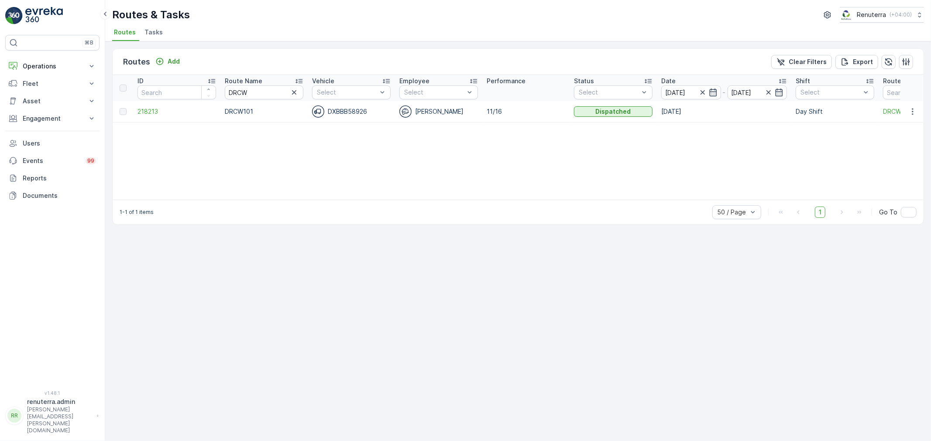
click at [171, 105] on td "218213" at bounding box center [176, 111] width 87 height 21
click at [162, 118] on td "218213" at bounding box center [176, 111] width 87 height 21
click at [159, 116] on td "218213" at bounding box center [176, 111] width 87 height 21
click at [156, 111] on span "218213" at bounding box center [176, 111] width 79 height 9
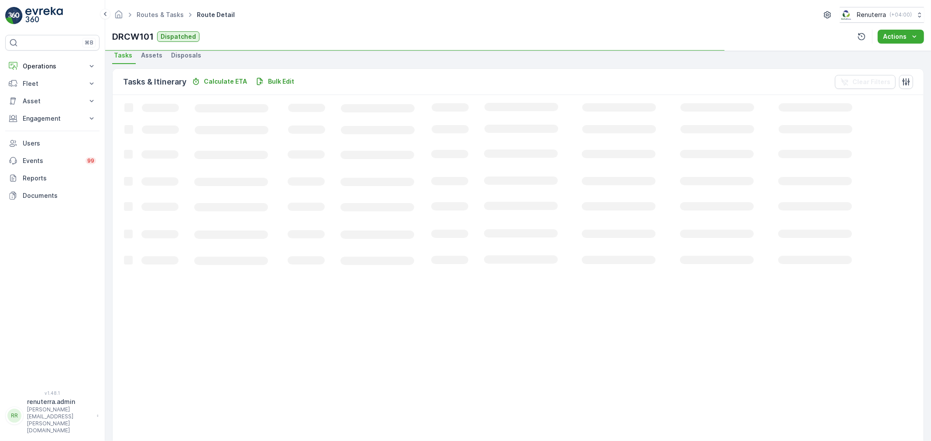
scroll to position [194, 0]
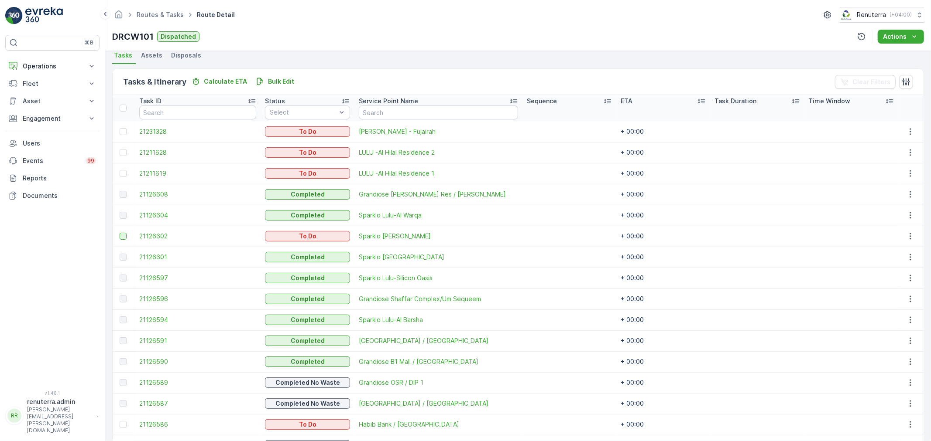
click at [122, 236] on div at bounding box center [123, 236] width 7 height 7
click at [120, 233] on input "checkbox" at bounding box center [120, 233] width 0 height 0
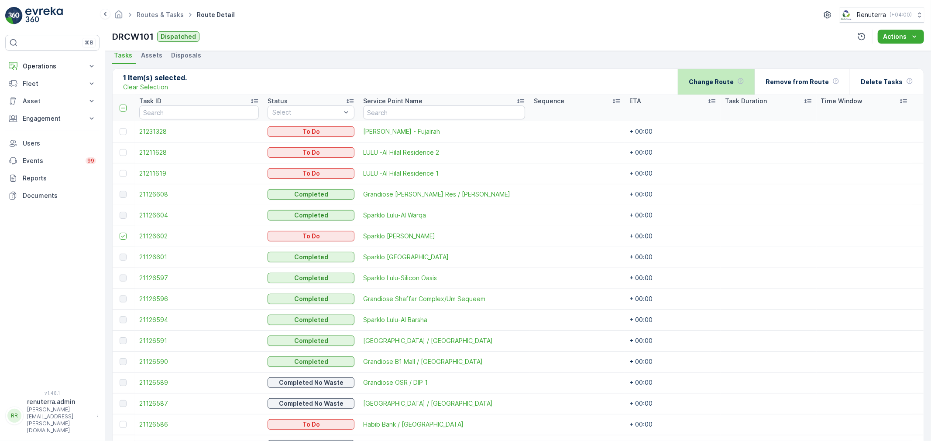
click at [723, 89] on div "Change Route" at bounding box center [715, 82] width 55 height 26
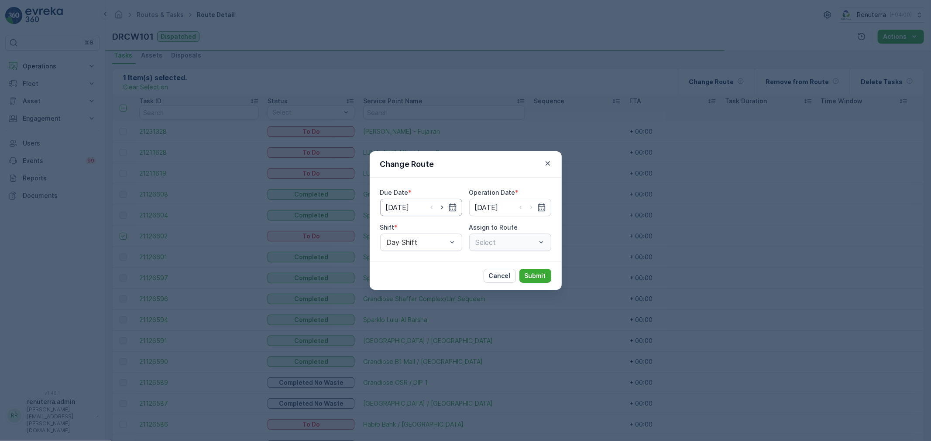
type input "[DATE]"
click at [484, 250] on div "DRCW101 (Dispatched) - DXBBB58926" at bounding box center [510, 242] width 82 height 17
type input "101"
click at [421, 245] on div at bounding box center [417, 243] width 62 height 8
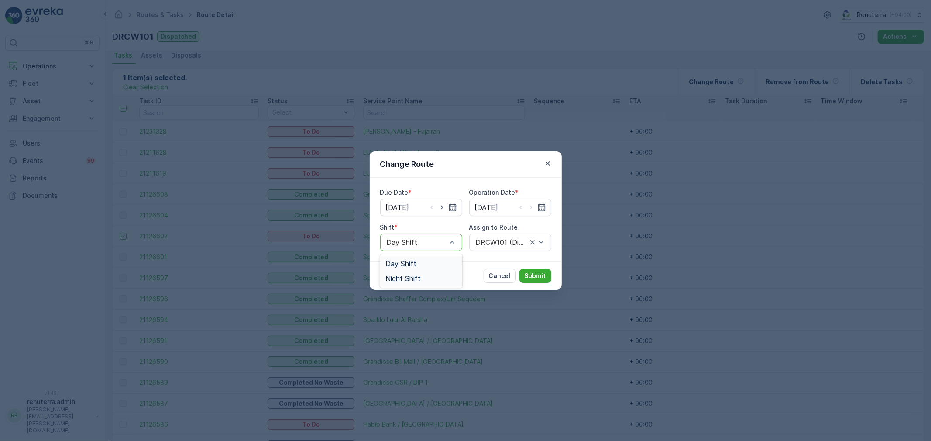
click at [417, 276] on span "Night Shift" at bounding box center [402, 279] width 35 height 8
click at [483, 240] on div at bounding box center [501, 243] width 53 height 8
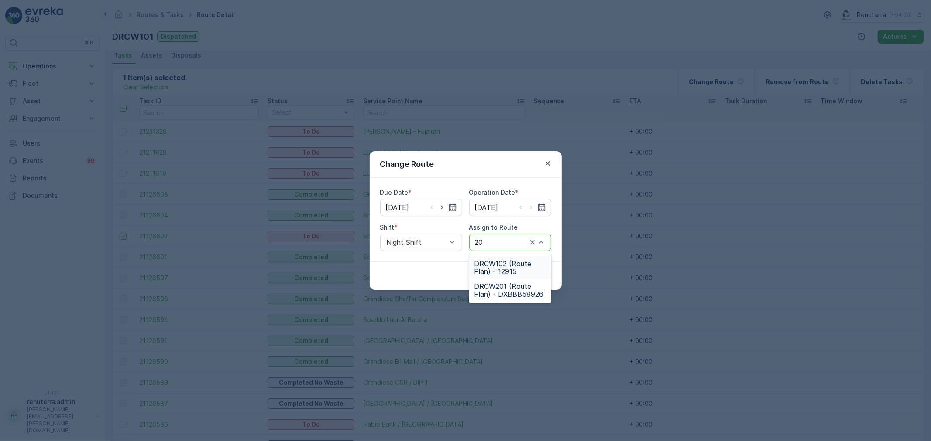
type input "201"
click at [501, 269] on span "DRCW201 (Route Plan) - DXBBB58926" at bounding box center [510, 268] width 72 height 16
click at [549, 276] on button "Submit" at bounding box center [535, 276] width 32 height 14
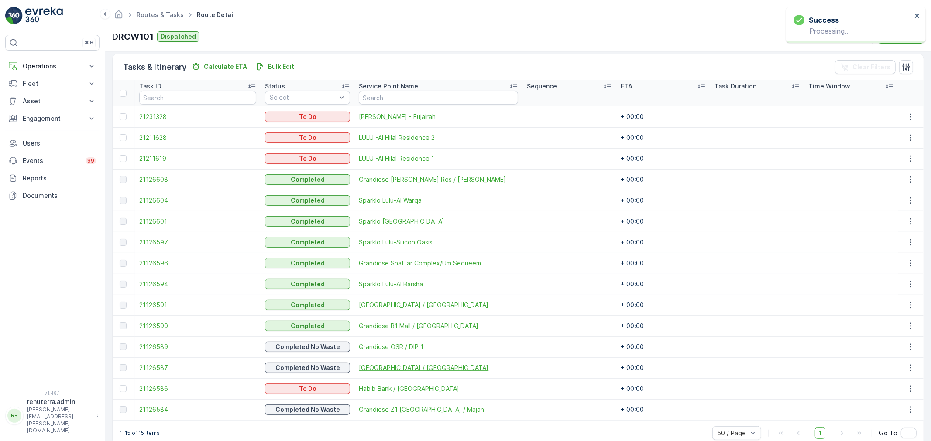
scroll to position [224, 0]
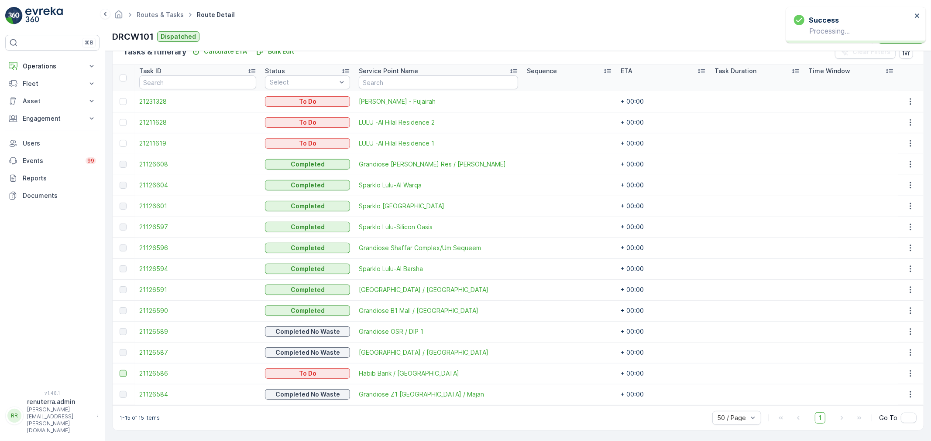
click at [127, 372] on div at bounding box center [123, 373] width 7 height 7
click at [120, 370] on input "checkbox" at bounding box center [120, 370] width 0 height 0
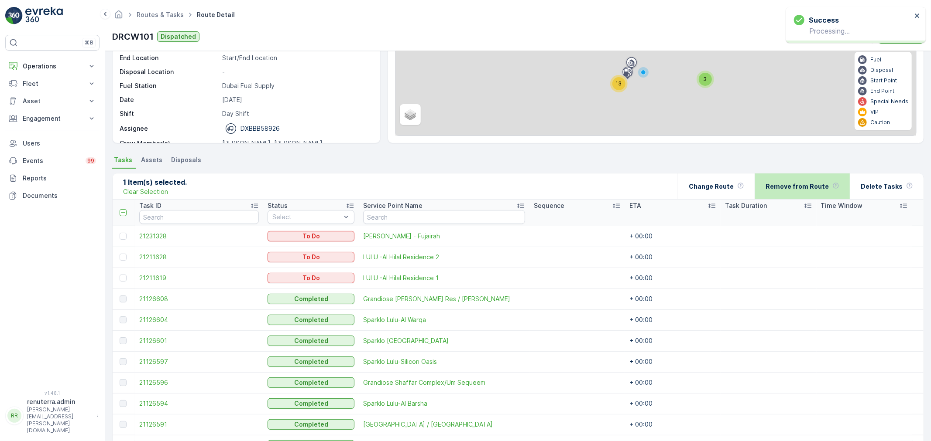
scroll to position [79, 0]
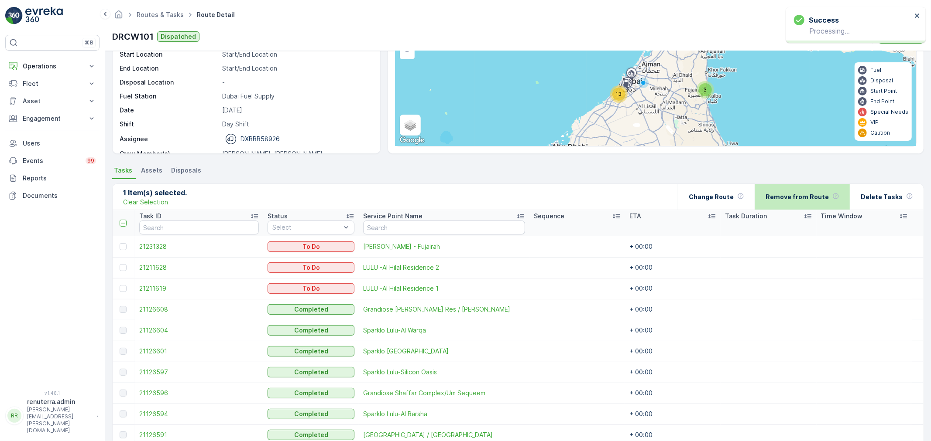
click at [813, 196] on p "Remove from Route" at bounding box center [796, 197] width 63 height 9
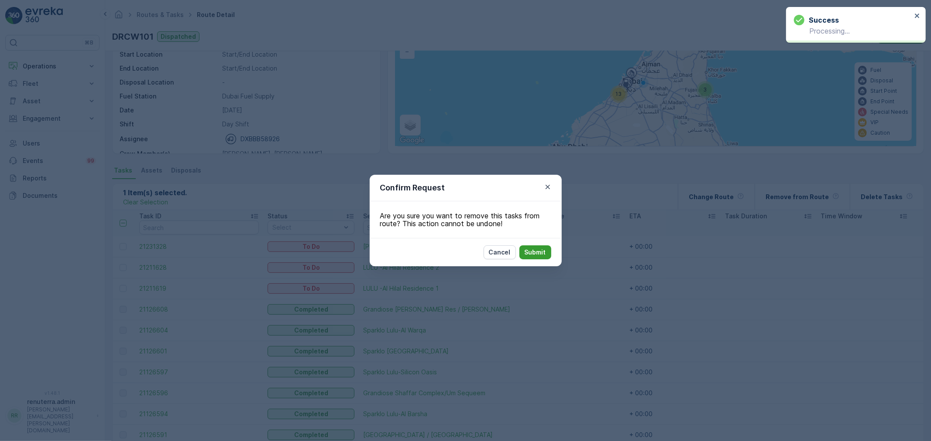
click at [541, 251] on p "Submit" at bounding box center [534, 252] width 21 height 9
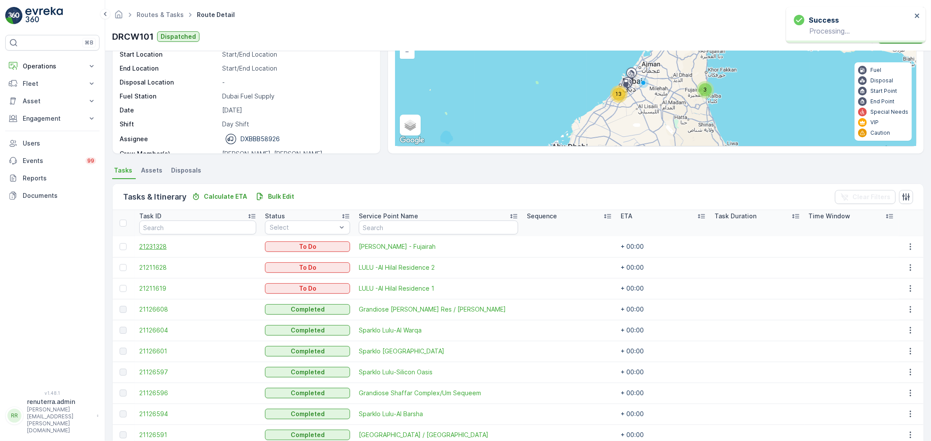
click at [148, 245] on span "21231328" at bounding box center [197, 247] width 117 height 9
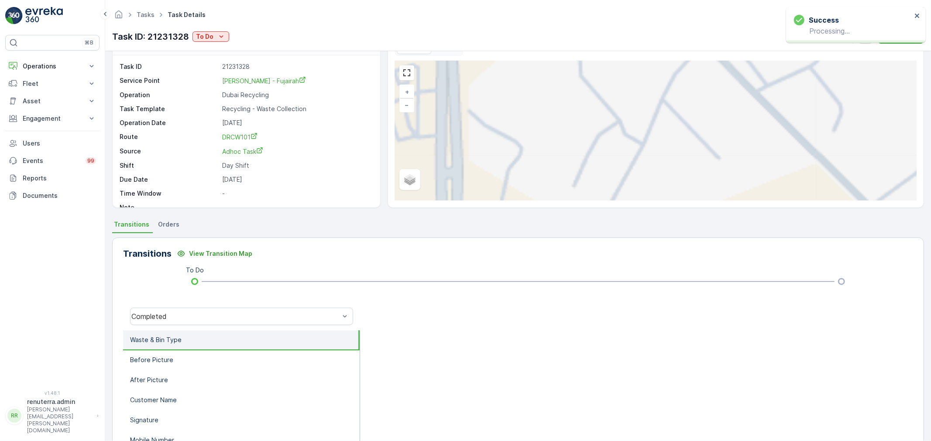
scroll to position [48, 0]
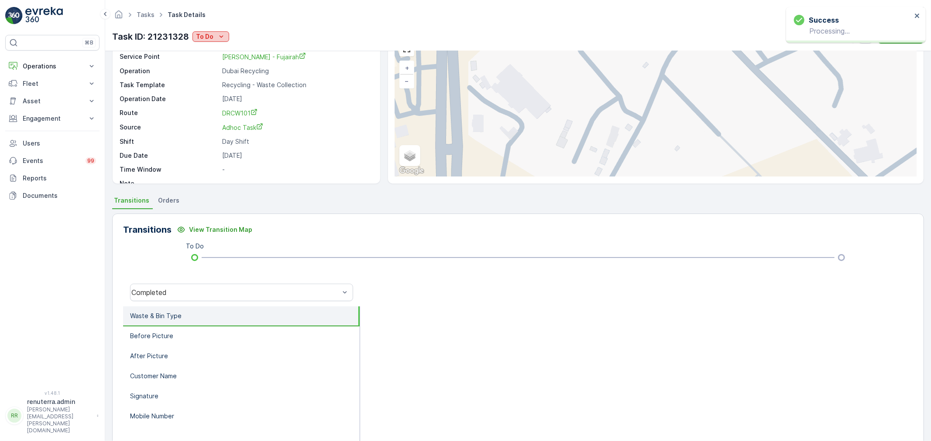
click at [207, 41] on div "Tasks Task Details Renuterra ( +04:00 ) Task ID: 21231328 To Do Actions" at bounding box center [517, 25] width 825 height 51
click at [207, 40] on p "To Do" at bounding box center [204, 36] width 17 height 9
click at [236, 292] on div "Completed" at bounding box center [235, 293] width 208 height 8
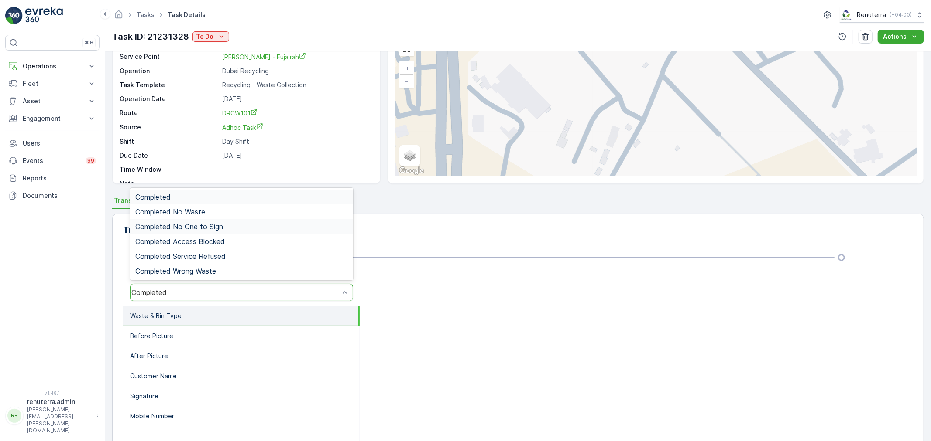
click at [214, 226] on span "Completed No One to Sign" at bounding box center [179, 227] width 88 height 8
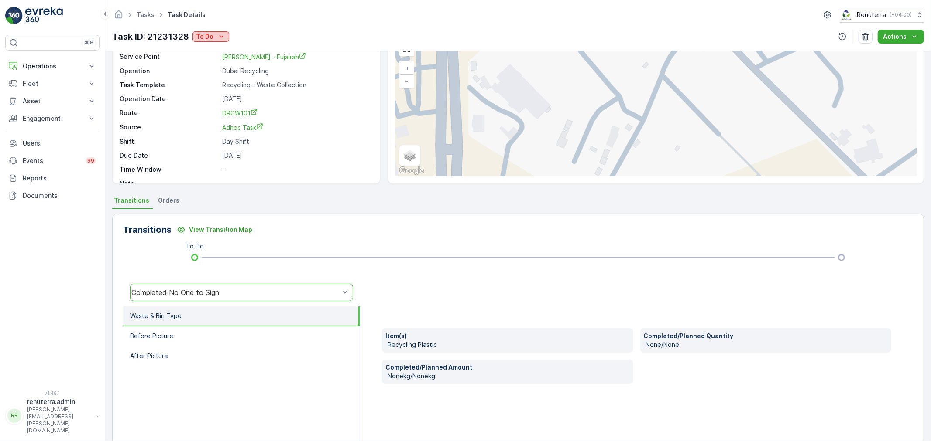
click at [214, 36] on div "To Do" at bounding box center [211, 36] width 30 height 9
click at [245, 77] on span "Completed No One to Sign" at bounding box center [237, 74] width 79 height 9
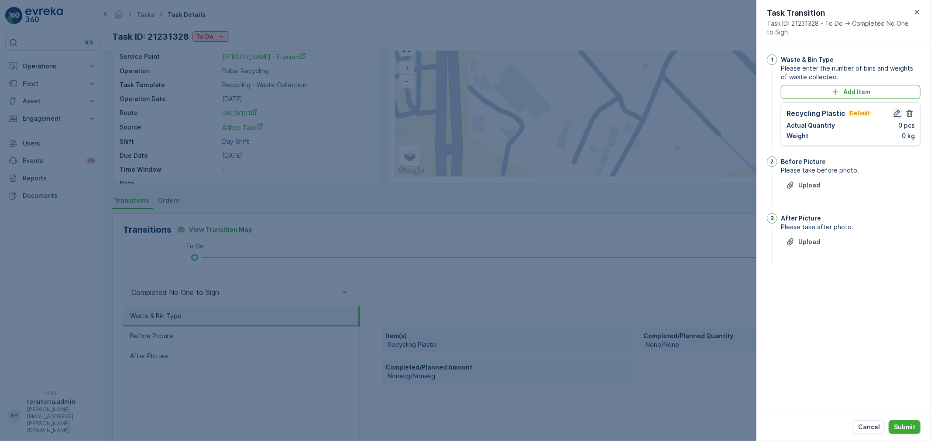
click at [896, 113] on icon "button" at bounding box center [896, 113] width 7 height 7
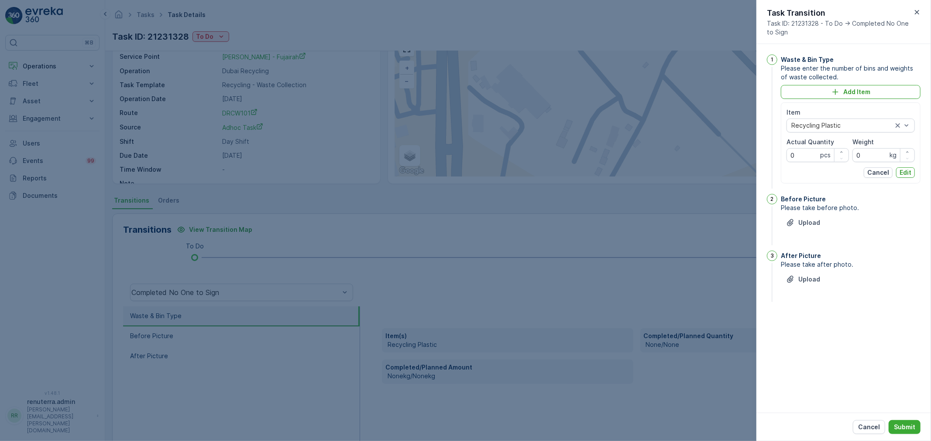
click at [812, 157] on Quantity "0" at bounding box center [817, 155] width 62 height 14
type Quantity "5"
click at [870, 160] on input "0" at bounding box center [883, 155] width 62 height 14
type input "28"
click at [914, 170] on div "Item Recycling Plastic Actual Quantity 5 pcs Weight 28 kg Cancel Edit" at bounding box center [850, 143] width 140 height 81
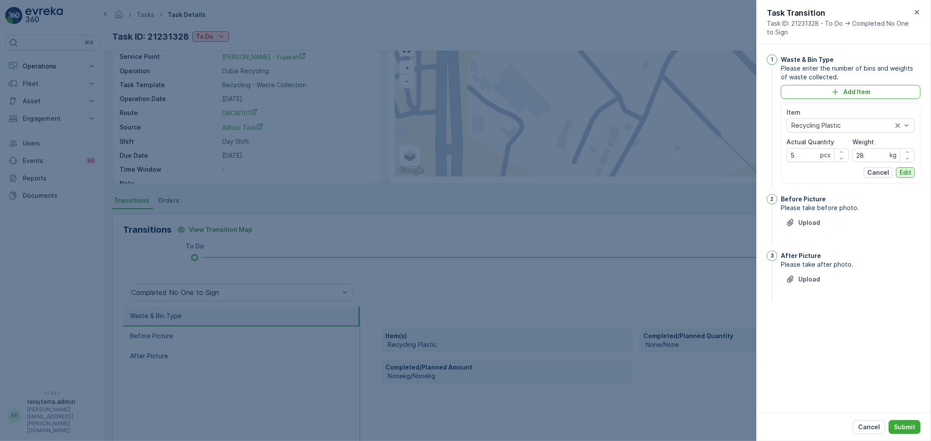
click at [913, 170] on button "Edit" at bounding box center [905, 173] width 19 height 10
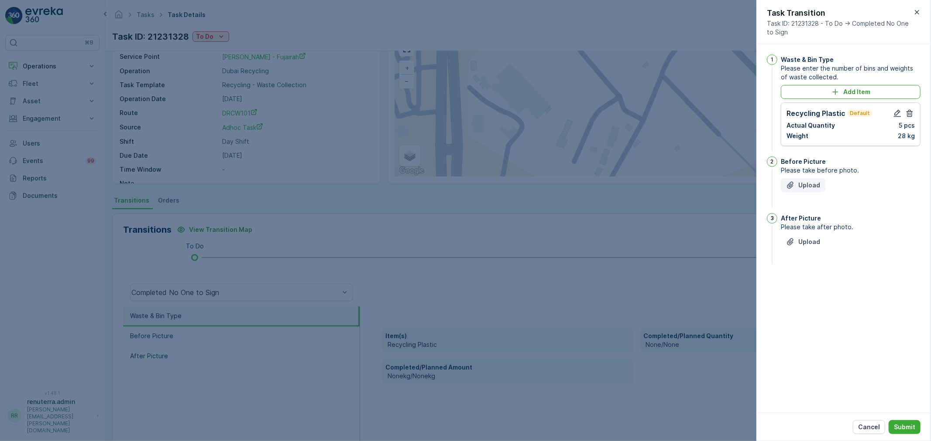
click at [807, 184] on p "Upload" at bounding box center [809, 185] width 22 height 9
click at [805, 283] on p "Upload" at bounding box center [809, 285] width 22 height 9
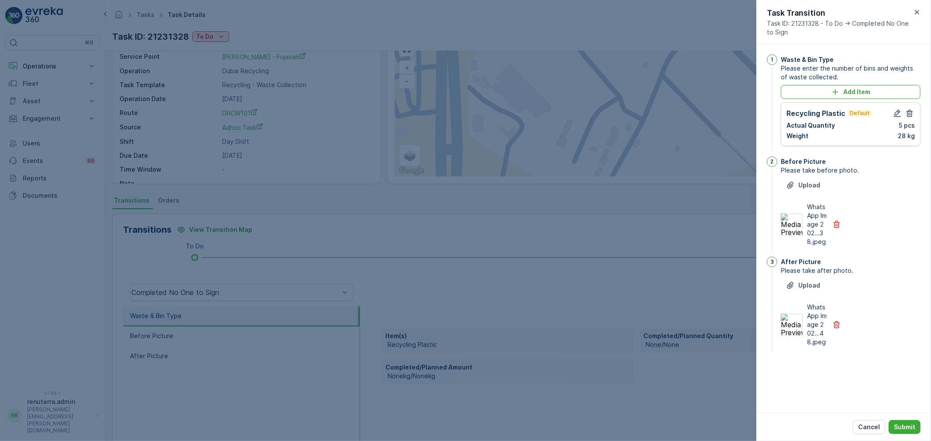
click at [921, 434] on div "Cancel Submit" at bounding box center [843, 427] width 174 height 28
click at [905, 426] on p "Submit" at bounding box center [903, 427] width 21 height 9
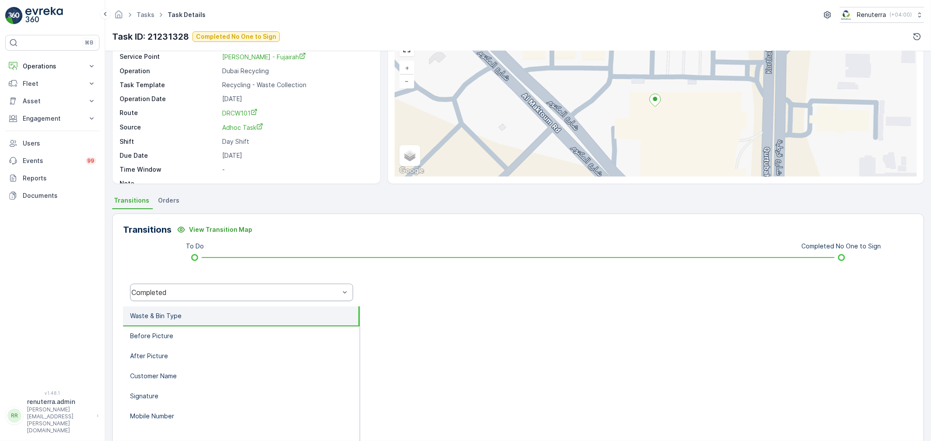
click at [202, 287] on div "Completed" at bounding box center [241, 292] width 223 height 17
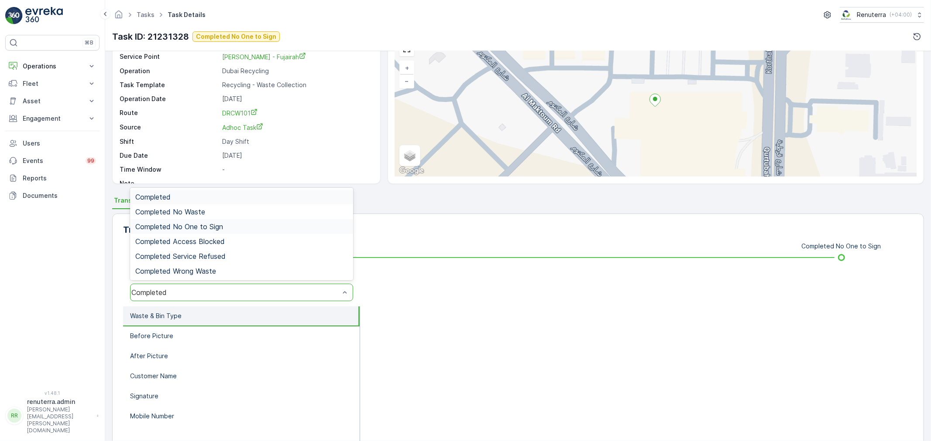
click at [198, 223] on span "Completed No One to Sign" at bounding box center [179, 227] width 88 height 8
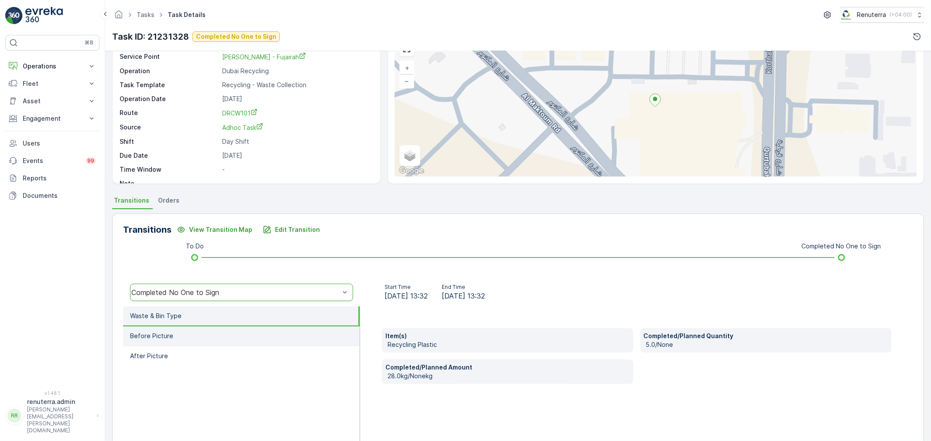
click at [242, 329] on li "Before Picture" at bounding box center [241, 337] width 236 height 20
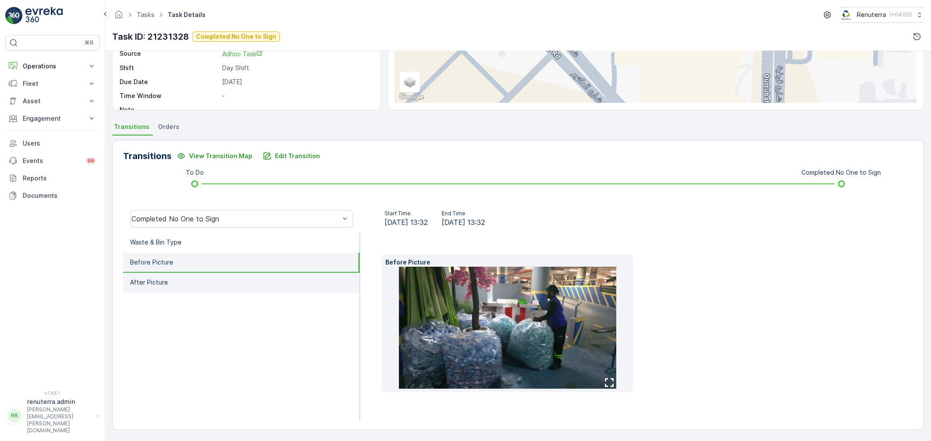
click at [215, 277] on li "After Picture" at bounding box center [241, 283] width 236 height 20
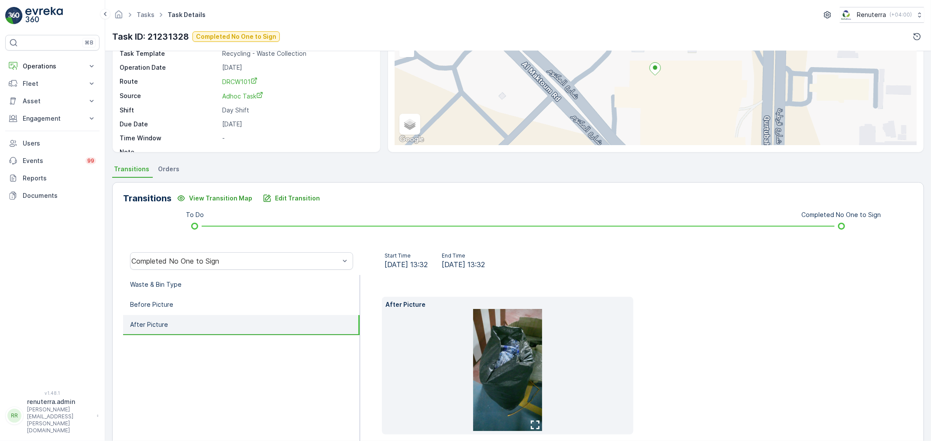
scroll to position [0, 0]
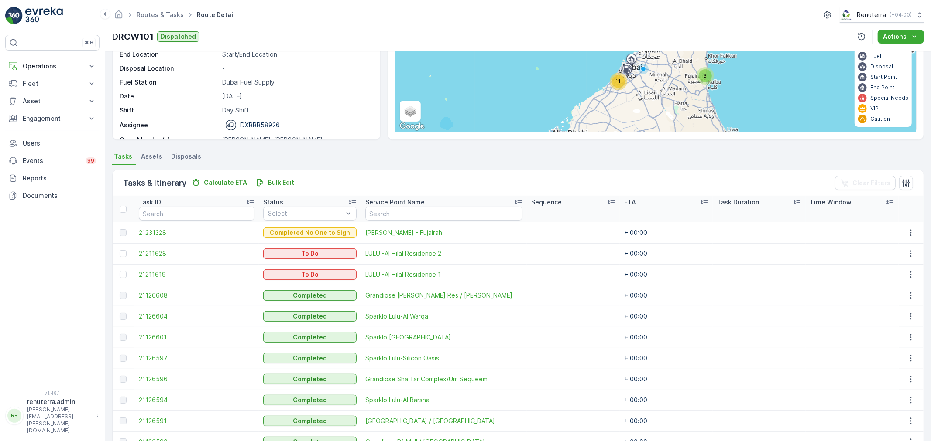
scroll to position [97, 0]
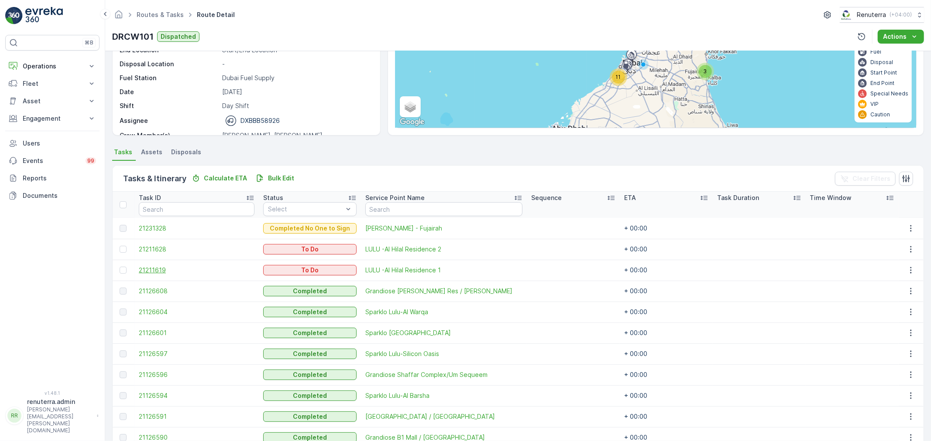
click at [147, 270] on span "21211619" at bounding box center [197, 270] width 116 height 9
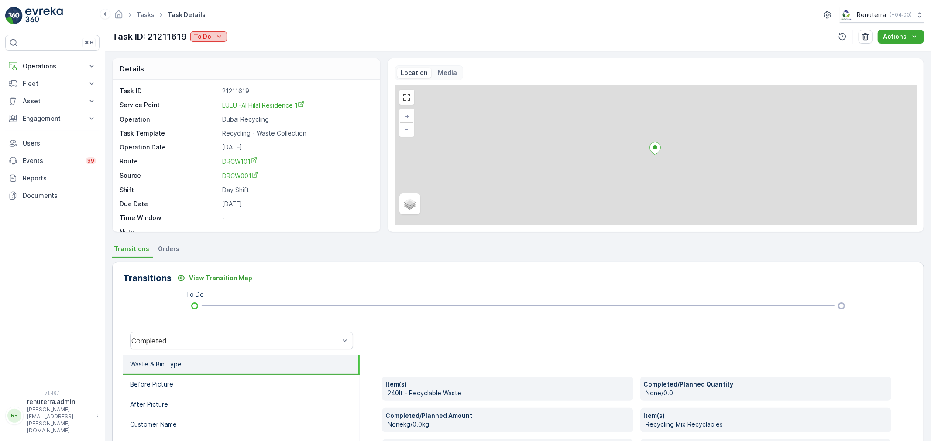
click at [208, 36] on p "To Do" at bounding box center [202, 36] width 17 height 9
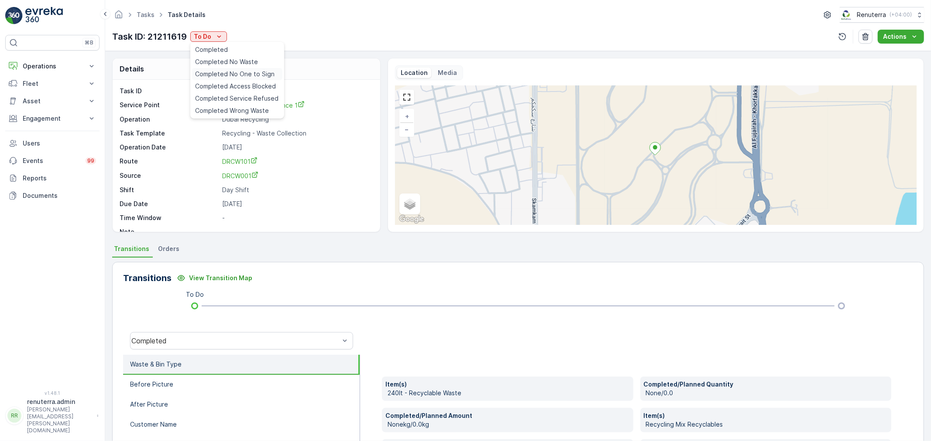
click at [229, 68] on div "Completed No One to Sign" at bounding box center [237, 74] width 90 height 12
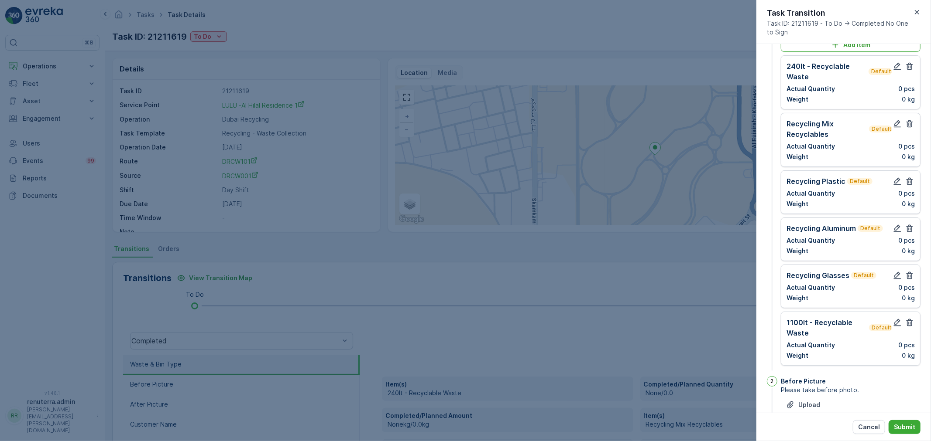
scroll to position [34, 0]
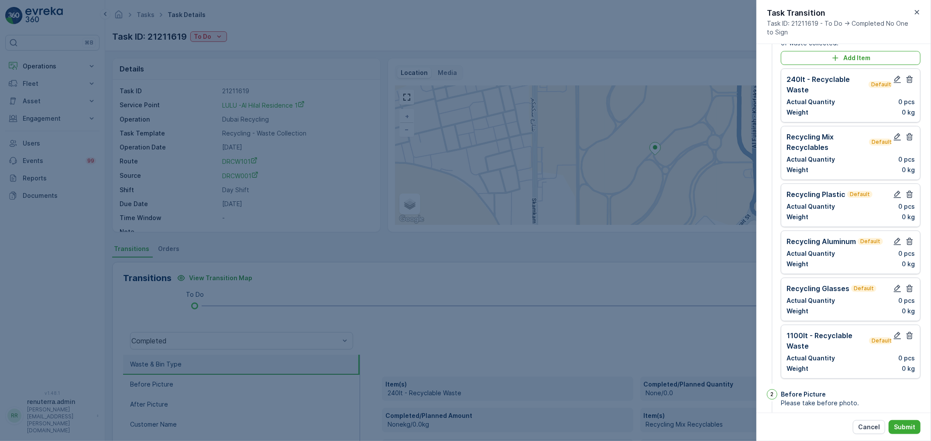
click at [291, 128] on div at bounding box center [465, 220] width 931 height 441
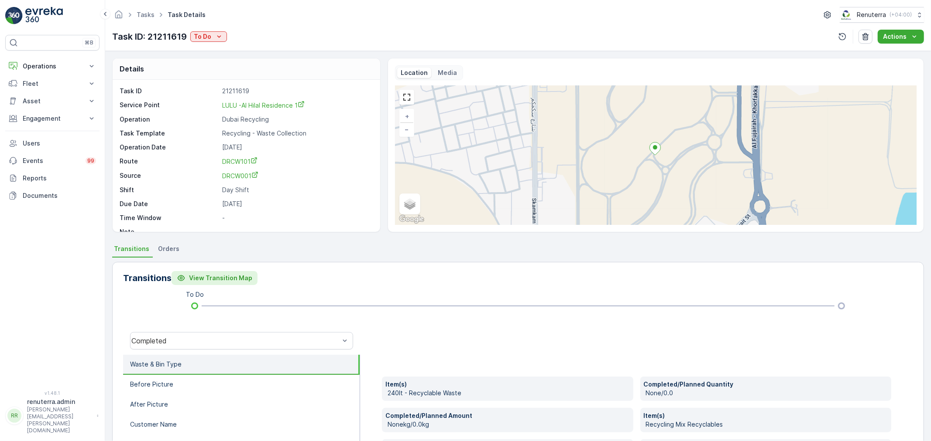
click at [225, 274] on p "View Transition Map" at bounding box center [220, 278] width 63 height 9
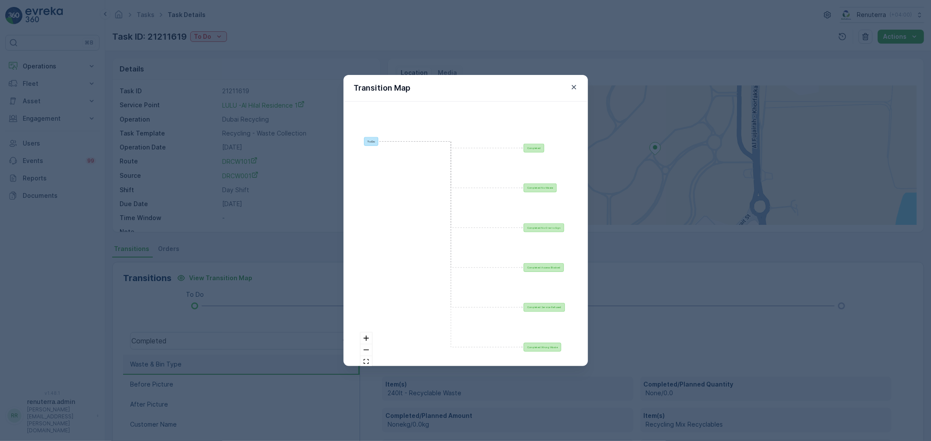
click at [237, 82] on div "Transition Map To Do Completed Completed No Waste Completed No One to Sign Comp…" at bounding box center [465, 220] width 931 height 441
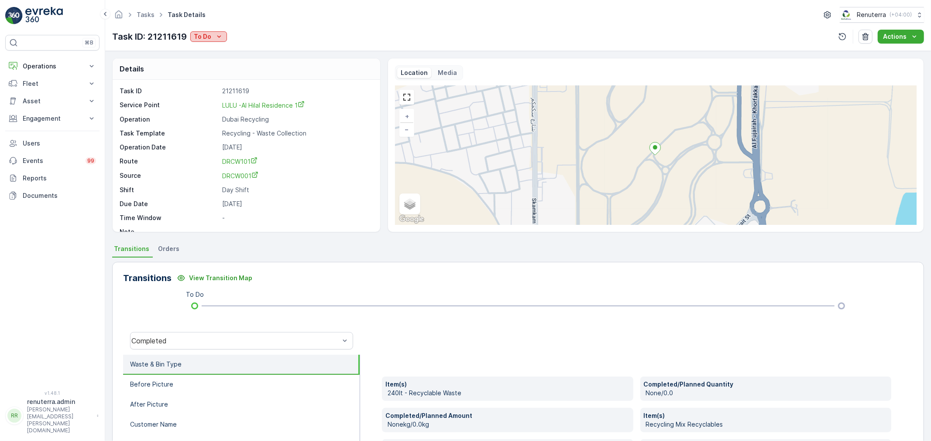
click at [216, 41] on button "To Do" at bounding box center [208, 36] width 37 height 10
click at [243, 70] on span "Completed No One to Sign" at bounding box center [234, 74] width 79 height 9
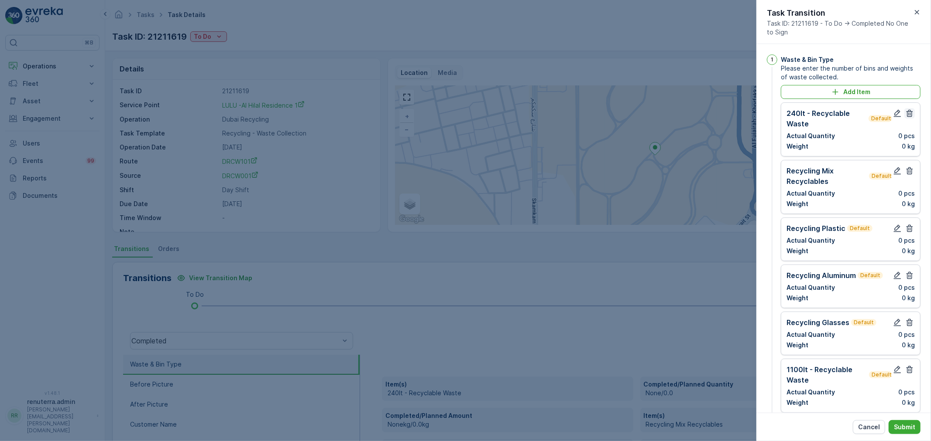
click at [908, 111] on icon "button" at bounding box center [909, 113] width 9 height 9
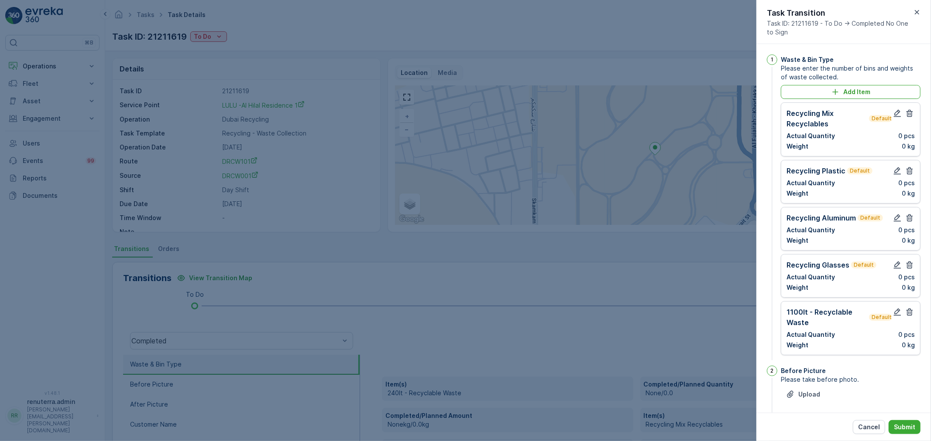
click at [908, 111] on icon "button" at bounding box center [909, 113] width 9 height 9
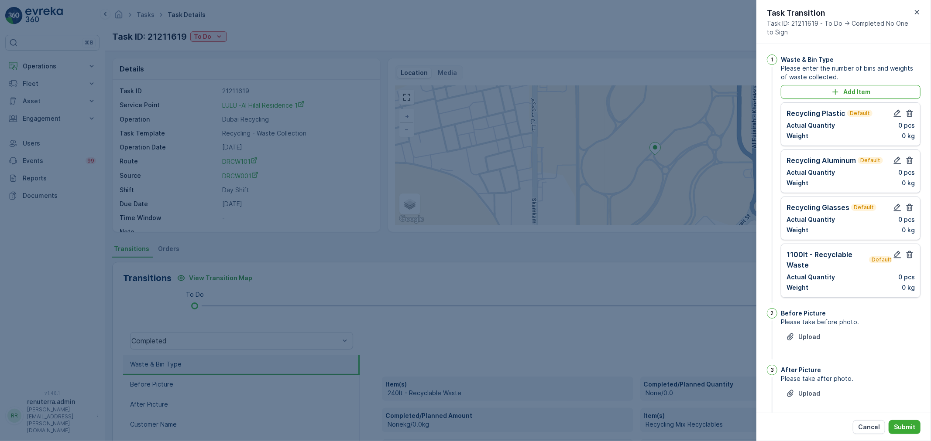
click at [908, 111] on icon "button" at bounding box center [909, 113] width 9 height 9
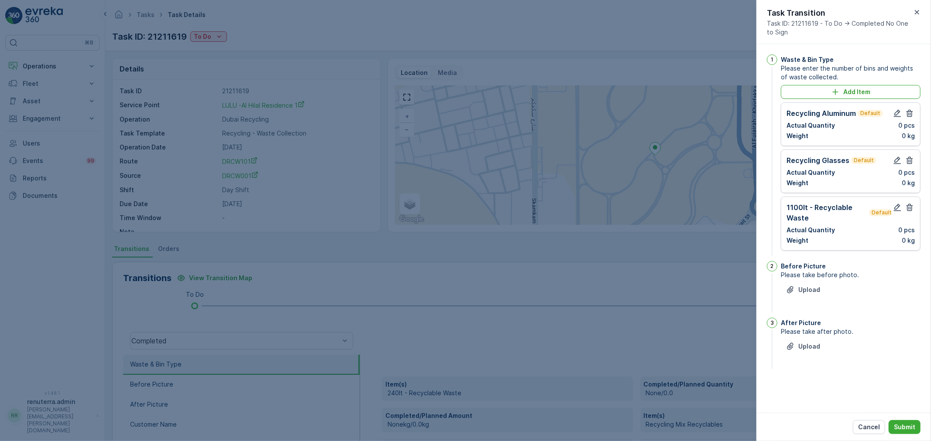
click at [908, 111] on icon "button" at bounding box center [909, 113] width 7 height 7
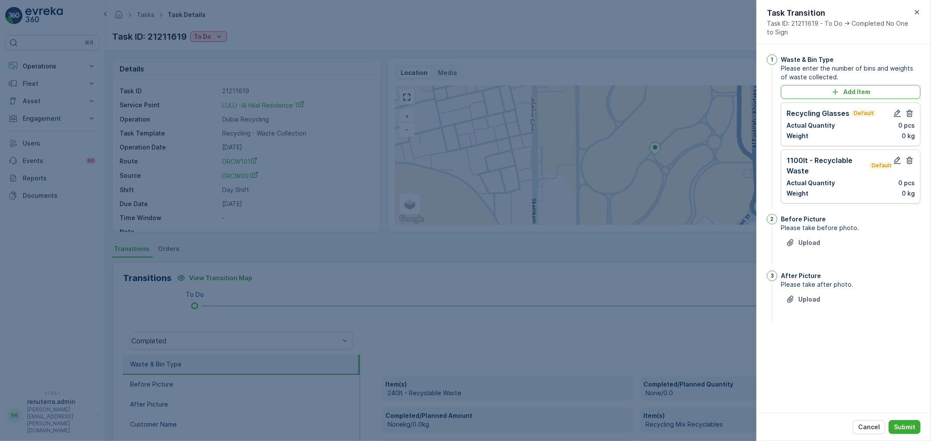
click at [908, 111] on icon "button" at bounding box center [909, 113] width 7 height 7
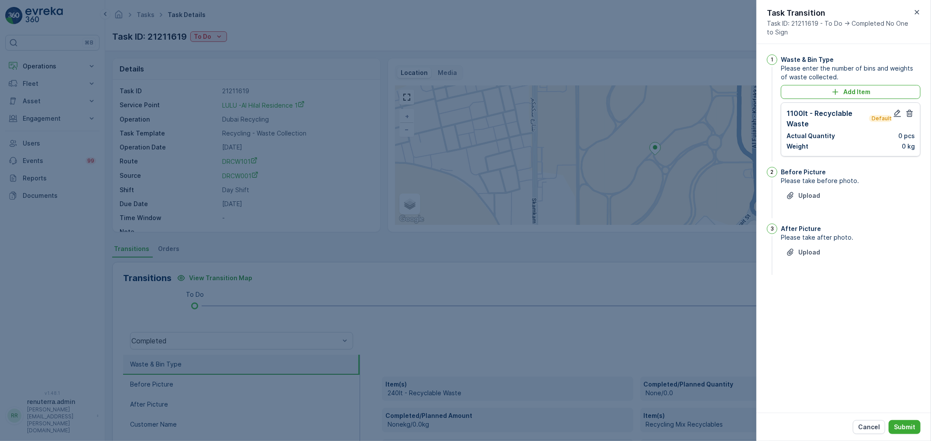
click at [908, 111] on icon "button" at bounding box center [909, 113] width 7 height 7
click at [908, 168] on div "Before Picture" at bounding box center [850, 172] width 140 height 9
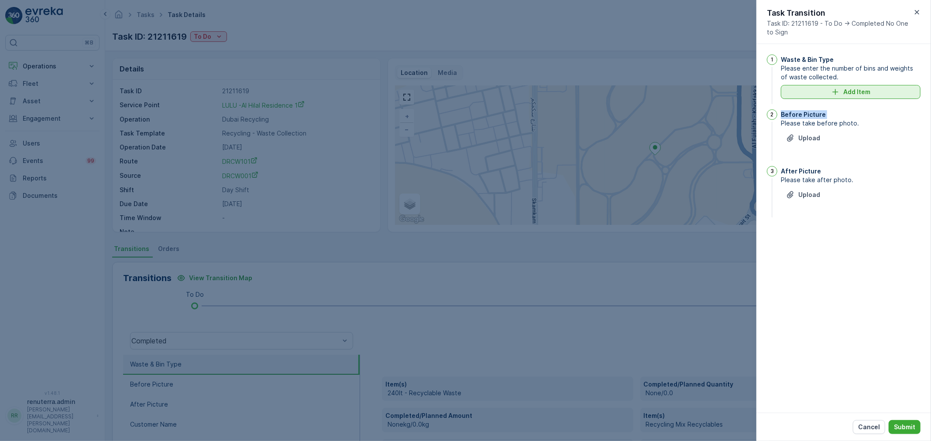
click at [865, 94] on p "Add Item" at bounding box center [856, 92] width 27 height 9
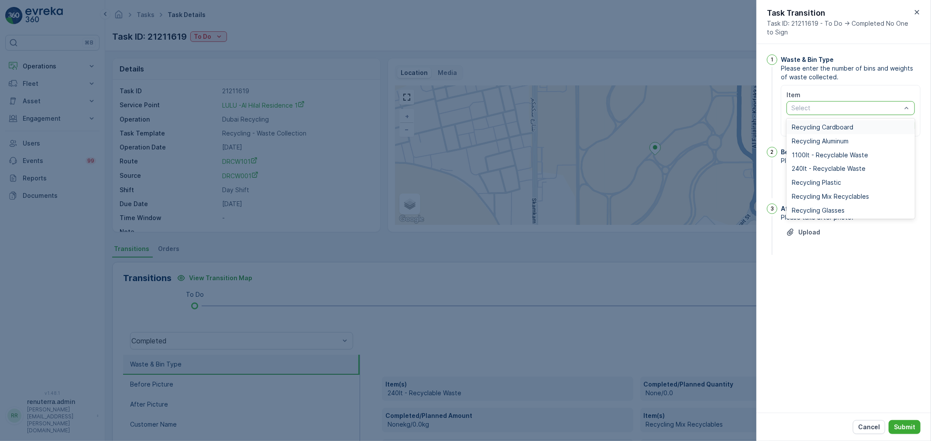
click at [821, 115] on div "Select" at bounding box center [850, 108] width 128 height 14
drag, startPoint x: 826, startPoint y: 181, endPoint x: 830, endPoint y: 166, distance: 15.0
click at [825, 179] on span "Recycling Plastic" at bounding box center [815, 182] width 49 height 7
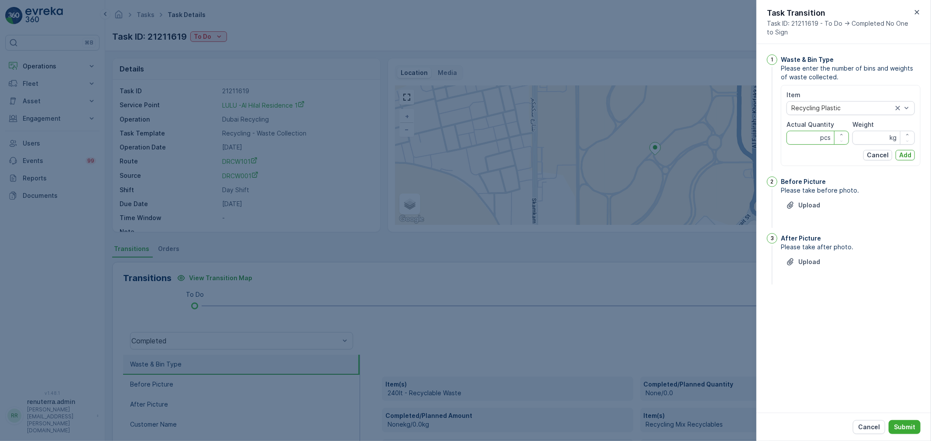
click at [818, 133] on Quantity "Actual Quantity" at bounding box center [817, 138] width 62 height 14
type Quantity "1"
click at [872, 151] on p "Cancel" at bounding box center [877, 155] width 22 height 9
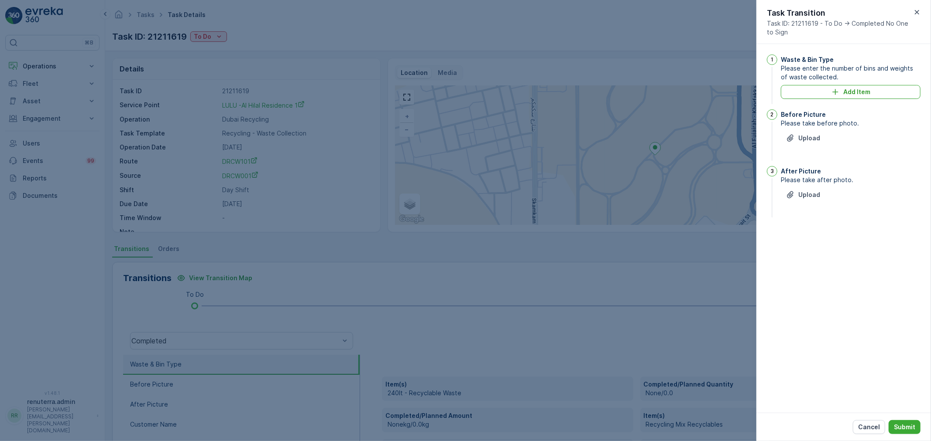
click at [867, 138] on div "Upload" at bounding box center [850, 143] width 140 height 24
click at [801, 99] on div "Waste & Bin Type Please enter the number of bins and weights of waste collected…" at bounding box center [850, 80] width 140 height 51
click at [808, 134] on p "Upload" at bounding box center [809, 138] width 22 height 9
click at [836, 98] on button "Add Item" at bounding box center [850, 92] width 140 height 14
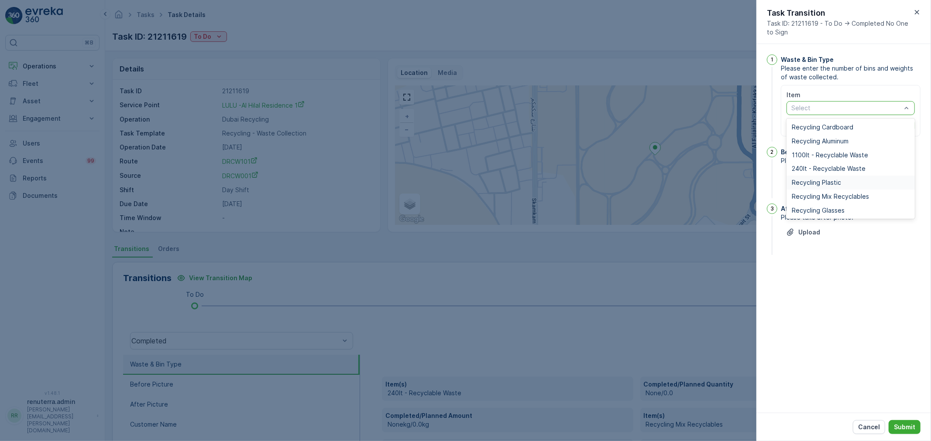
click at [822, 181] on span "Recycling Plastic" at bounding box center [815, 182] width 49 height 7
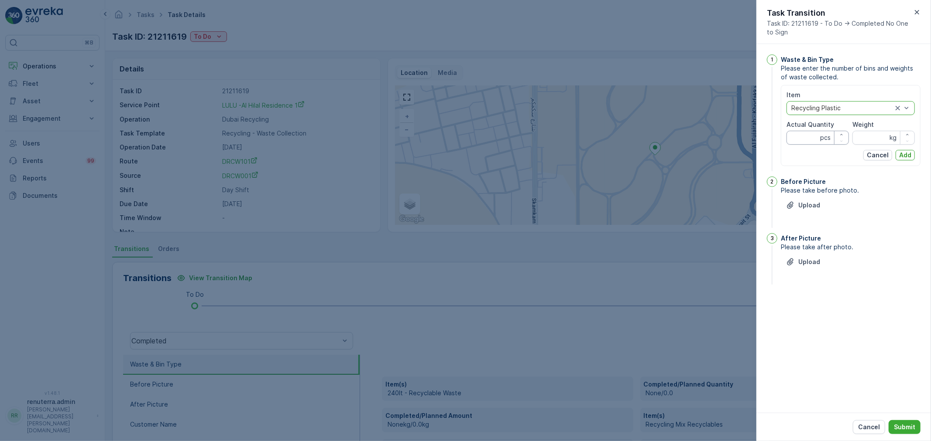
click at [818, 136] on Quantity "Actual Quantity" at bounding box center [817, 138] width 62 height 14
type Quantity "1"
click at [862, 131] on input "Weight" at bounding box center [883, 138] width 62 height 14
type input "6"
click at [901, 151] on p "Add" at bounding box center [905, 155] width 12 height 9
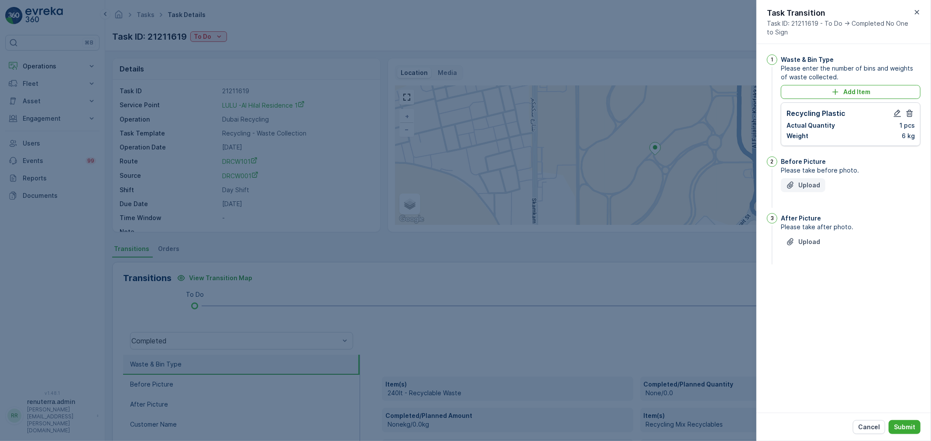
click at [790, 190] on button "Upload" at bounding box center [802, 185] width 44 height 14
click at [801, 286] on p "Upload" at bounding box center [809, 285] width 22 height 9
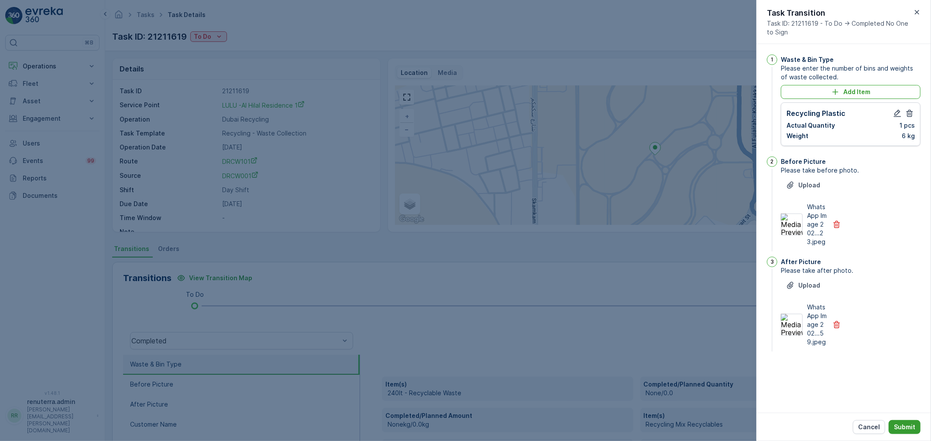
click at [904, 428] on p "Submit" at bounding box center [903, 427] width 21 height 9
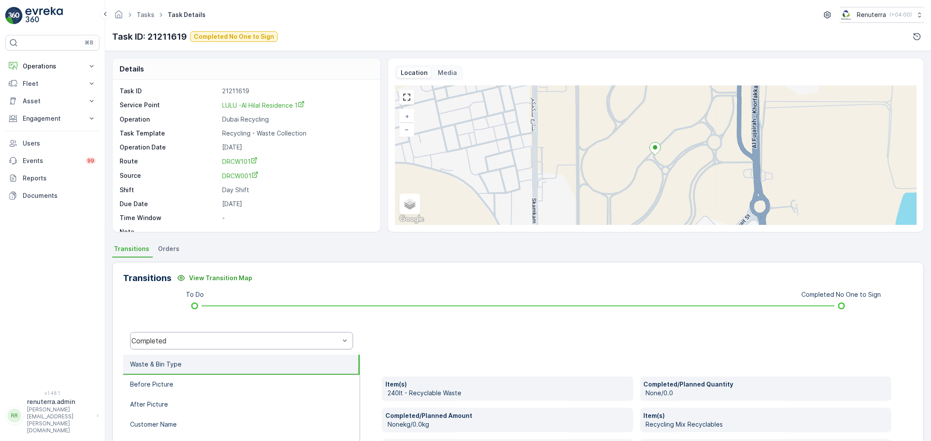
click at [256, 337] on div "Completed" at bounding box center [235, 341] width 208 height 8
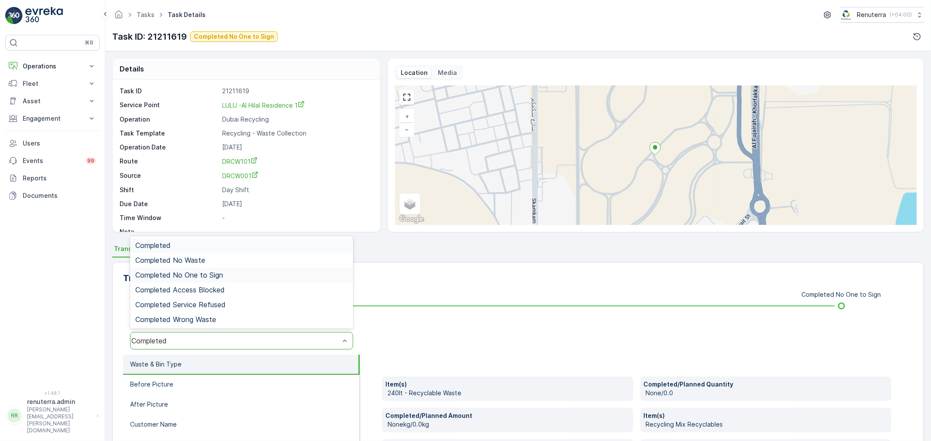
click at [215, 279] on div "Completed No One to Sign" at bounding box center [241, 275] width 223 height 15
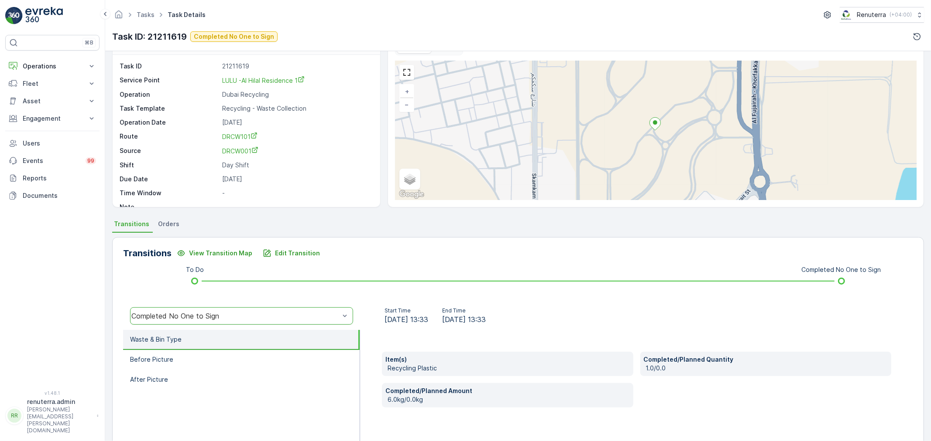
scroll to position [108, 0]
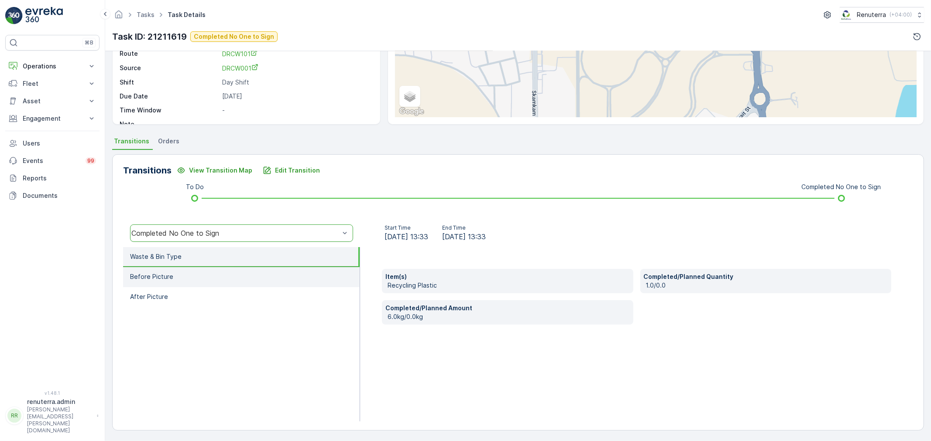
click at [228, 281] on li "Before Picture" at bounding box center [241, 277] width 236 height 20
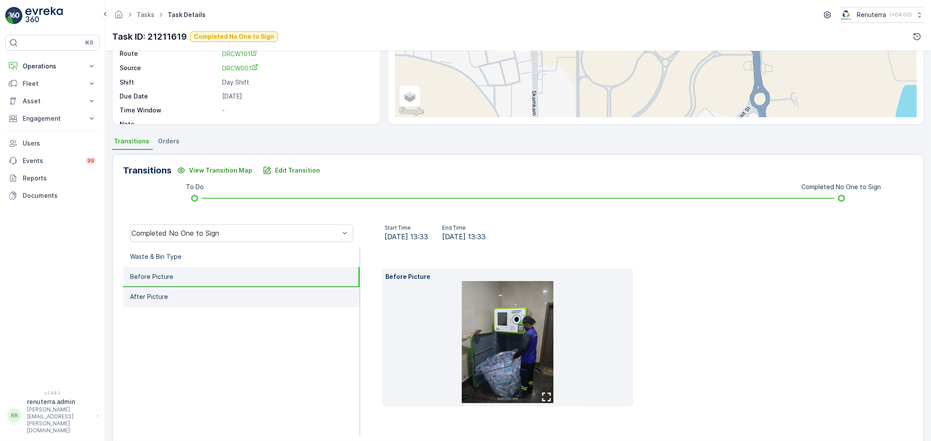
click at [249, 304] on li "After Picture" at bounding box center [241, 297] width 236 height 20
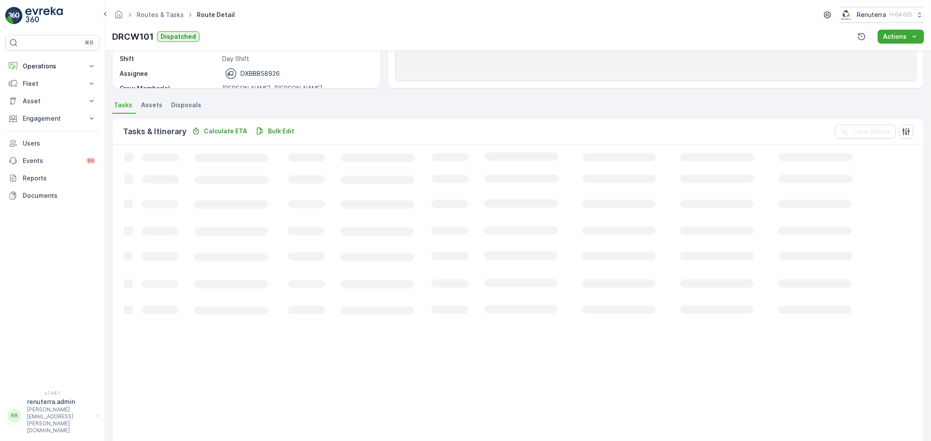
scroll to position [143, 0]
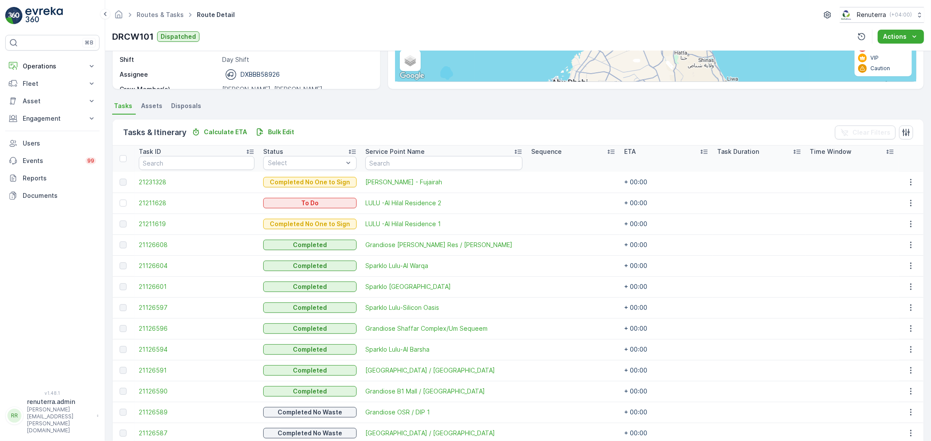
click at [154, 197] on td "21211628" at bounding box center [196, 203] width 124 height 21
click at [158, 199] on span "21211628" at bounding box center [197, 203] width 116 height 9
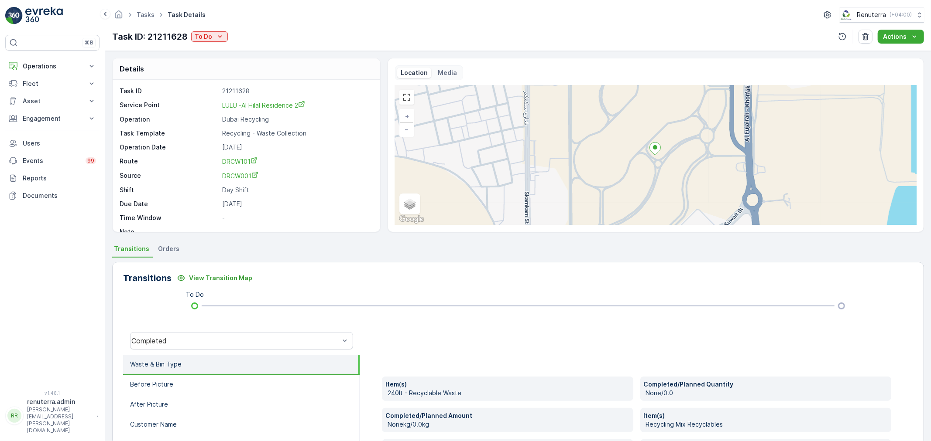
click at [211, 29] on div "Tasks Task Details Renuterra ( +04:00 ) Task ID: 21211628 To Do Actions" at bounding box center [517, 25] width 825 height 51
click at [212, 32] on div "To Do" at bounding box center [210, 36] width 30 height 9
click at [256, 68] on div "Completed No One to Sign" at bounding box center [238, 74] width 90 height 12
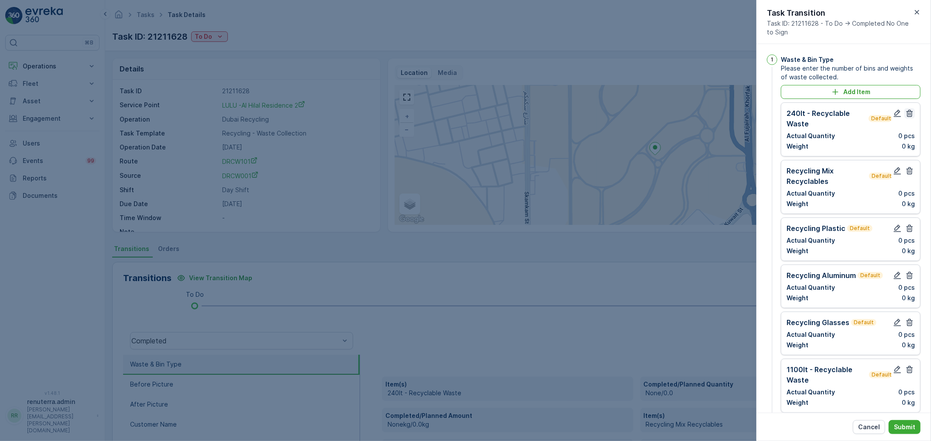
click at [905, 113] on icon "button" at bounding box center [909, 113] width 9 height 9
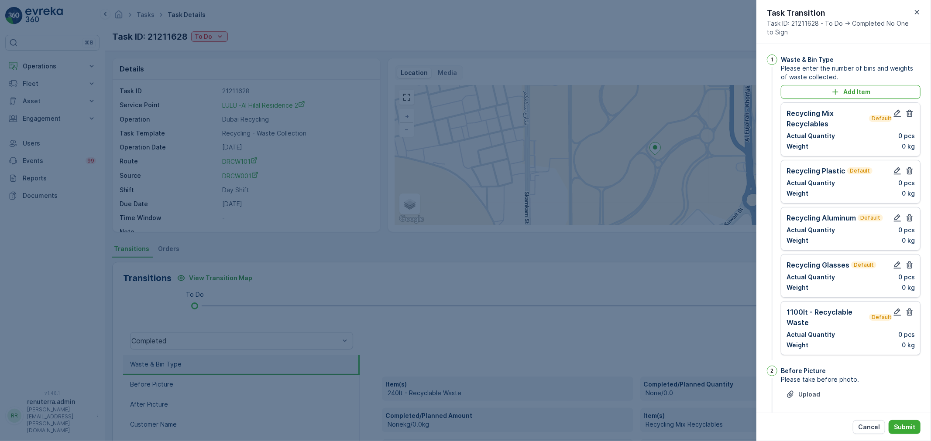
click at [905, 113] on icon "button" at bounding box center [909, 113] width 9 height 9
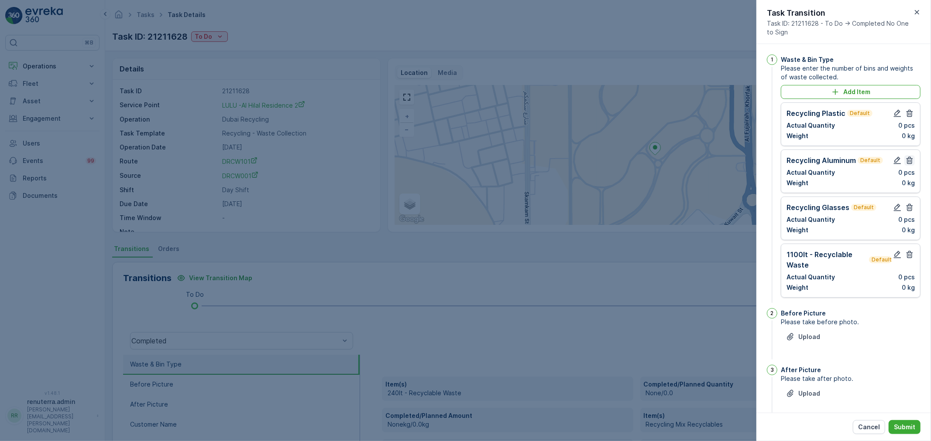
click at [909, 163] on icon "button" at bounding box center [909, 160] width 7 height 7
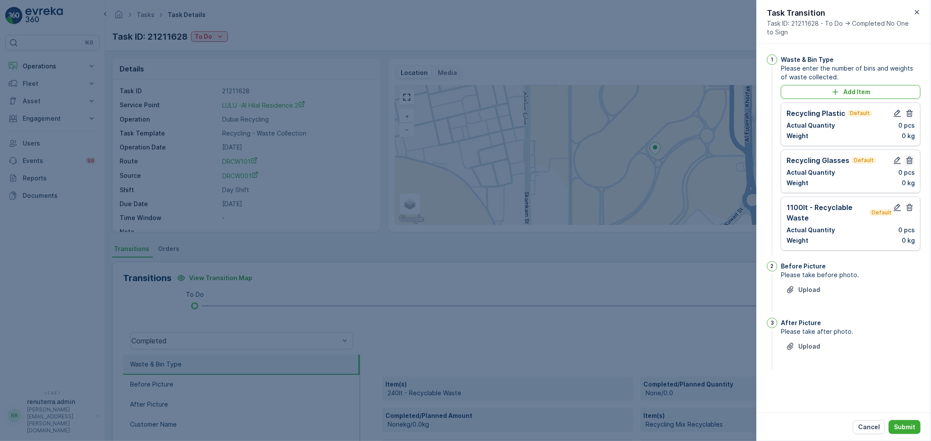
click at [909, 162] on icon "button" at bounding box center [909, 160] width 9 height 9
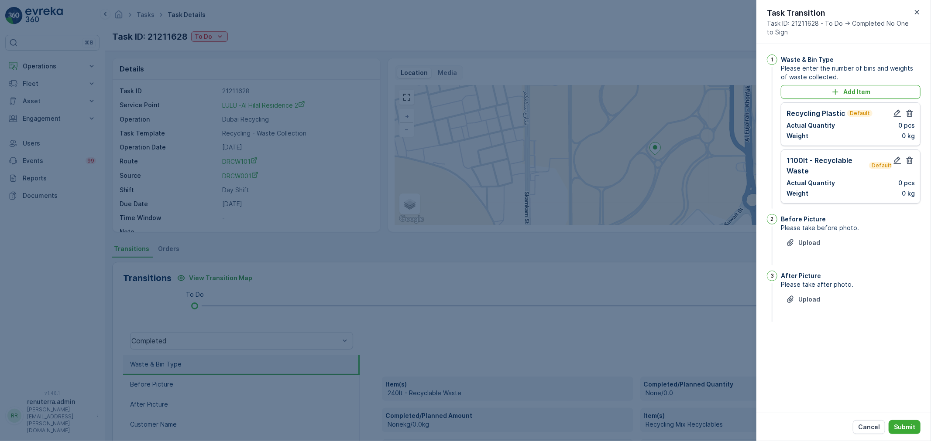
click at [909, 162] on icon "button" at bounding box center [909, 160] width 9 height 9
click at [900, 114] on icon "button" at bounding box center [897, 113] width 9 height 9
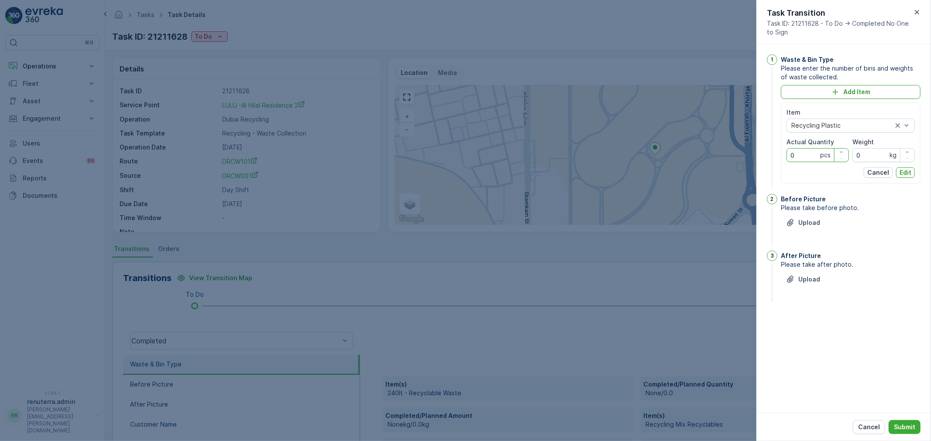
click at [808, 159] on Quantity "0" at bounding box center [817, 155] width 62 height 14
type Quantity "1"
click at [878, 151] on input "0" at bounding box center [883, 155] width 62 height 14
type input "4"
click at [907, 173] on p "Edit" at bounding box center [905, 172] width 12 height 9
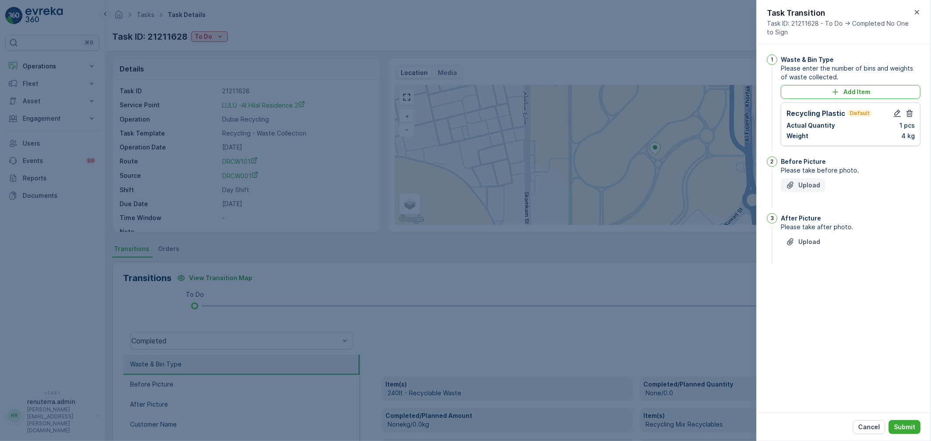
click at [783, 186] on button "Upload" at bounding box center [802, 185] width 44 height 14
click at [812, 279] on button "Upload" at bounding box center [802, 286] width 44 height 14
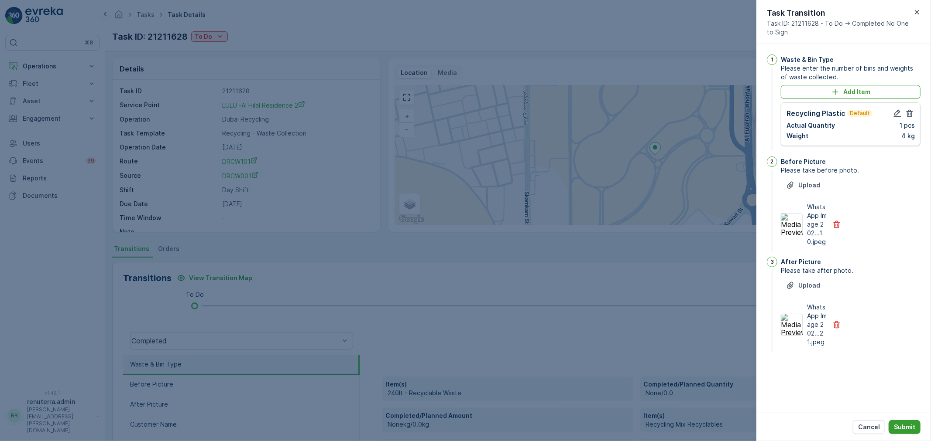
click at [917, 424] on button "Submit" at bounding box center [904, 428] width 32 height 14
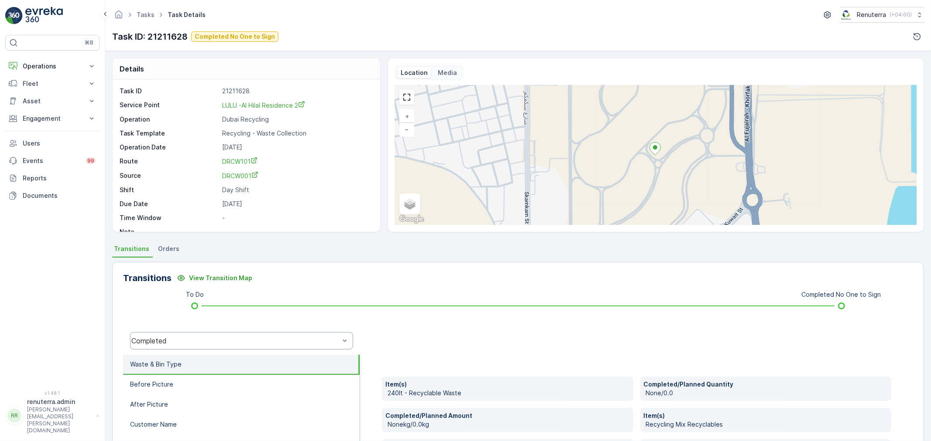
click at [236, 338] on div "Completed" at bounding box center [235, 341] width 208 height 8
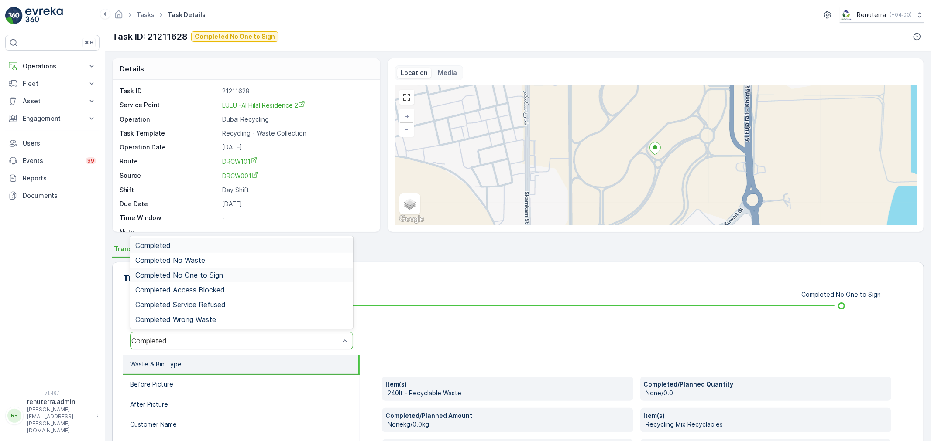
click at [215, 277] on span "Completed No One to Sign" at bounding box center [179, 275] width 88 height 8
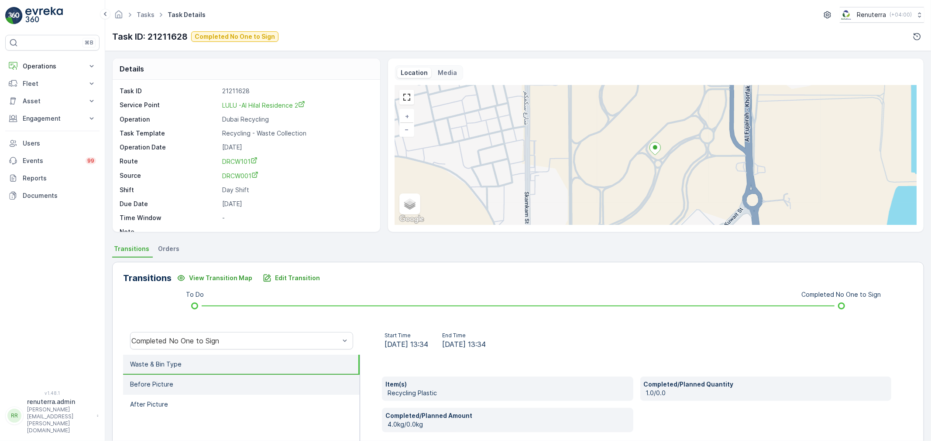
click at [212, 376] on li "Before Picture" at bounding box center [241, 385] width 236 height 20
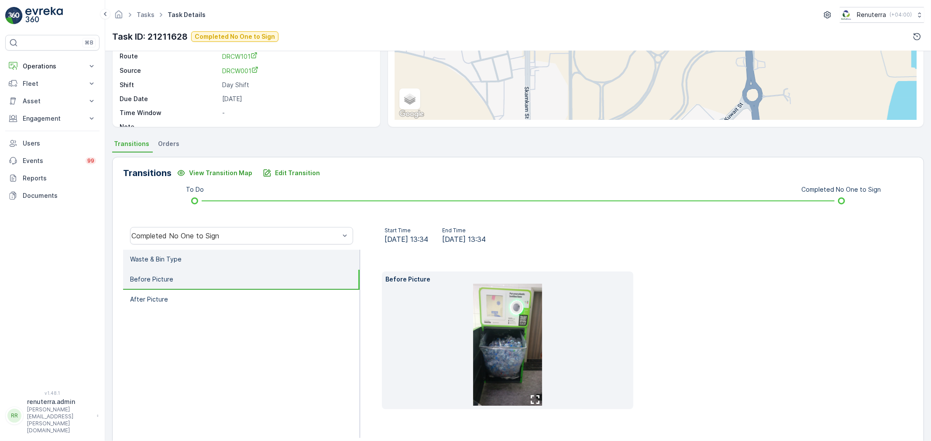
scroll to position [73, 0]
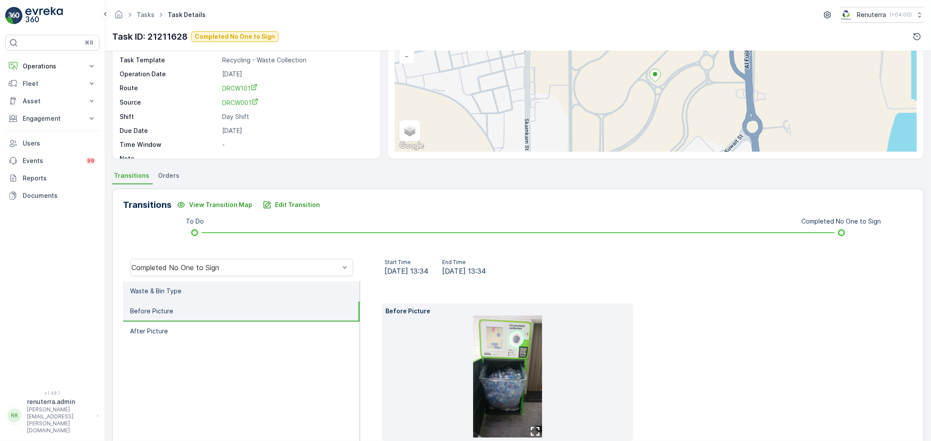
click at [233, 298] on li "Waste & Bin Type" at bounding box center [241, 292] width 236 height 20
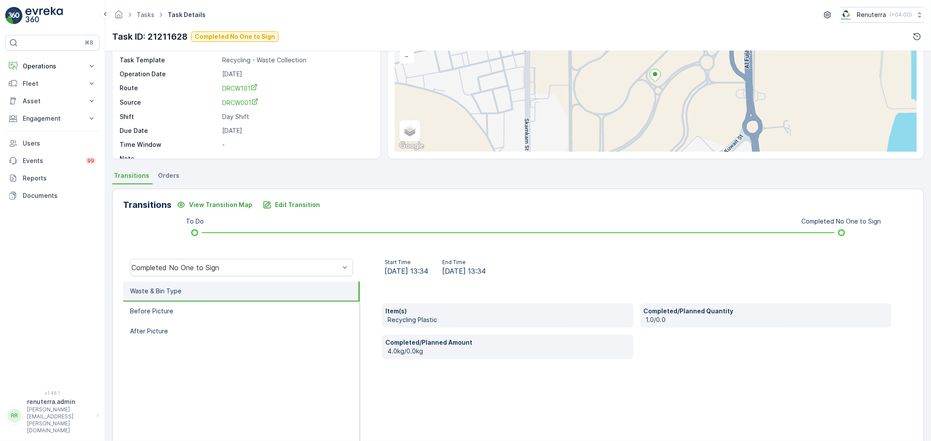
click at [230, 292] on li "Waste & Bin Type" at bounding box center [241, 292] width 236 height 20
click at [232, 315] on li "Before Picture" at bounding box center [241, 312] width 236 height 20
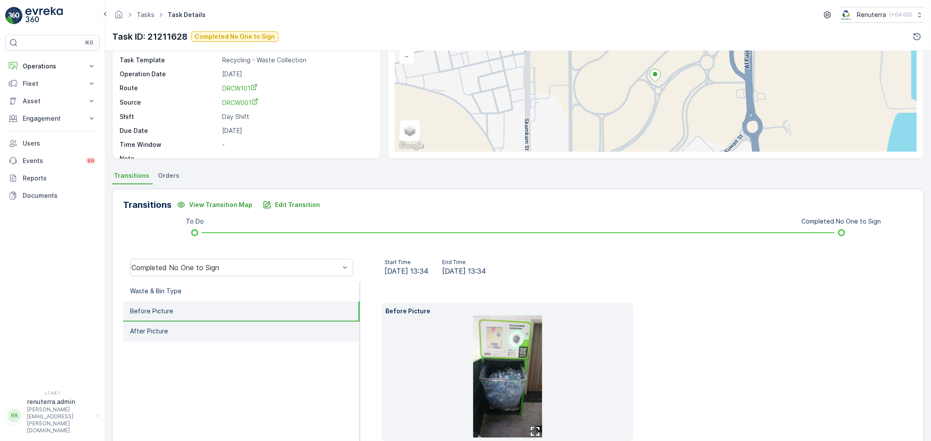
click at [228, 329] on li "After Picture" at bounding box center [241, 332] width 236 height 20
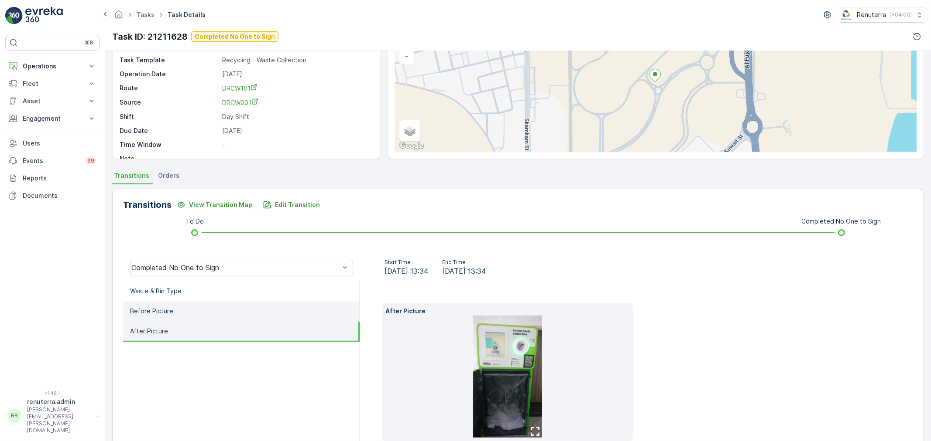
click at [223, 309] on li "Before Picture" at bounding box center [241, 312] width 236 height 20
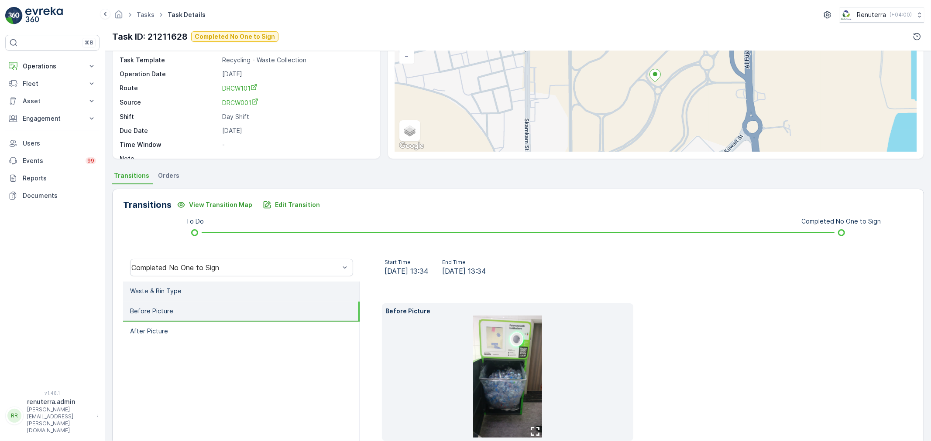
click at [219, 282] on li "Waste & Bin Type" at bounding box center [241, 292] width 236 height 20
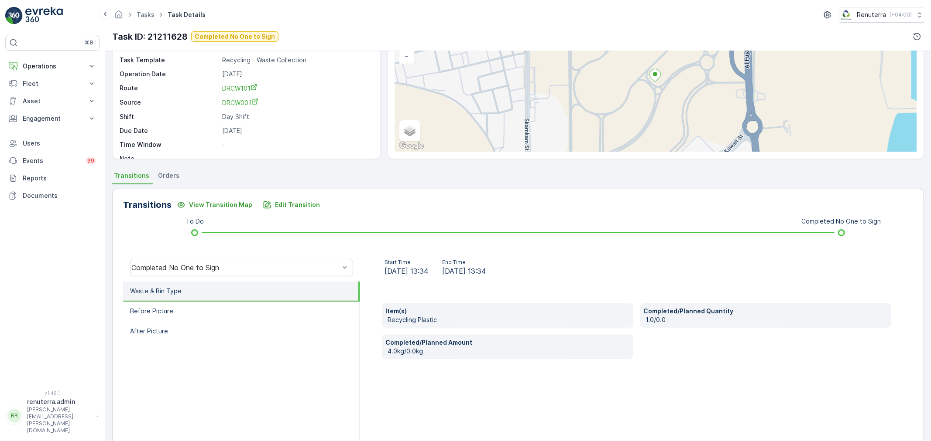
click at [222, 298] on li "Waste & Bin Type" at bounding box center [241, 292] width 236 height 20
drag, startPoint x: 219, startPoint y: 285, endPoint x: 228, endPoint y: 306, distance: 22.3
click at [220, 287] on li "Waste & Bin Type" at bounding box center [241, 292] width 236 height 20
click at [228, 306] on li "Before Picture" at bounding box center [241, 312] width 236 height 20
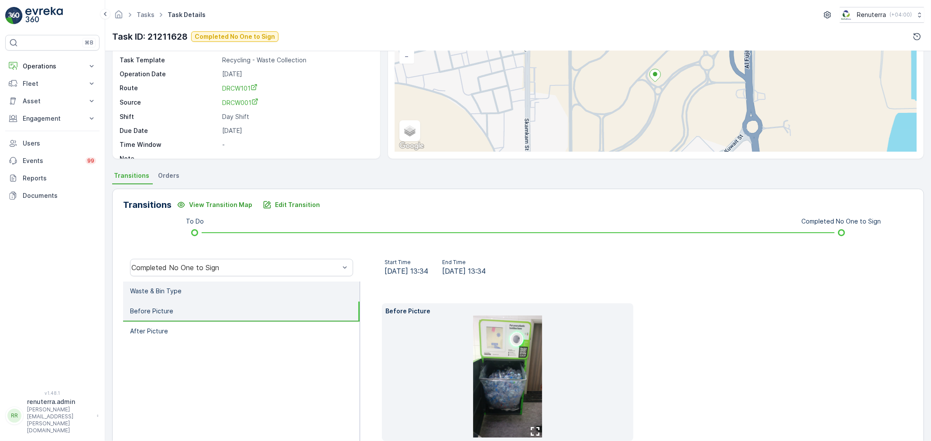
click at [216, 290] on li "Waste & Bin Type" at bounding box center [241, 292] width 236 height 20
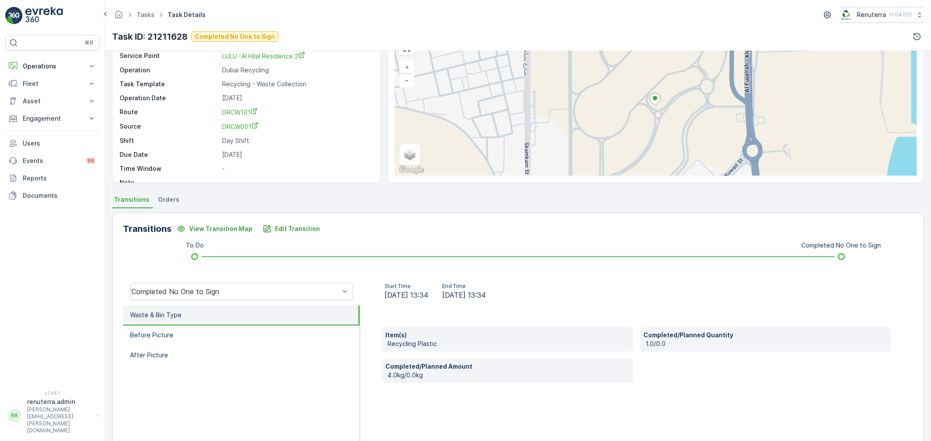
scroll to position [0, 0]
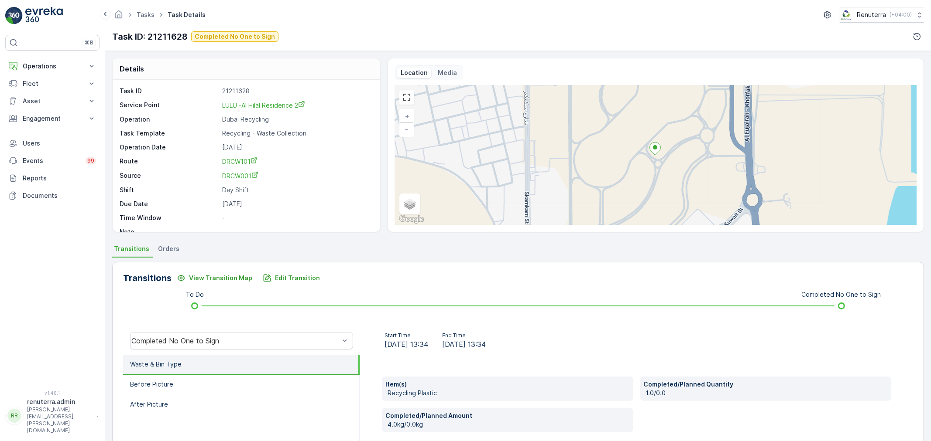
click at [266, 242] on div "Details Task ID 21211628 Service Point LULU -Al Hilal Residence 2 Operation Dub…" at bounding box center [517, 246] width 825 height 390
click at [276, 242] on div "Details Task ID 21211628 Service Point LULU -Al Hilal Residence 2 Operation Dub…" at bounding box center [517, 246] width 825 height 390
click at [151, 14] on link "Tasks" at bounding box center [146, 14] width 18 height 7
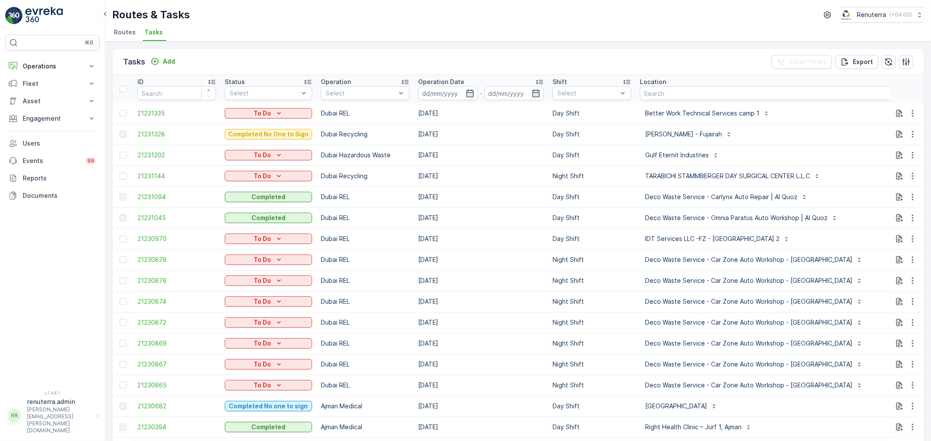
click at [135, 27] on li "Routes" at bounding box center [125, 33] width 27 height 15
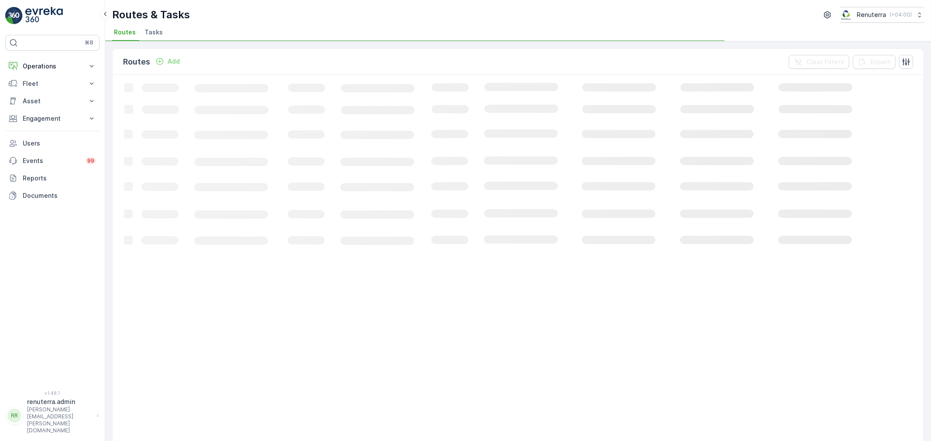
click at [128, 31] on span "Routes" at bounding box center [125, 32] width 22 height 9
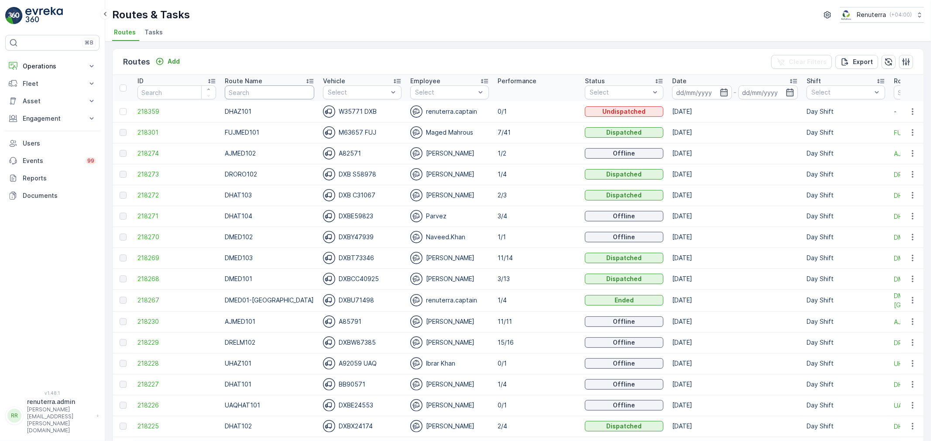
click at [282, 93] on input "text" at bounding box center [269, 93] width 89 height 14
type input "R"
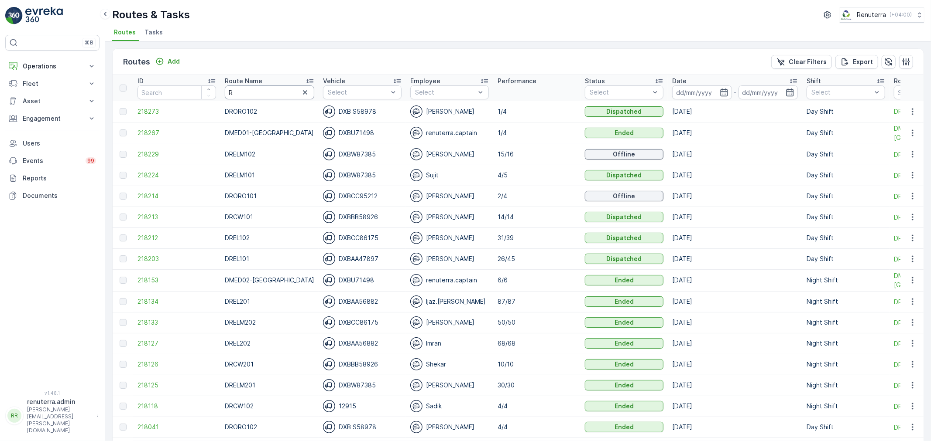
click at [220, 94] on th "Route Name R" at bounding box center [269, 88] width 98 height 26
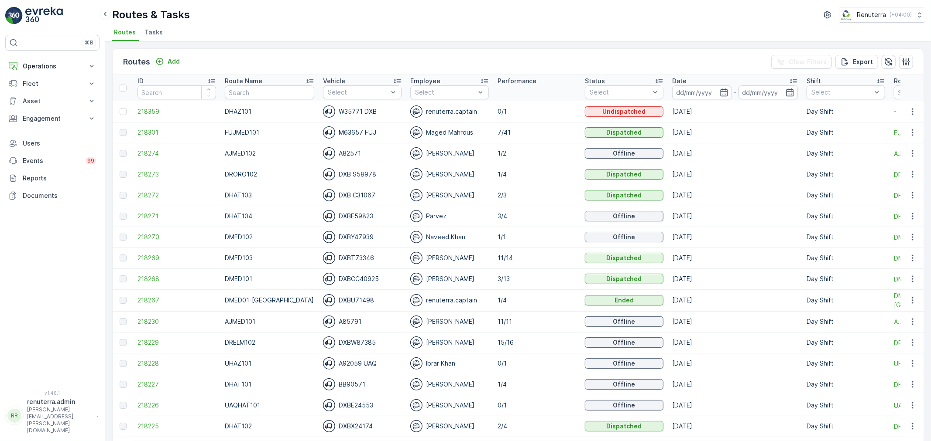
click at [672, 82] on p "Date" at bounding box center [679, 81] width 14 height 9
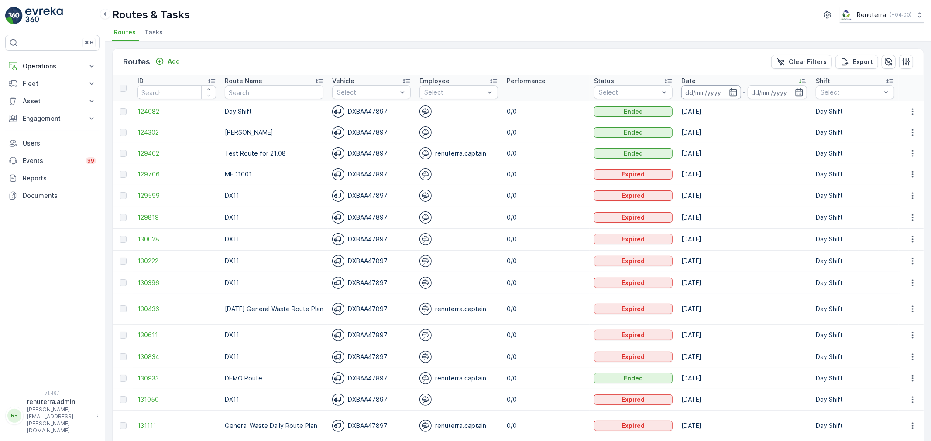
click at [695, 92] on input at bounding box center [711, 93] width 60 height 14
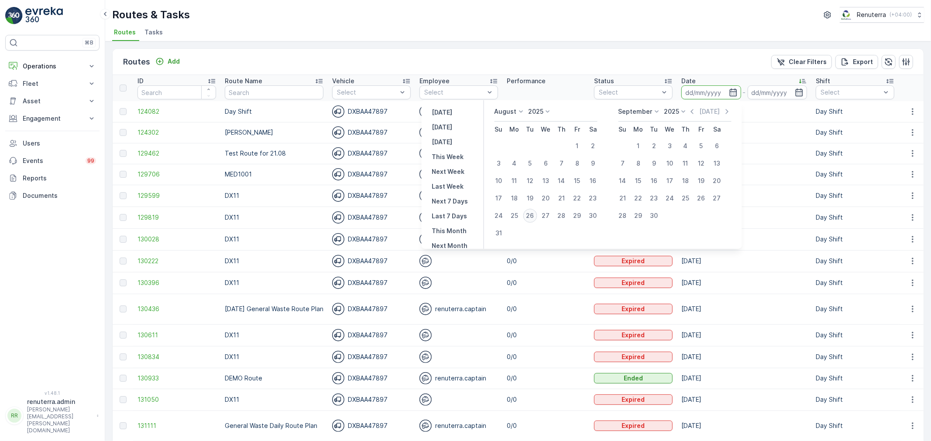
click at [535, 215] on div "26" at bounding box center [530, 216] width 14 height 14
type input "[DATE]"
click at [534, 215] on div "26" at bounding box center [530, 216] width 14 height 14
type input "[DATE]"
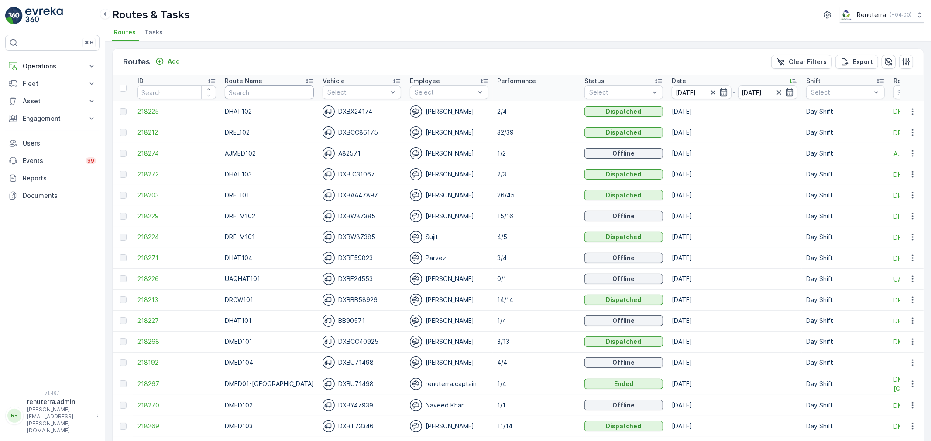
click at [267, 89] on input "text" at bounding box center [269, 93] width 89 height 14
type input "HAz"
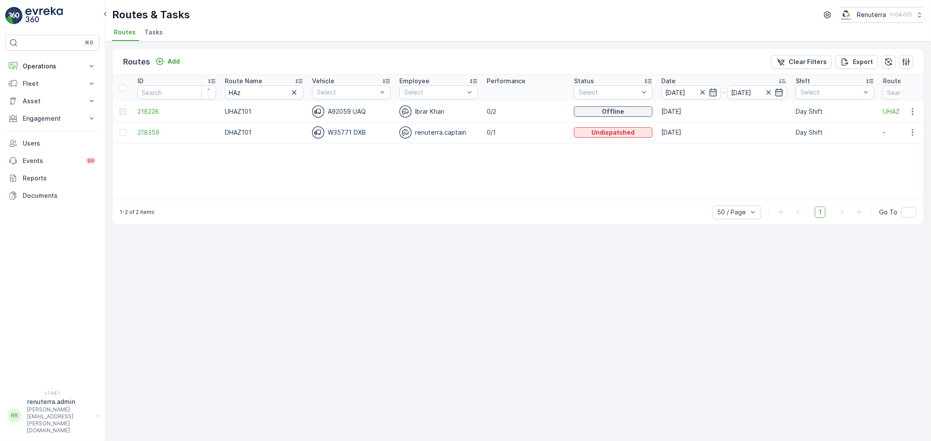
click at [169, 106] on td "218228" at bounding box center [176, 111] width 87 height 21
click at [158, 111] on span "218228" at bounding box center [176, 111] width 79 height 9
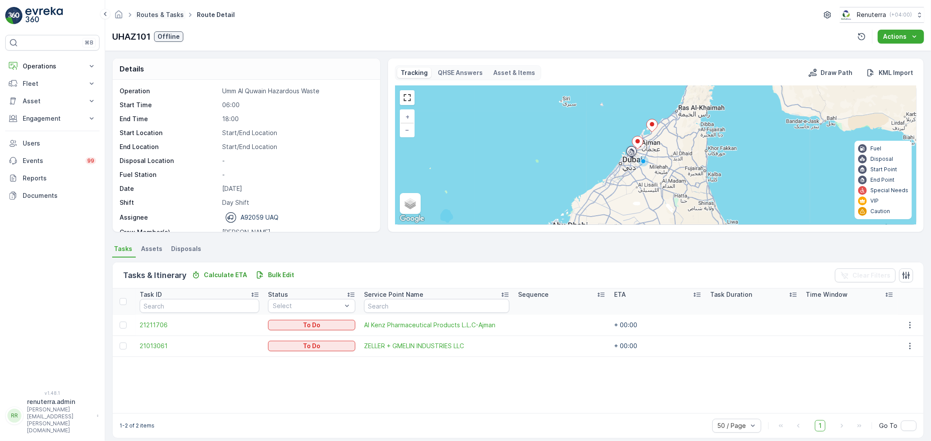
click at [153, 16] on link "Routes & Tasks" at bounding box center [160, 14] width 47 height 7
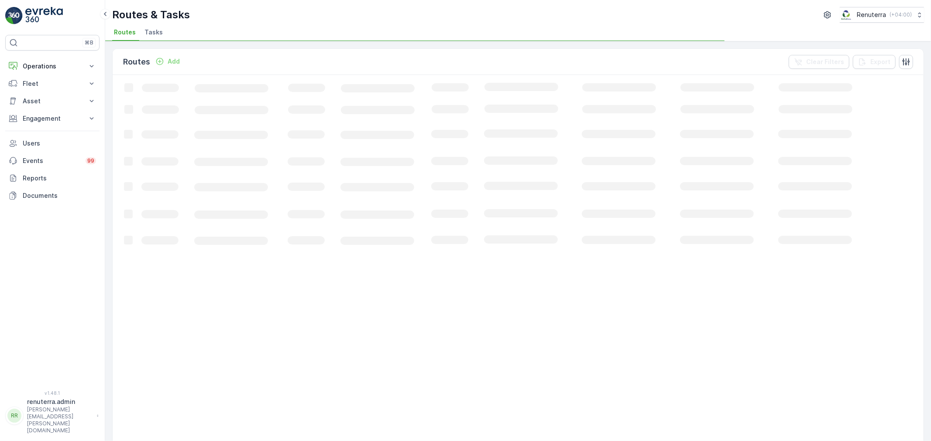
click at [152, 12] on p "Routes & Tasks" at bounding box center [151, 15] width 78 height 14
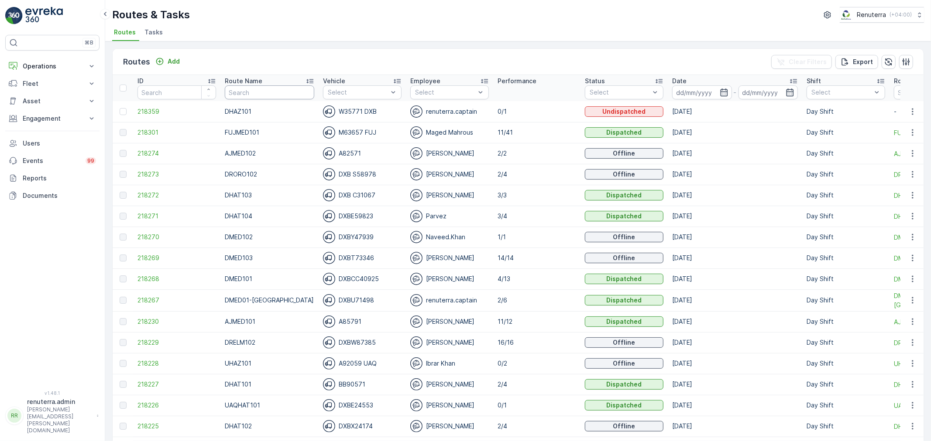
click at [277, 92] on input "text" at bounding box center [269, 93] width 89 height 14
click at [738, 90] on input at bounding box center [768, 93] width 60 height 14
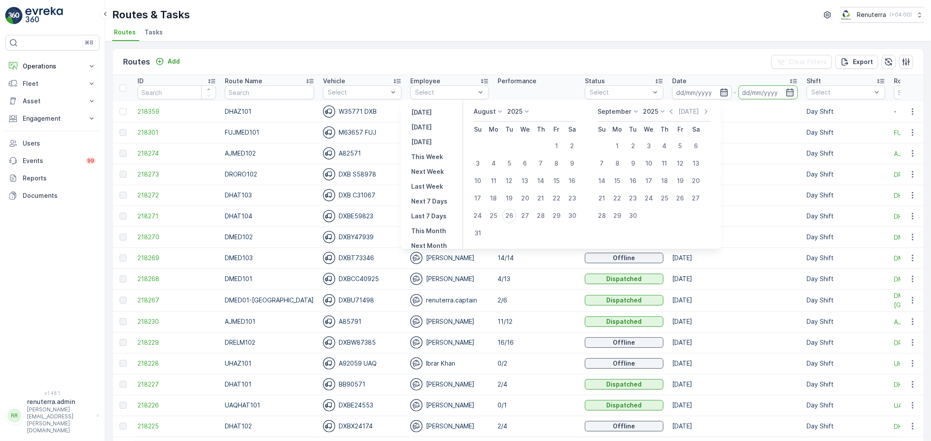
click at [719, 92] on icon "button" at bounding box center [723, 92] width 9 height 9
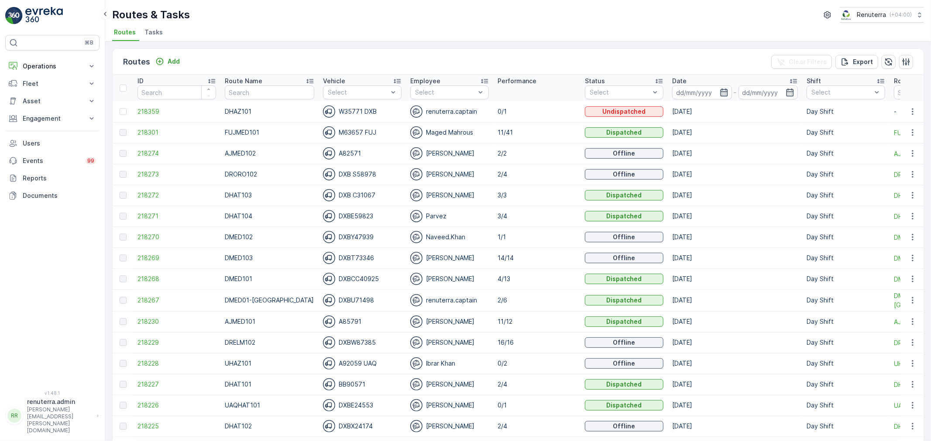
click at [719, 95] on icon "button" at bounding box center [723, 92] width 9 height 9
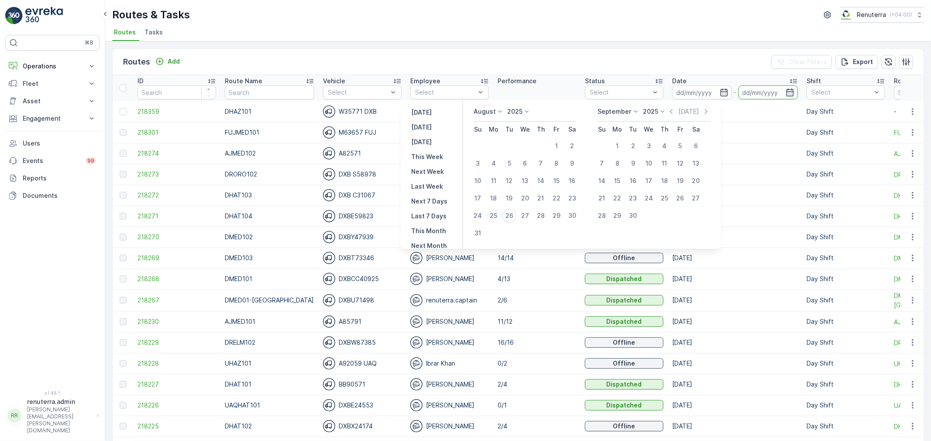
click at [500, 219] on div "25" at bounding box center [493, 216] width 14 height 14
type input "25.08.2025"
click at [511, 216] on div "26" at bounding box center [509, 216] width 14 height 14
type input "[DATE]"
click at [511, 216] on div "26" at bounding box center [509, 216] width 14 height 14
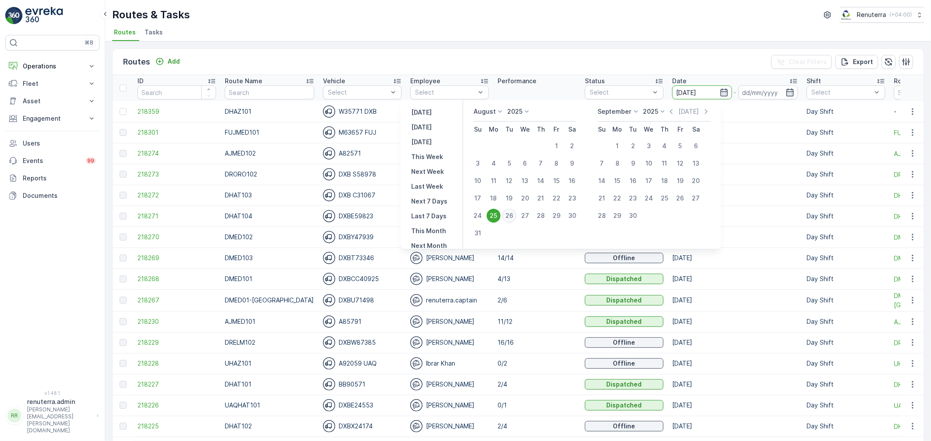
type input "[DATE]"
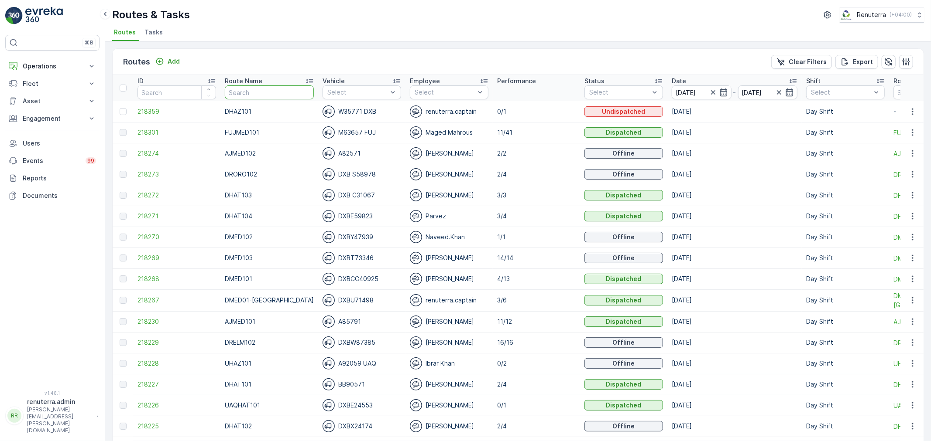
click at [284, 96] on input "text" at bounding box center [269, 93] width 89 height 14
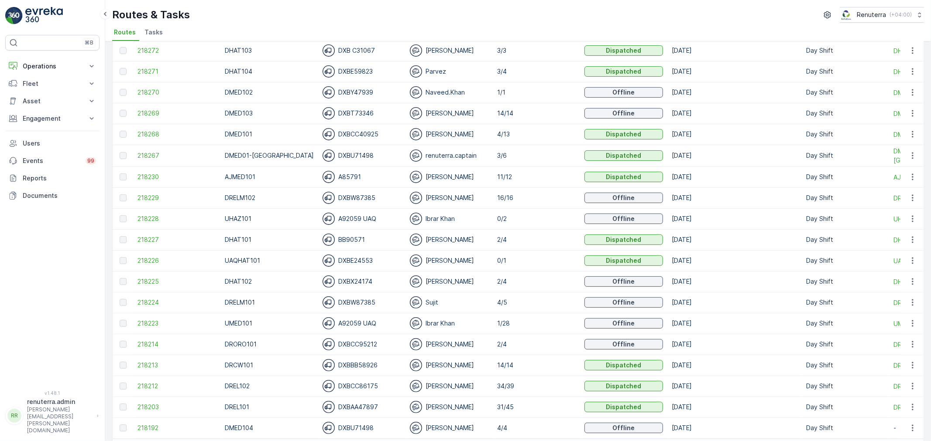
scroll to position [145, 0]
click at [141, 300] on span "218224" at bounding box center [176, 302] width 79 height 9
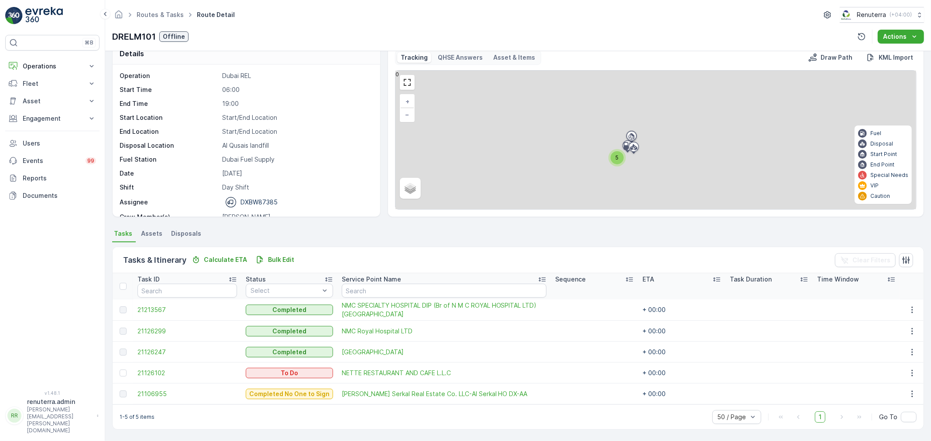
scroll to position [15, 0]
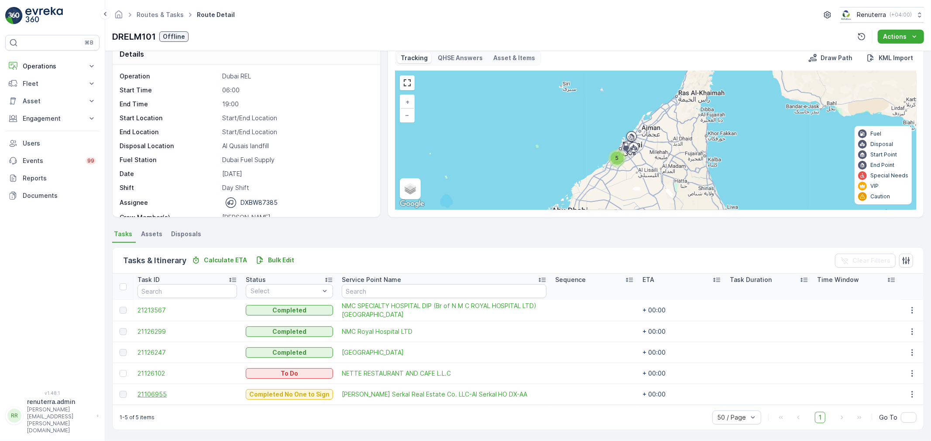
click at [146, 390] on td "21106955" at bounding box center [187, 394] width 108 height 21
click at [146, 390] on span "21106955" at bounding box center [186, 394] width 99 height 9
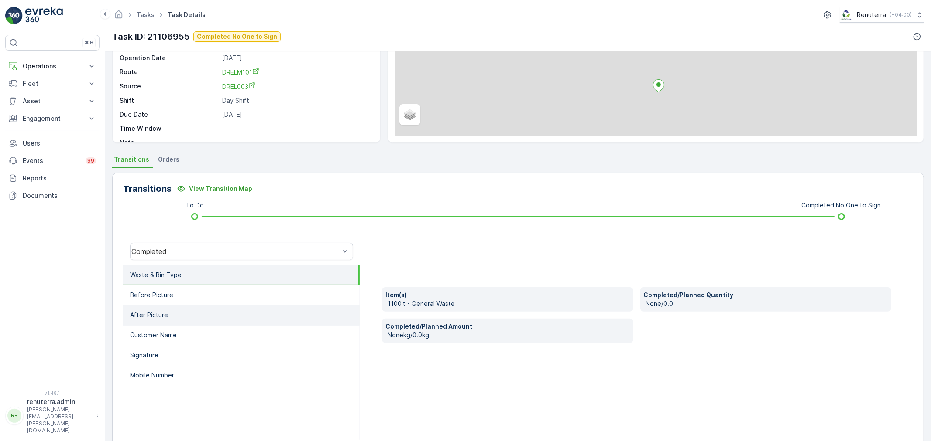
scroll to position [97, 0]
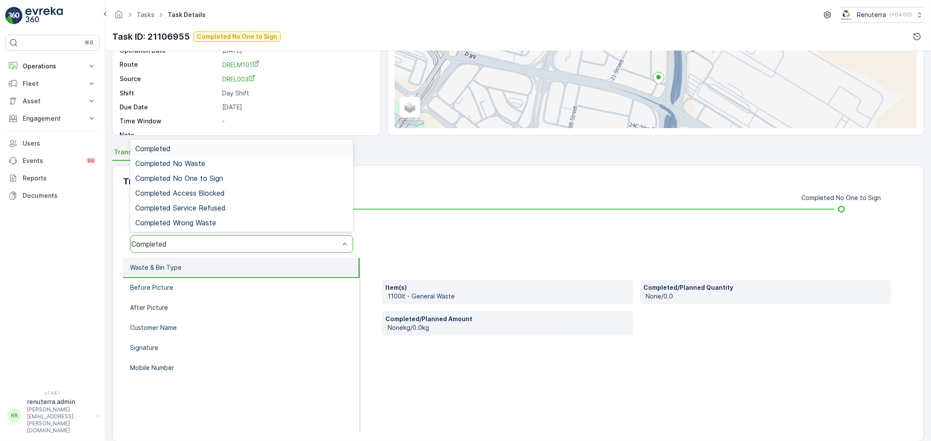
click at [198, 236] on div "Completed" at bounding box center [241, 244] width 223 height 17
click at [203, 175] on span "Completed No One to Sign" at bounding box center [179, 178] width 88 height 8
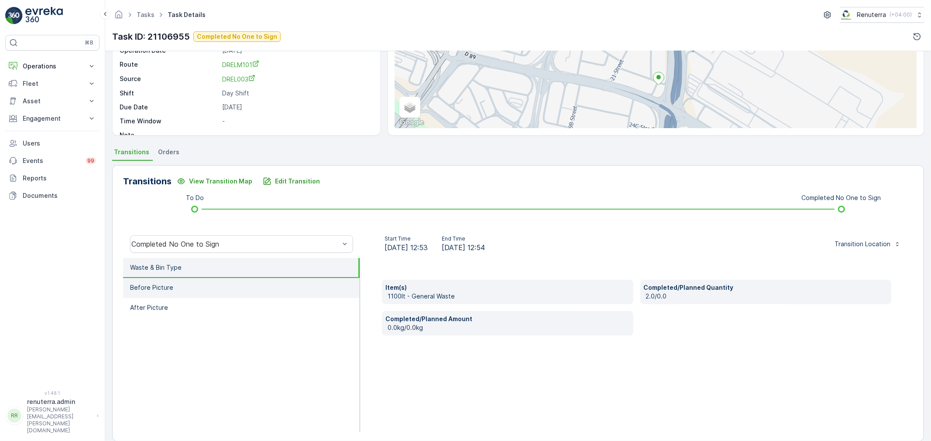
click at [203, 291] on li "Before Picture" at bounding box center [241, 288] width 236 height 20
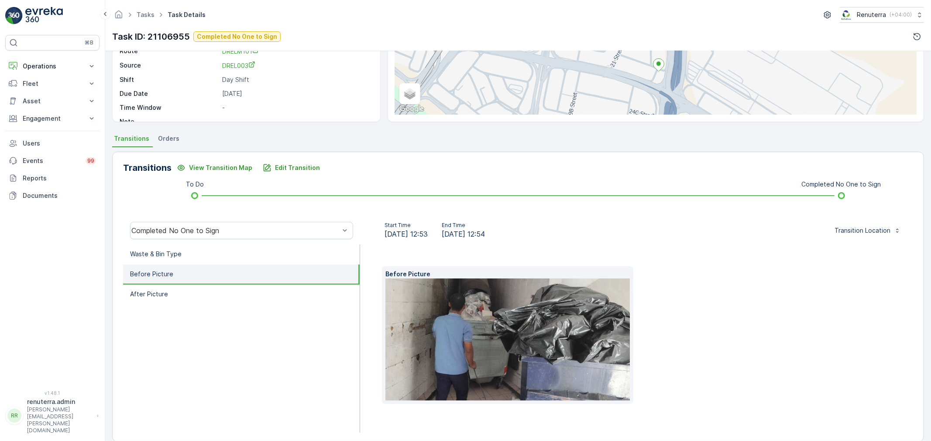
scroll to position [122, 0]
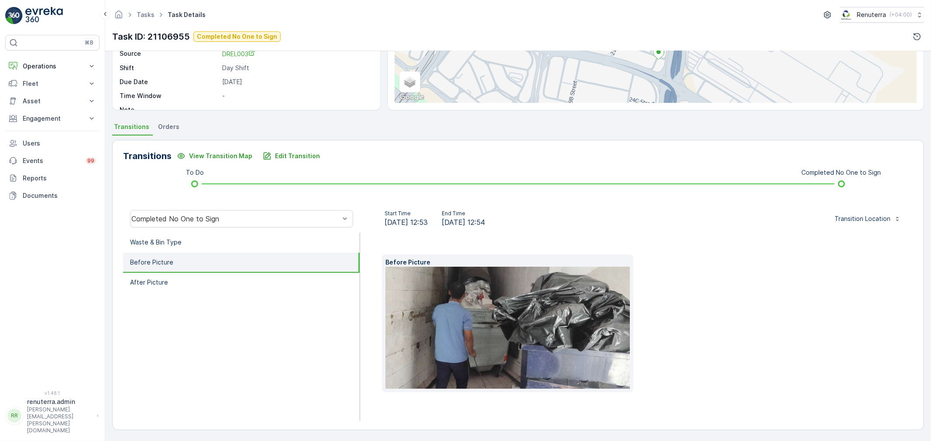
click at [501, 309] on img at bounding box center [521, 328] width 272 height 122
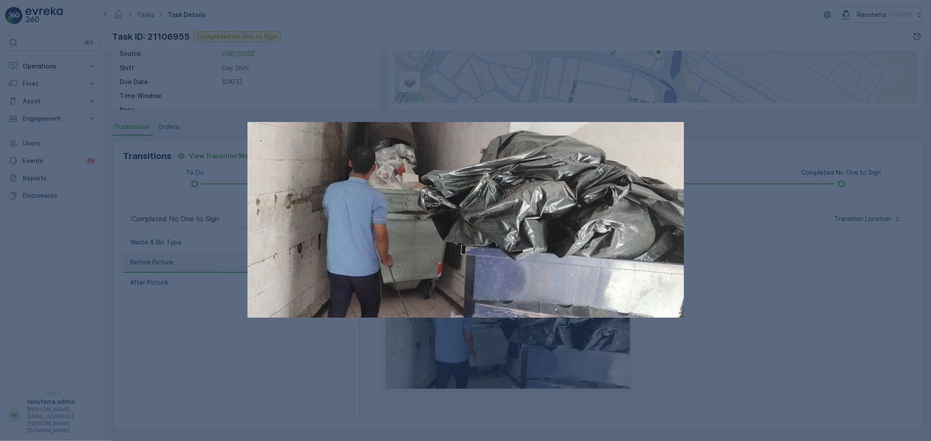
click at [788, 320] on div at bounding box center [465, 220] width 931 height 441
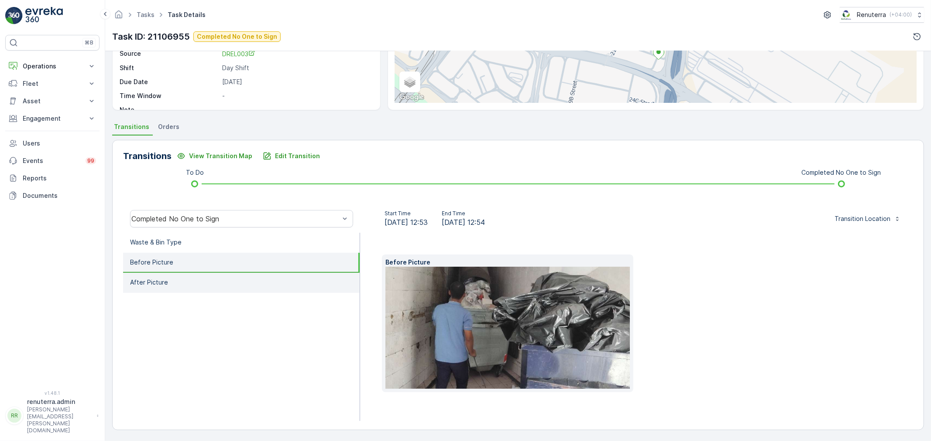
click at [225, 280] on li "After Picture" at bounding box center [241, 283] width 236 height 20
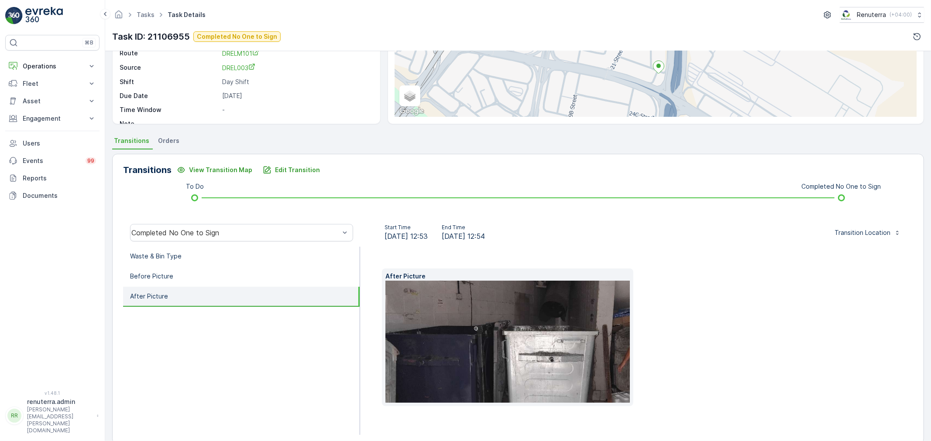
click at [542, 333] on img at bounding box center [521, 342] width 272 height 122
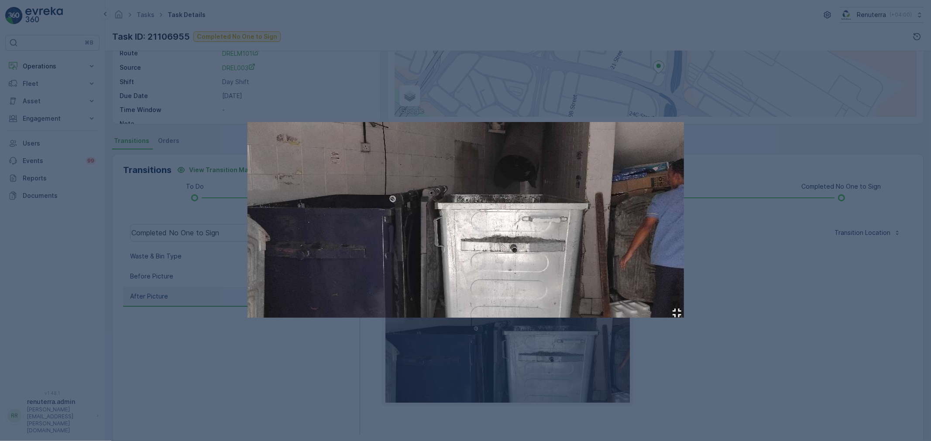
click at [875, 315] on div at bounding box center [465, 220] width 931 height 441
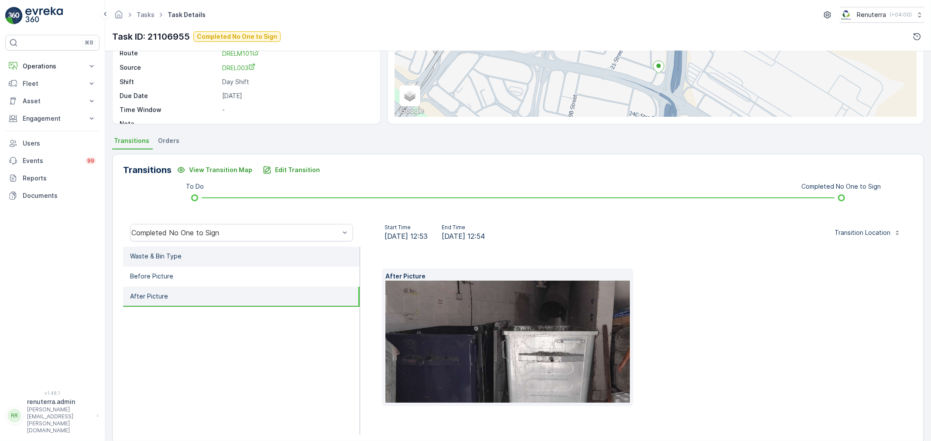
click at [209, 258] on li "Waste & Bin Type" at bounding box center [241, 257] width 236 height 20
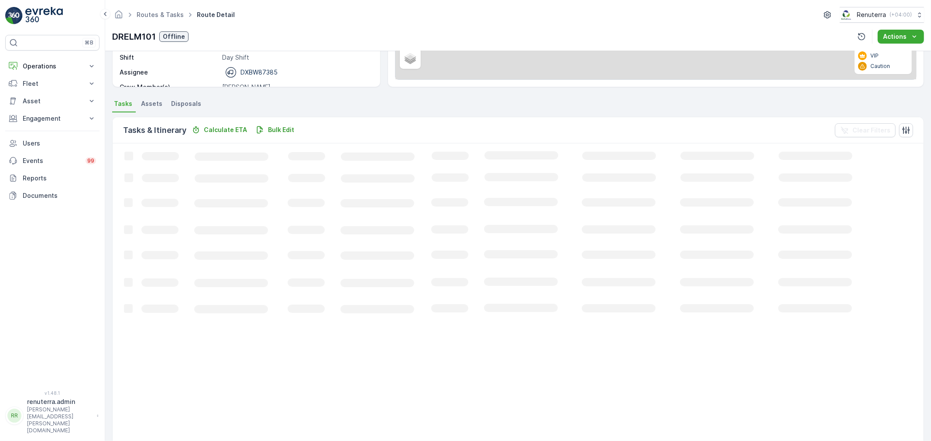
scroll to position [15, 0]
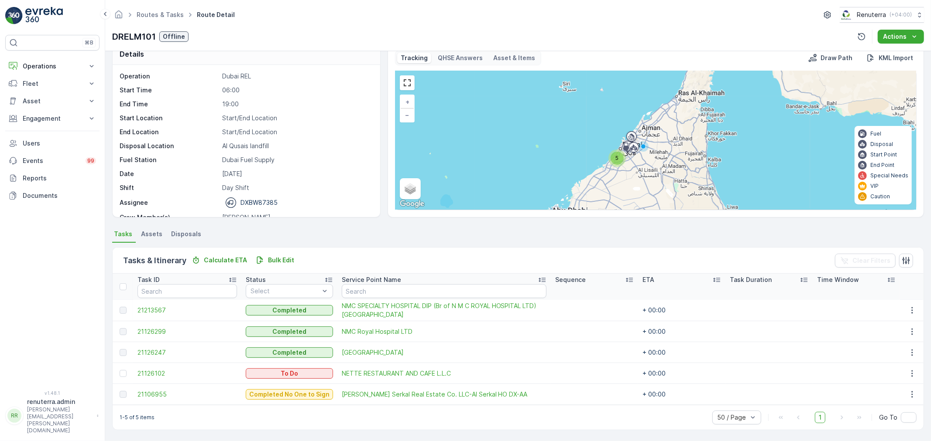
click at [349, 387] on td "Naseer Bin Abdullatif Al Serkal Real Estate Co. LLC-Al Serkal HO DX-AA" at bounding box center [443, 394] width 213 height 21
click at [349, 393] on span "Naseer Bin Abdullatif Al Serkal Real Estate Co. LLC-Al Serkal HO DX-AA" at bounding box center [444, 394] width 205 height 9
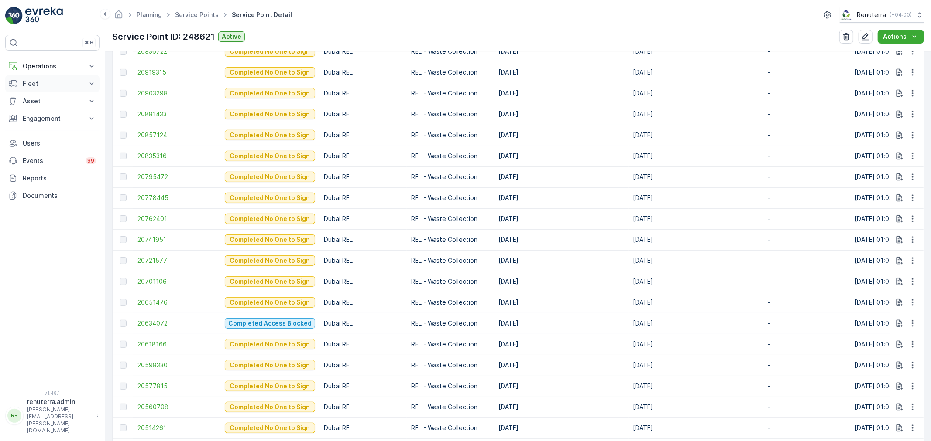
scroll to position [570, 0]
click at [44, 70] on p "Operations" at bounding box center [52, 66] width 59 height 9
drag, startPoint x: 50, startPoint y: 98, endPoint x: 57, endPoint y: 99, distance: 7.5
drag, startPoint x: 57, startPoint y: 99, endPoint x: 39, endPoint y: 105, distance: 18.9
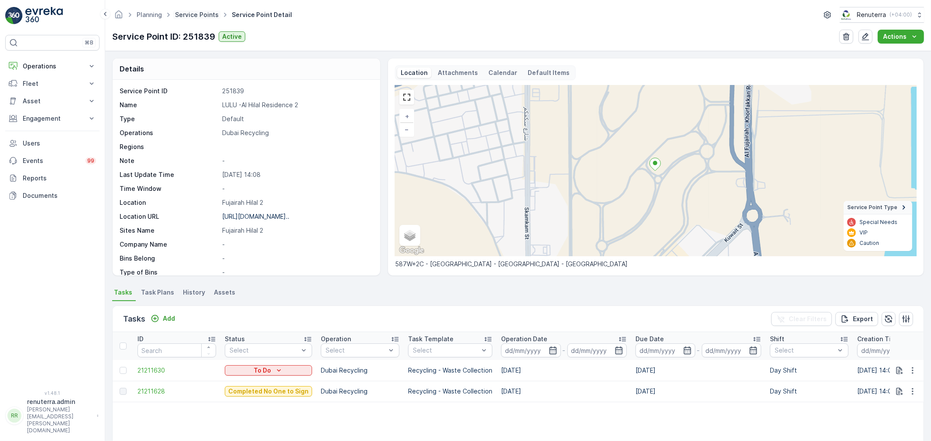
click at [199, 15] on link "Service Points" at bounding box center [197, 14] width 44 height 7
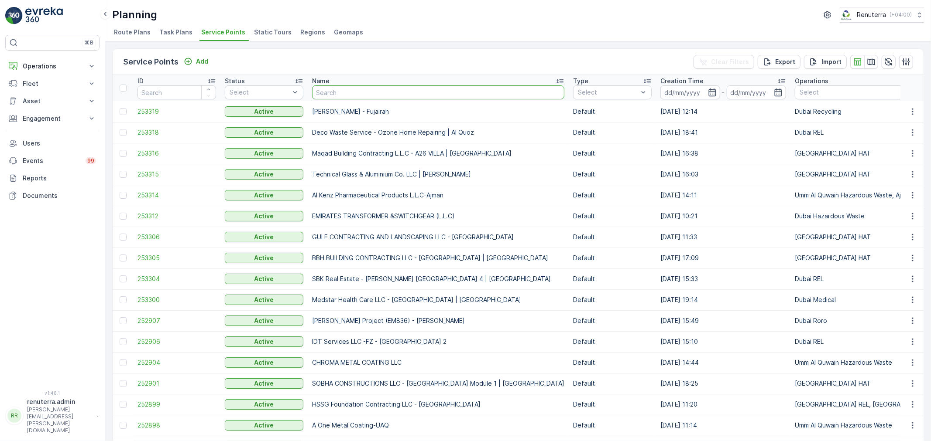
click at [321, 90] on input "text" at bounding box center [438, 93] width 252 height 14
type input "[PERSON_NAME]"
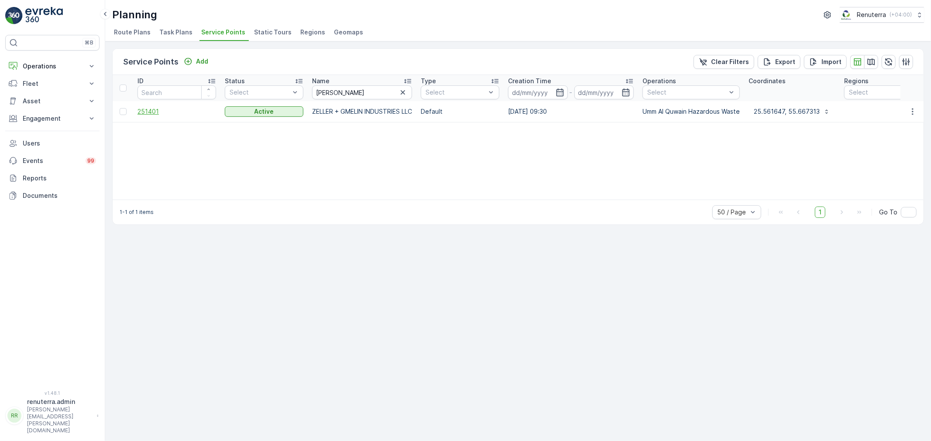
click at [152, 112] on span "251401" at bounding box center [176, 111] width 79 height 9
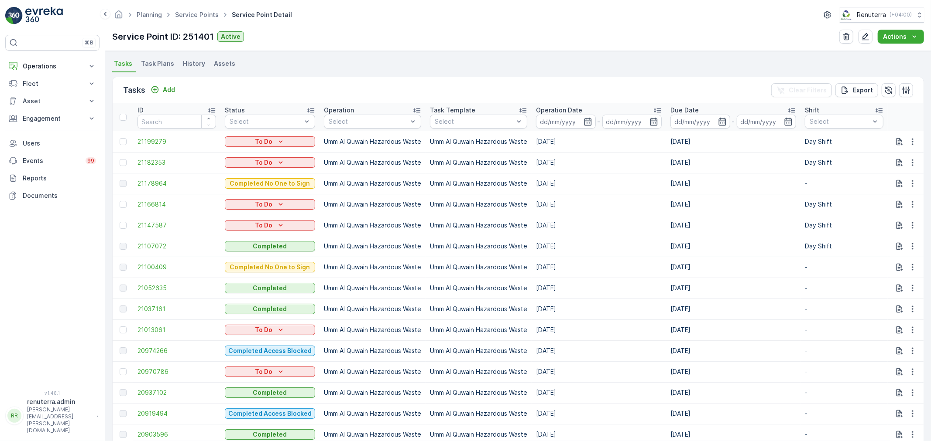
scroll to position [242, 0]
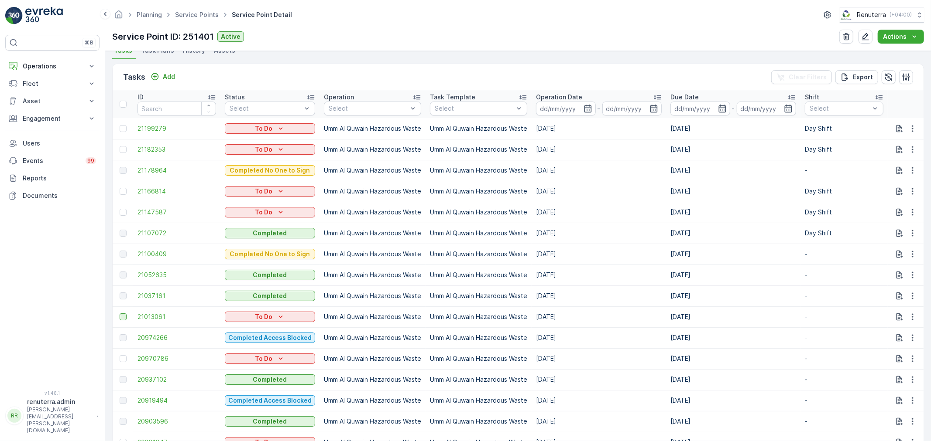
click at [122, 315] on div at bounding box center [123, 317] width 7 height 7
click at [120, 314] on input "checkbox" at bounding box center [120, 314] width 0 height 0
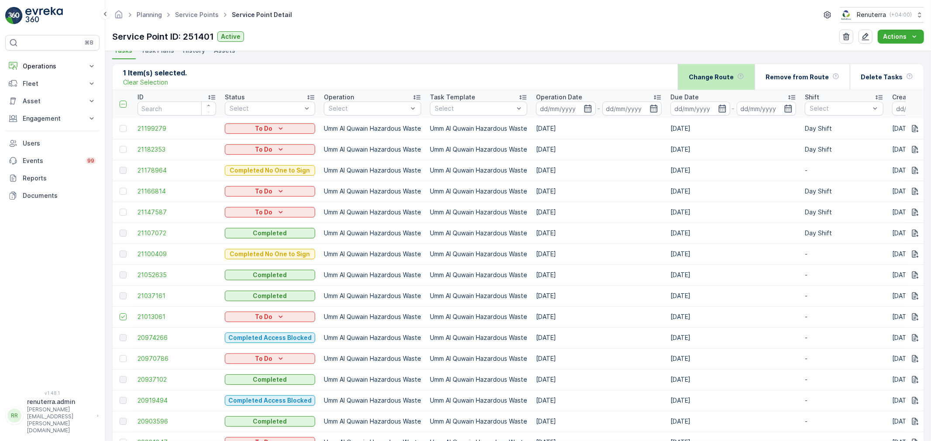
click at [721, 79] on p "Change Route" at bounding box center [710, 77] width 45 height 9
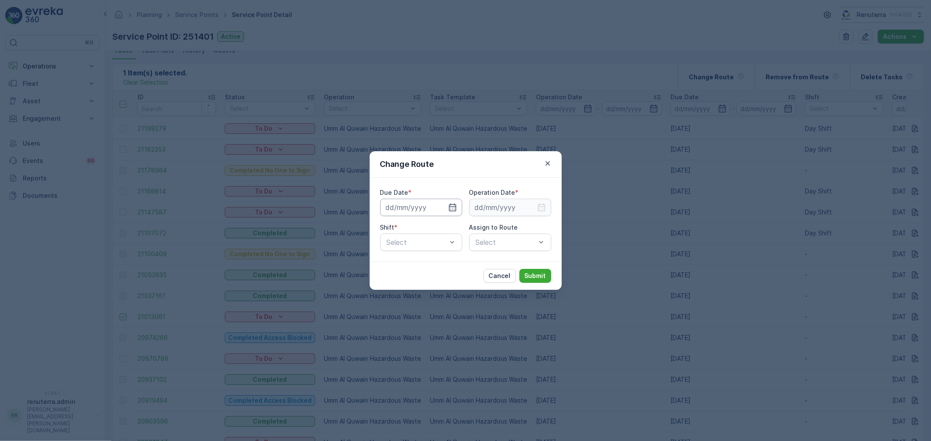
type input "[DATE]"
click at [448, 206] on icon "button" at bounding box center [452, 207] width 9 height 9
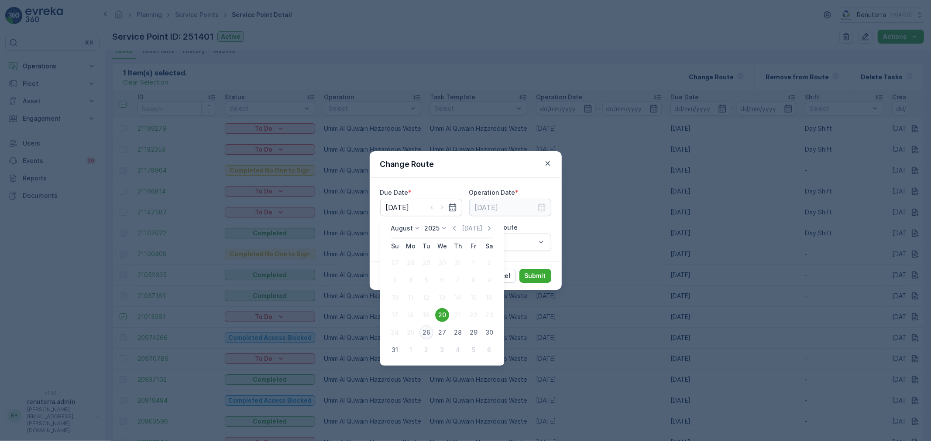
click at [424, 332] on div "26" at bounding box center [426, 333] width 14 height 14
type input "[DATE]"
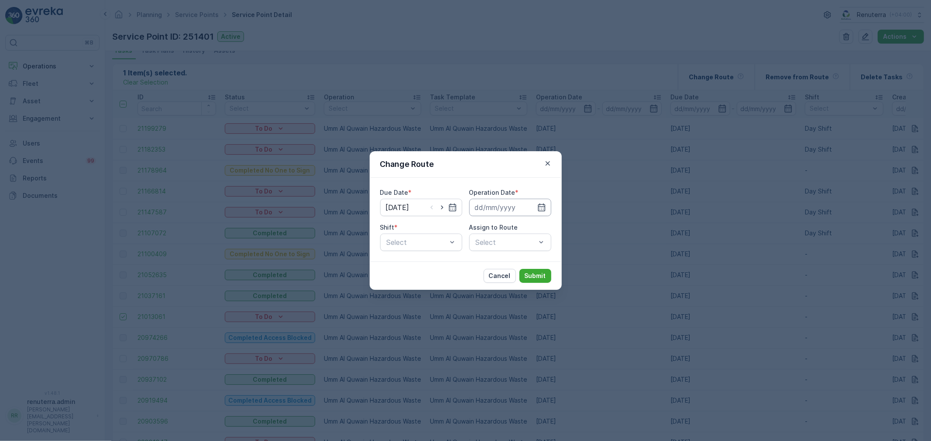
click at [496, 206] on input at bounding box center [510, 207] width 82 height 17
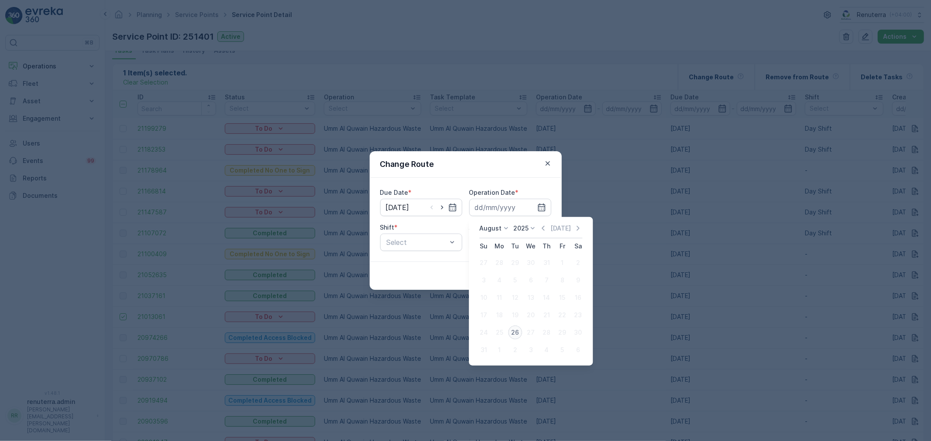
click at [519, 337] on div "26" at bounding box center [515, 333] width 14 height 14
type input "[DATE]"
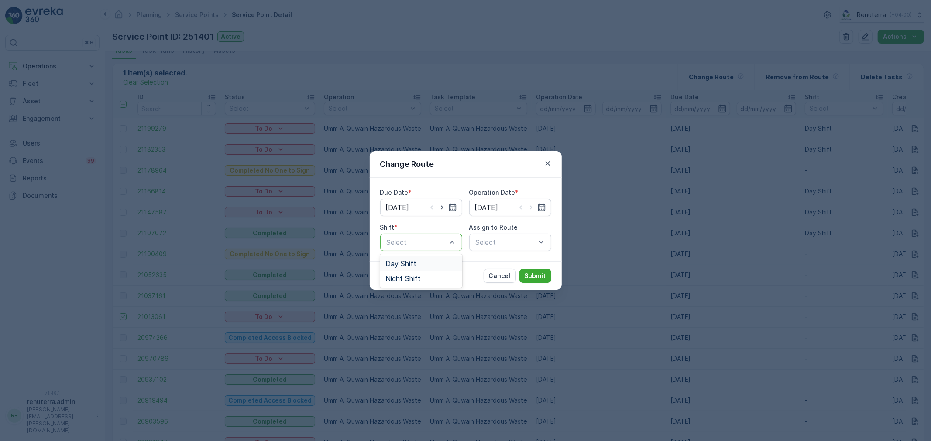
click at [425, 241] on div at bounding box center [417, 243] width 62 height 8
click at [418, 267] on div "Day Shift" at bounding box center [421, 264] width 72 height 8
click at [485, 237] on div "Select" at bounding box center [510, 242] width 82 height 17
click at [498, 251] on div "Due Date * 26.08.2025 Operation Date * 26.08.2025 Shift * Day Shift Assign to R…" at bounding box center [465, 220] width 192 height 84
click at [498, 248] on div "Select" at bounding box center [510, 242] width 82 height 17
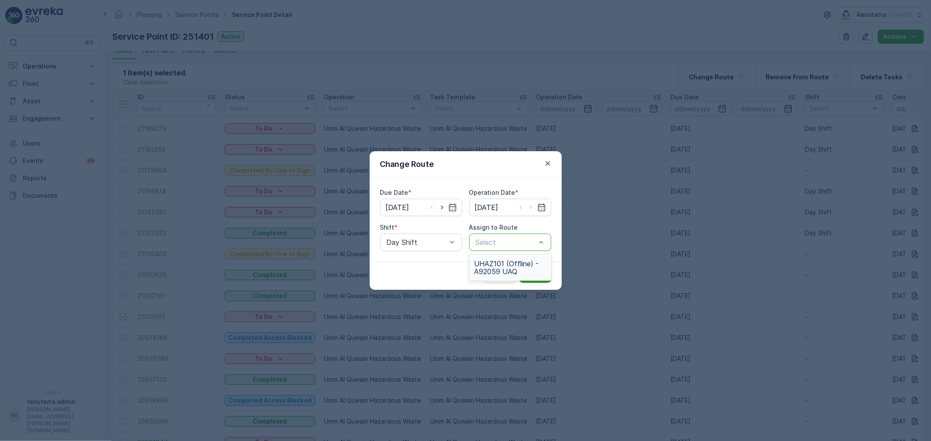
click at [520, 272] on span "UHAZ101 (Offline) - A92059 UAQ" at bounding box center [510, 268] width 72 height 16
click at [525, 273] on p "Submit" at bounding box center [534, 276] width 21 height 9
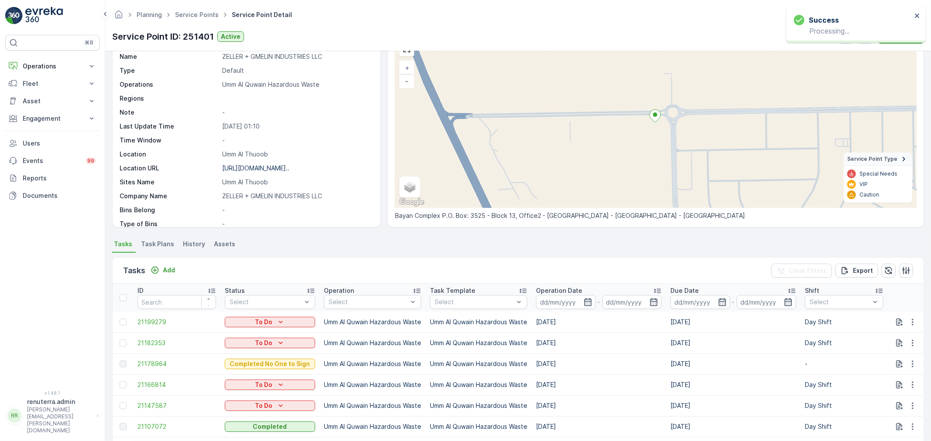
scroll to position [0, 0]
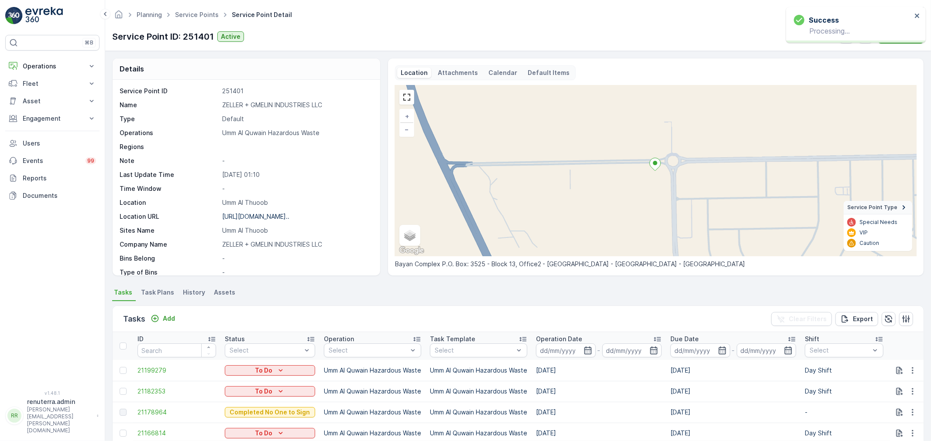
click at [207, 16] on link "Service Points" at bounding box center [197, 14] width 44 height 7
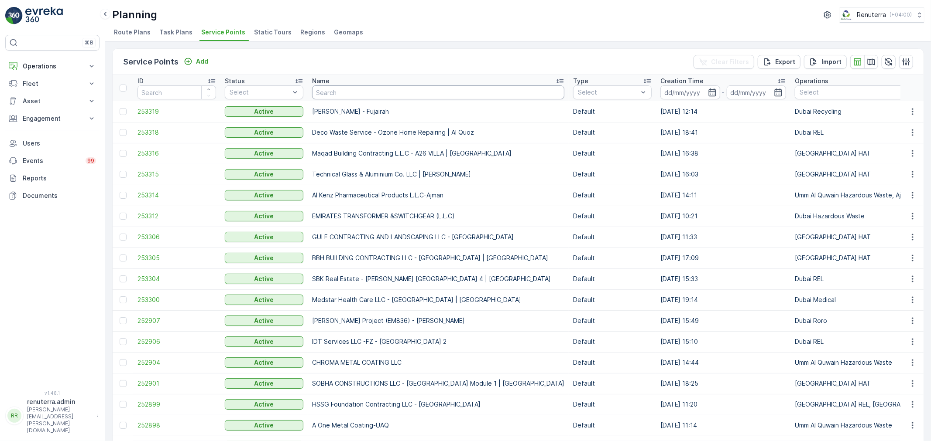
click at [356, 91] on input "text" at bounding box center [438, 93] width 252 height 14
type input "cost"
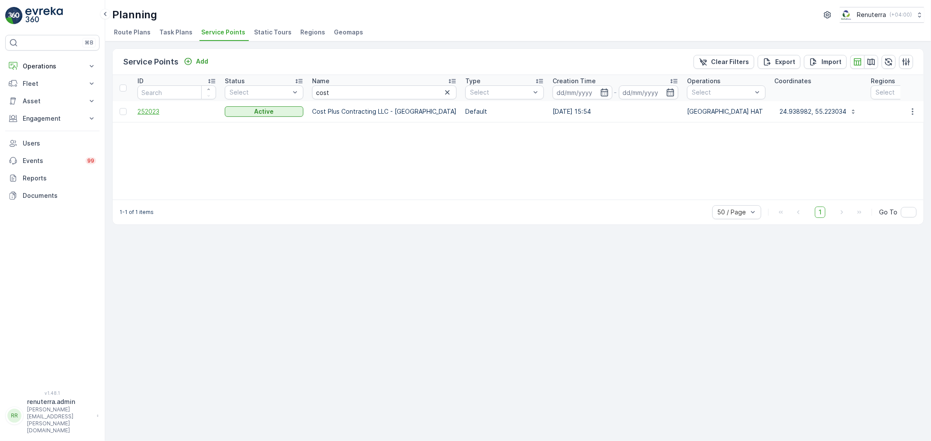
click at [155, 108] on span "252023" at bounding box center [176, 111] width 79 height 9
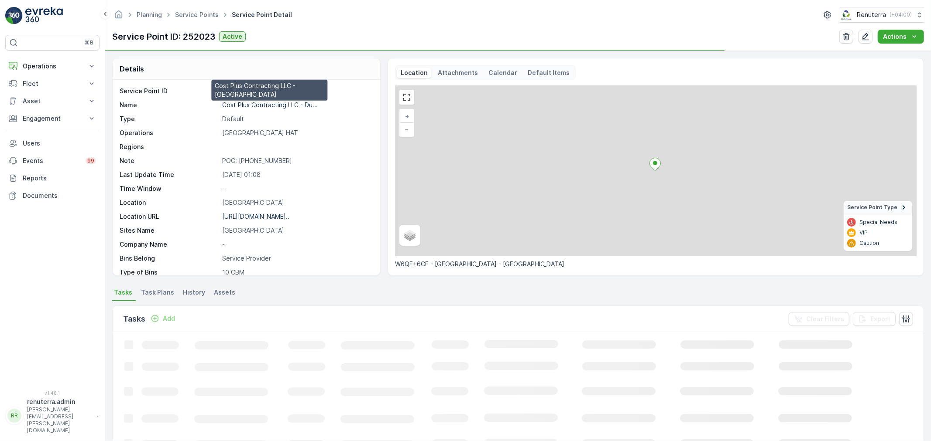
click at [245, 108] on p "Cost Plus Contracting LLC - Du..." at bounding box center [270, 104] width 96 height 7
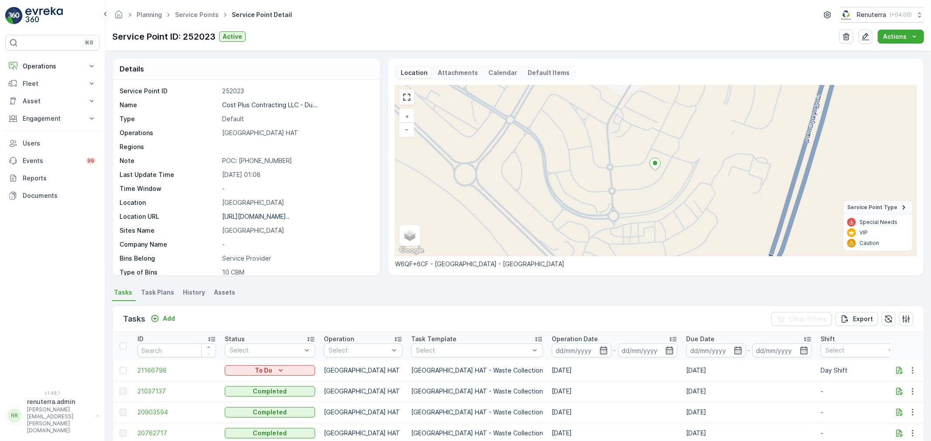
click at [196, 10] on ul "Service Points" at bounding box center [201, 15] width 57 height 13
click at [200, 12] on link "Service Points" at bounding box center [197, 14] width 44 height 7
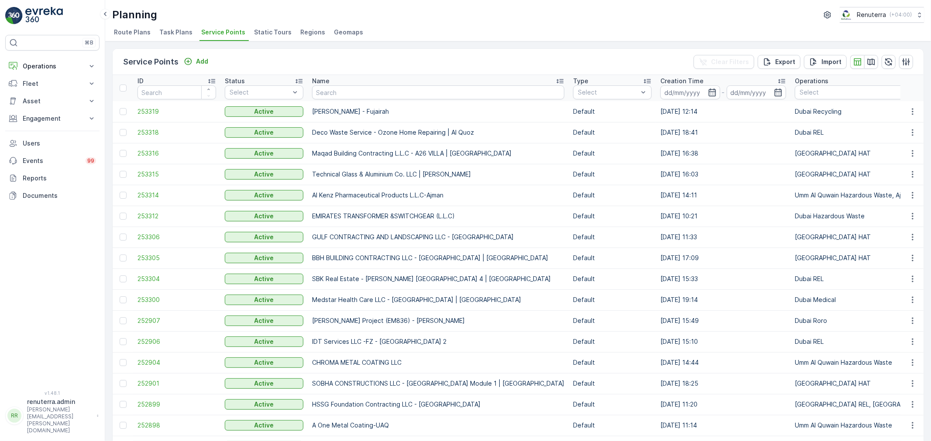
click at [322, 94] on input "text" at bounding box center [438, 93] width 252 height 14
type input "tritonm"
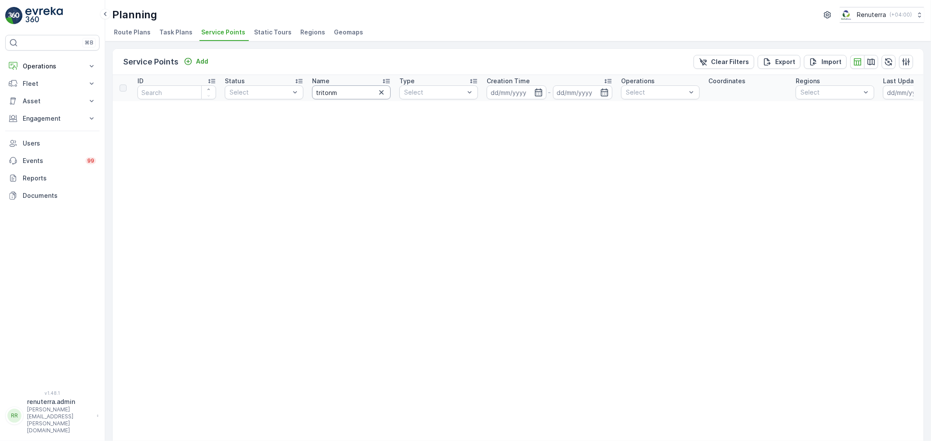
click at [335, 93] on input "tritonm" at bounding box center [351, 93] width 79 height 14
type input "triton"
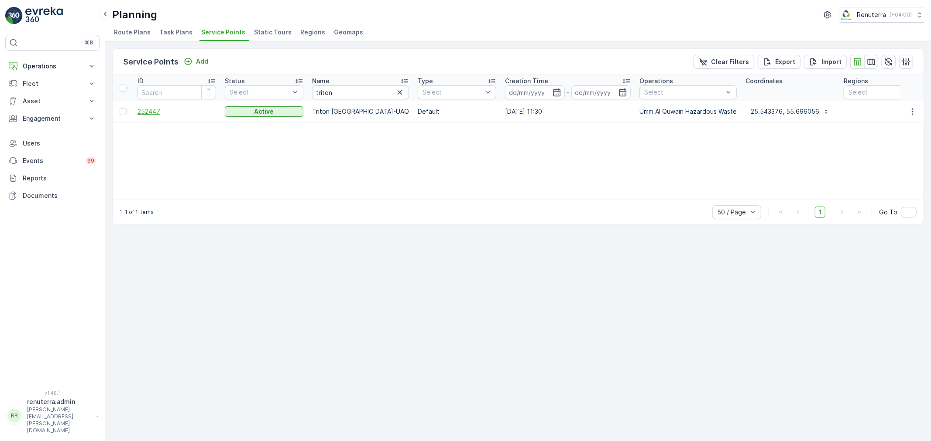
click at [173, 110] on span "252447" at bounding box center [176, 111] width 79 height 9
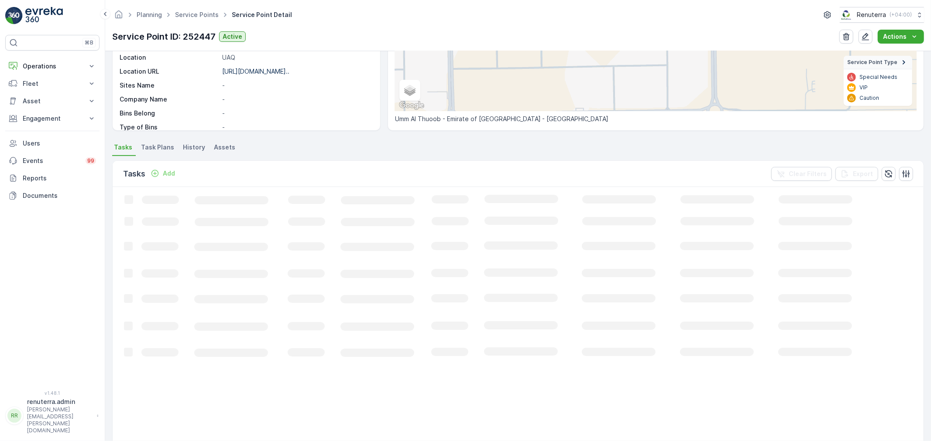
scroll to position [52, 0]
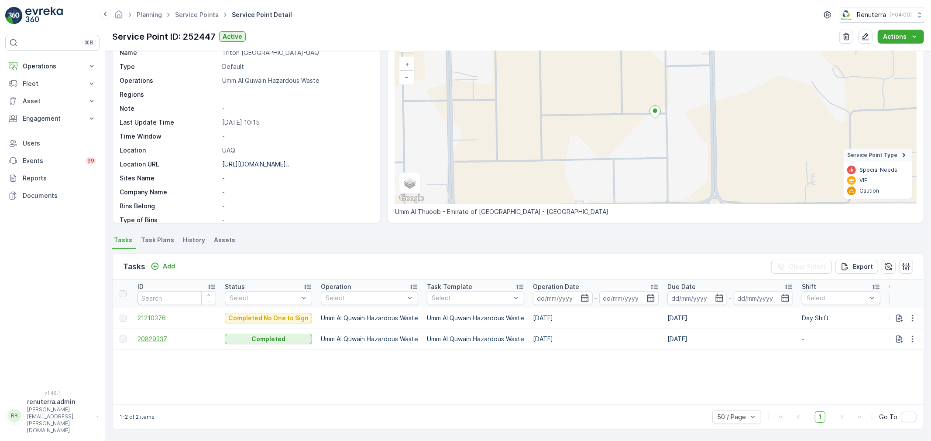
click at [164, 338] on span "20829337" at bounding box center [176, 339] width 79 height 9
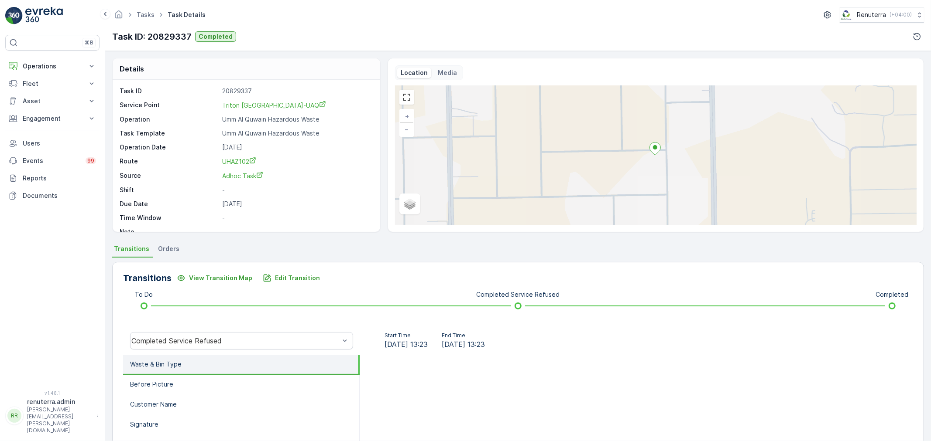
click at [213, 350] on div "Completed Service Refused" at bounding box center [241, 341] width 237 height 28
click at [210, 335] on div "Completed Service Refused" at bounding box center [241, 340] width 223 height 17
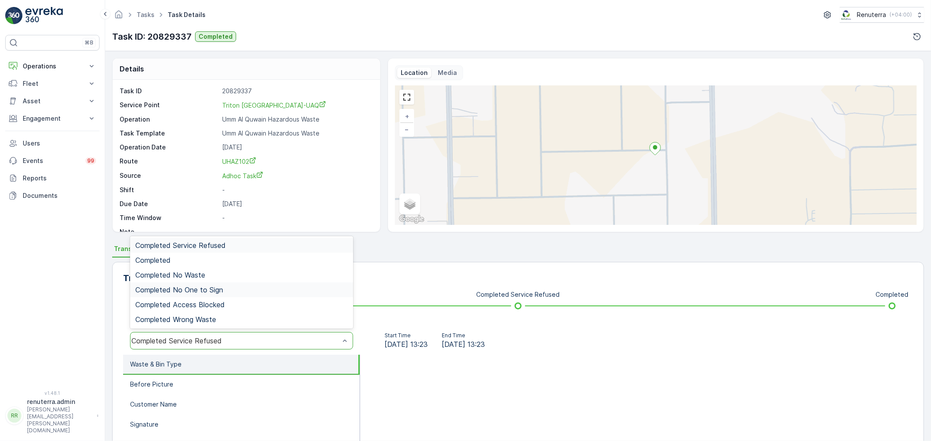
click at [192, 293] on span "Completed No One to Sign" at bounding box center [179, 290] width 88 height 8
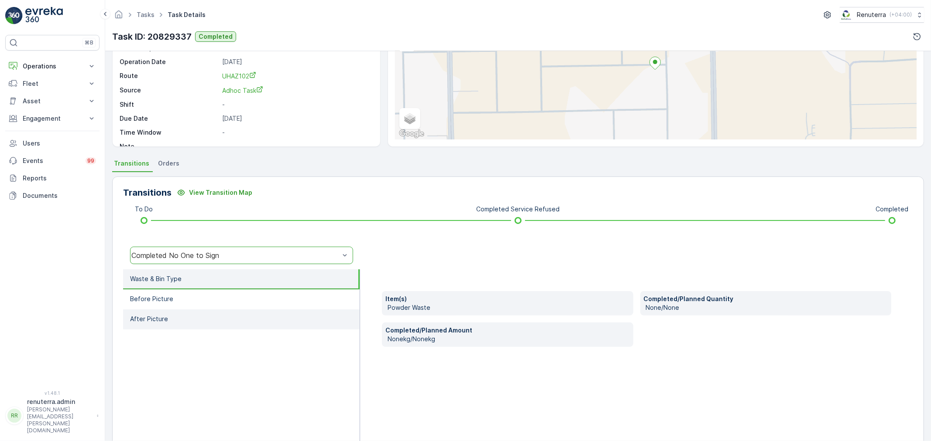
scroll to position [97, 0]
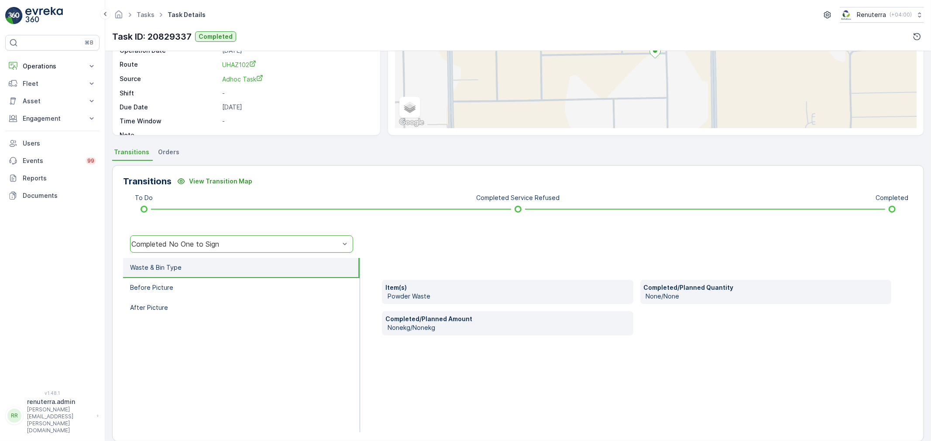
click at [209, 275] on li "Waste & Bin Type" at bounding box center [241, 268] width 236 height 20
click at [201, 236] on div "Completed No One to Sign" at bounding box center [241, 244] width 223 height 17
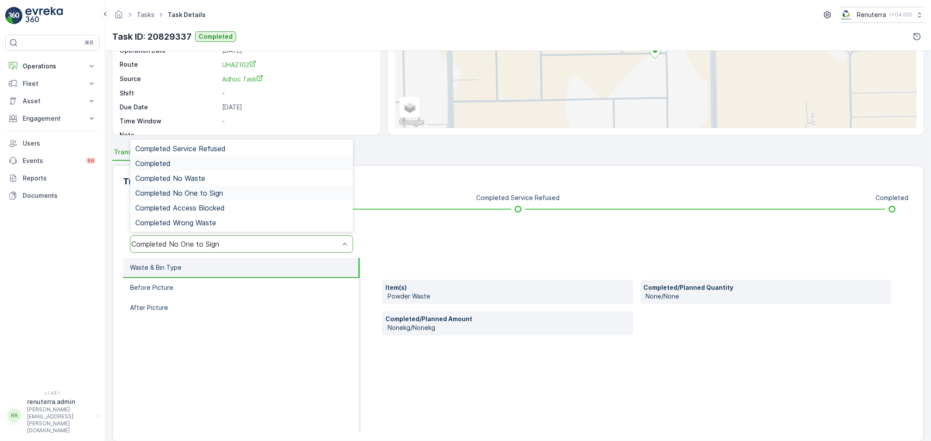
click at [167, 168] on div "Completed" at bounding box center [241, 163] width 223 height 15
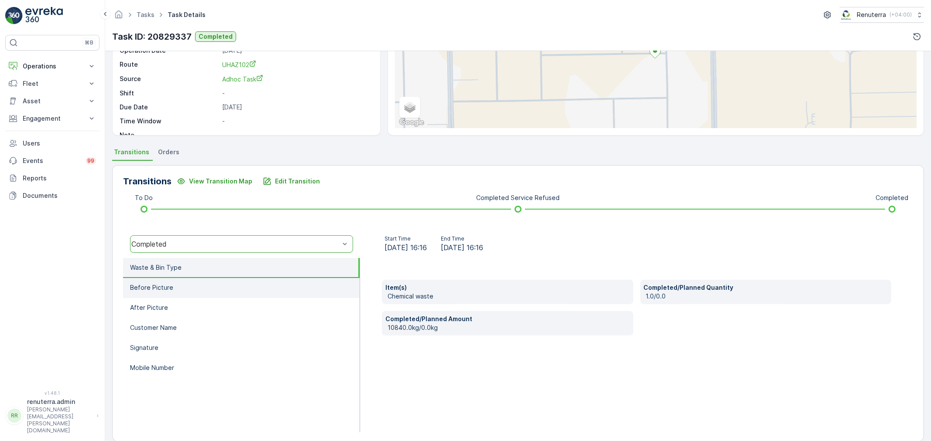
click at [195, 291] on li "Before Picture" at bounding box center [241, 288] width 236 height 20
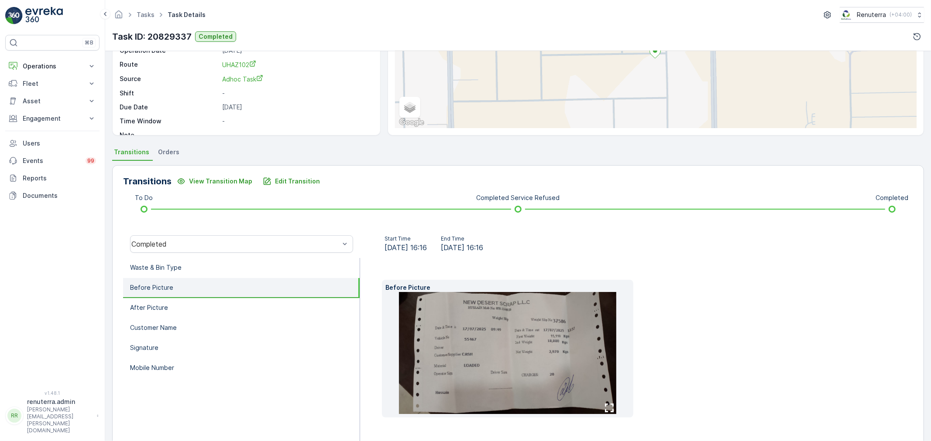
click at [489, 367] on img at bounding box center [507, 353] width 217 height 122
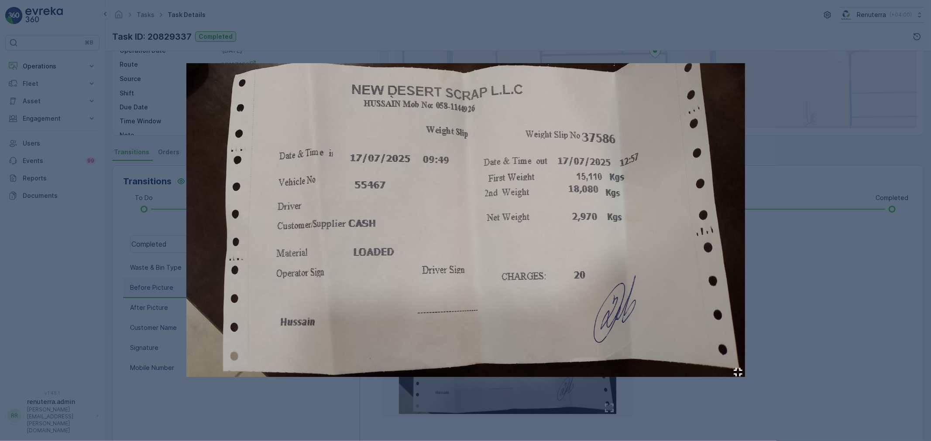
click at [930, 323] on div at bounding box center [465, 220] width 931 height 441
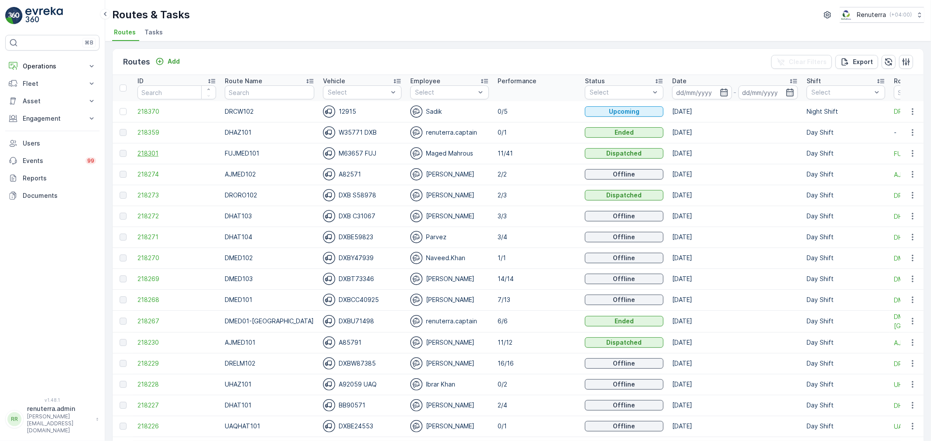
click at [137, 150] on span "218301" at bounding box center [176, 153] width 79 height 9
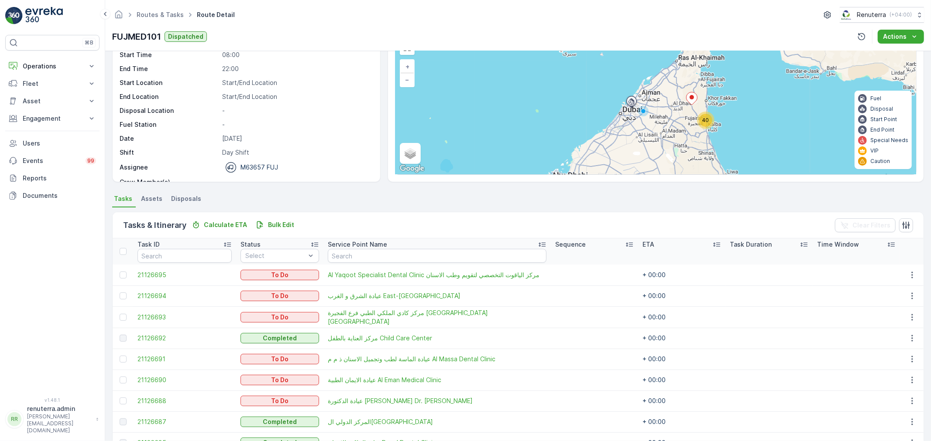
scroll to position [48, 0]
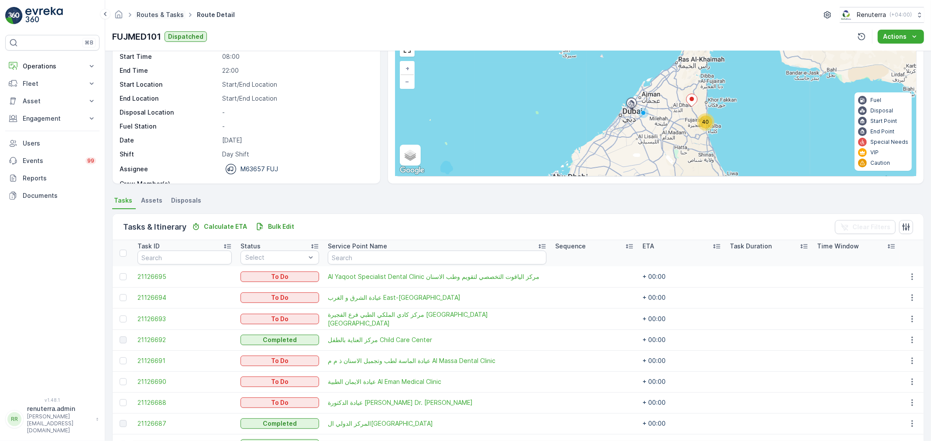
click at [150, 15] on link "Routes & Tasks" at bounding box center [160, 14] width 47 height 7
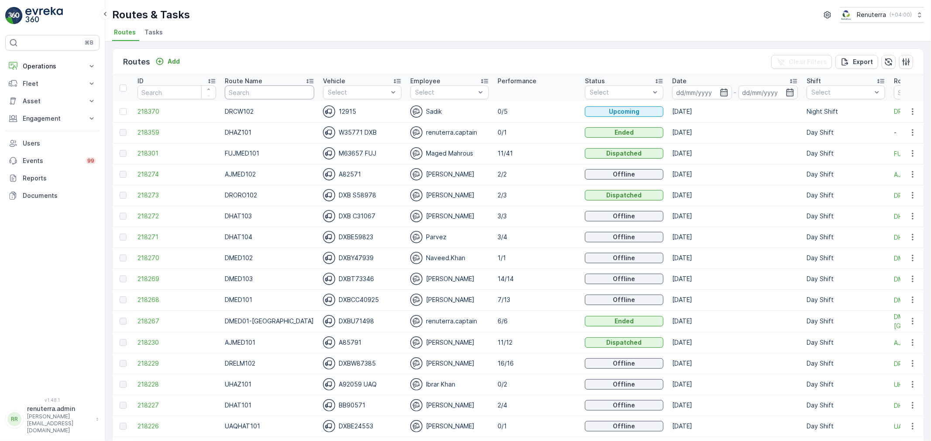
click at [246, 89] on input "text" at bounding box center [269, 93] width 89 height 14
type input "dhat"
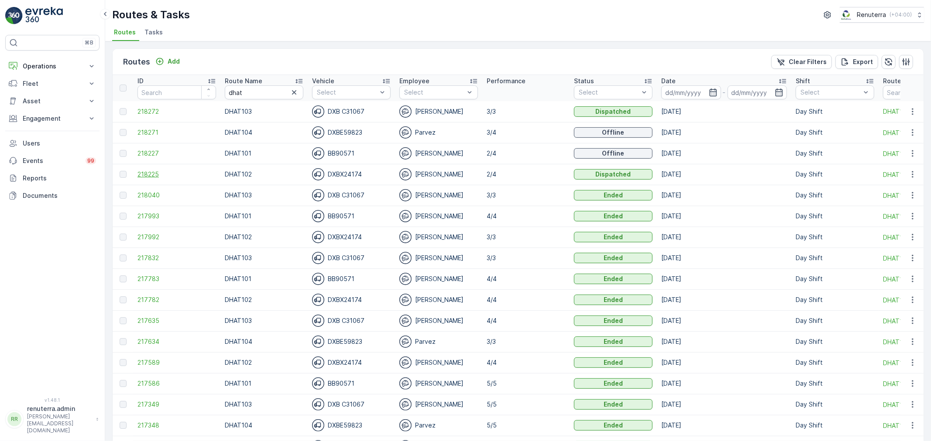
click at [156, 171] on span "218225" at bounding box center [176, 174] width 79 height 9
click at [155, 151] on span "218227" at bounding box center [176, 153] width 79 height 9
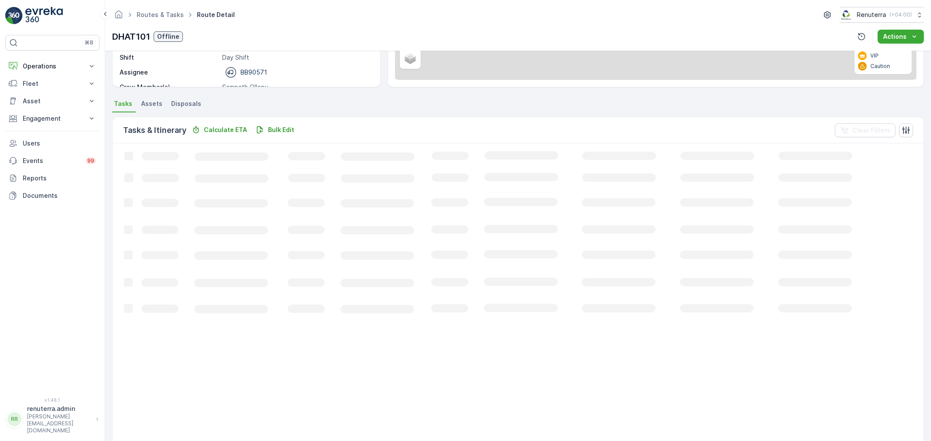
scroll to position [9, 0]
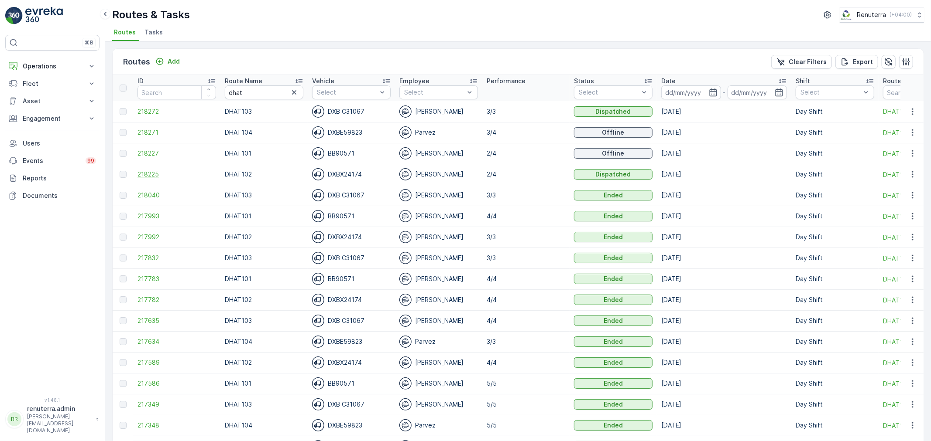
click at [158, 173] on span "218225" at bounding box center [176, 174] width 79 height 9
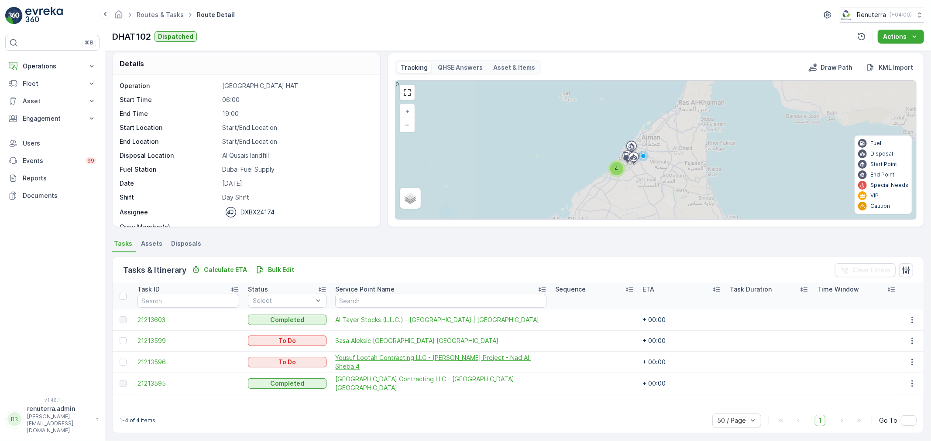
scroll to position [8, 0]
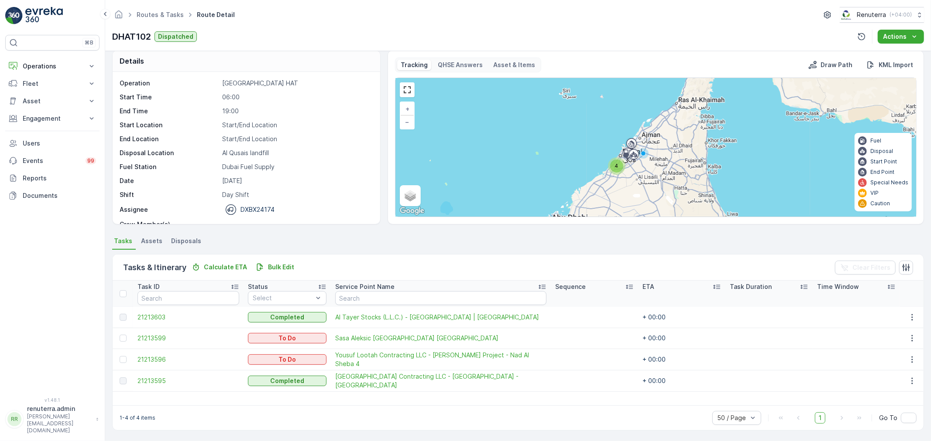
drag, startPoint x: 123, startPoint y: 359, endPoint x: 128, endPoint y: 359, distance: 4.8
click at [123, 359] on div at bounding box center [123, 359] width 7 height 7
click at [120, 356] on input "checkbox" at bounding box center [120, 356] width 0 height 0
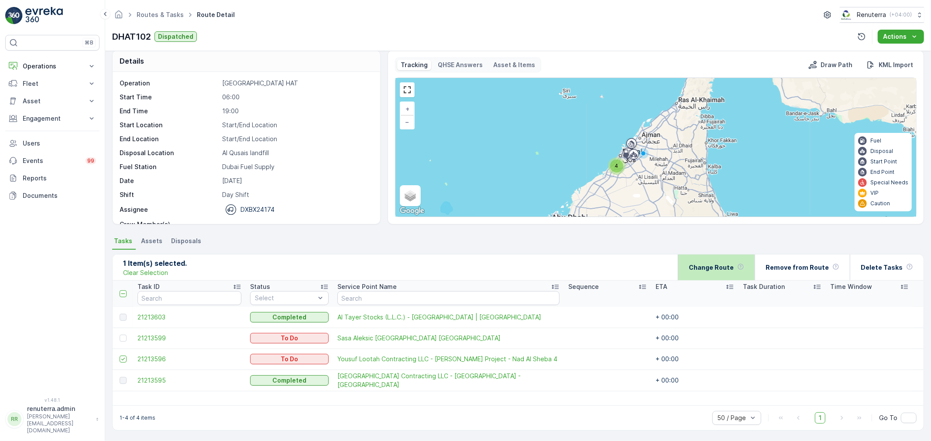
click at [701, 278] on div "Change Route" at bounding box center [715, 268] width 55 height 26
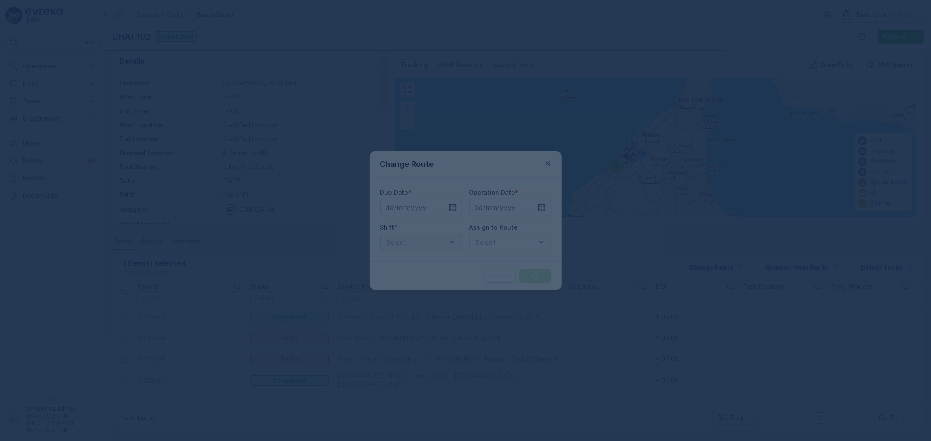
type input "[DATE]"
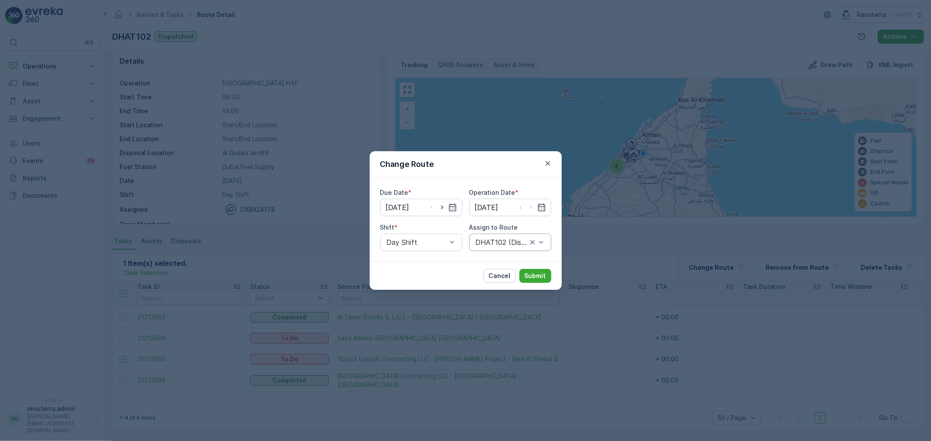
click at [486, 245] on div at bounding box center [501, 243] width 53 height 8
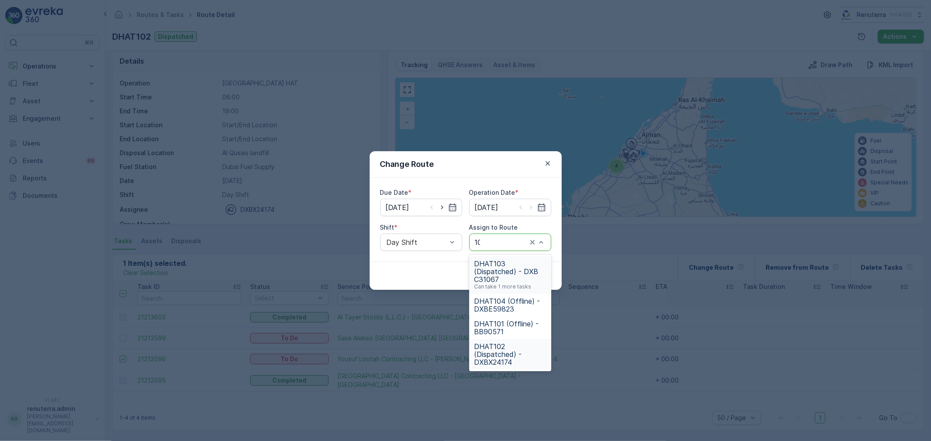
type input "103"
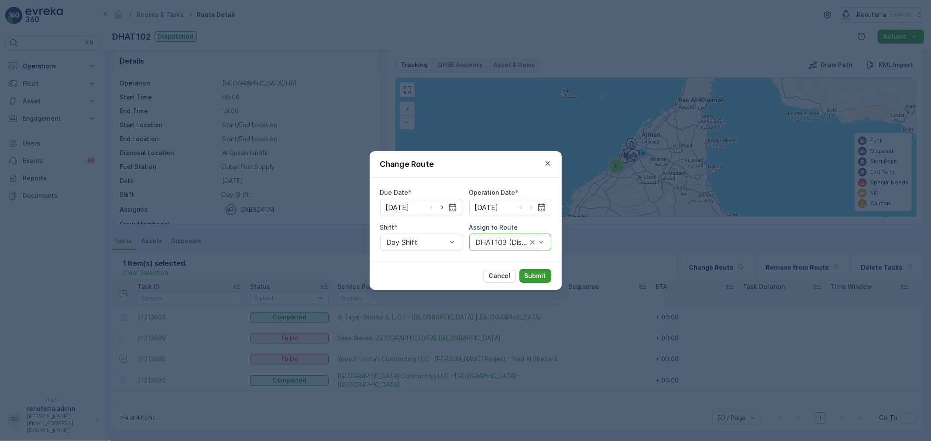
click at [547, 275] on button "Submit" at bounding box center [535, 276] width 32 height 14
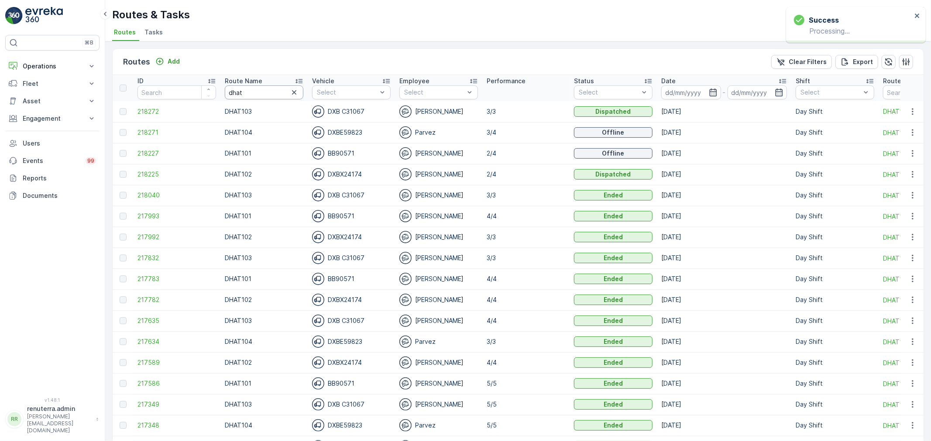
click at [229, 89] on input "dhat" at bounding box center [264, 93] width 79 height 14
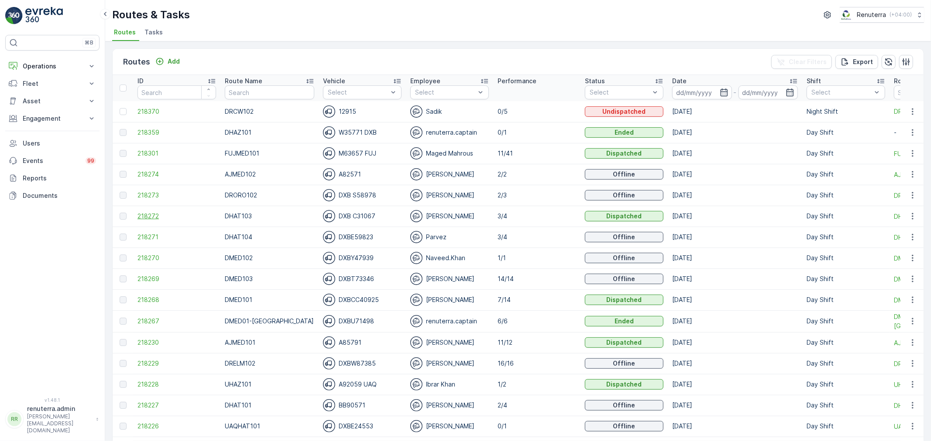
click at [147, 217] on span "218272" at bounding box center [176, 216] width 79 height 9
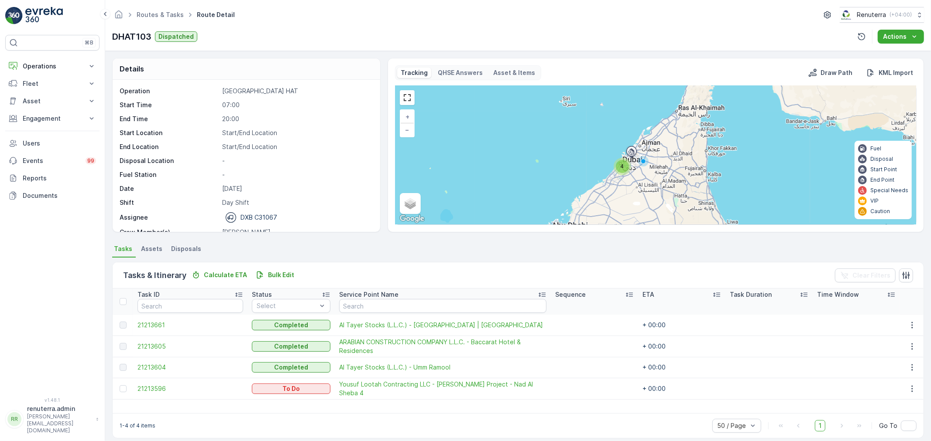
click at [621, 162] on div "4" at bounding box center [622, 166] width 13 height 13
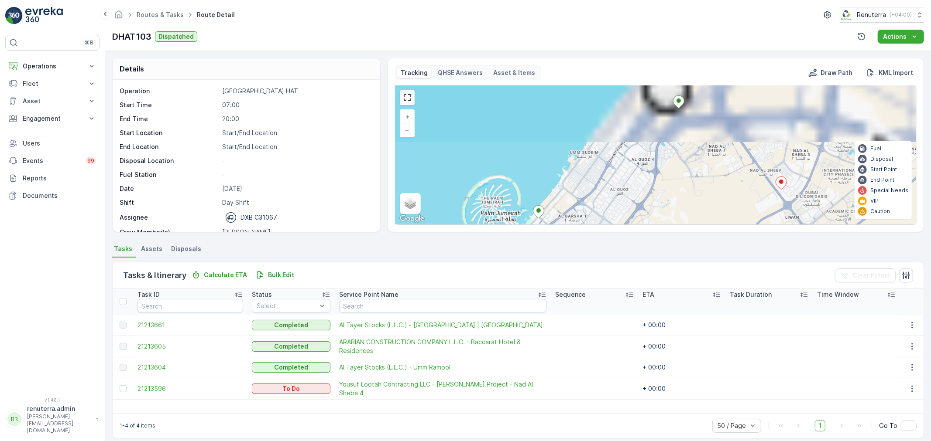
drag, startPoint x: 653, startPoint y: 141, endPoint x: 644, endPoint y: 219, distance: 78.5
click at [644, 219] on div "+ − Satellite Roadmap Terrain Hybrid Leaflet Keyboard shortcuts Map Data Map da…" at bounding box center [655, 155] width 520 height 139
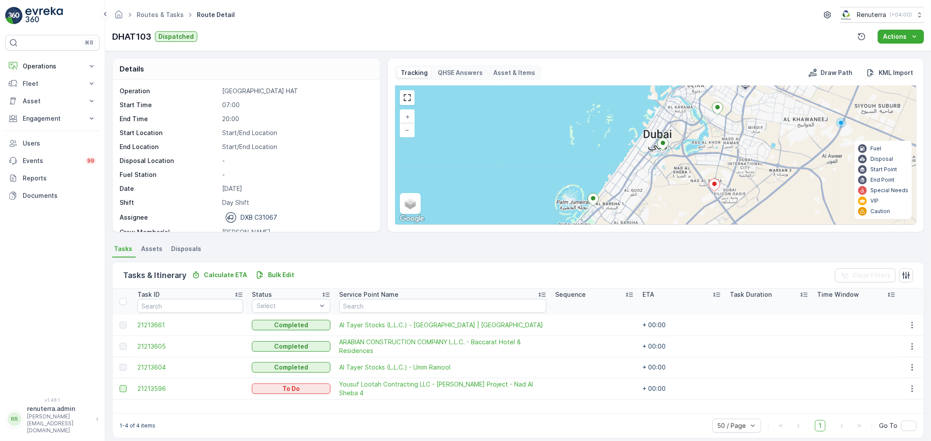
click at [122, 387] on div at bounding box center [123, 389] width 7 height 7
click at [120, 386] on input "checkbox" at bounding box center [120, 386] width 0 height 0
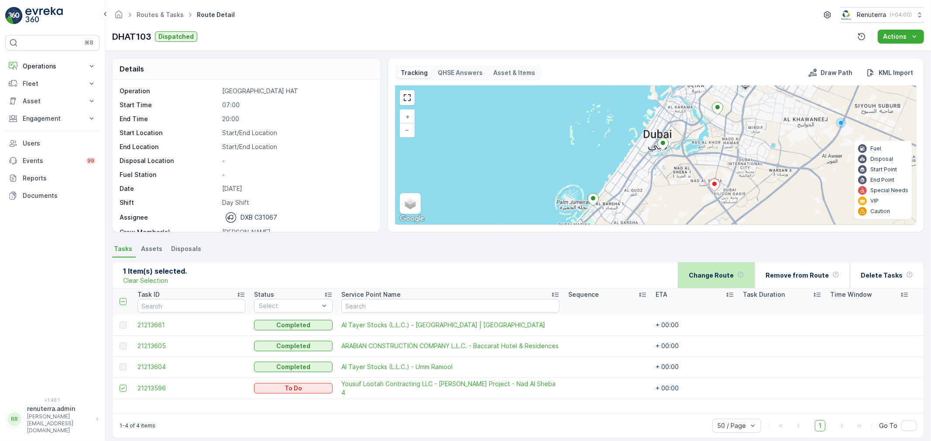
click at [717, 280] on div "Change Route" at bounding box center [715, 276] width 55 height 26
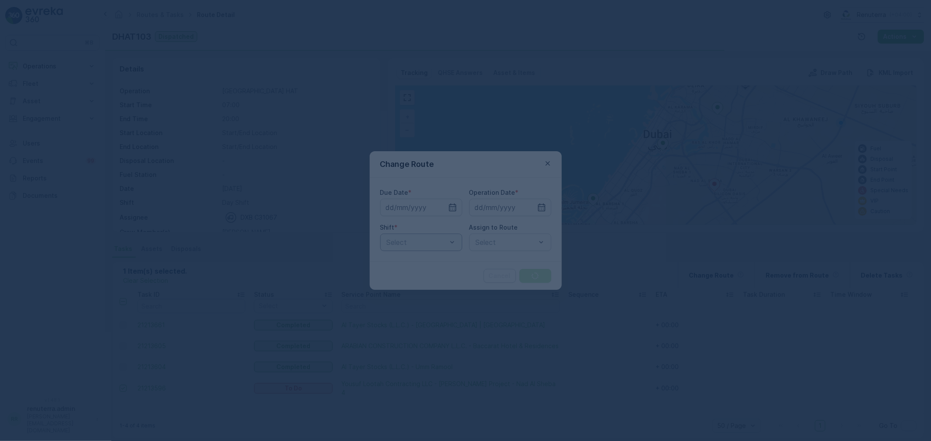
type input "[DATE]"
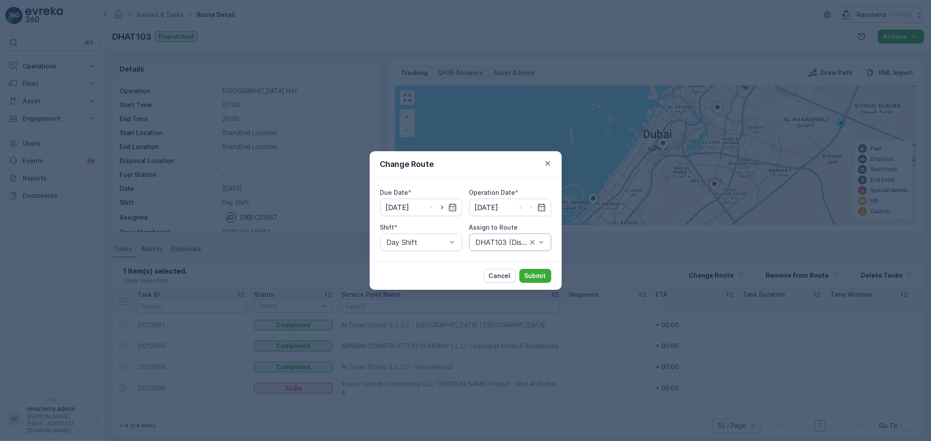
click at [473, 236] on div "DHAT103 (Dispatched) - DXB C31067" at bounding box center [510, 242] width 82 height 17
type input "104"
click at [546, 164] on icon "button" at bounding box center [547, 163] width 9 height 9
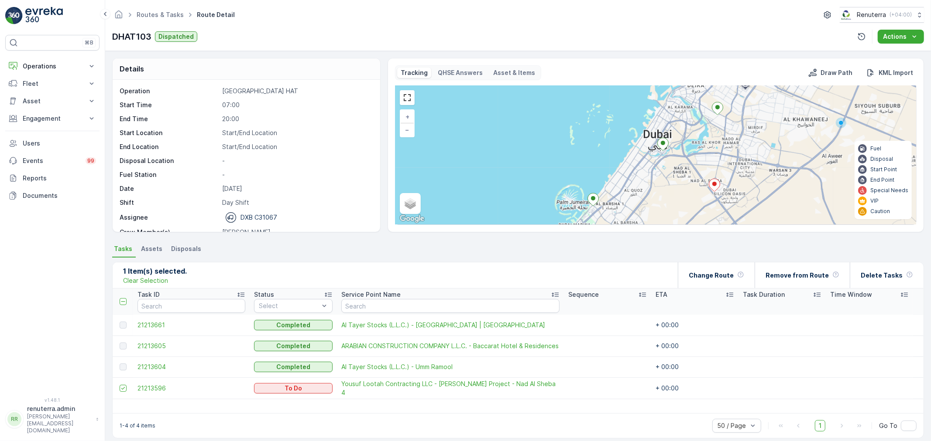
drag, startPoint x: 664, startPoint y: 168, endPoint x: 574, endPoint y: 182, distance: 90.9
click at [574, 182] on div "+ − Satellite Roadmap Terrain Hybrid Leaflet Keyboard shortcuts Map Data Map da…" at bounding box center [655, 155] width 520 height 139
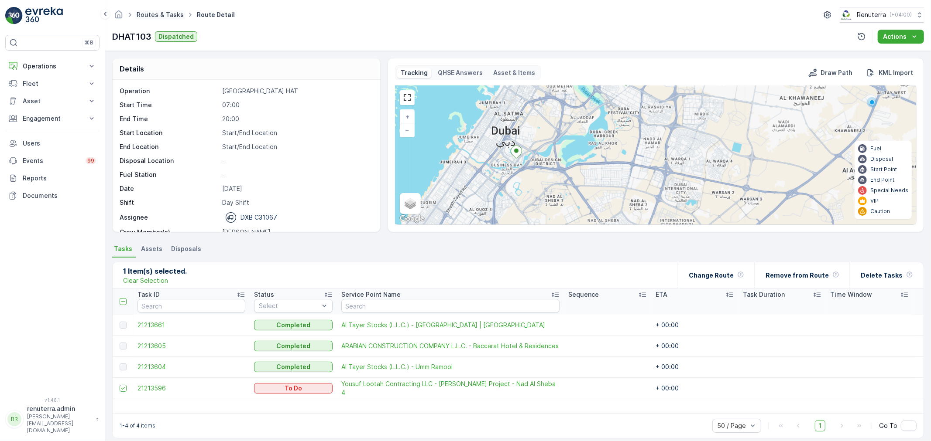
click at [159, 14] on link "Routes & Tasks" at bounding box center [160, 14] width 47 height 7
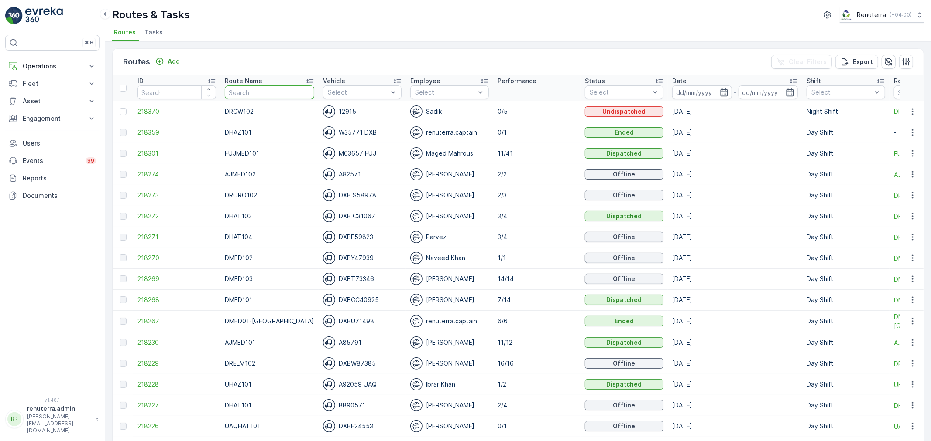
click at [254, 89] on input "text" at bounding box center [269, 93] width 89 height 14
type input "DHAT"
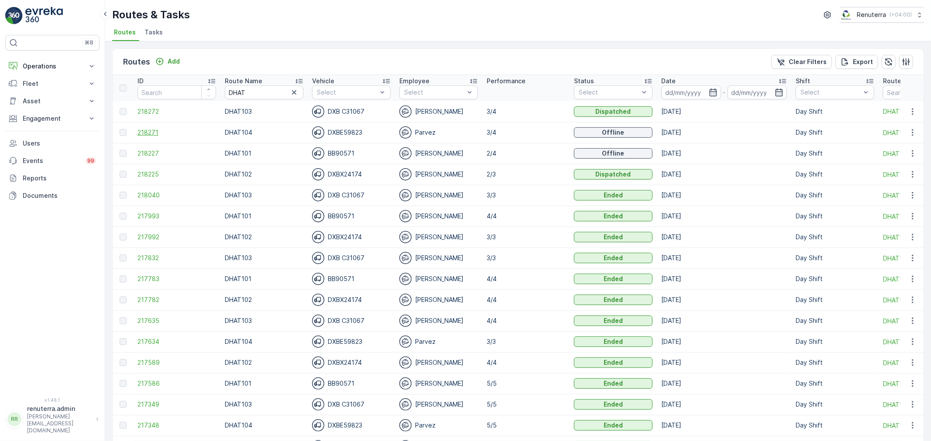
click at [157, 133] on span "218271" at bounding box center [176, 132] width 79 height 9
click at [135, 168] on td "218225" at bounding box center [176, 174] width 87 height 21
click at [141, 171] on span "218225" at bounding box center [176, 174] width 79 height 9
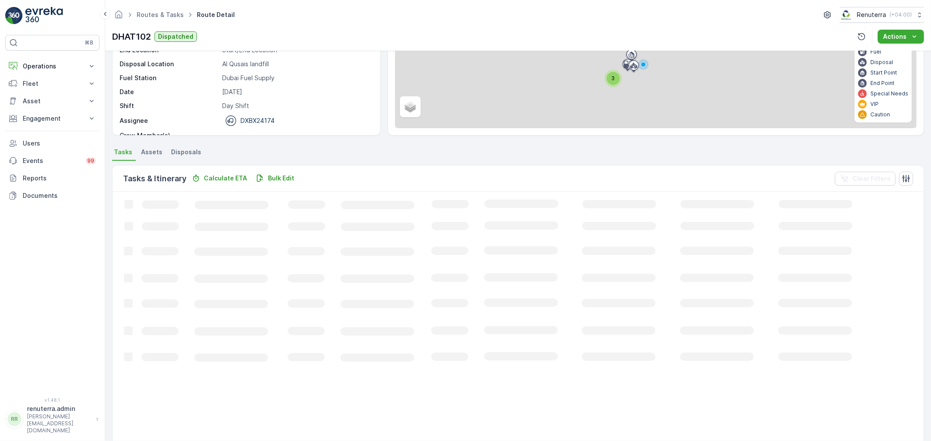
scroll to position [9, 0]
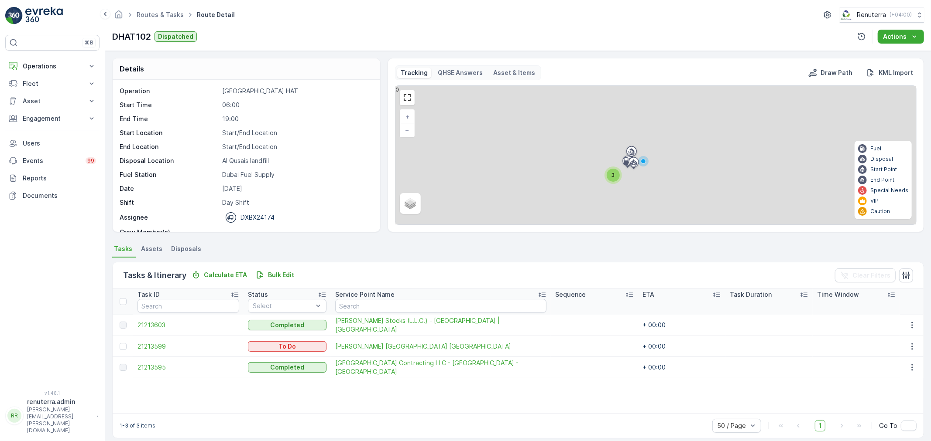
scroll to position [8, 0]
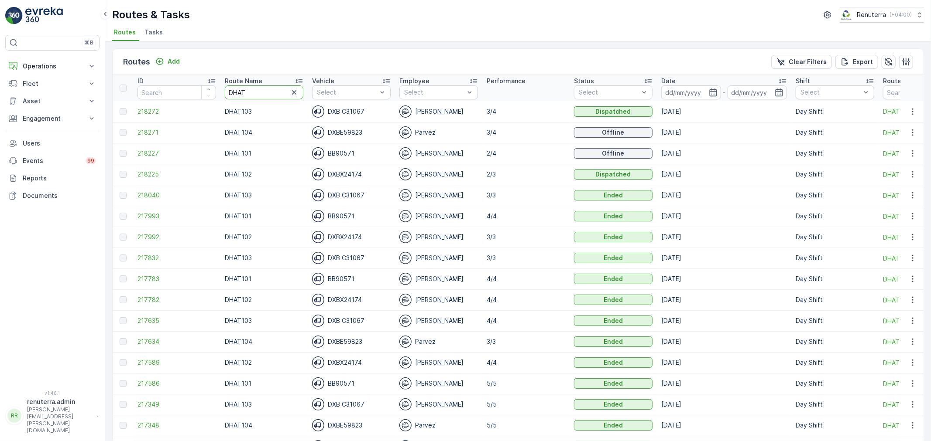
click at [240, 94] on input "DHAT" at bounding box center [264, 93] width 79 height 14
click at [142, 150] on span "218227" at bounding box center [176, 153] width 79 height 9
click at [163, 176] on span "218225" at bounding box center [176, 174] width 79 height 9
click at [133, 132] on td "218271" at bounding box center [176, 132] width 87 height 21
click at [155, 131] on span "218271" at bounding box center [176, 132] width 79 height 9
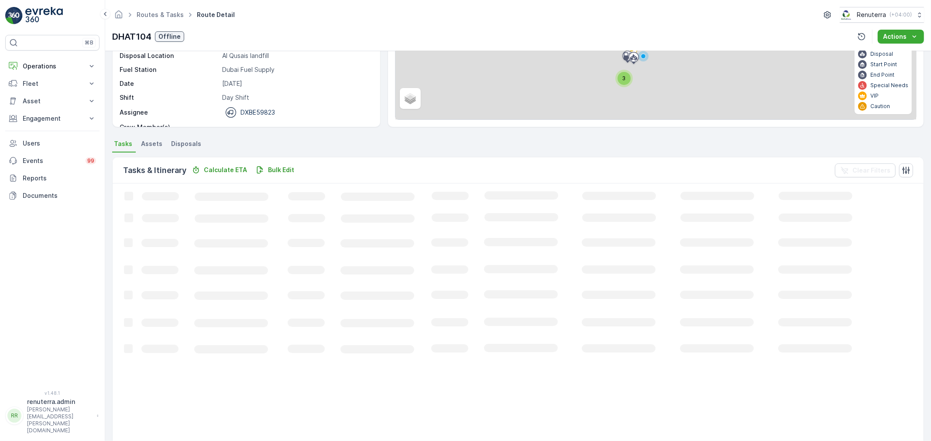
scroll to position [9, 0]
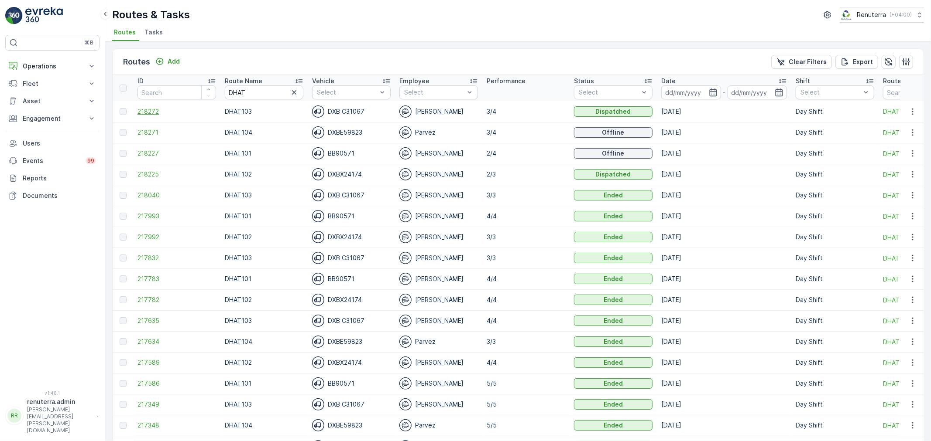
click at [146, 111] on span "218272" at bounding box center [176, 111] width 79 height 9
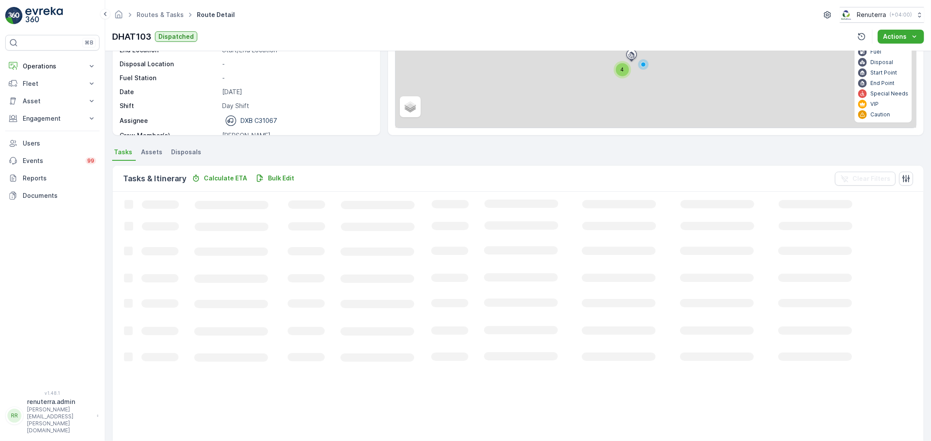
scroll to position [9, 0]
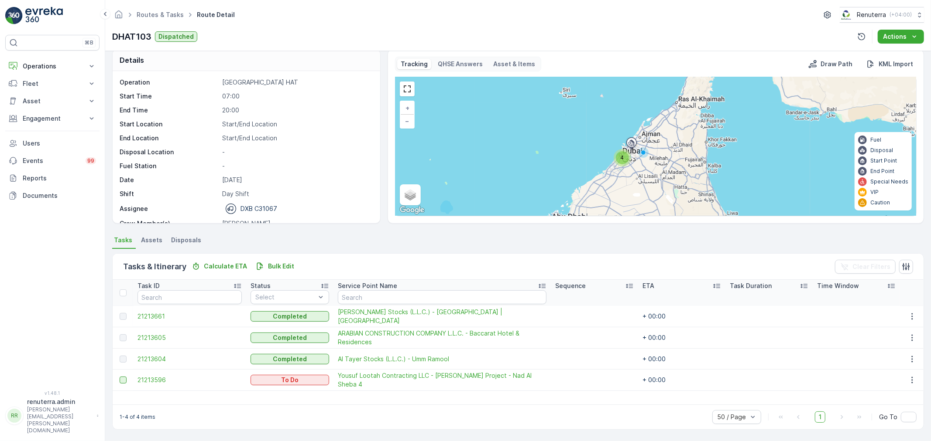
click at [124, 381] on div at bounding box center [123, 380] width 7 height 7
click at [120, 377] on input "checkbox" at bounding box center [120, 377] width 0 height 0
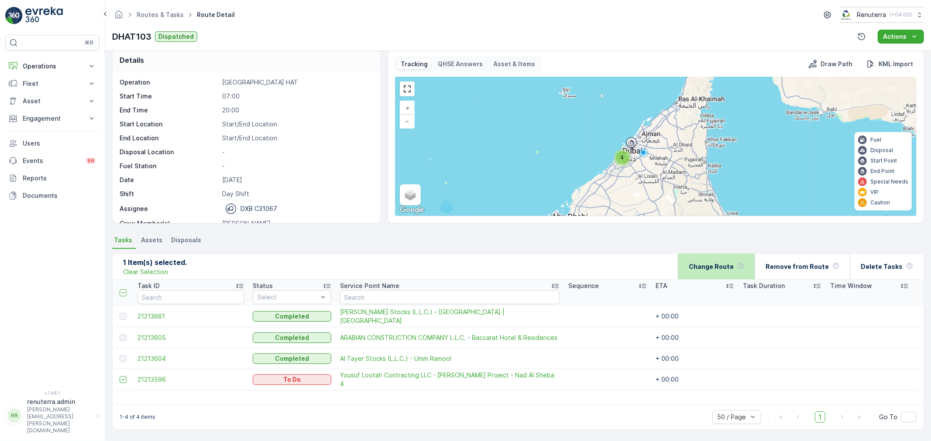
click at [726, 255] on div "Change Route" at bounding box center [715, 267] width 55 height 26
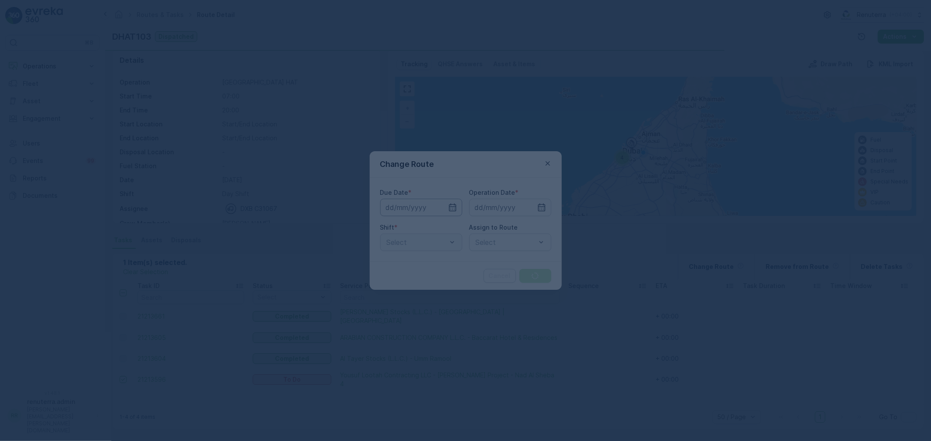
type input "[DATE]"
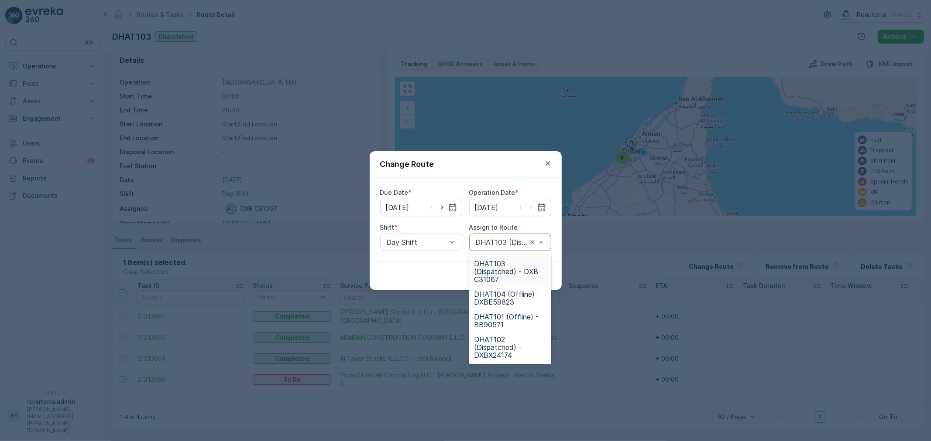
click at [503, 246] on div at bounding box center [501, 243] width 53 height 8
type input "102"
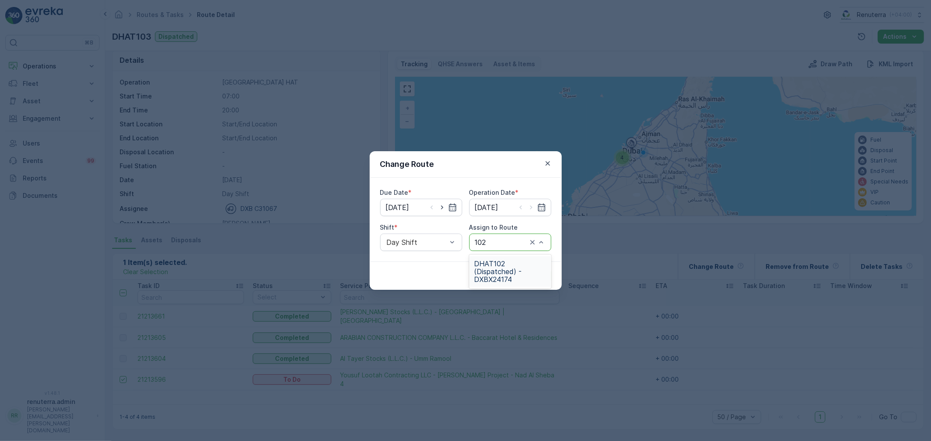
click at [503, 273] on span "DHAT102 (Dispatched) - DXBX24174" at bounding box center [510, 272] width 72 height 24
click at [547, 272] on button "Submit" at bounding box center [535, 276] width 32 height 14
